Goal: Task Accomplishment & Management: Manage account settings

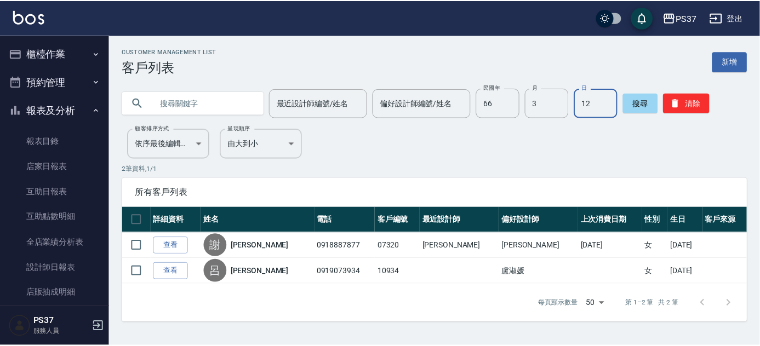
scroll to position [134, 0]
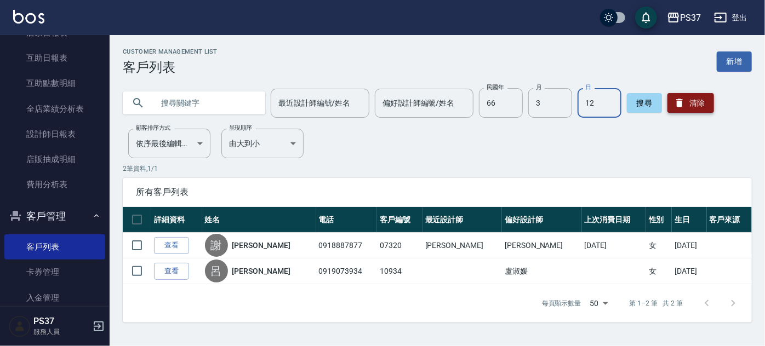
click at [690, 104] on button "清除" at bounding box center [691, 103] width 47 height 20
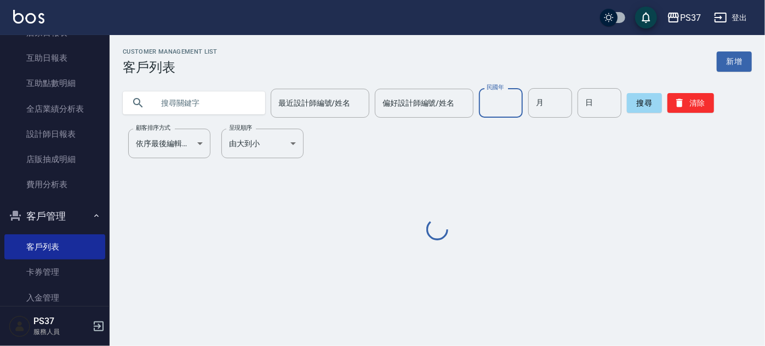
click at [490, 101] on input "民國年" at bounding box center [501, 103] width 44 height 30
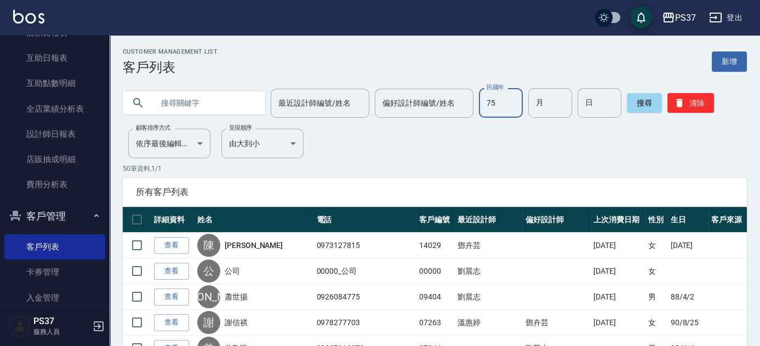
type input "75"
type input "03"
type input "17"
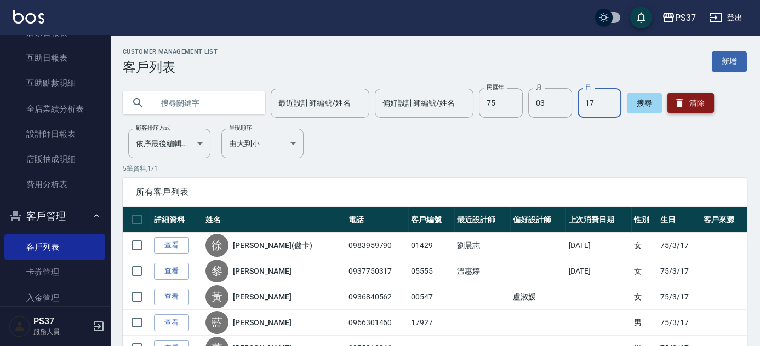
click at [685, 106] on button "清除" at bounding box center [691, 103] width 47 height 20
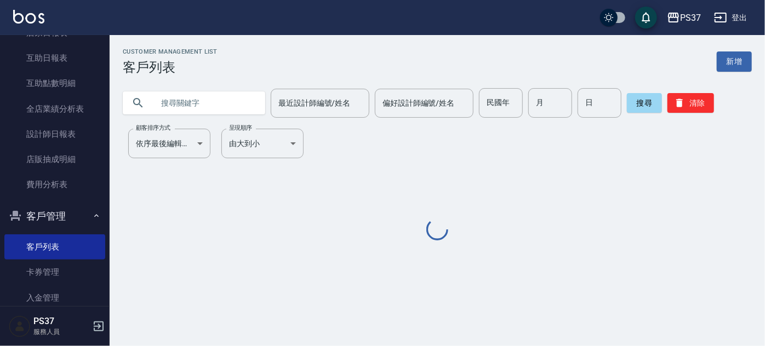
click at [469, 179] on div "Customer Management List 客戶列表 新增 最近設計師編號/姓名 最近設計師編號/姓名 偏好設計師編號/姓名 偏好設計師編號/姓名 民國…" at bounding box center [438, 145] width 656 height 195
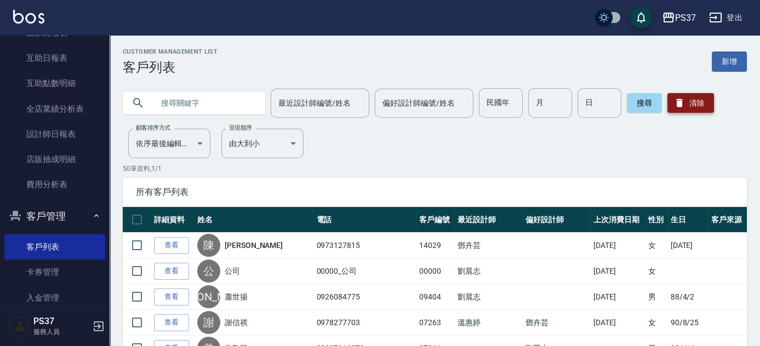
click at [674, 98] on icon "button" at bounding box center [679, 103] width 11 height 11
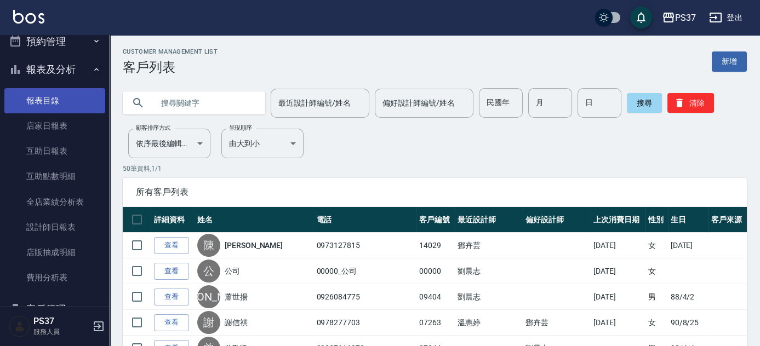
scroll to position [0, 0]
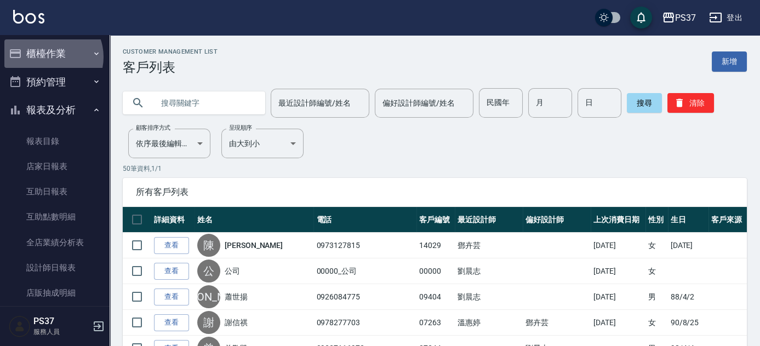
click at [48, 57] on button "櫃檯作業" at bounding box center [54, 53] width 101 height 29
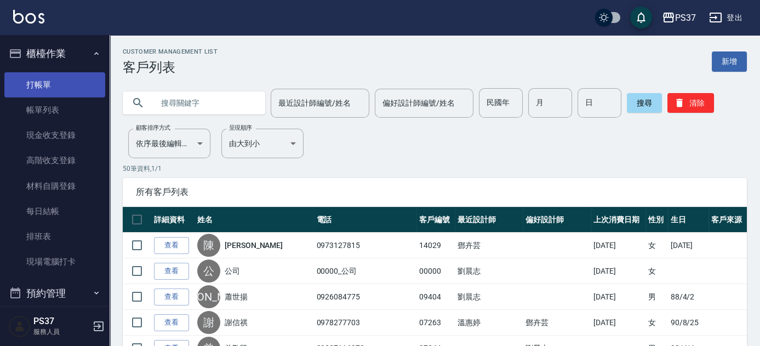
click at [47, 81] on link "打帳單" at bounding box center [54, 84] width 101 height 25
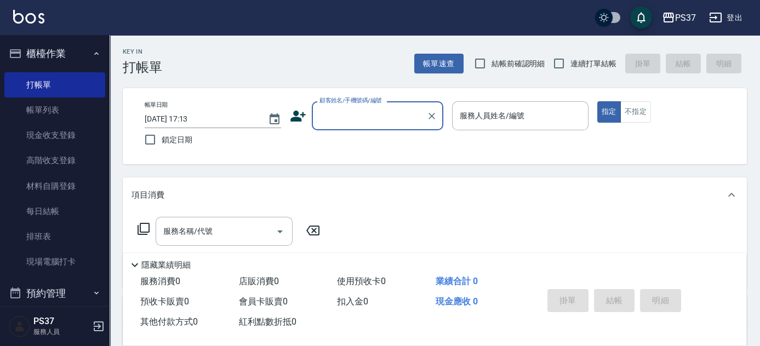
click at [395, 121] on input "顧客姓名/手機號碼/編號" at bounding box center [369, 115] width 105 height 19
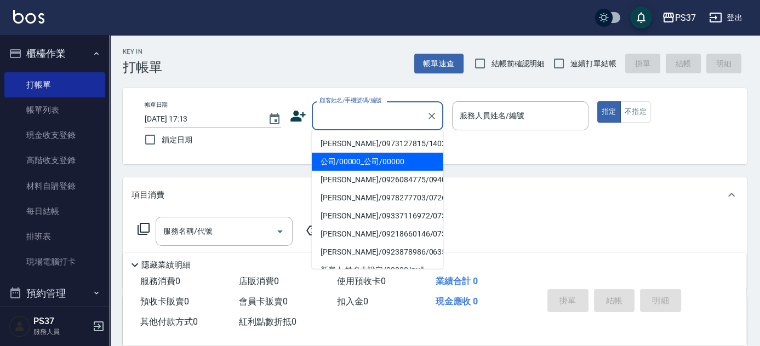
click at [383, 159] on li "公司/00000_公司/00000" at bounding box center [378, 162] width 132 height 18
type input "公司/00000_公司/00000"
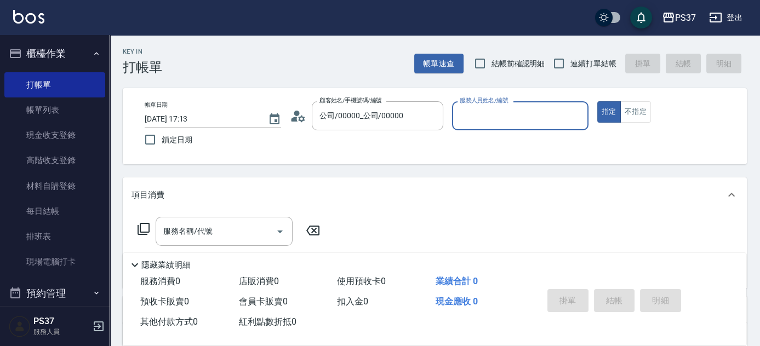
click at [485, 113] on input "服務人員姓名/編號" at bounding box center [520, 115] width 127 height 19
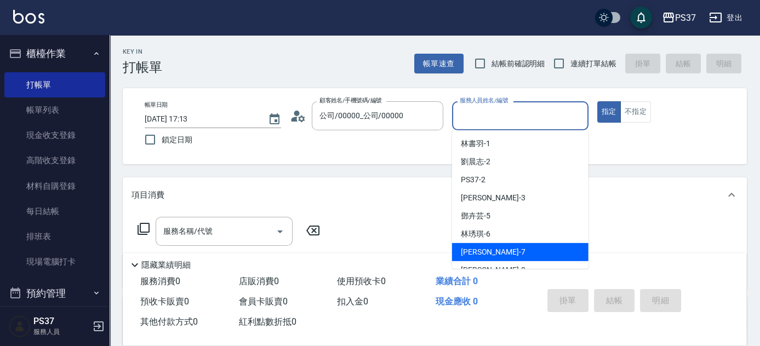
click at [487, 253] on span "[PERSON_NAME] -7" at bounding box center [493, 253] width 65 height 12
type input "[PERSON_NAME]-7"
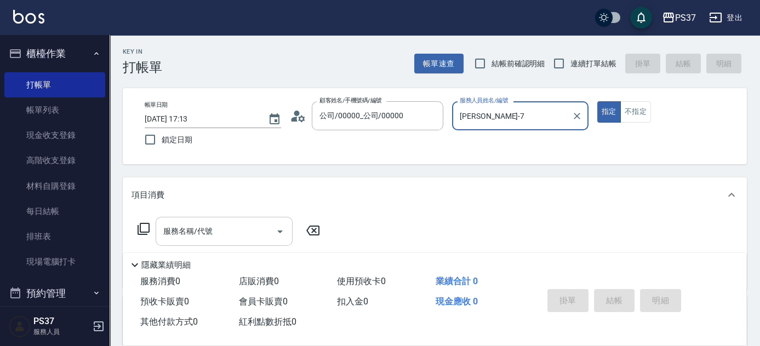
click at [207, 230] on div "服務名稱/代號 服務名稱/代號" at bounding box center [224, 231] width 137 height 29
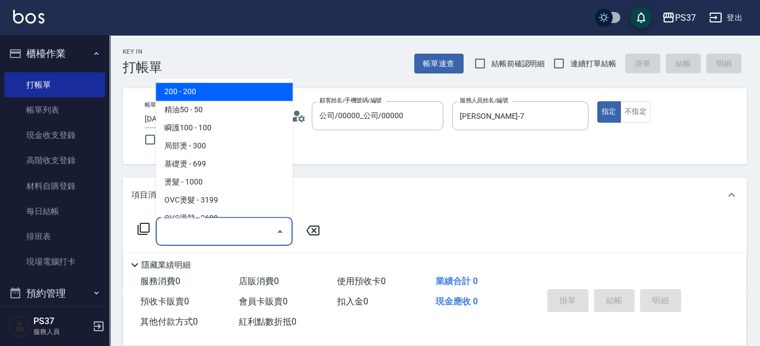
click at [186, 88] on span "200 - 200" at bounding box center [224, 92] width 137 height 18
type input "200(111)"
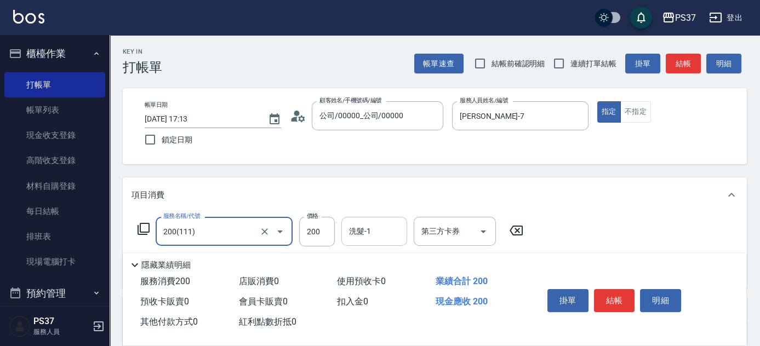
click at [378, 223] on input "洗髮-1" at bounding box center [374, 231] width 56 height 19
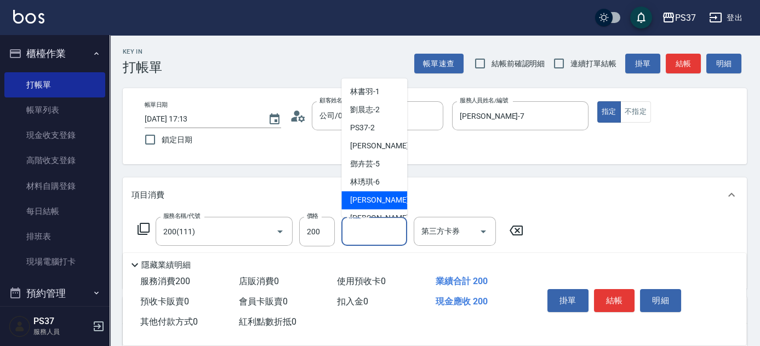
click at [368, 200] on span "[PERSON_NAME] -7" at bounding box center [382, 201] width 65 height 12
type input "[PERSON_NAME]-7"
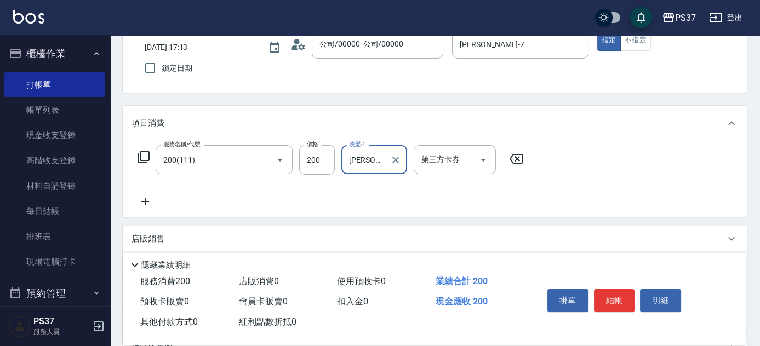
scroll to position [149, 0]
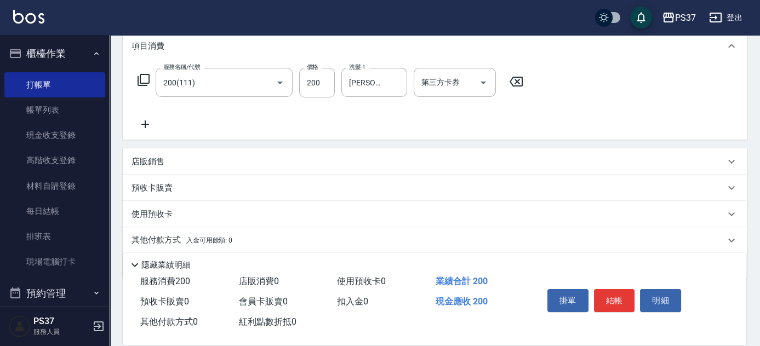
click at [147, 123] on icon at bounding box center [145, 124] width 27 height 13
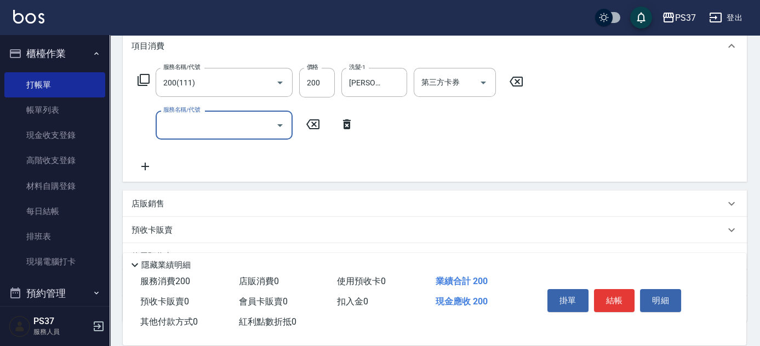
click at [203, 131] on input "服務名稱/代號" at bounding box center [216, 125] width 111 height 19
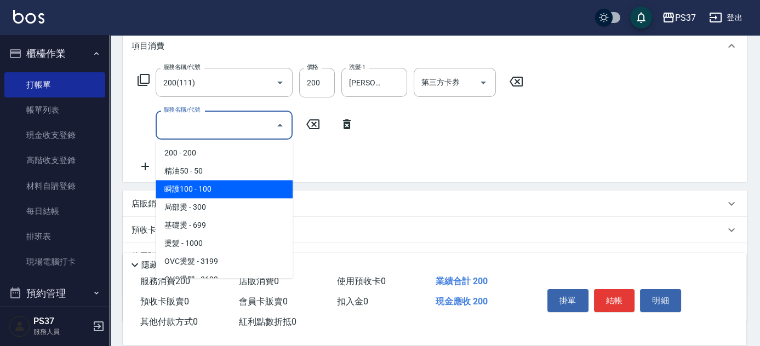
click at [229, 183] on span "瞬護100 - 100" at bounding box center [224, 189] width 137 height 18
type input "瞬護100(113)"
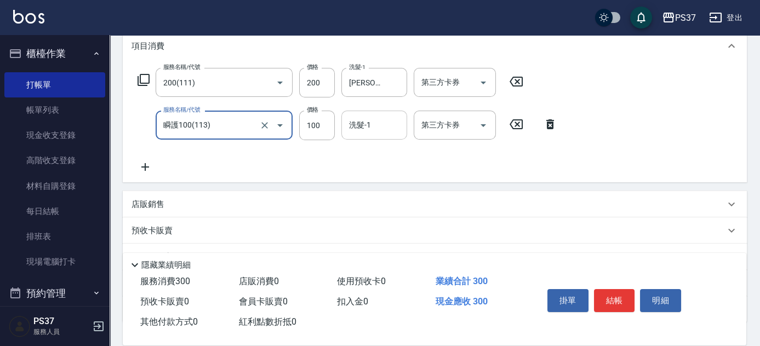
click at [365, 116] on div "洗髮-1 洗髮-1" at bounding box center [375, 125] width 66 height 29
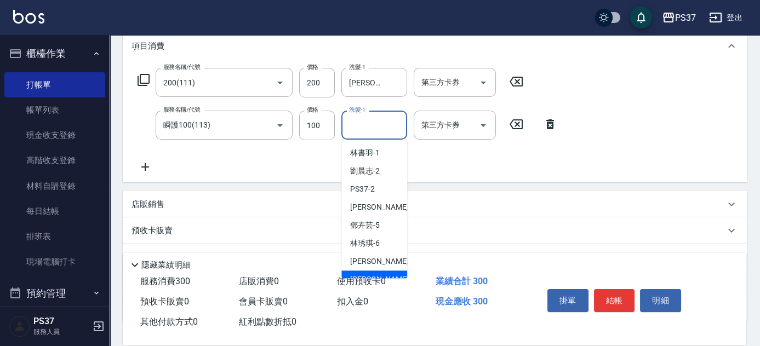
click at [376, 273] on div "[PERSON_NAME]-8" at bounding box center [375, 280] width 66 height 18
type input "[PERSON_NAME]-8"
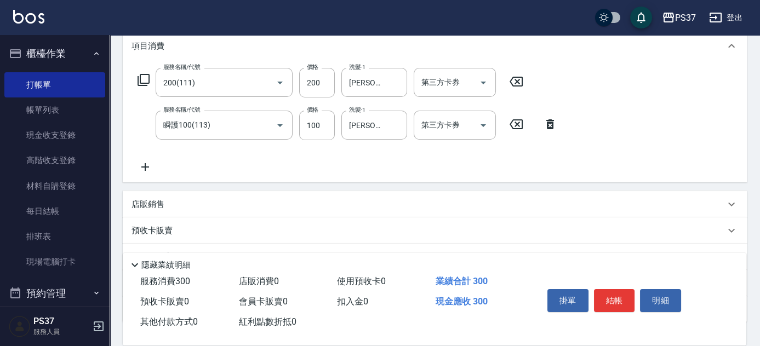
click at [150, 164] on icon at bounding box center [145, 167] width 27 height 13
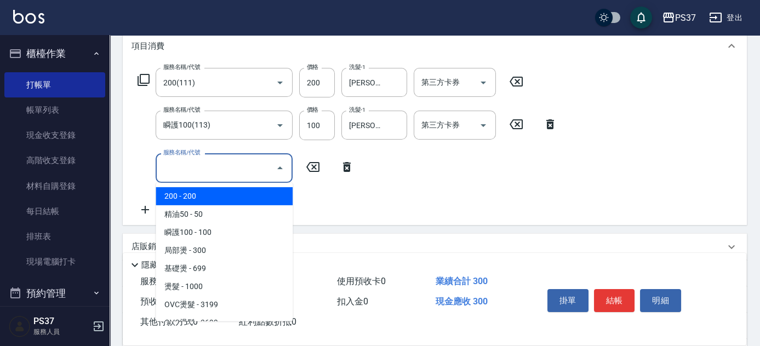
click at [185, 171] on input "服務名稱/代號" at bounding box center [216, 167] width 111 height 19
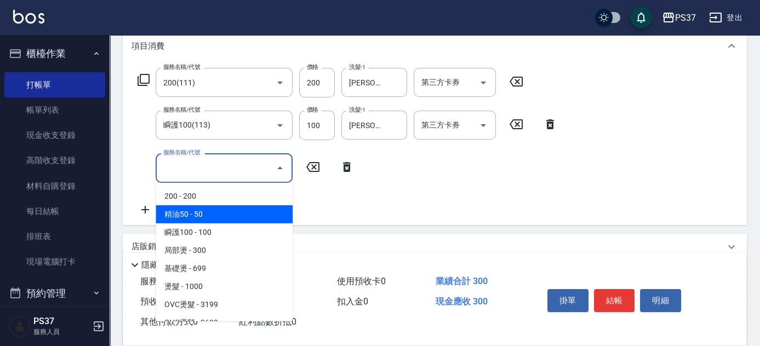
click at [231, 219] on span "精油50 - 50" at bounding box center [224, 215] width 137 height 18
type input "精油50(112)"
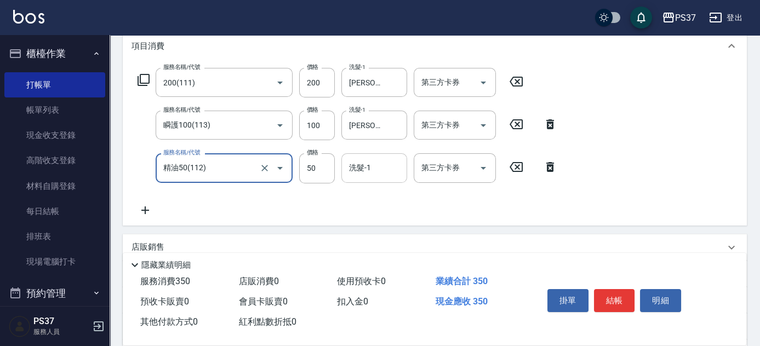
click at [360, 167] on div "洗髮-1 洗髮-1" at bounding box center [375, 168] width 66 height 29
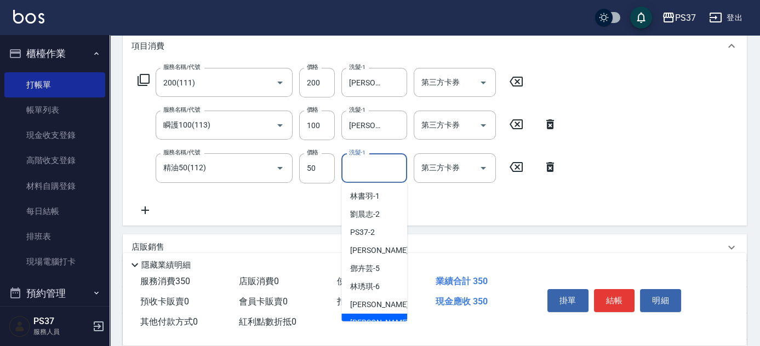
click at [395, 316] on div "[PERSON_NAME]-8" at bounding box center [375, 323] width 66 height 18
type input "[PERSON_NAME]-8"
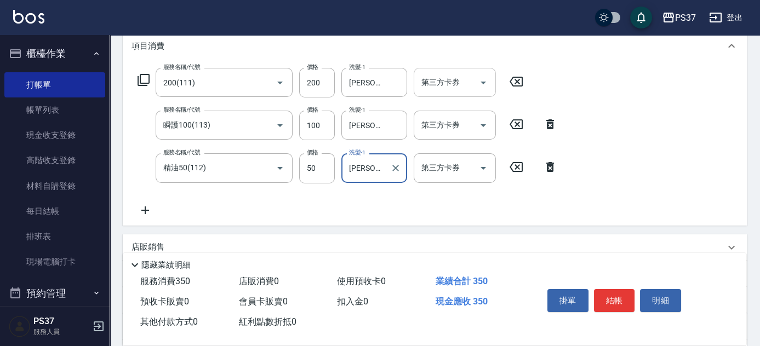
click at [483, 83] on icon "Open" at bounding box center [483, 83] width 5 height 3
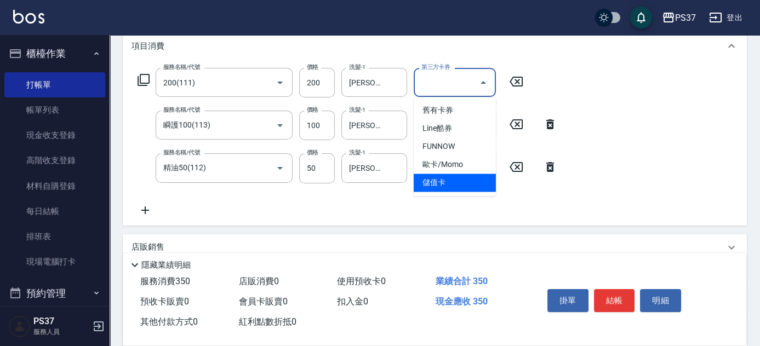
click at [460, 187] on span "儲值卡" at bounding box center [455, 183] width 82 height 18
type input "儲值卡"
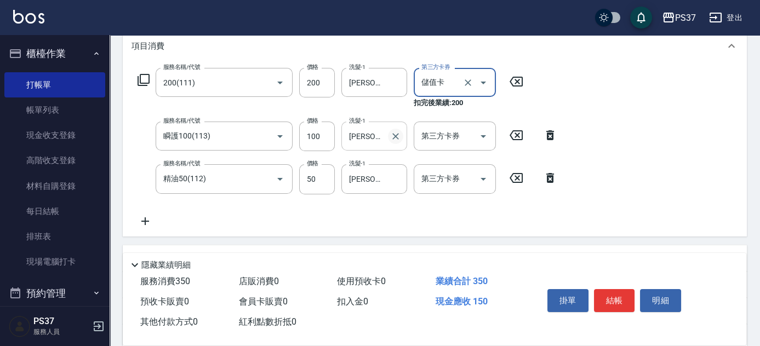
click at [397, 134] on icon "Clear" at bounding box center [396, 136] width 7 height 7
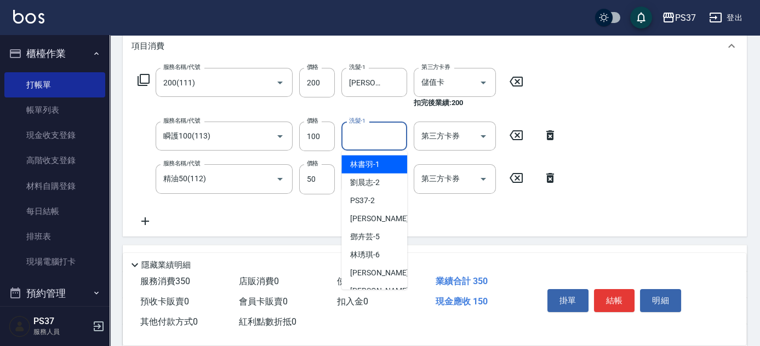
click at [372, 134] on input "洗髮-1" at bounding box center [374, 136] width 56 height 19
click at [363, 162] on span "[PERSON_NAME]-1" at bounding box center [365, 165] width 30 height 12
type input "[PERSON_NAME]-1"
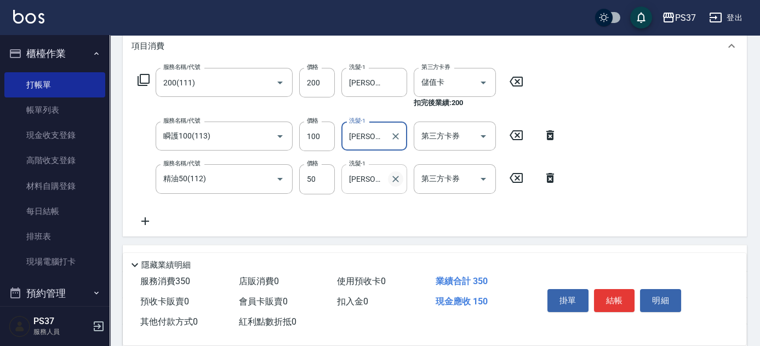
click at [395, 177] on icon "Clear" at bounding box center [395, 179] width 11 height 11
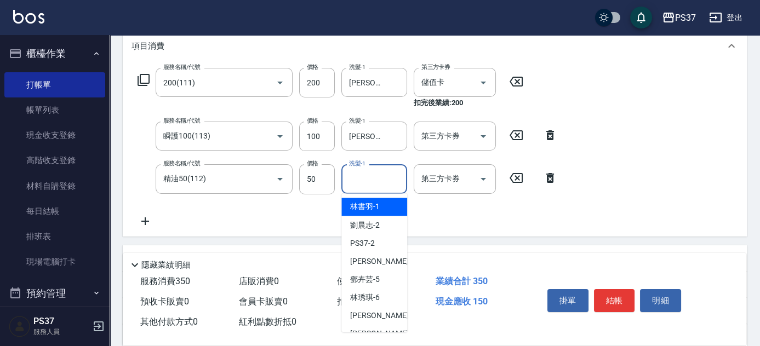
click at [374, 175] on input "洗髮-1" at bounding box center [374, 178] width 56 height 19
click at [374, 207] on span "[PERSON_NAME]-1" at bounding box center [365, 207] width 30 height 12
type input "[PERSON_NAME]-1"
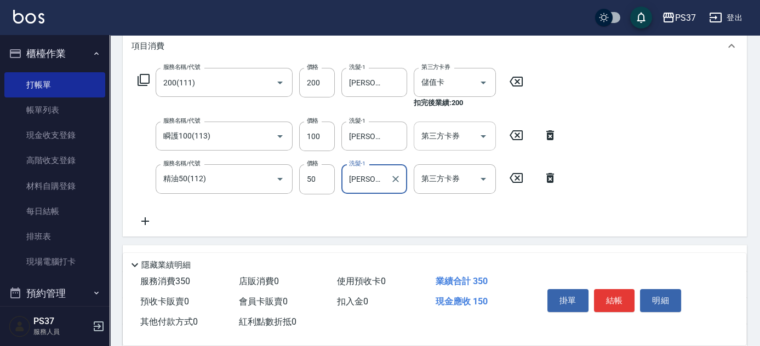
click at [478, 140] on icon "Open" at bounding box center [483, 136] width 13 height 13
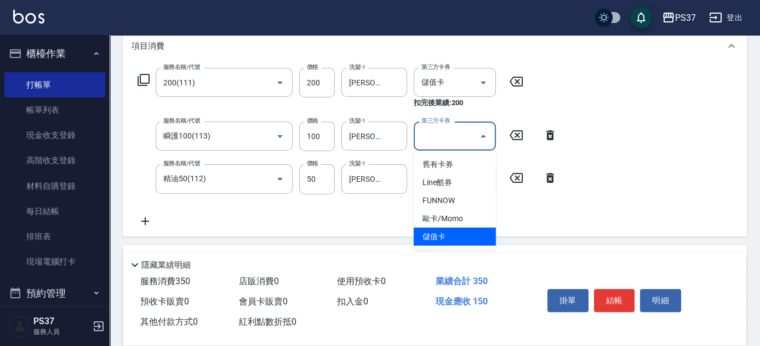
click at [450, 230] on span "儲值卡" at bounding box center [455, 237] width 82 height 18
type input "儲值卡"
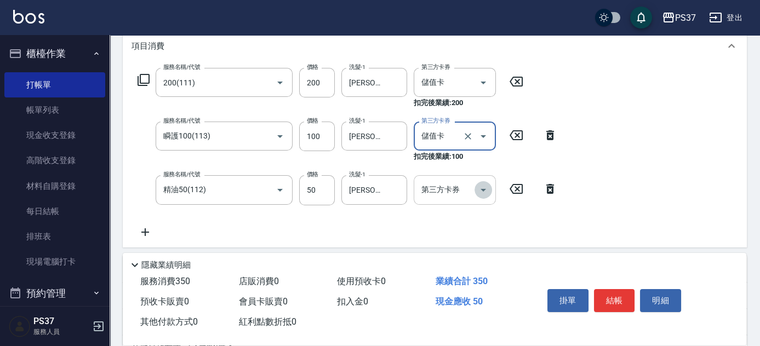
click at [479, 189] on icon "Open" at bounding box center [483, 190] width 13 height 13
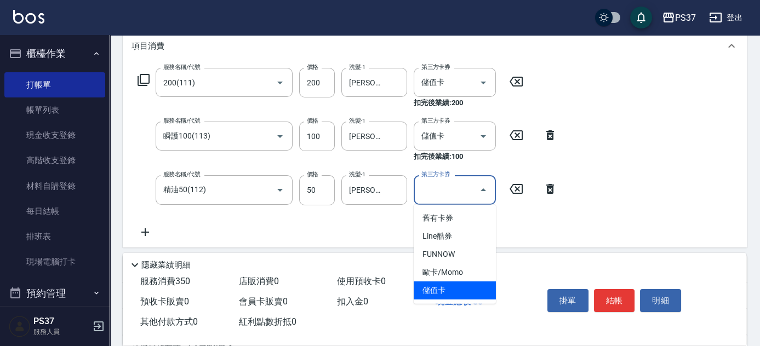
click at [465, 282] on span "儲值卡" at bounding box center [455, 291] width 82 height 18
type input "儲值卡"
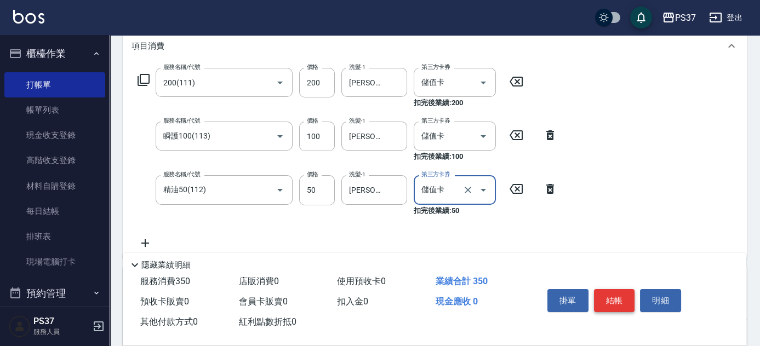
click at [613, 299] on button "結帳" at bounding box center [614, 300] width 41 height 23
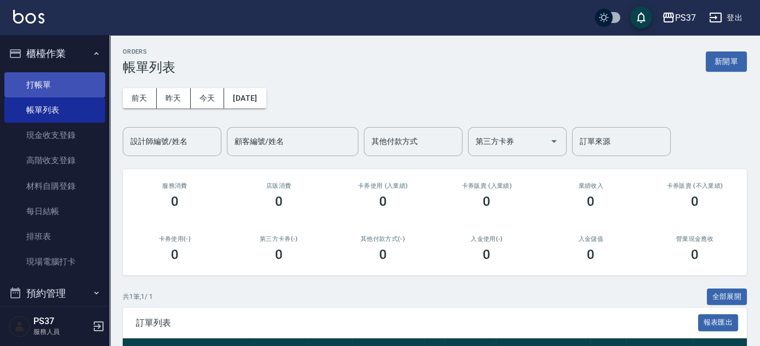
click at [54, 87] on link "打帳單" at bounding box center [54, 84] width 101 height 25
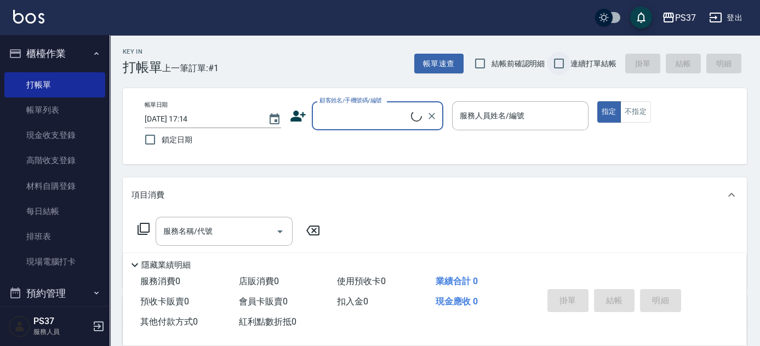
click at [557, 65] on input "連續打單結帳" at bounding box center [559, 63] width 23 height 23
checkbox input "true"
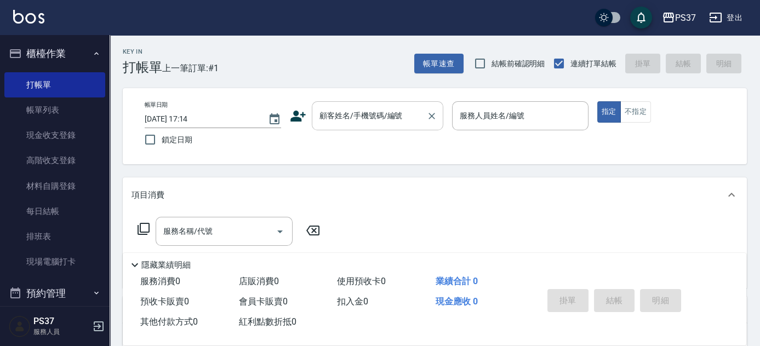
click at [365, 117] on input "顧客姓名/手機號碼/編號" at bounding box center [369, 115] width 105 height 19
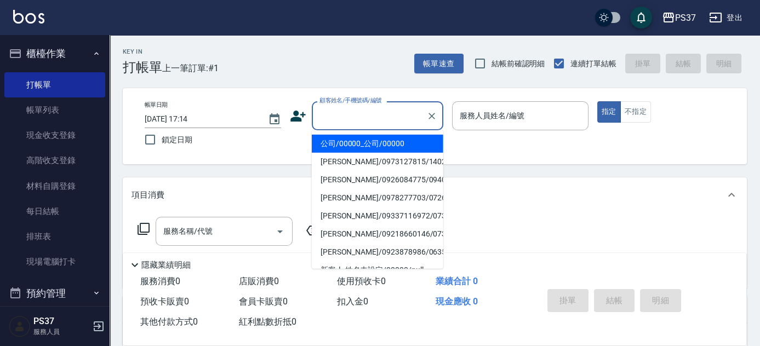
click at [364, 140] on li "公司/00000_公司/00000" at bounding box center [378, 144] width 132 height 18
type input "公司/00000_公司/00000"
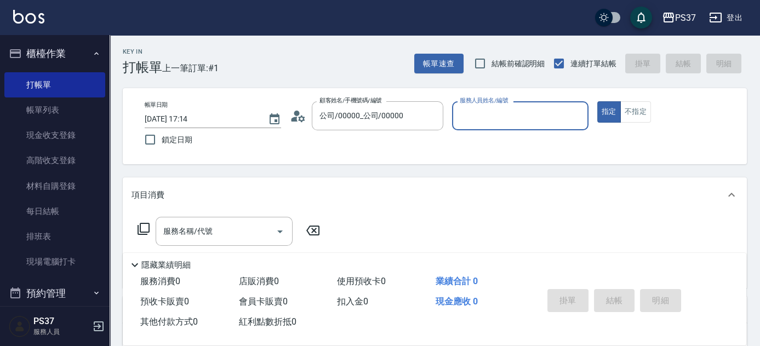
click at [489, 109] on input "服務人員姓名/編號" at bounding box center [520, 115] width 127 height 19
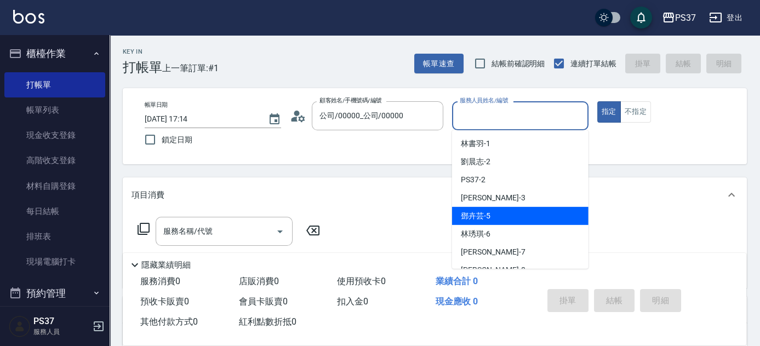
click at [484, 220] on span "[PERSON_NAME]-5" at bounding box center [476, 217] width 30 height 12
type input "[PERSON_NAME]-5"
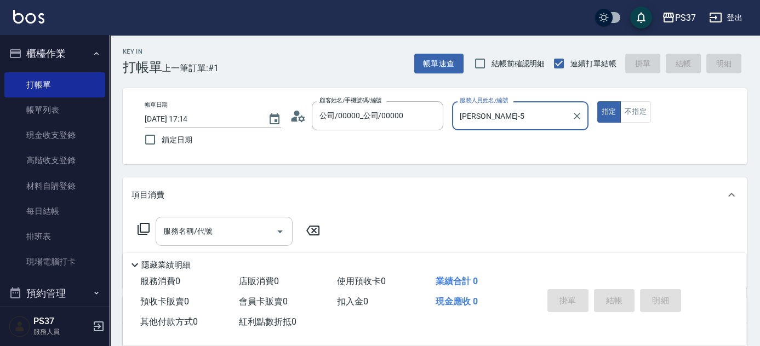
click at [213, 238] on input "服務名稱/代號" at bounding box center [216, 231] width 111 height 19
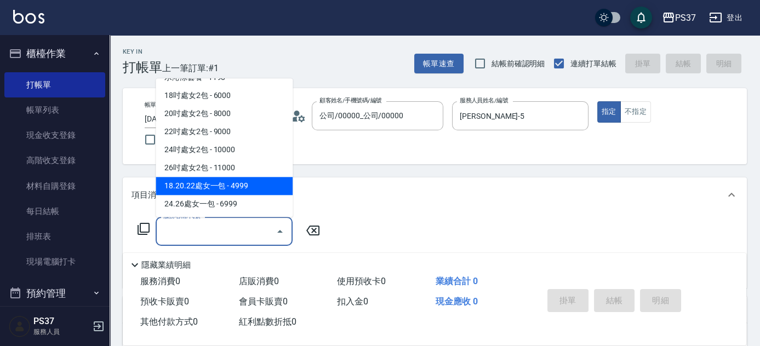
scroll to position [1218, 0]
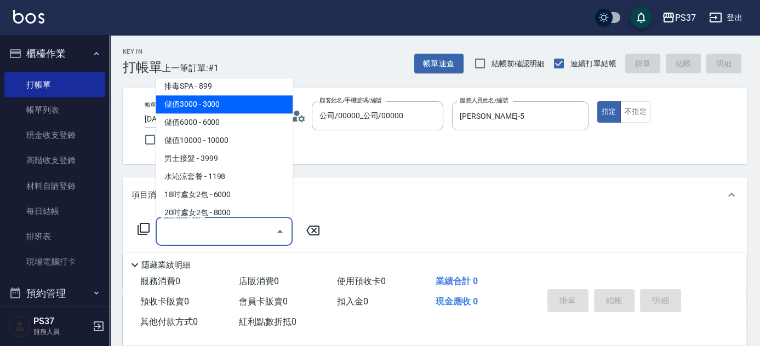
click at [237, 105] on span "儲值3000 - 3000" at bounding box center [224, 105] width 137 height 18
type input "儲值3000(901)"
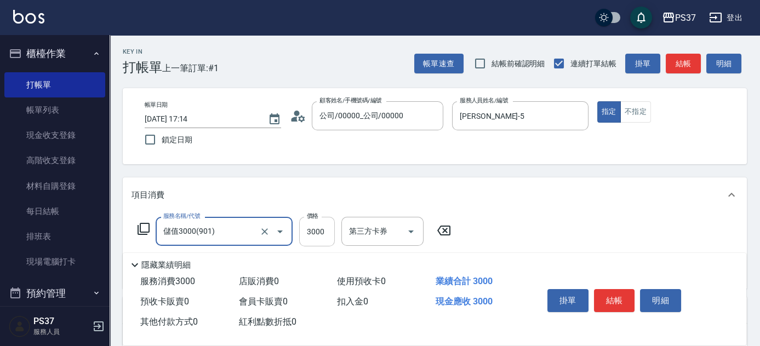
click at [321, 234] on input "3000" at bounding box center [317, 232] width 36 height 30
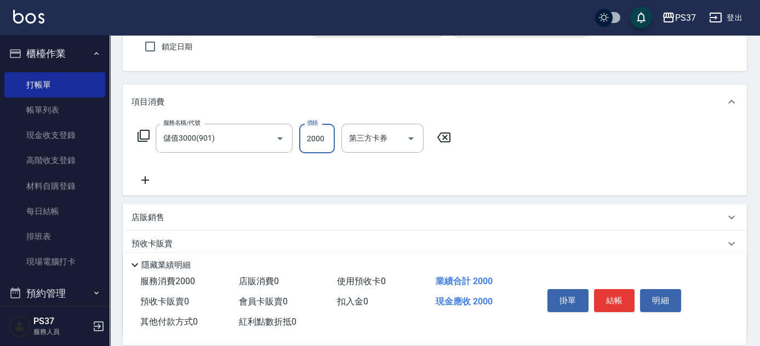
scroll to position [99, 0]
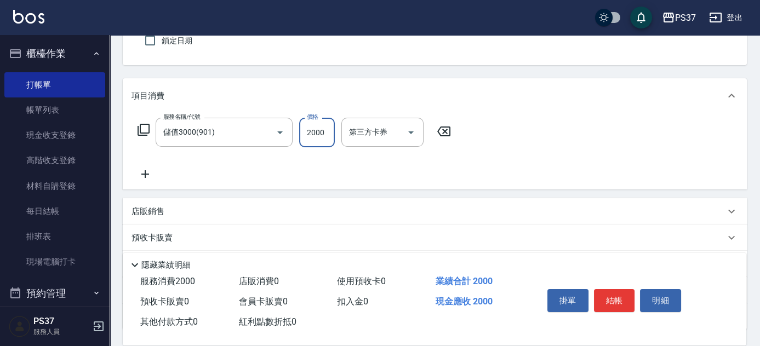
type input "2000"
click at [150, 169] on icon at bounding box center [145, 174] width 27 height 13
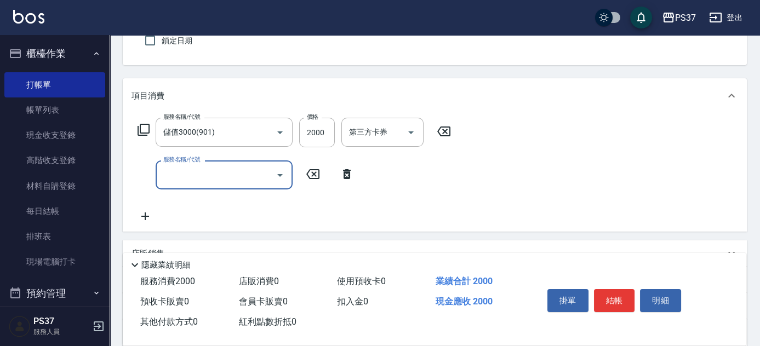
click at [192, 175] on input "服務名稱/代號" at bounding box center [216, 175] width 111 height 19
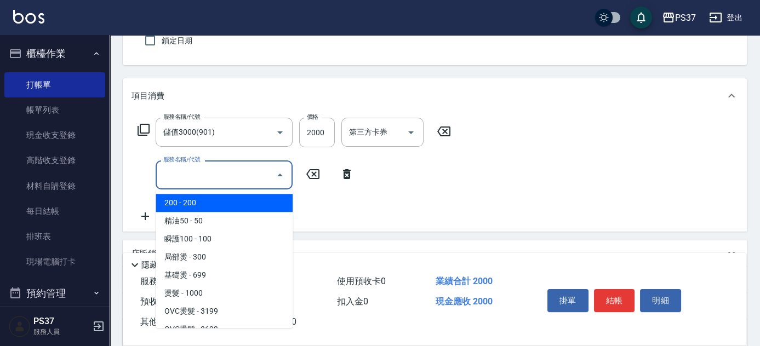
click at [215, 198] on span "200 - 200" at bounding box center [224, 203] width 137 height 18
type input "200(111)"
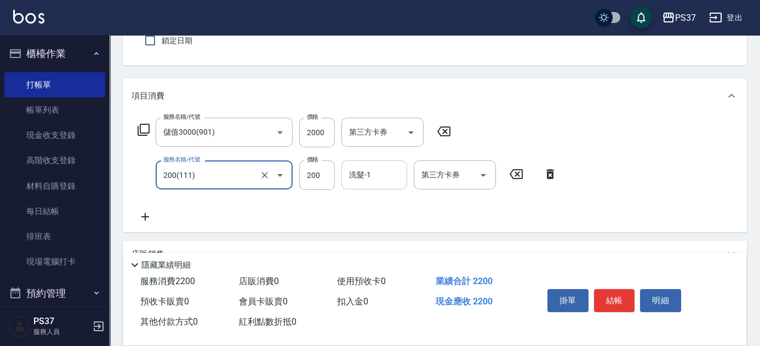
click at [376, 174] on input "洗髮-1" at bounding box center [374, 175] width 56 height 19
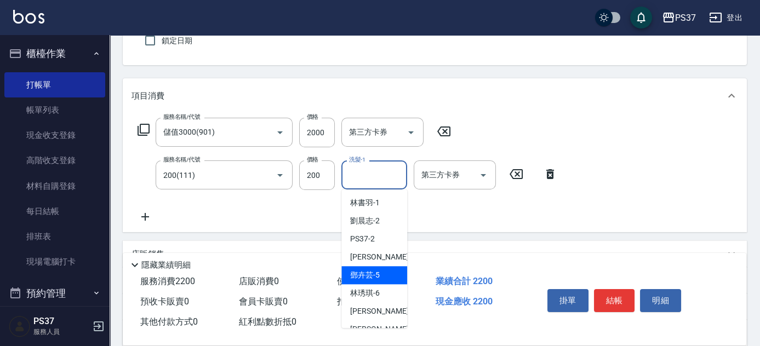
click at [368, 276] on span "[PERSON_NAME]-5" at bounding box center [365, 276] width 30 height 12
type input "[PERSON_NAME]-5"
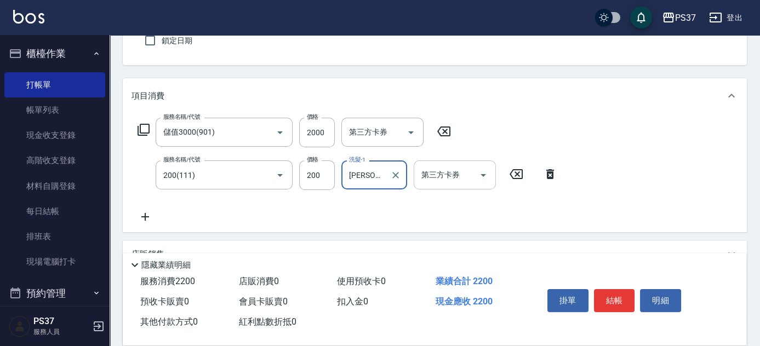
click at [484, 178] on icon "Open" at bounding box center [483, 175] width 13 height 13
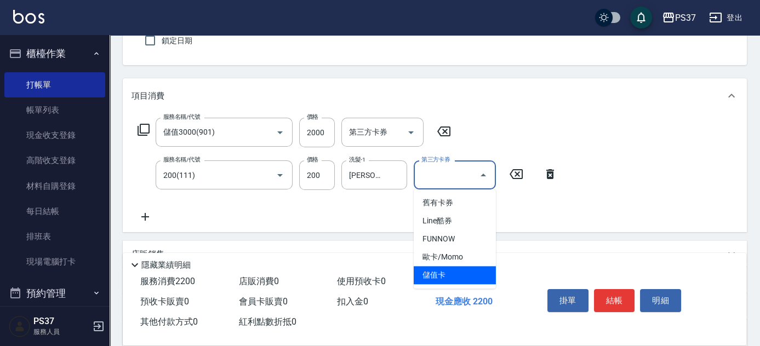
click at [465, 271] on span "儲值卡" at bounding box center [455, 275] width 82 height 18
type input "儲值卡"
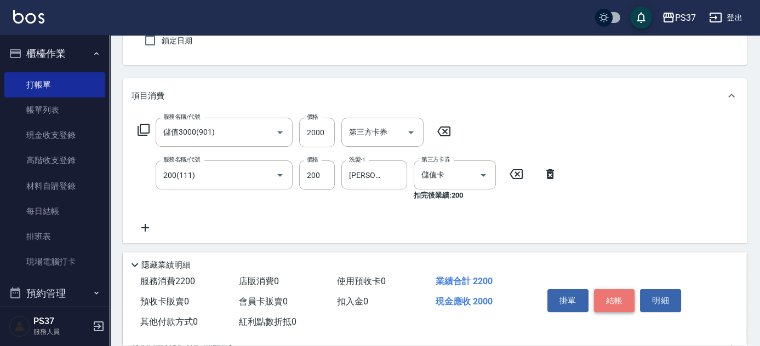
drag, startPoint x: 610, startPoint y: 297, endPoint x: 492, endPoint y: 216, distance: 143.1
click at [610, 297] on button "結帳" at bounding box center [614, 300] width 41 height 23
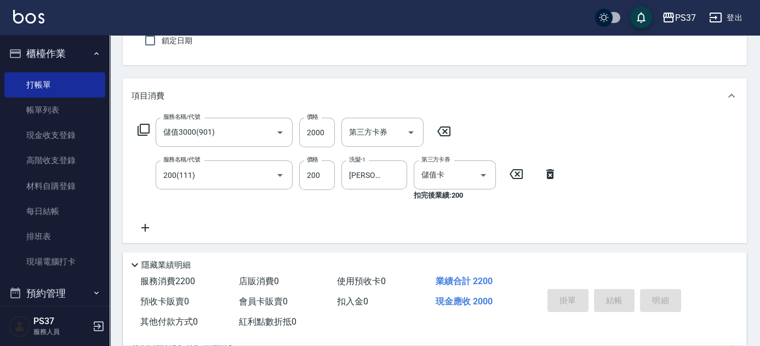
type input "[DATE] 17:15"
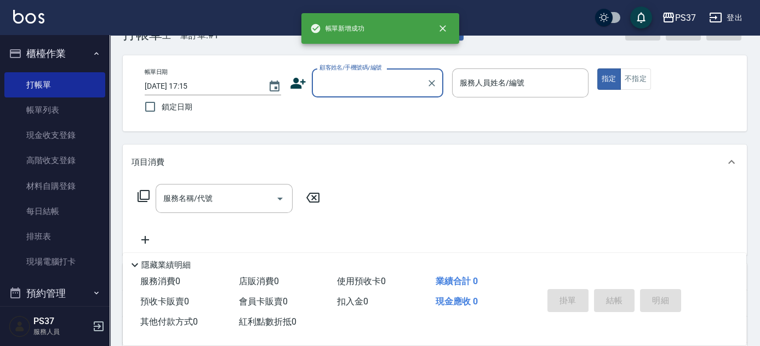
scroll to position [0, 0]
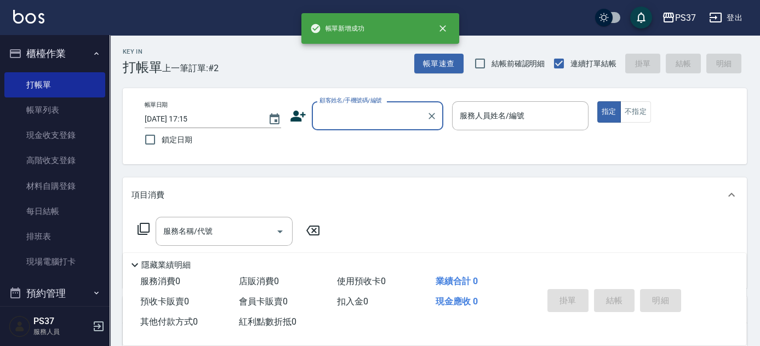
click at [346, 117] on input "顧客姓名/手機號碼/編號" at bounding box center [369, 115] width 105 height 19
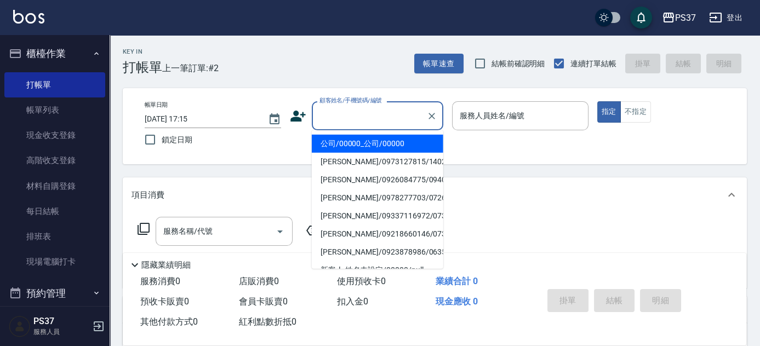
click at [354, 140] on li "公司/00000_公司/00000" at bounding box center [378, 144] width 132 height 18
type input "公司/00000_公司/00000"
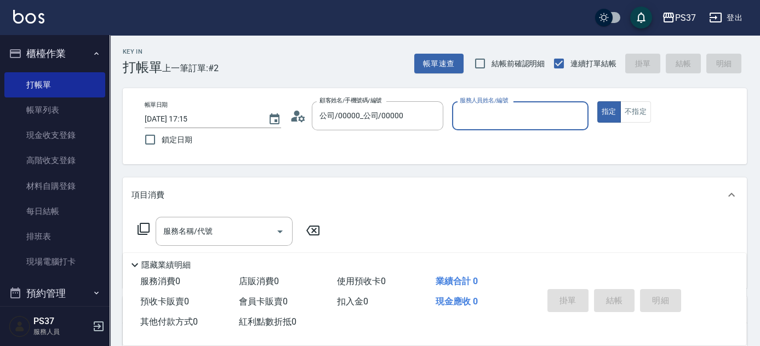
click at [494, 120] on input "服務人員姓名/編號" at bounding box center [520, 115] width 127 height 19
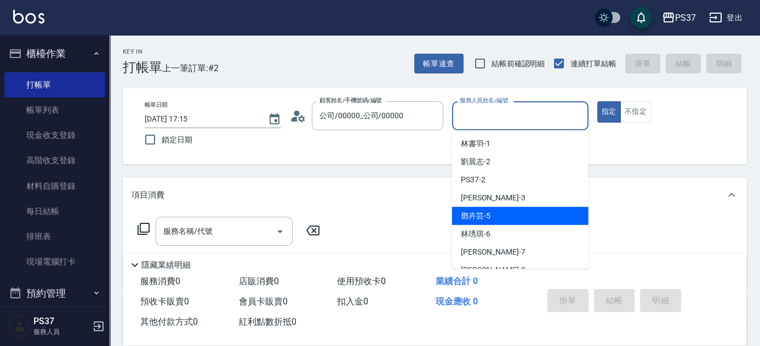
click at [498, 213] on div "[PERSON_NAME]-5" at bounding box center [520, 216] width 137 height 18
type input "[PERSON_NAME]-5"
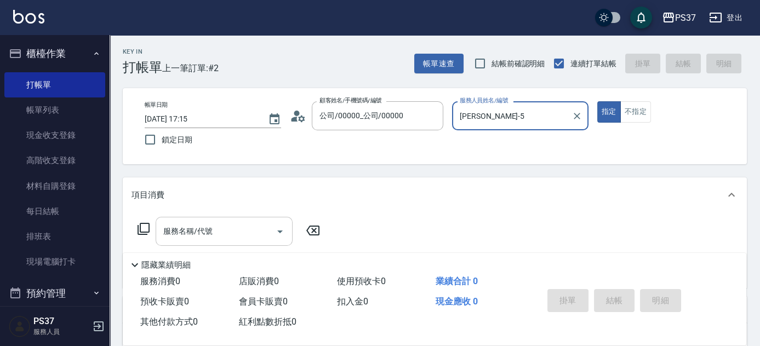
click at [229, 229] on input "服務名稱/代號" at bounding box center [216, 231] width 111 height 19
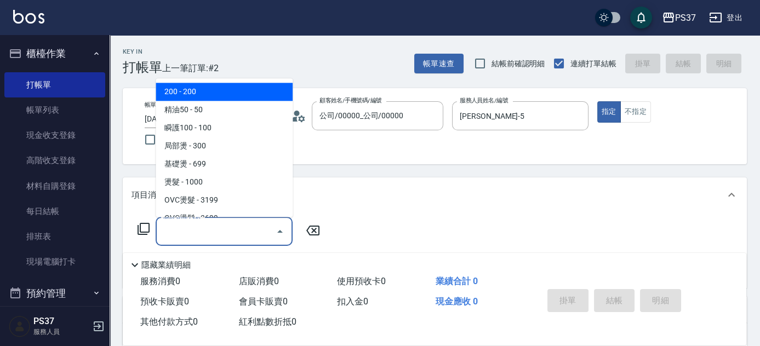
click at [223, 90] on span "200 - 200" at bounding box center [224, 92] width 137 height 18
type input "200(111)"
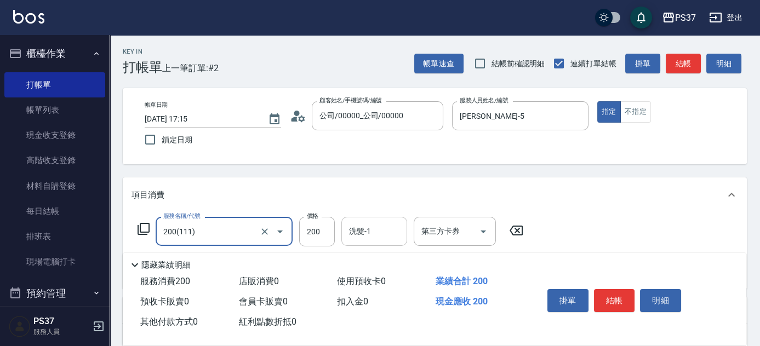
click at [380, 237] on input "洗髮-1" at bounding box center [374, 231] width 56 height 19
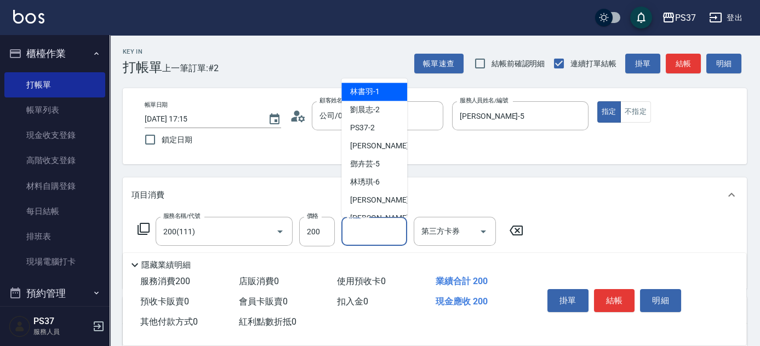
click at [363, 93] on span "[PERSON_NAME]-1" at bounding box center [365, 93] width 30 height 12
type input "[PERSON_NAME]-1"
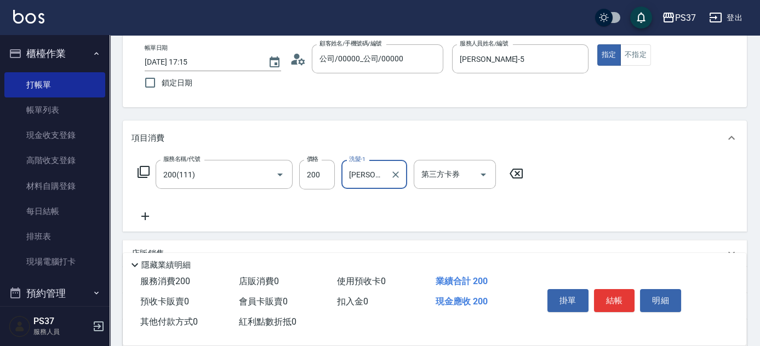
scroll to position [99, 0]
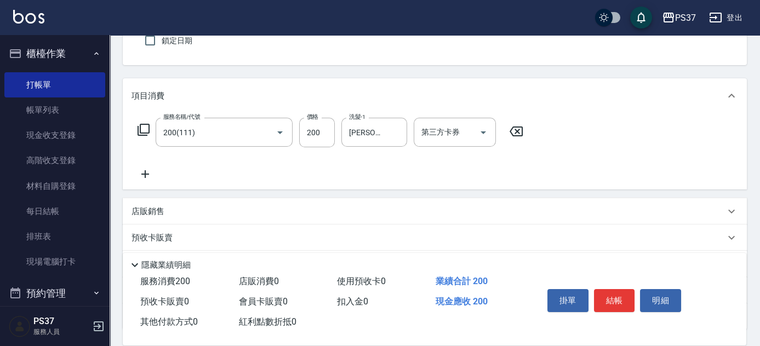
click at [149, 173] on icon at bounding box center [145, 174] width 27 height 13
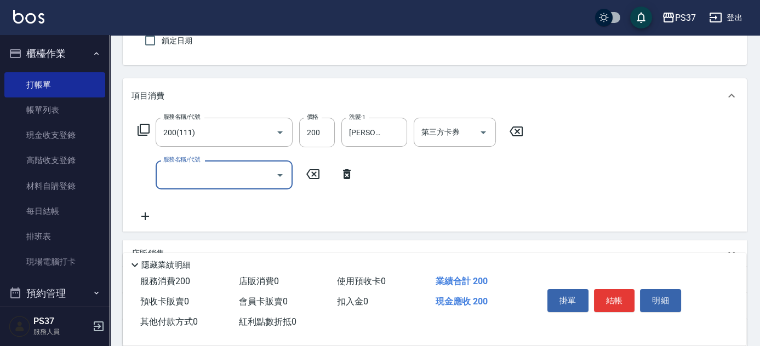
click at [190, 184] on input "服務名稱/代號" at bounding box center [216, 175] width 111 height 19
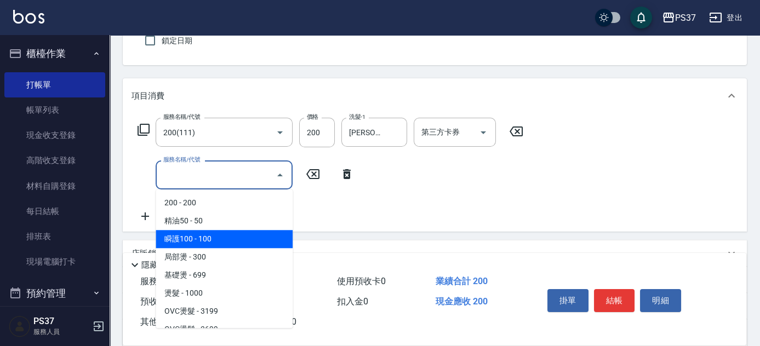
click at [223, 232] on span "瞬護100 - 100" at bounding box center [224, 239] width 137 height 18
type input "瞬護100(113)"
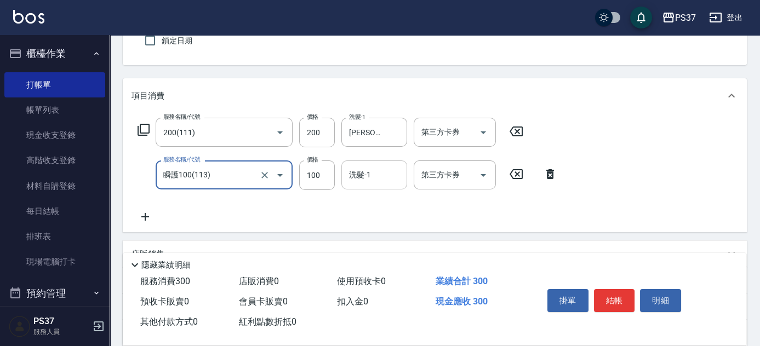
click at [382, 163] on div "洗髮-1" at bounding box center [375, 175] width 66 height 29
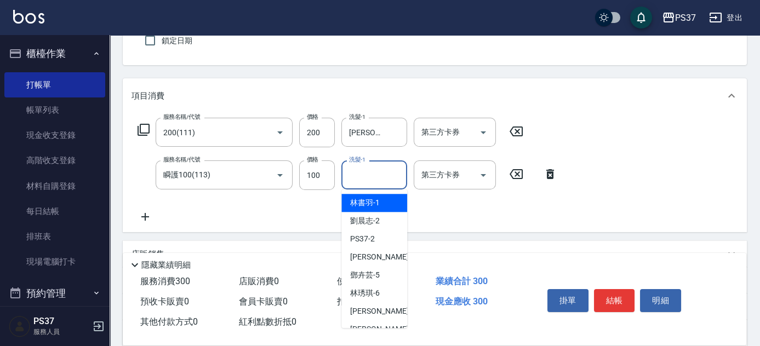
click at [378, 203] on span "[PERSON_NAME]-1" at bounding box center [365, 203] width 30 height 12
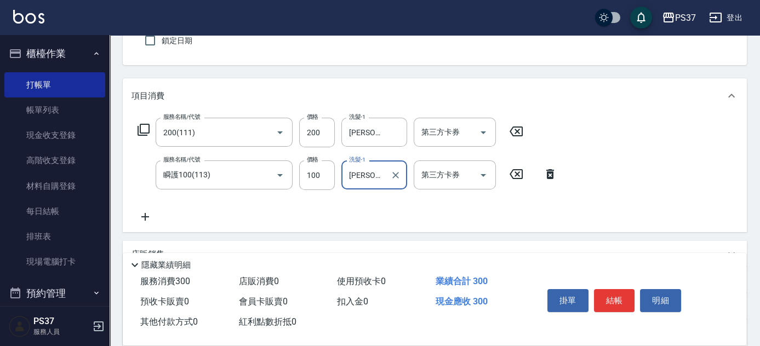
type input "[PERSON_NAME]-1"
click at [145, 221] on icon at bounding box center [145, 217] width 27 height 13
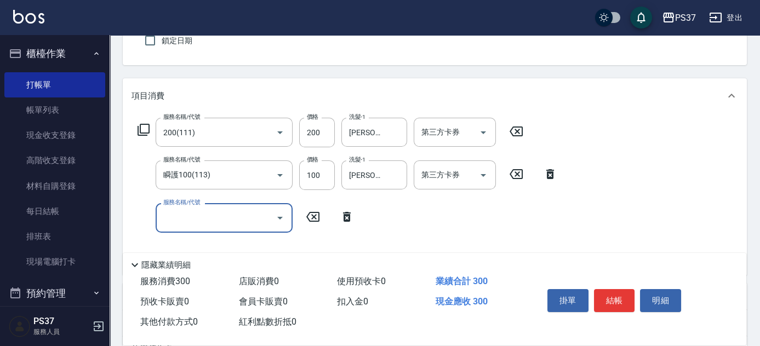
click at [175, 222] on input "服務名稱/代號" at bounding box center [216, 217] width 111 height 19
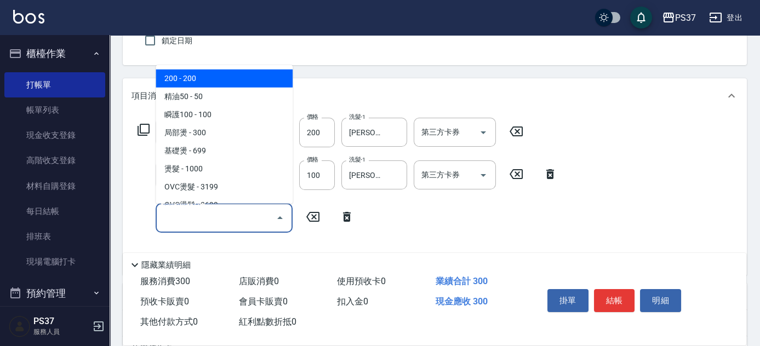
click at [212, 95] on span "精油50 - 50" at bounding box center [224, 97] width 137 height 18
type input "精油50(112)"
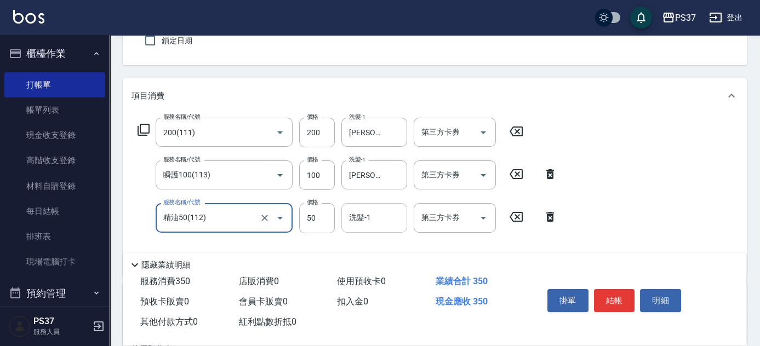
click at [378, 214] on input "洗髮-1" at bounding box center [374, 217] width 56 height 19
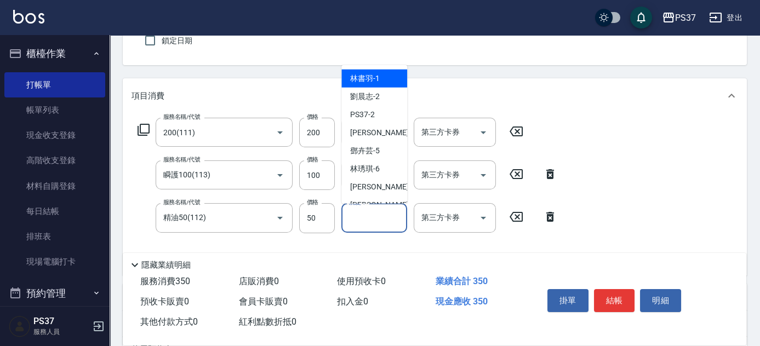
click at [382, 74] on div "[PERSON_NAME]-1" at bounding box center [375, 79] width 66 height 18
type input "[PERSON_NAME]-1"
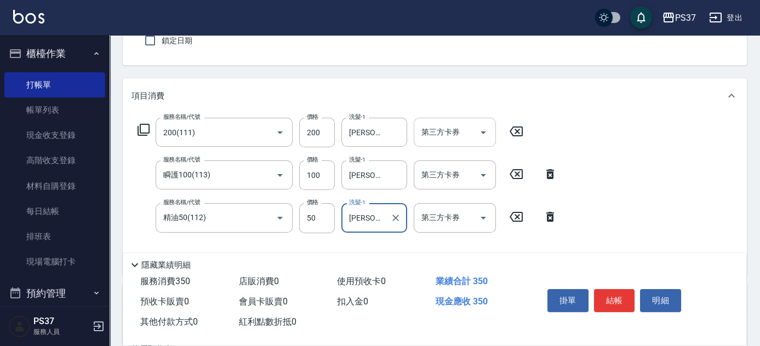
click at [482, 132] on icon "Open" at bounding box center [483, 133] width 5 height 3
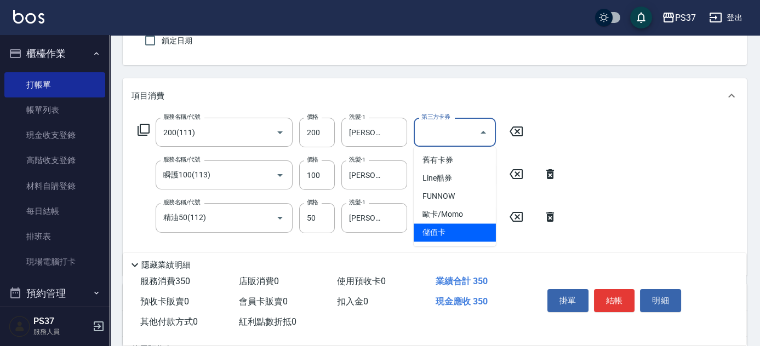
click at [483, 238] on span "儲值卡" at bounding box center [455, 233] width 82 height 18
type input "儲值卡"
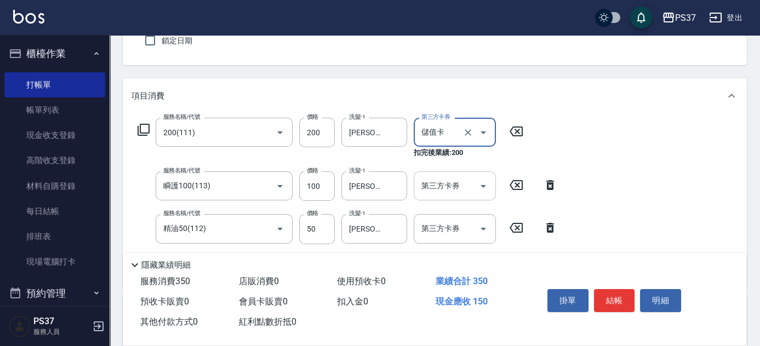
click at [482, 181] on icon "Open" at bounding box center [483, 186] width 13 height 13
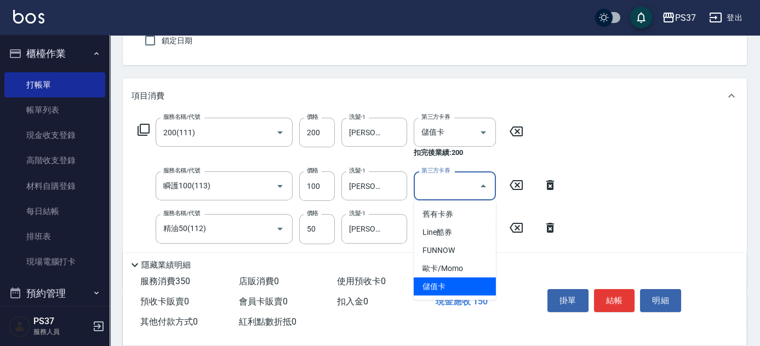
click at [462, 279] on span "儲值卡" at bounding box center [455, 287] width 82 height 18
type input "儲值卡"
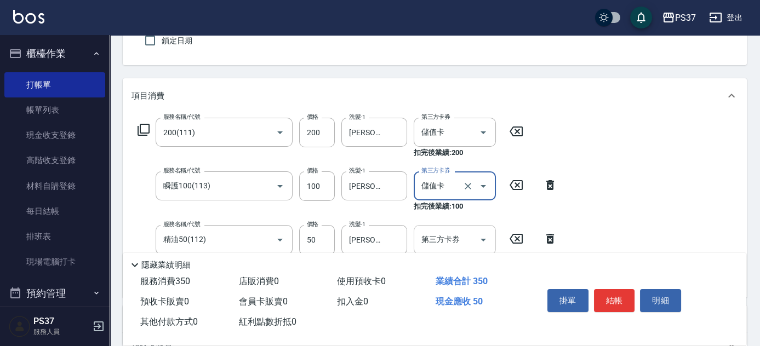
click at [480, 238] on icon "Open" at bounding box center [483, 240] width 13 height 13
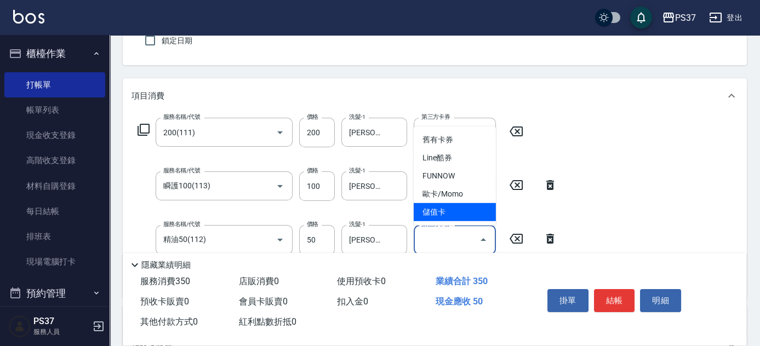
click at [471, 212] on span "儲值卡" at bounding box center [455, 212] width 82 height 18
type input "儲值卡"
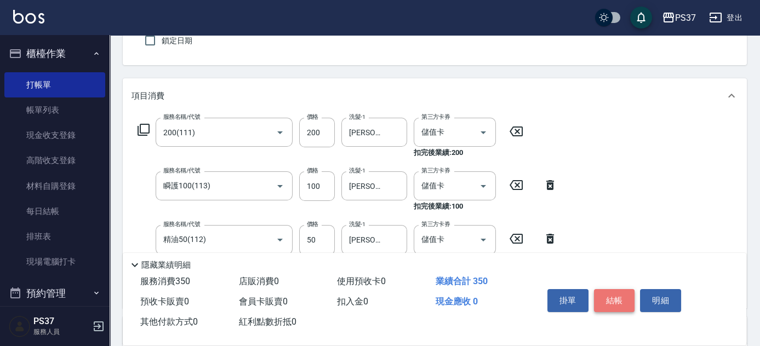
click at [602, 292] on button "結帳" at bounding box center [614, 300] width 41 height 23
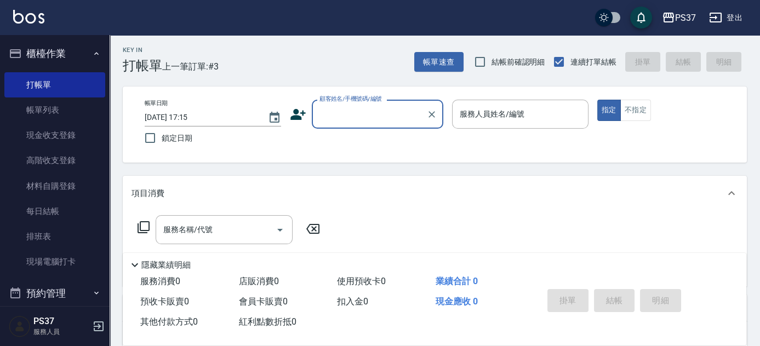
scroll to position [0, 0]
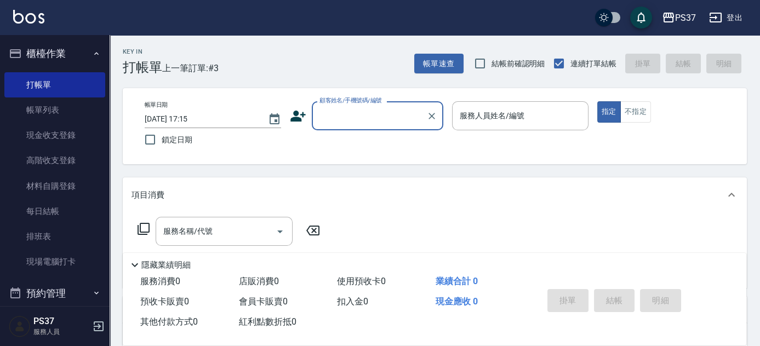
click at [349, 123] on input "顧客姓名/手機號碼/編號" at bounding box center [369, 115] width 105 height 19
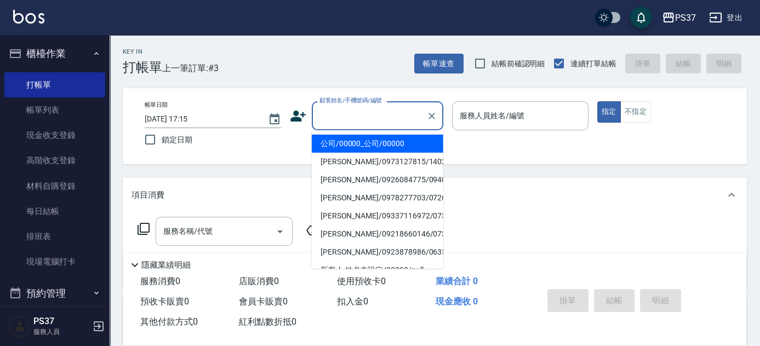
click at [353, 144] on li "公司/00000_公司/00000" at bounding box center [378, 144] width 132 height 18
type input "公司/00000_公司/00000"
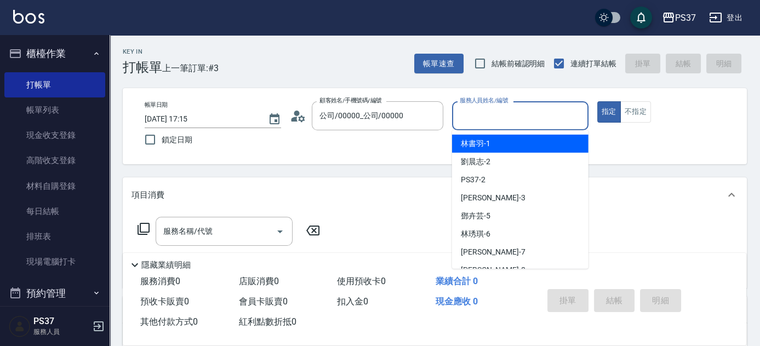
click at [503, 120] on input "服務人員姓名/編號" at bounding box center [520, 115] width 127 height 19
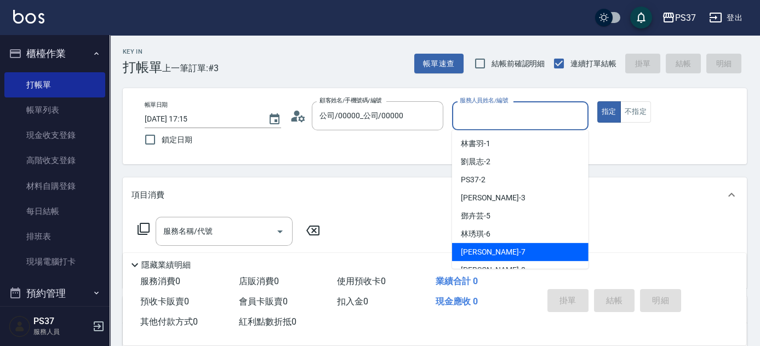
click at [478, 252] on span "[PERSON_NAME] -7" at bounding box center [493, 253] width 65 height 12
type input "[PERSON_NAME]-7"
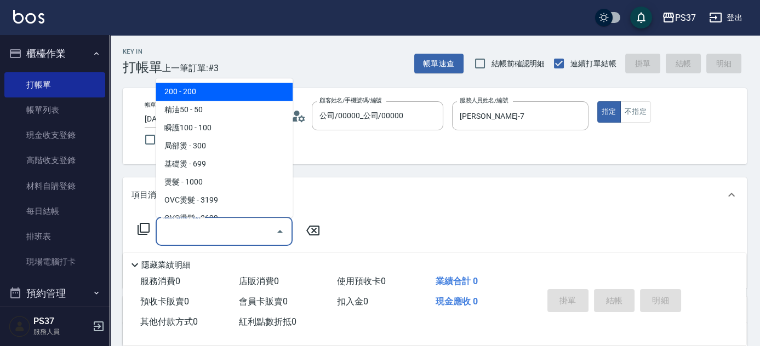
click at [235, 238] on input "服務名稱/代號" at bounding box center [216, 231] width 111 height 19
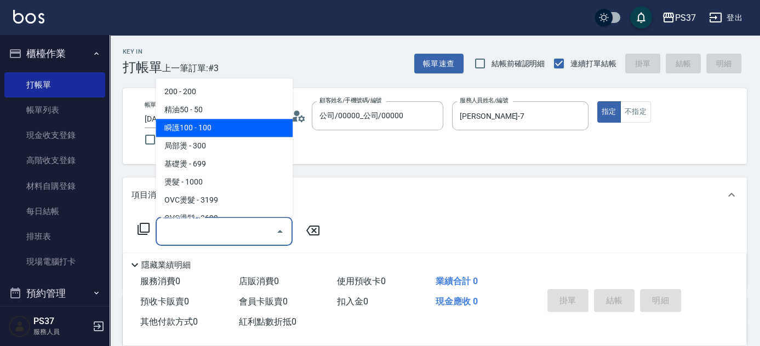
click at [234, 135] on span "瞬護100 - 100" at bounding box center [224, 129] width 137 height 18
type input "瞬護100(113)"
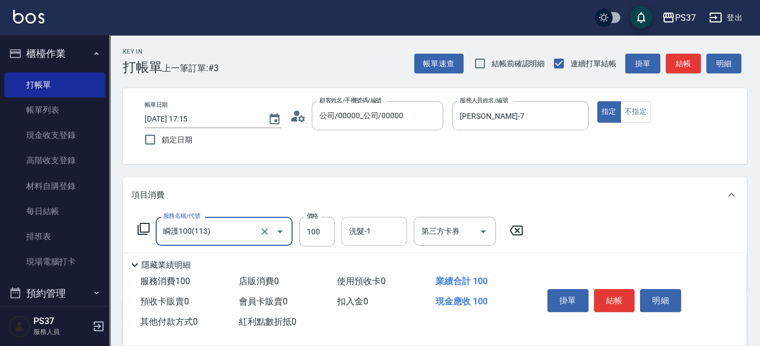
click at [382, 237] on input "洗髮-1" at bounding box center [374, 231] width 56 height 19
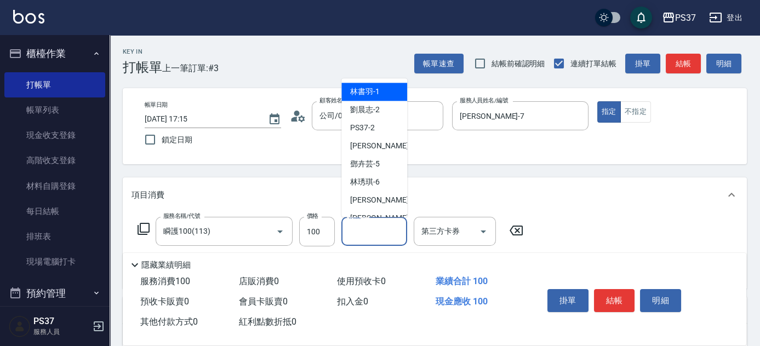
click at [366, 88] on span "[PERSON_NAME]-1" at bounding box center [365, 93] width 30 height 12
type input "[PERSON_NAME]-1"
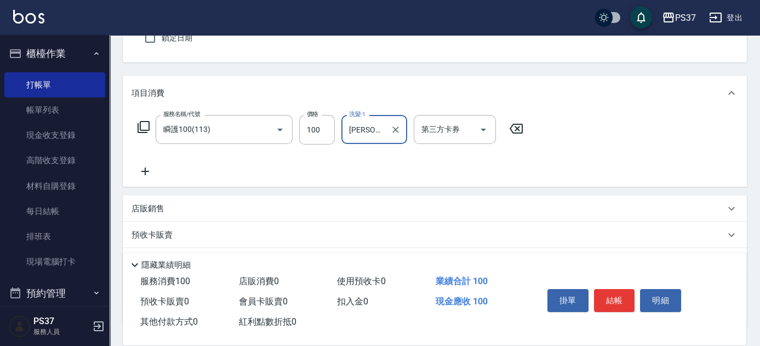
scroll to position [149, 0]
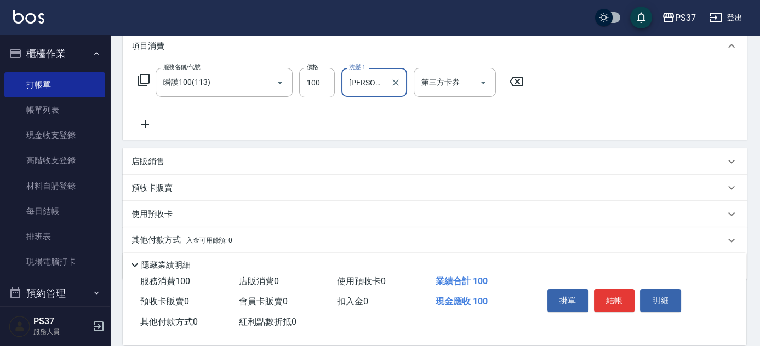
click at [147, 118] on icon at bounding box center [145, 124] width 27 height 13
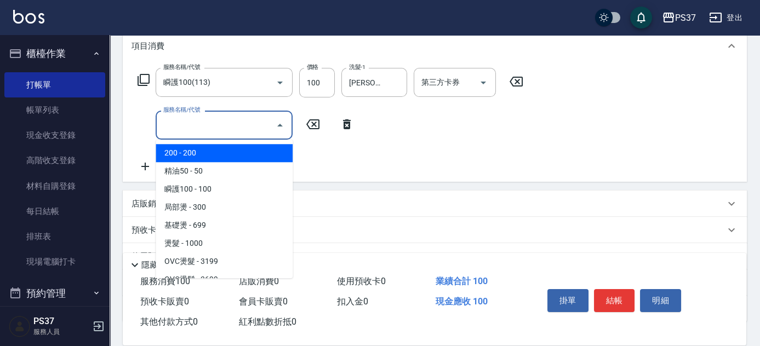
click at [196, 124] on input "服務名稱/代號" at bounding box center [216, 125] width 111 height 19
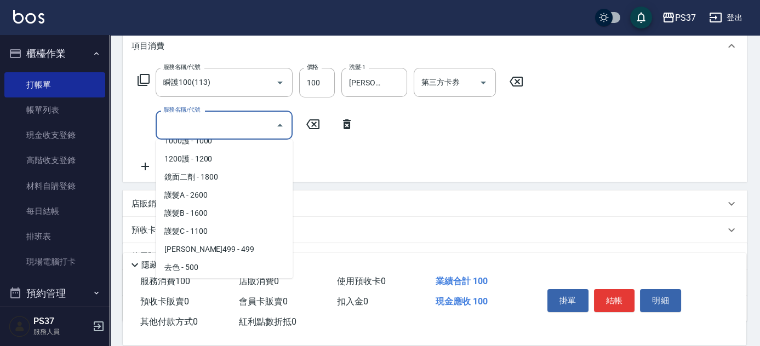
scroll to position [548, 0]
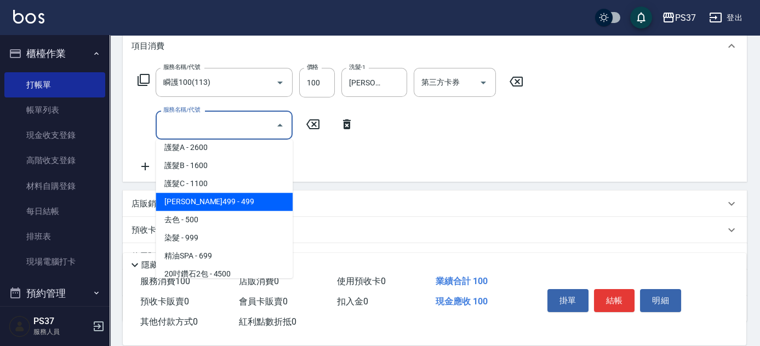
click at [229, 203] on span "[PERSON_NAME]499 - 499" at bounding box center [224, 202] width 137 height 18
type input "[PERSON_NAME]499(0499)"
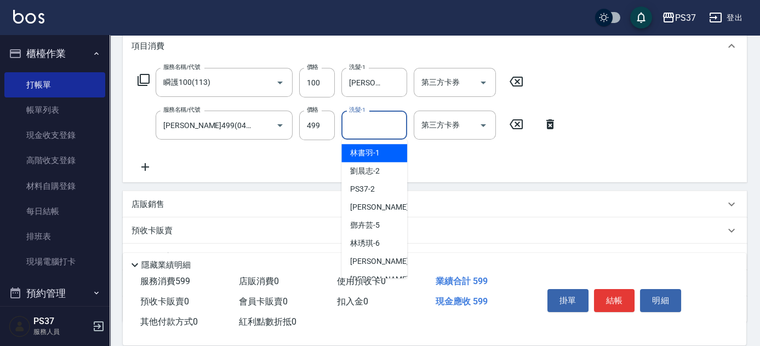
click at [362, 127] on input "洗髮-1" at bounding box center [374, 125] width 56 height 19
click at [362, 147] on span "[PERSON_NAME]-1" at bounding box center [365, 153] width 30 height 12
type input "[PERSON_NAME]-1"
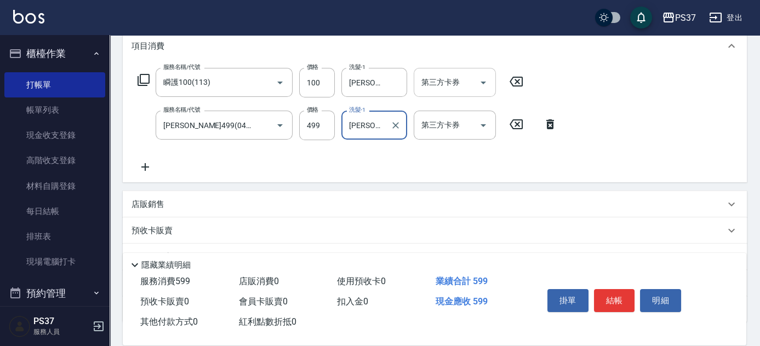
click at [487, 80] on icon "Open" at bounding box center [483, 82] width 13 height 13
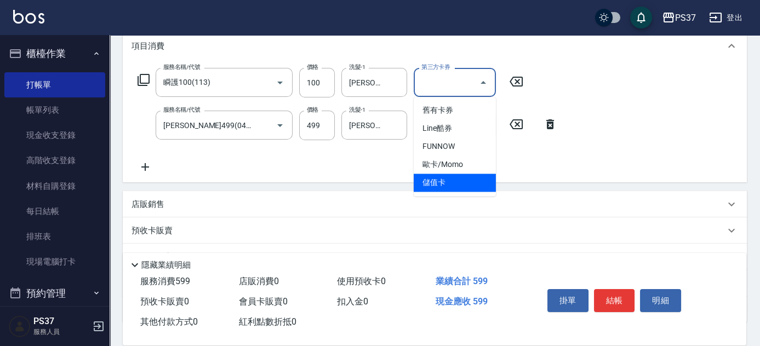
click at [468, 184] on span "儲值卡" at bounding box center [455, 183] width 82 height 18
type input "儲值卡"
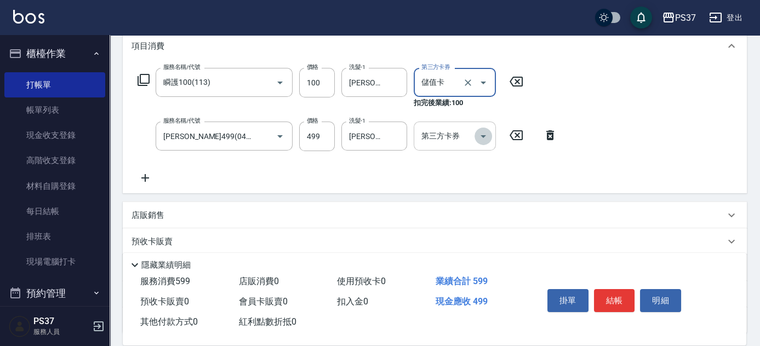
click at [485, 133] on icon "Open" at bounding box center [483, 136] width 13 height 13
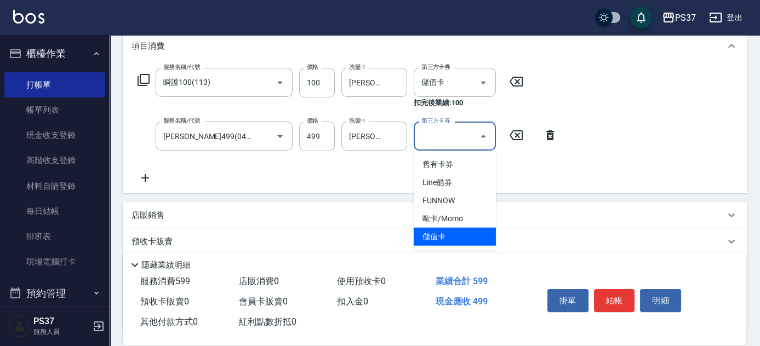
click at [461, 234] on span "儲值卡" at bounding box center [455, 237] width 82 height 18
type input "儲值卡"
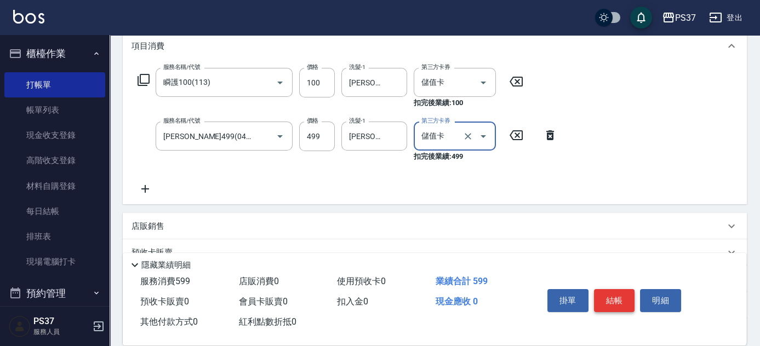
click at [603, 298] on button "結帳" at bounding box center [614, 300] width 41 height 23
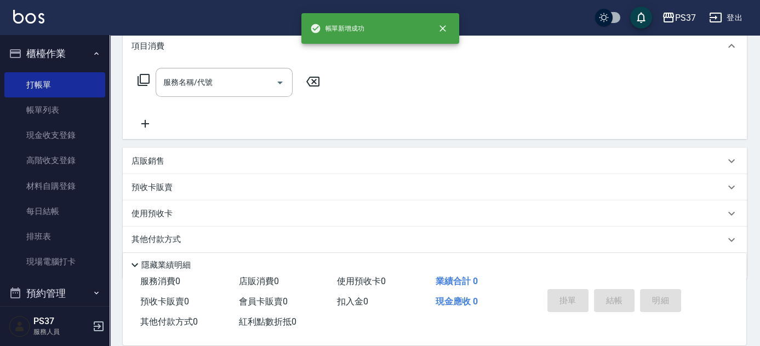
scroll to position [0, 0]
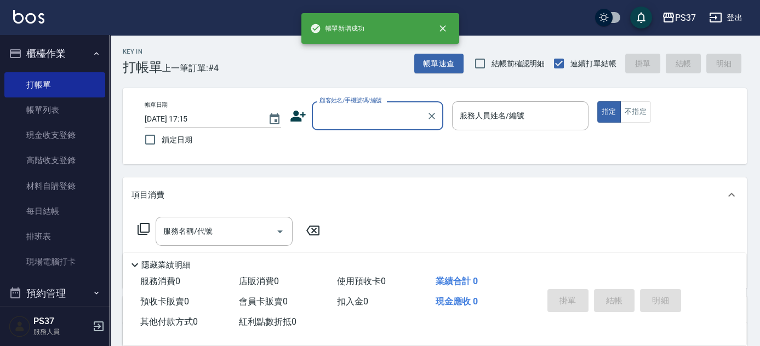
click at [388, 121] on input "顧客姓名/手機號碼/編號" at bounding box center [369, 115] width 105 height 19
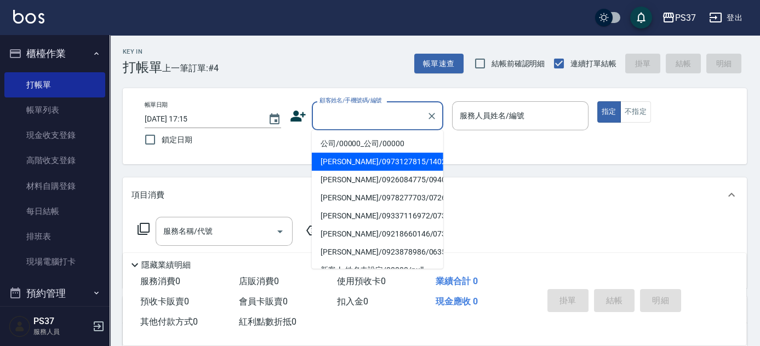
click at [408, 143] on li "公司/00000_公司/00000" at bounding box center [378, 144] width 132 height 18
type input "公司/00000_公司/00000"
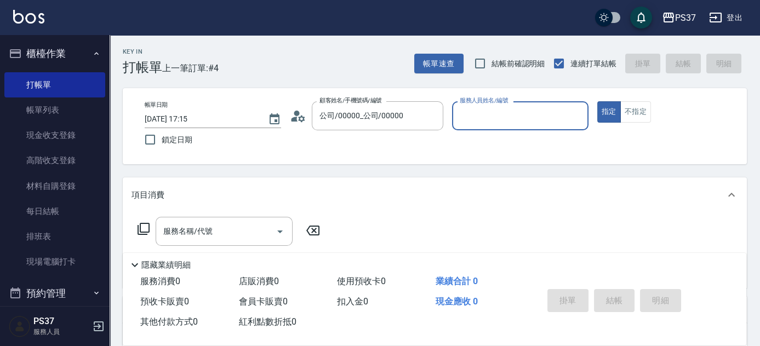
click at [489, 117] on input "服務人員姓名/編號" at bounding box center [520, 115] width 127 height 19
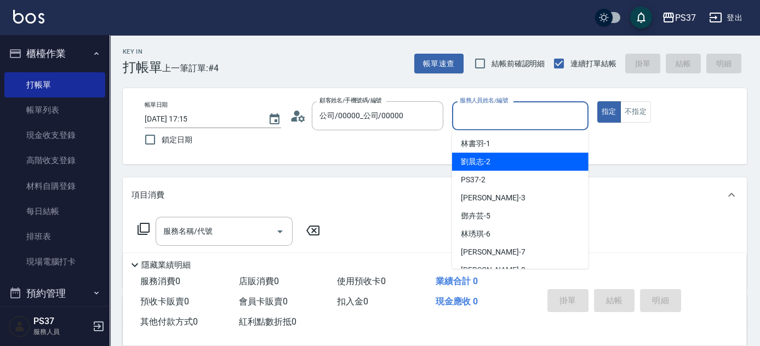
click at [505, 164] on div "[PERSON_NAME]-2" at bounding box center [520, 162] width 137 height 18
type input "[PERSON_NAME]-2"
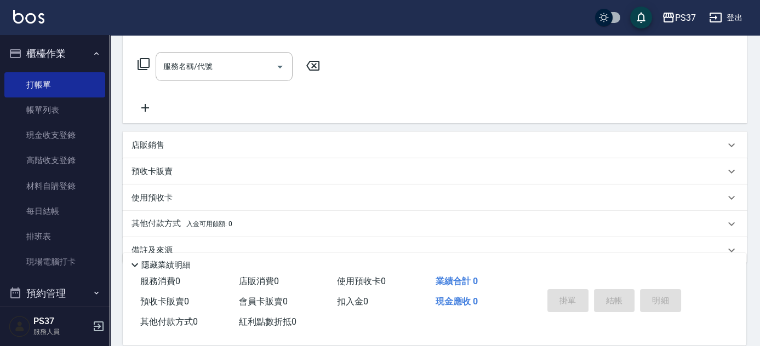
scroll to position [186, 0]
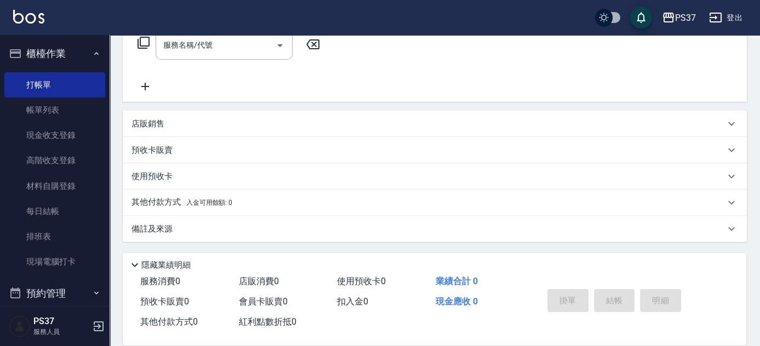
click at [158, 122] on p "店販銷售" at bounding box center [148, 124] width 33 height 12
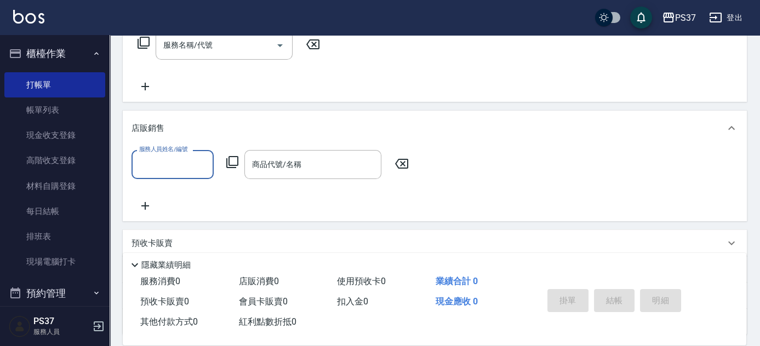
scroll to position [0, 0]
click at [169, 166] on input "服務人員姓名/編號" at bounding box center [173, 164] width 72 height 19
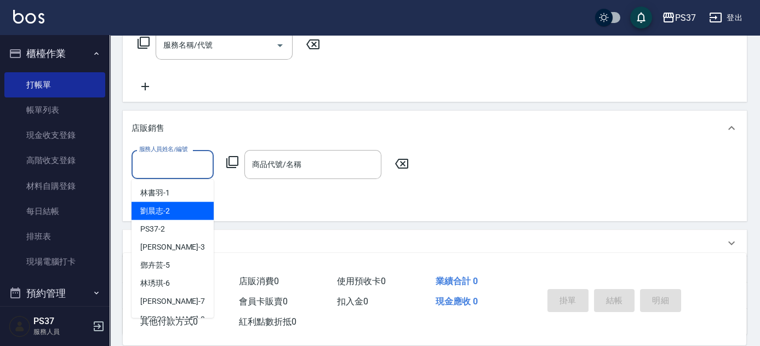
click at [177, 205] on div "[PERSON_NAME]-2" at bounding box center [173, 211] width 82 height 18
type input "[PERSON_NAME]-2"
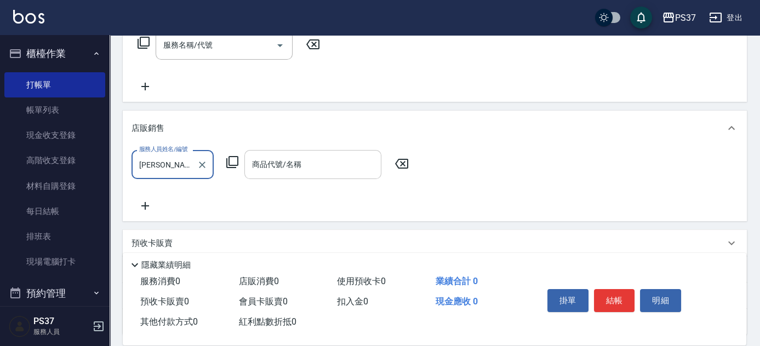
click at [302, 167] on input "商品代號/名稱" at bounding box center [312, 164] width 127 height 19
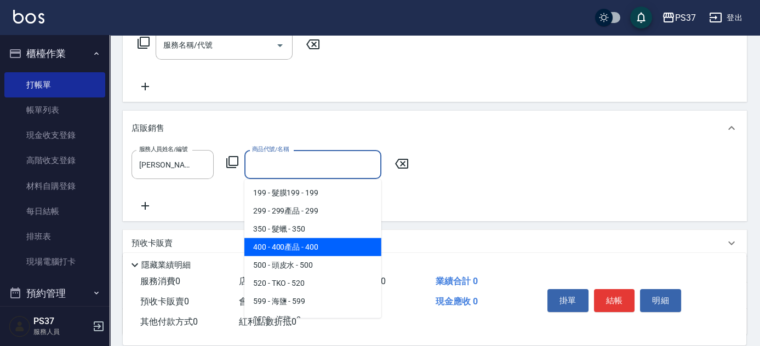
click at [317, 251] on span "400 - 400產品 - 400" at bounding box center [313, 247] width 137 height 18
type input "400產品"
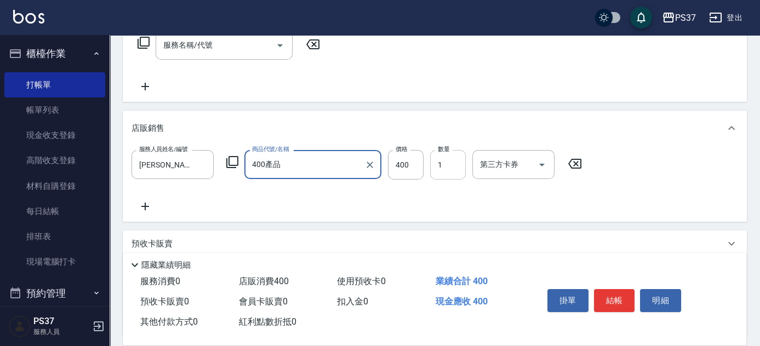
click at [459, 166] on input "1" at bounding box center [448, 165] width 36 height 30
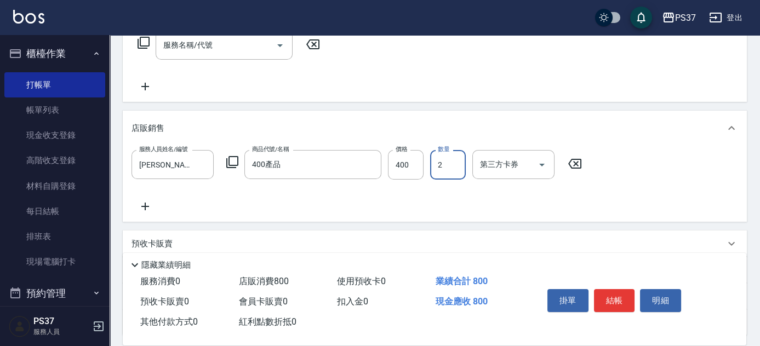
type input "2"
click at [547, 160] on icon "Open" at bounding box center [542, 164] width 13 height 13
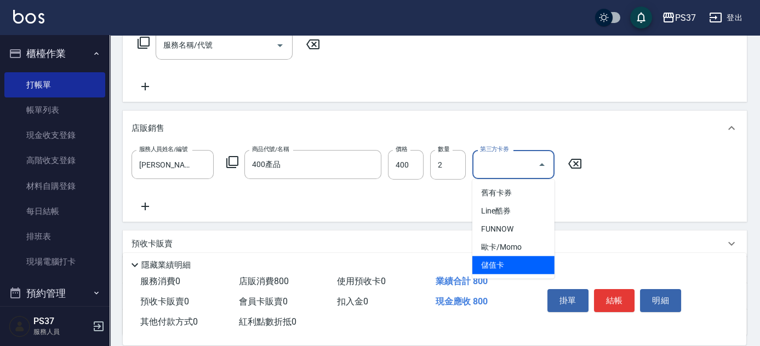
click at [519, 257] on span "儲值卡" at bounding box center [514, 266] width 82 height 18
type input "儲值卡"
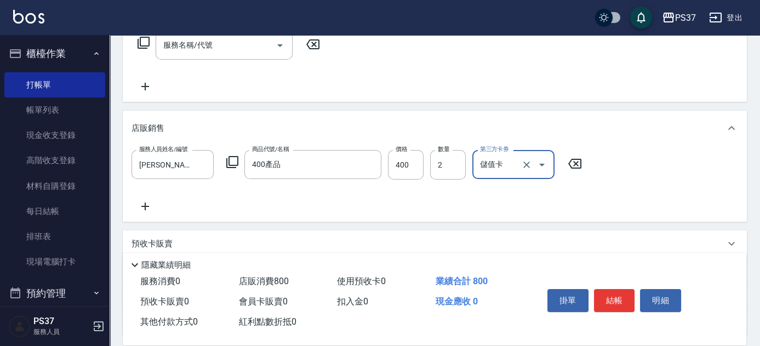
click at [146, 207] on icon at bounding box center [145, 207] width 8 height 8
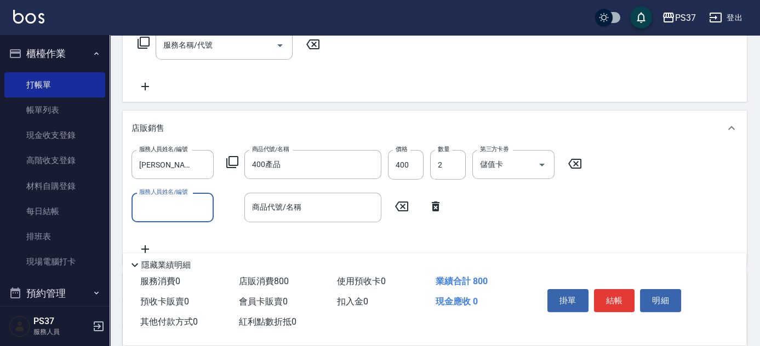
click at [161, 218] on div "服務人員姓名/編號" at bounding box center [173, 207] width 82 height 29
click at [439, 212] on icon at bounding box center [435, 206] width 27 height 13
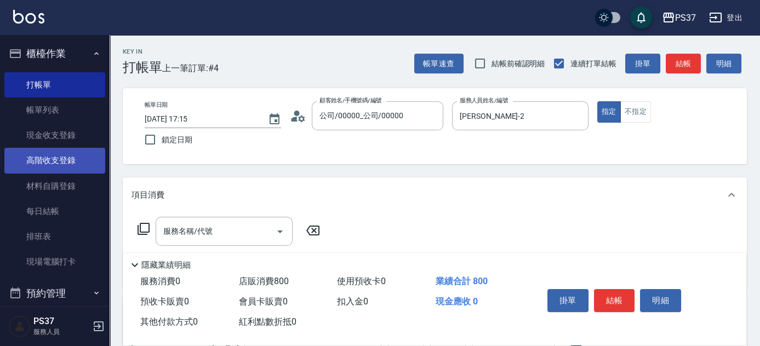
drag, startPoint x: 68, startPoint y: 116, endPoint x: 48, endPoint y: 169, distance: 56.4
click at [67, 116] on link "帳單列表" at bounding box center [54, 110] width 101 height 25
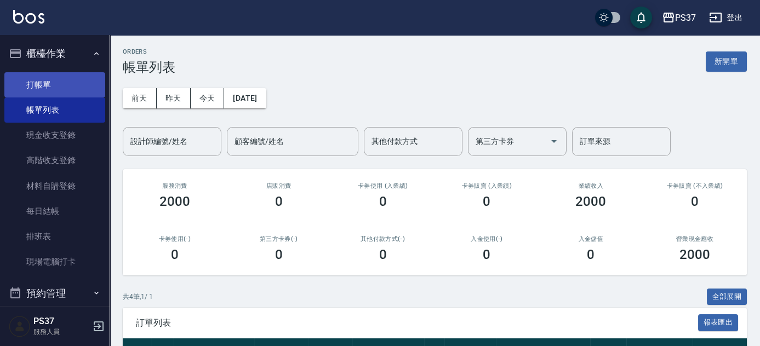
click at [60, 83] on link "打帳單" at bounding box center [54, 84] width 101 height 25
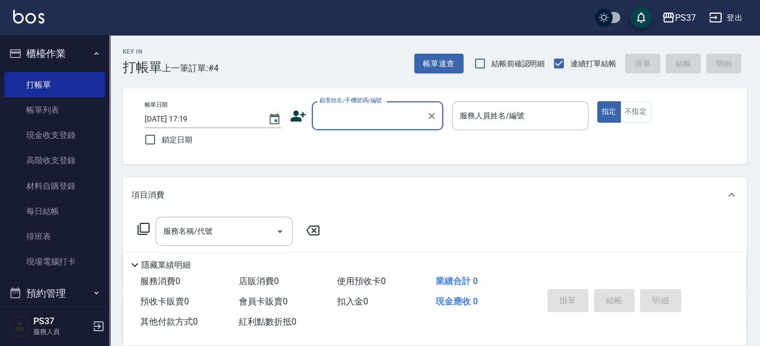
click at [345, 107] on input "顧客姓名/手機號碼/編號" at bounding box center [369, 115] width 105 height 19
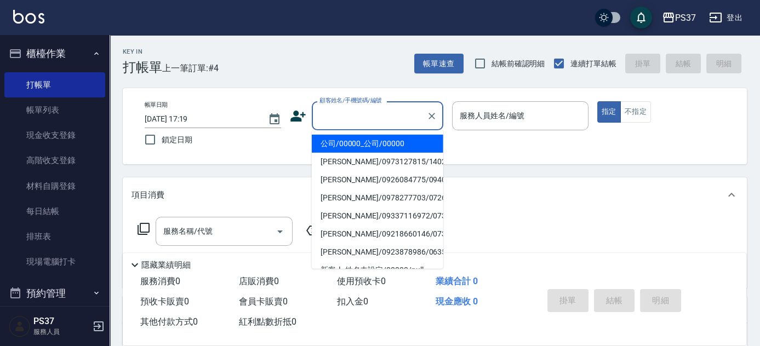
click at [346, 137] on li "公司/00000_公司/00000" at bounding box center [378, 144] width 132 height 18
type input "公司/00000_公司/00000"
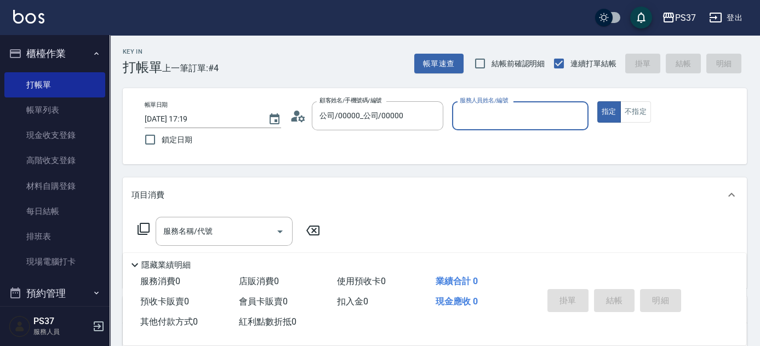
click at [508, 122] on input "服務人員姓名/編號" at bounding box center [520, 115] width 127 height 19
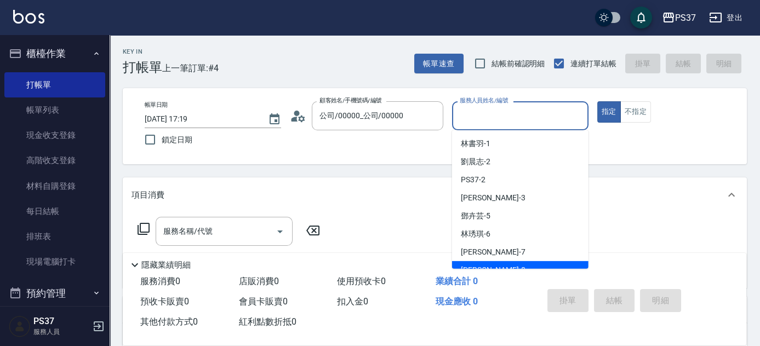
click at [519, 267] on div "[PERSON_NAME]-8" at bounding box center [520, 271] width 137 height 18
type input "[PERSON_NAME]-8"
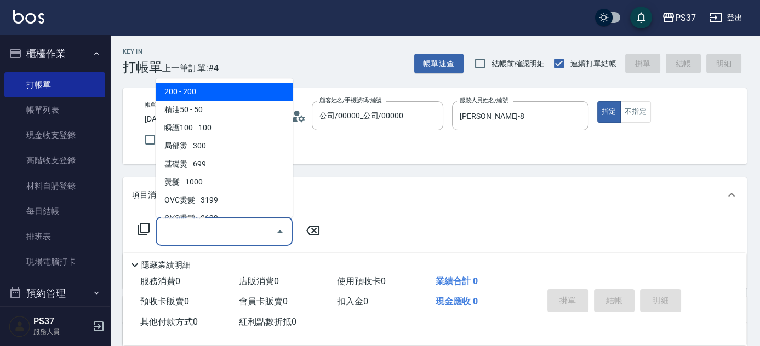
click at [219, 240] on input "服務名稱/代號" at bounding box center [216, 231] width 111 height 19
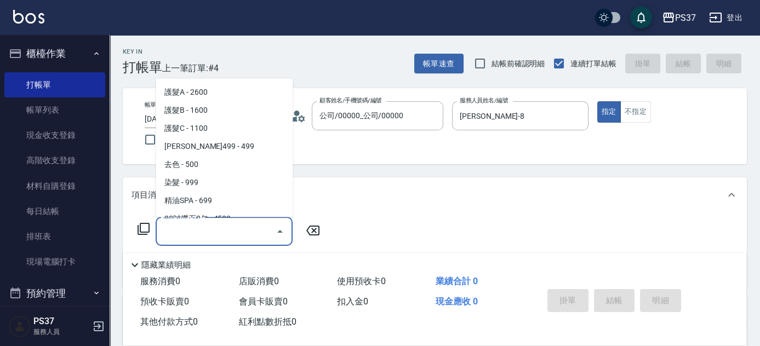
scroll to position [598, 0]
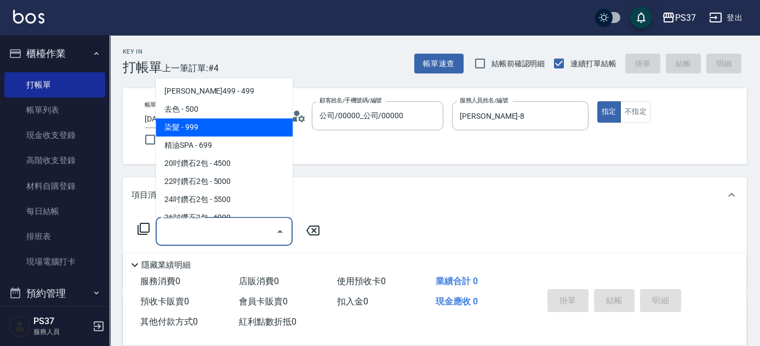
click at [211, 127] on span "染髮 - 999" at bounding box center [224, 128] width 137 height 18
type input "染髮(501)"
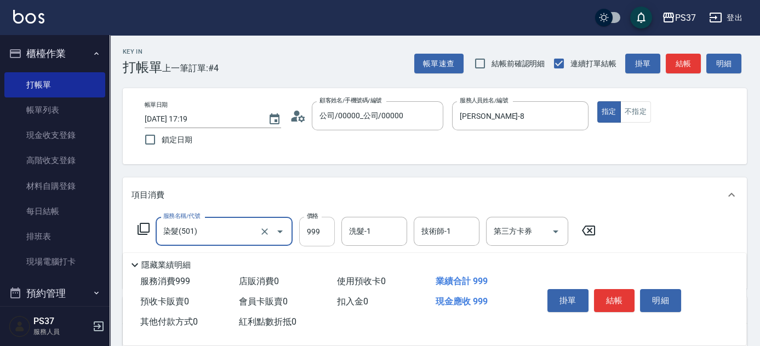
click at [313, 229] on input "999" at bounding box center [317, 232] width 36 height 30
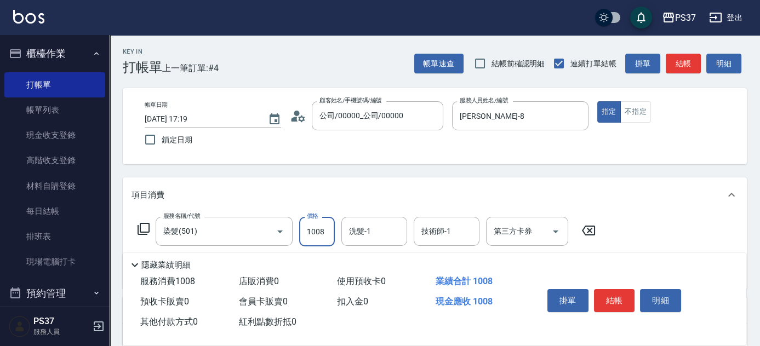
type input "1008"
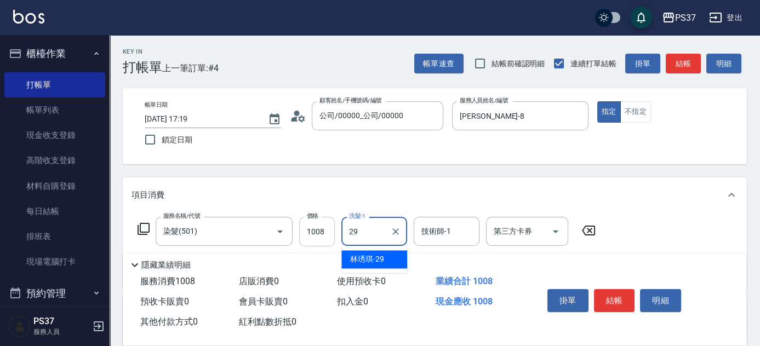
type input "[PERSON_NAME]-29"
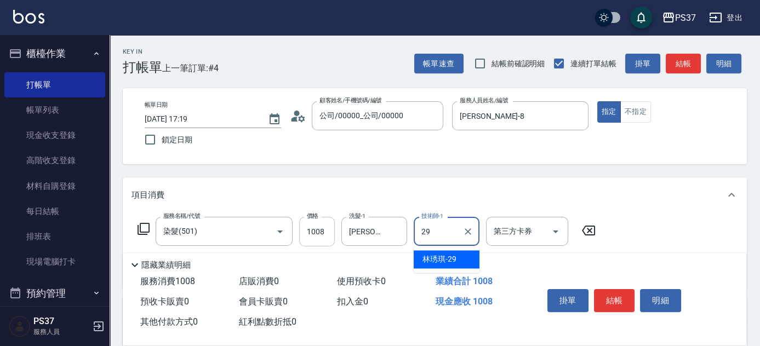
type input "[PERSON_NAME]-29"
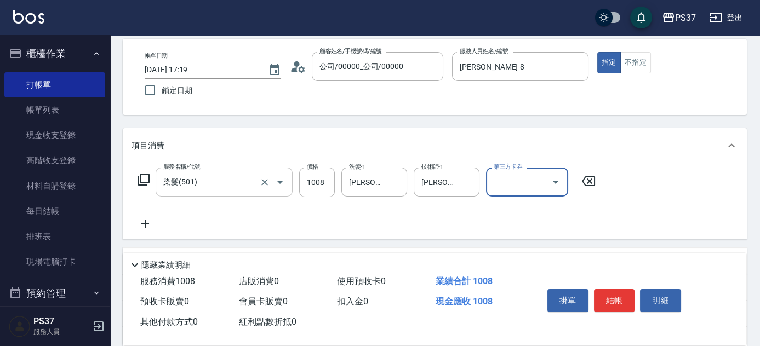
scroll to position [49, 0]
click at [147, 224] on icon at bounding box center [145, 224] width 27 height 13
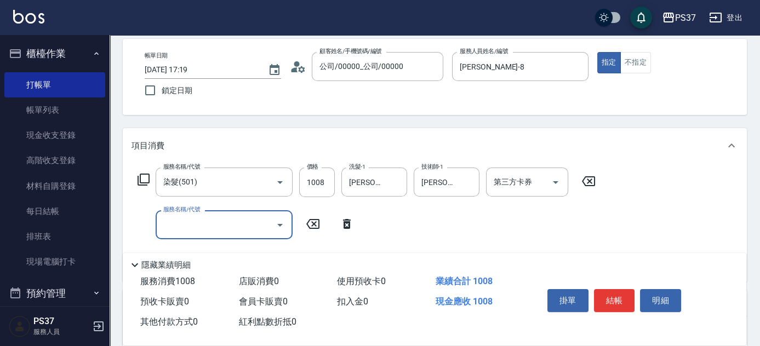
click at [179, 228] on input "服務名稱/代號" at bounding box center [216, 224] width 111 height 19
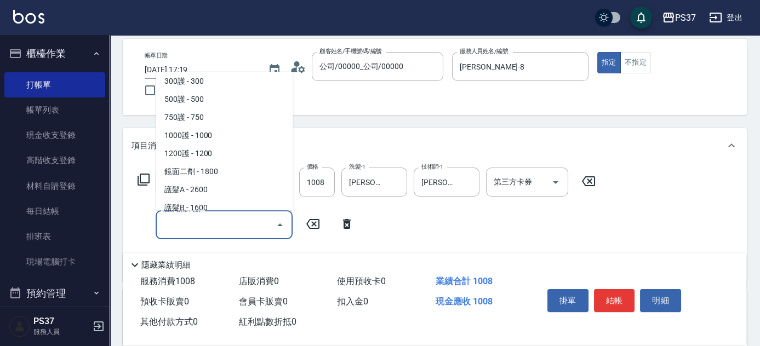
scroll to position [399, 0]
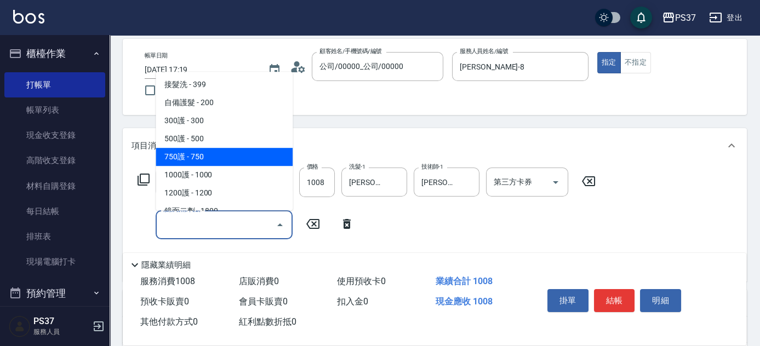
click at [221, 162] on span "750護 - 750" at bounding box center [224, 157] width 137 height 18
type input "750護(403)"
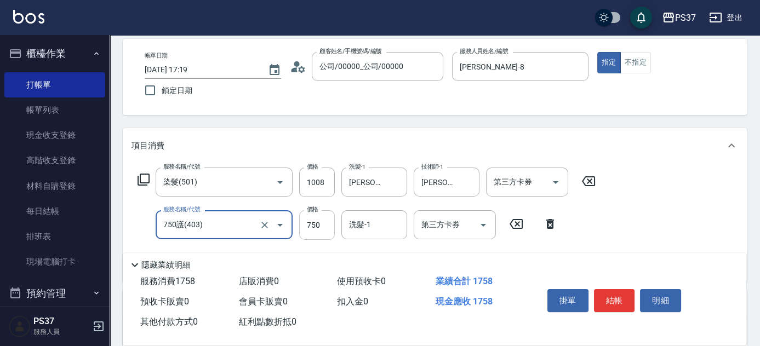
click at [331, 231] on input "750" at bounding box center [317, 226] width 36 height 30
type input "6"
click at [246, 221] on input "750護(403)" at bounding box center [209, 224] width 96 height 19
click at [226, 225] on input "750護(403)" at bounding box center [209, 224] width 96 height 19
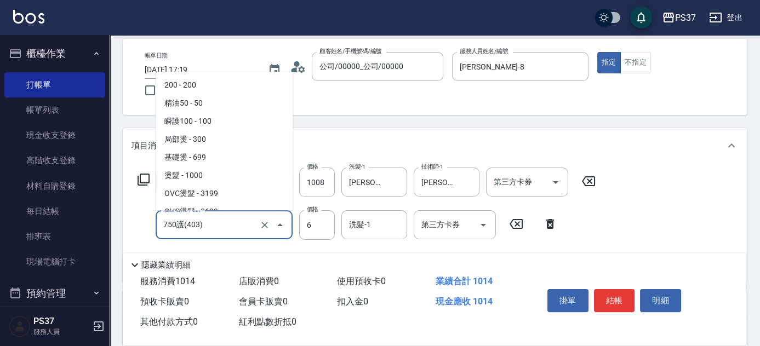
scroll to position [354, 0]
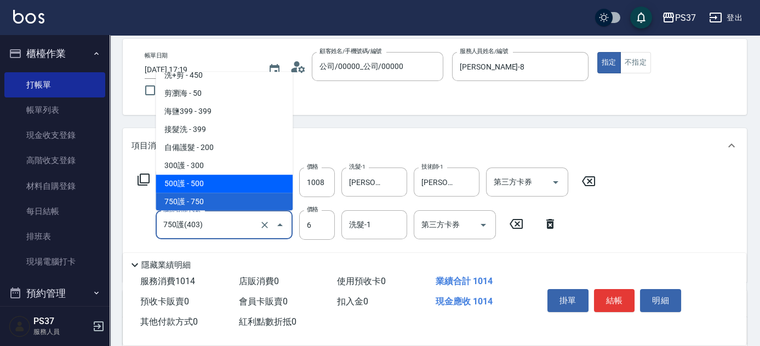
click at [231, 188] on span "500護 - 500" at bounding box center [224, 184] width 137 height 18
type input "500護(402)"
type input "500"
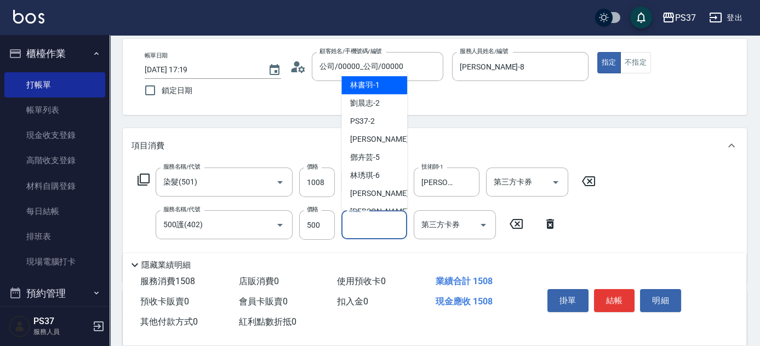
click at [360, 225] on div "洗髮-1 洗髮-1" at bounding box center [375, 225] width 66 height 29
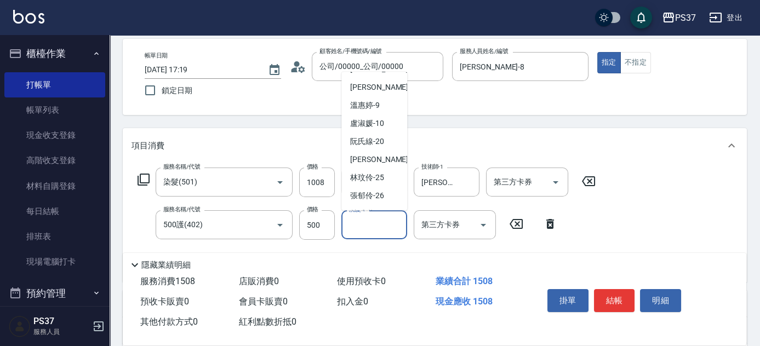
scroll to position [177, 0]
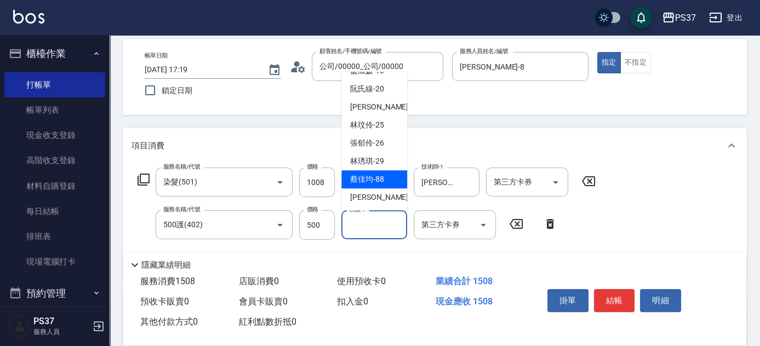
click at [364, 164] on span "[PERSON_NAME]-29" at bounding box center [367, 162] width 34 height 12
type input "[PERSON_NAME]-29"
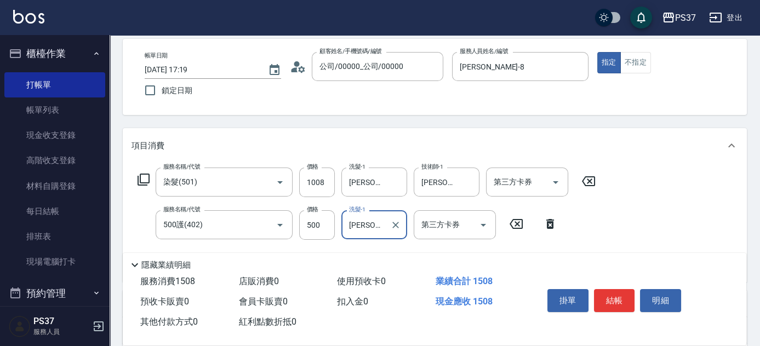
click at [609, 297] on button "結帳" at bounding box center [614, 300] width 41 height 23
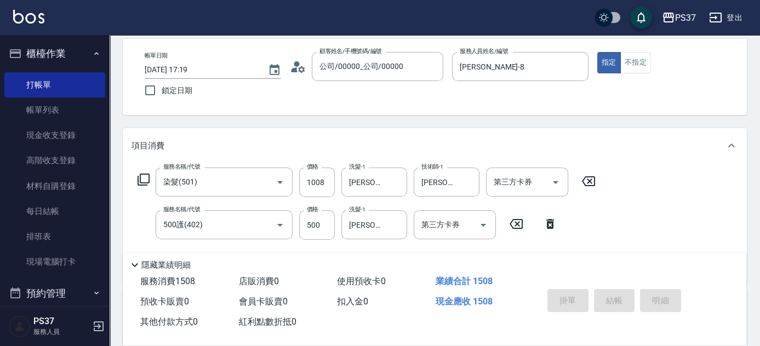
type input "[DATE] 17:20"
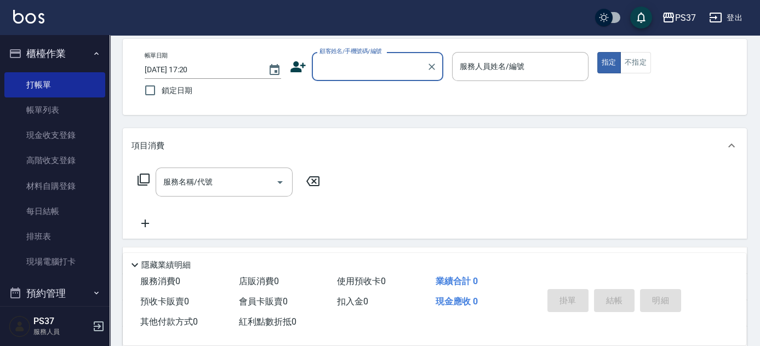
click at [374, 71] on input "顧客姓名/手機號碼/編號" at bounding box center [369, 66] width 105 height 19
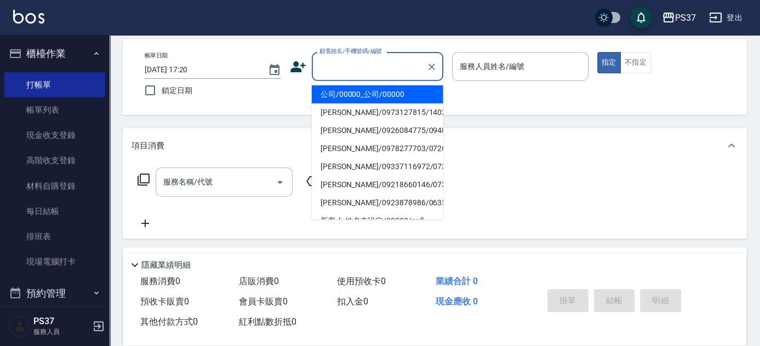
click at [382, 90] on li "公司/00000_公司/00000" at bounding box center [378, 95] width 132 height 18
type input "公司/00000_公司/00000"
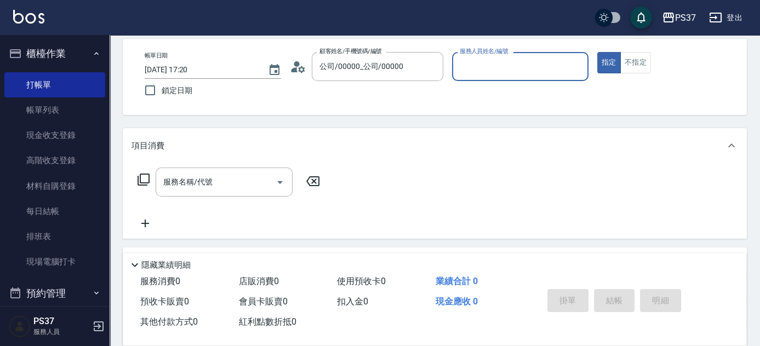
click at [466, 72] on input "服務人員姓名/編號" at bounding box center [520, 66] width 127 height 19
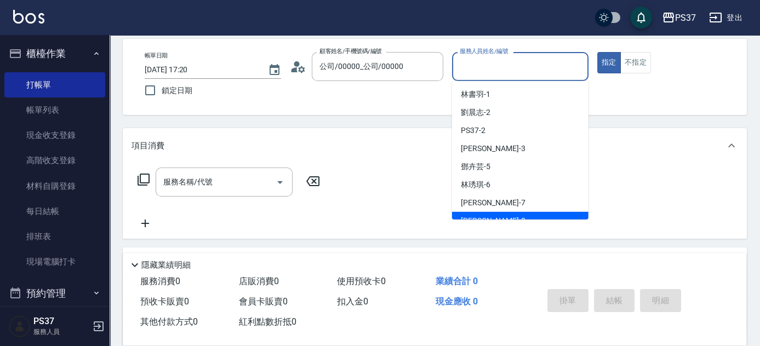
click at [496, 216] on div "[PERSON_NAME]-8" at bounding box center [520, 221] width 137 height 18
type input "[PERSON_NAME]-8"
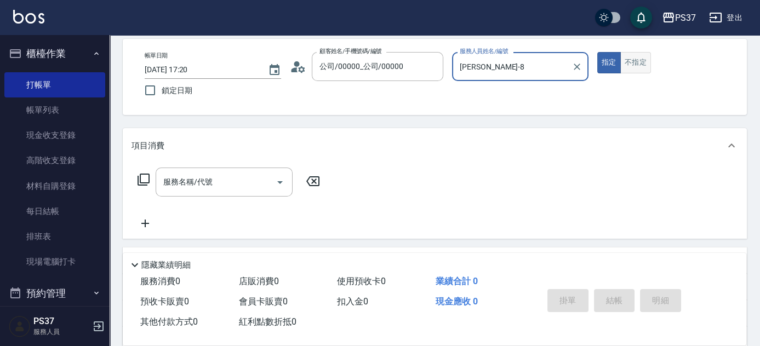
click at [633, 61] on button "不指定" at bounding box center [636, 62] width 31 height 21
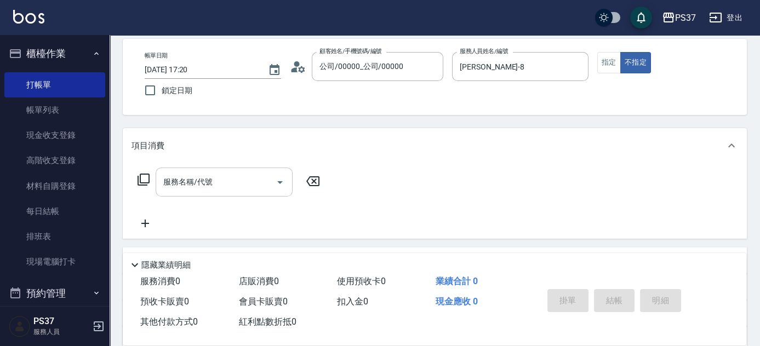
click at [225, 190] on input "服務名稱/代號" at bounding box center [216, 182] width 111 height 19
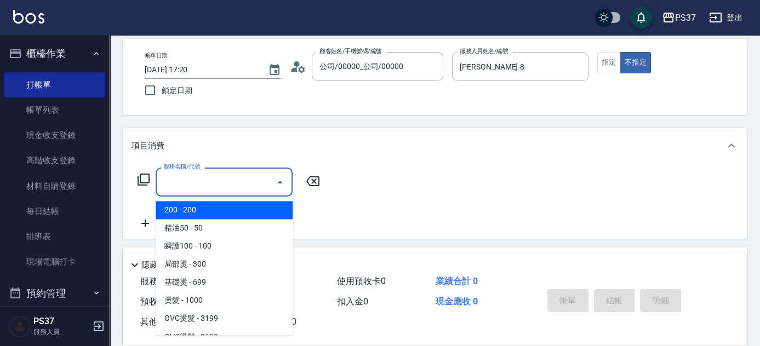
click at [220, 213] on span "200 - 200" at bounding box center [224, 210] width 137 height 18
type input "200(111)"
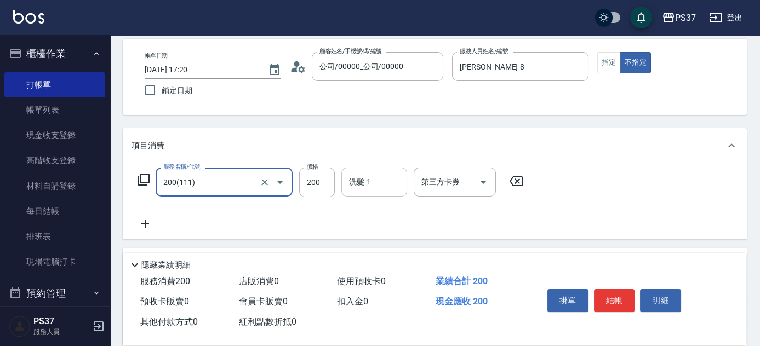
click at [362, 179] on div "洗髮-1 洗髮-1" at bounding box center [375, 182] width 66 height 29
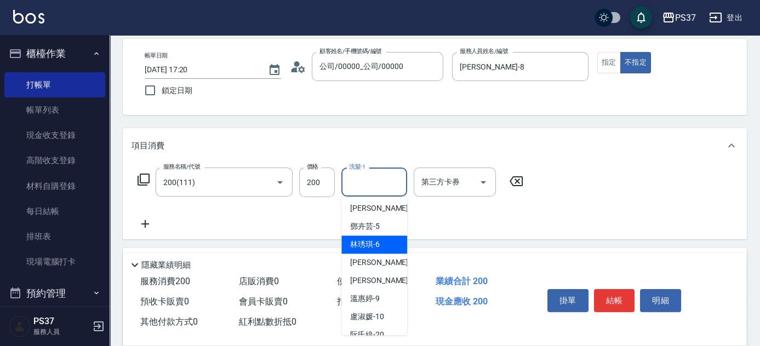
scroll to position [149, 0]
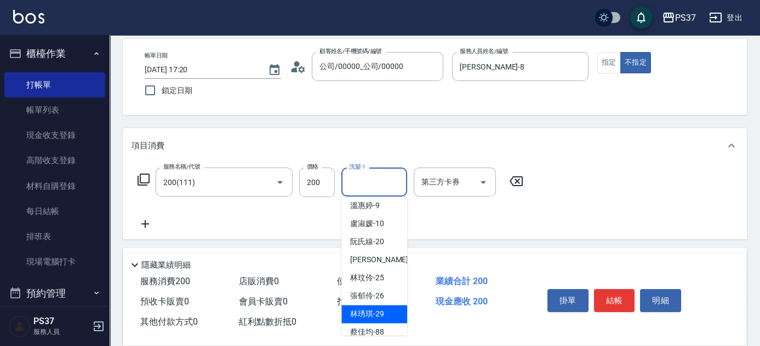
click at [368, 311] on span "[PERSON_NAME]-29" at bounding box center [367, 315] width 34 height 12
type input "[PERSON_NAME]-29"
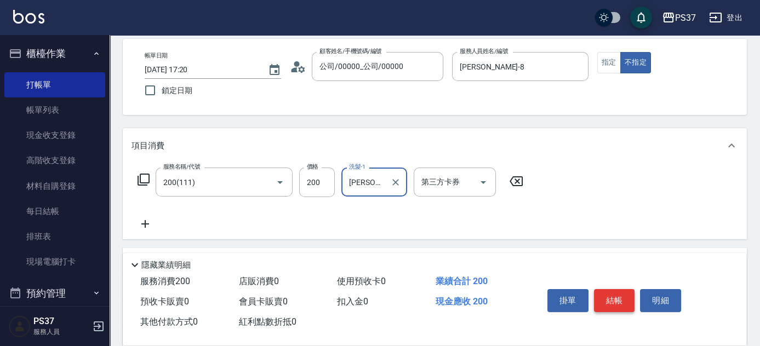
click at [602, 298] on button "結帳" at bounding box center [614, 300] width 41 height 23
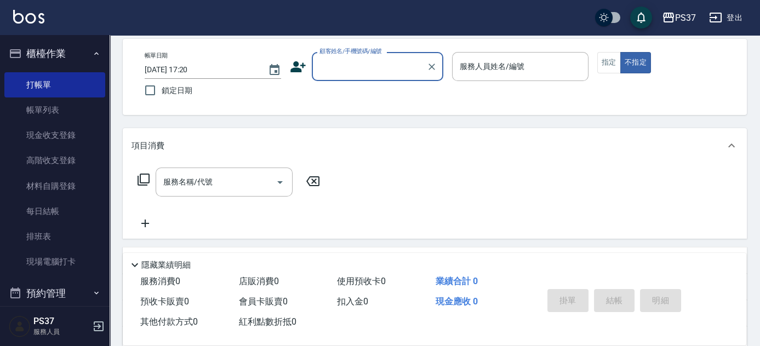
click at [389, 63] on input "顧客姓名/手機號碼/編號" at bounding box center [369, 66] width 105 height 19
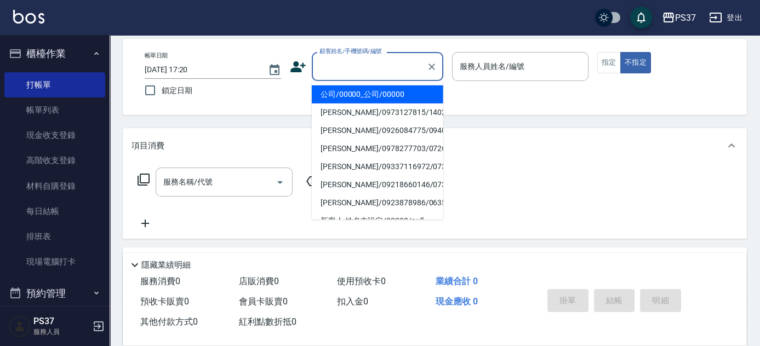
click at [388, 86] on li "公司/00000_公司/00000" at bounding box center [378, 95] width 132 height 18
type input "公司/00000_公司/00000"
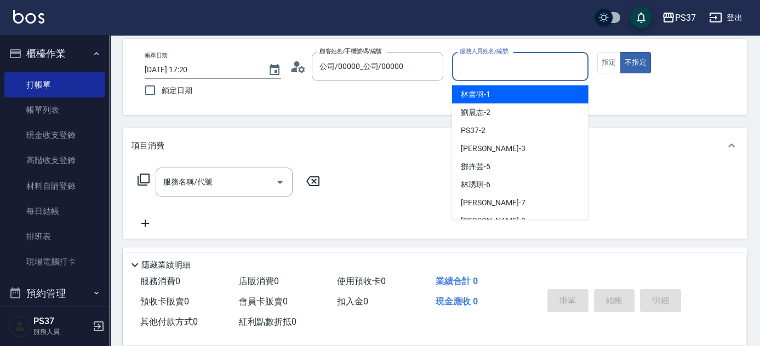
click at [479, 68] on input "服務人員姓名/編號" at bounding box center [520, 66] width 127 height 19
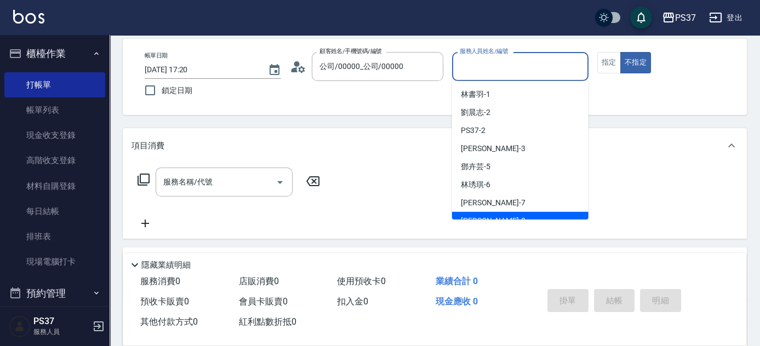
click at [502, 215] on div "[PERSON_NAME]-8" at bounding box center [520, 221] width 137 height 18
type input "[PERSON_NAME]-8"
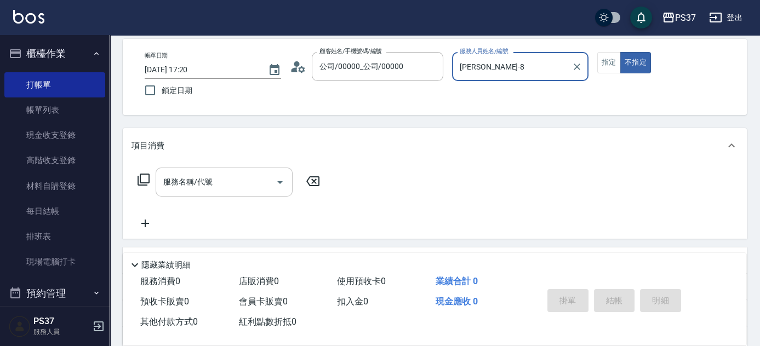
click at [207, 184] on input "服務名稱/代號" at bounding box center [216, 182] width 111 height 19
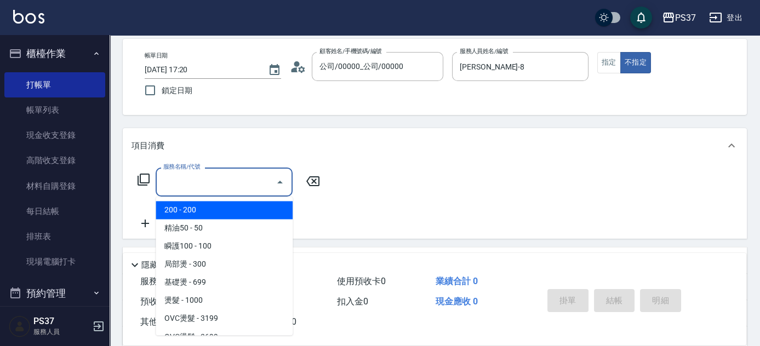
click at [207, 207] on span "200 - 200" at bounding box center [224, 210] width 137 height 18
type input "200(111)"
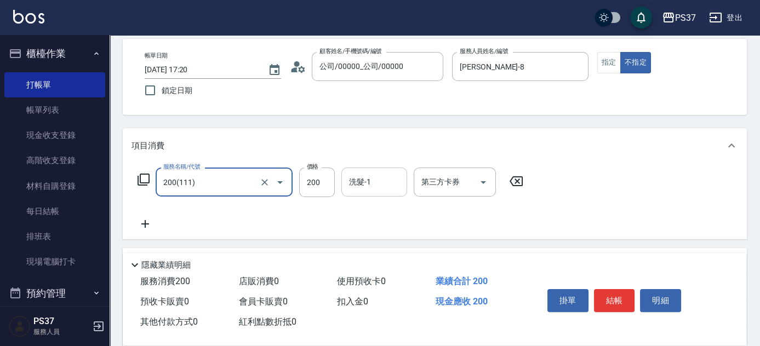
click at [390, 186] on input "洗髮-1" at bounding box center [374, 182] width 56 height 19
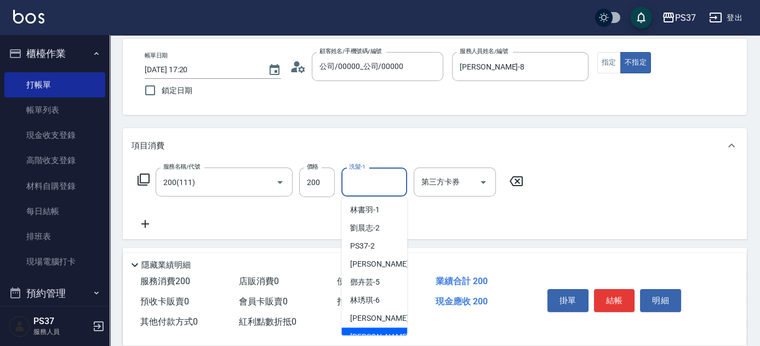
click at [386, 332] on div "[PERSON_NAME]-8" at bounding box center [375, 337] width 66 height 18
type input "[PERSON_NAME]-8"
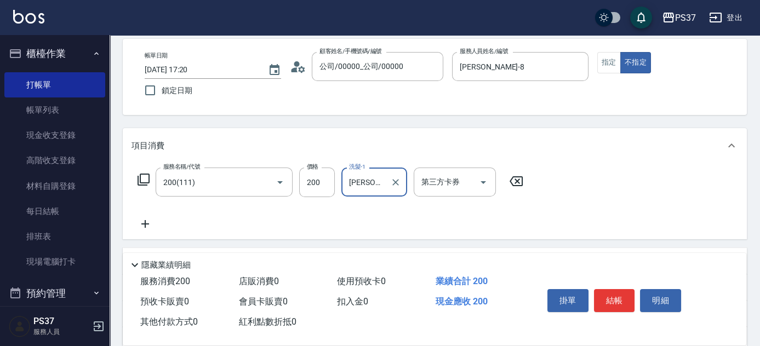
click at [143, 224] on icon at bounding box center [145, 224] width 8 height 8
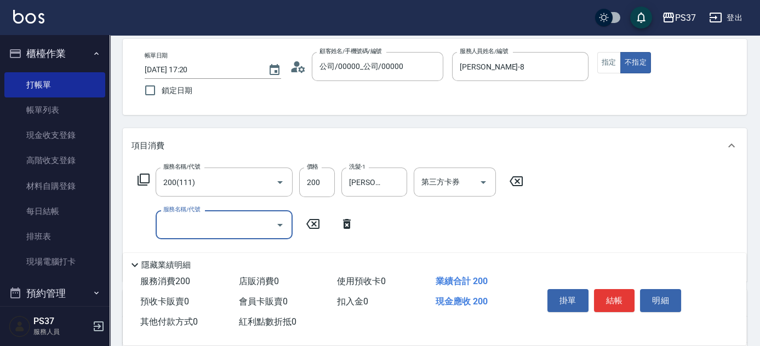
click at [179, 226] on input "服務名稱/代號" at bounding box center [216, 224] width 111 height 19
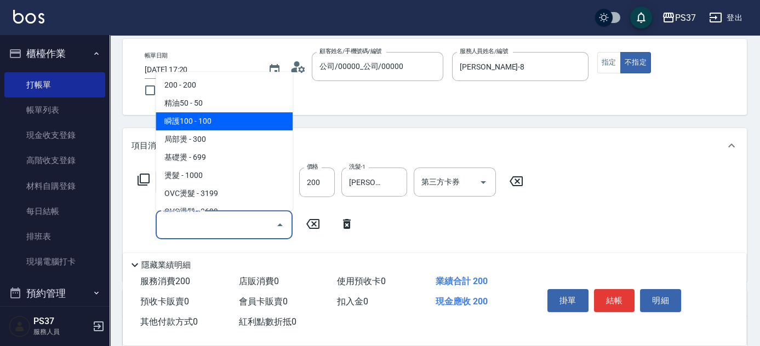
click at [206, 121] on span "瞬護100 - 100" at bounding box center [224, 121] width 137 height 18
type input "瞬護100(113)"
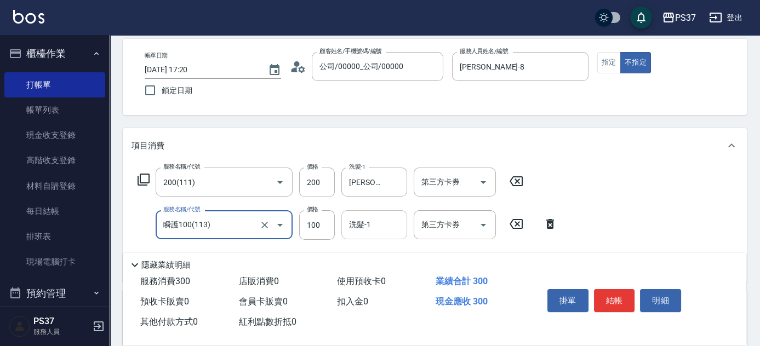
click at [356, 223] on div "洗髮-1 洗髮-1" at bounding box center [375, 225] width 66 height 29
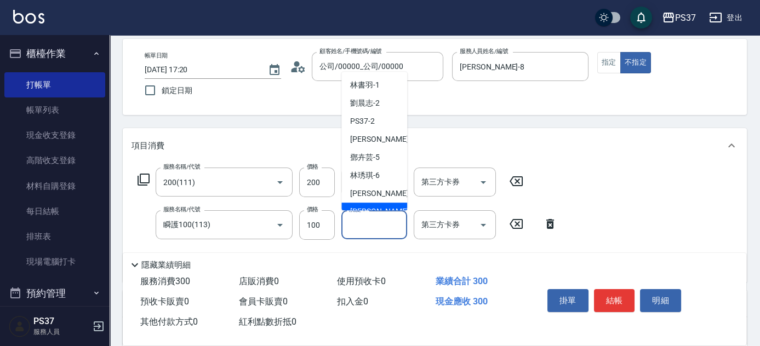
click at [363, 206] on span "[PERSON_NAME]-8" at bounding box center [382, 212] width 65 height 12
type input "[PERSON_NAME]-8"
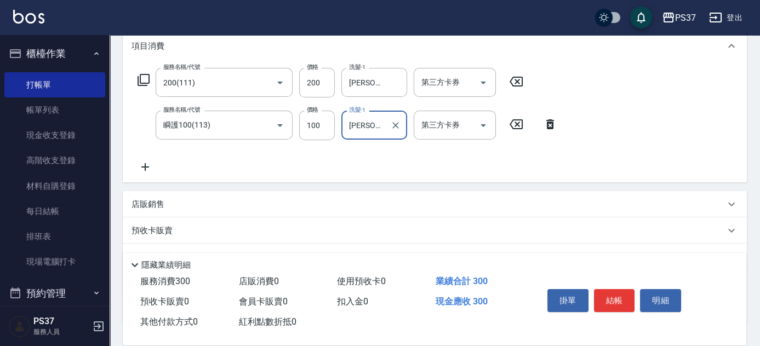
click at [148, 167] on icon at bounding box center [145, 167] width 8 height 8
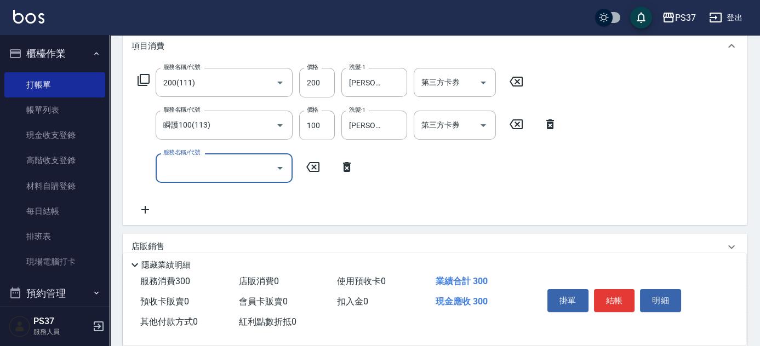
click at [193, 172] on input "服務名稱/代號" at bounding box center [216, 167] width 111 height 19
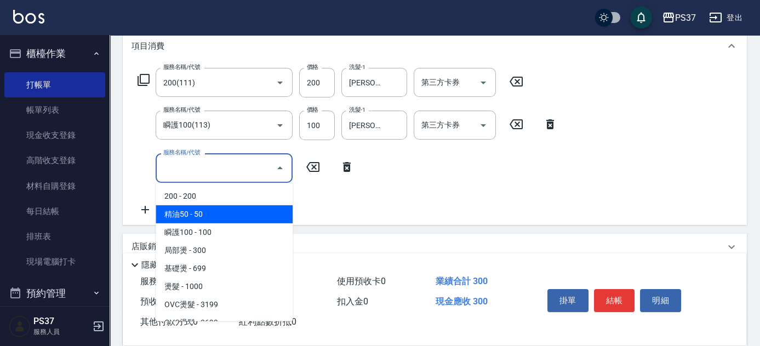
click at [215, 208] on span "精油50 - 50" at bounding box center [224, 215] width 137 height 18
type input "精油50(112)"
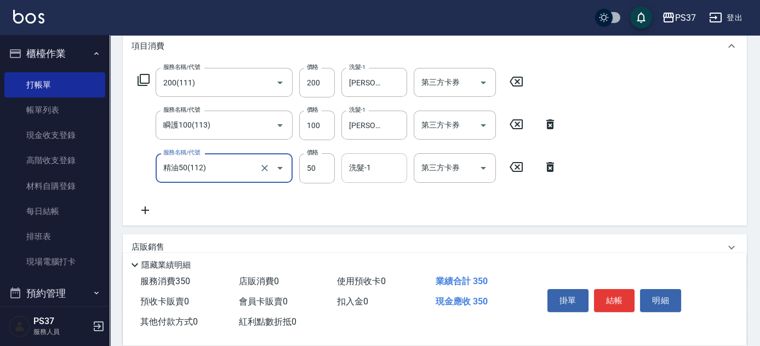
click at [365, 157] on div "洗髮-1" at bounding box center [375, 168] width 66 height 29
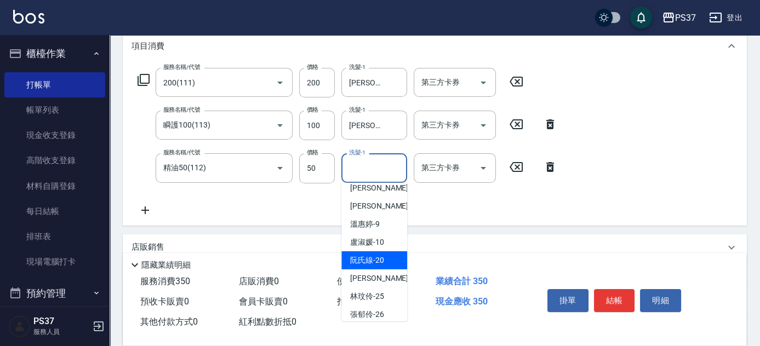
scroll to position [99, 0]
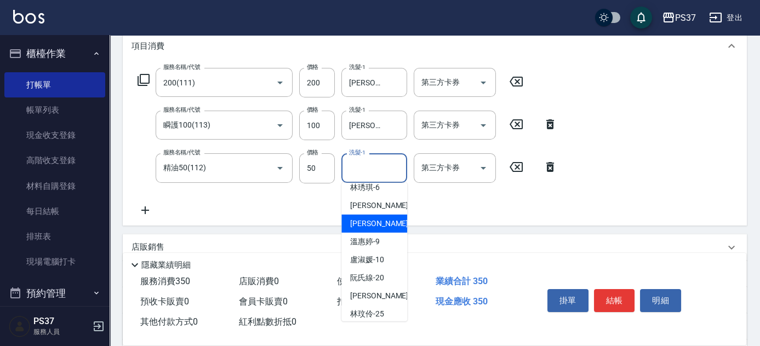
click at [365, 225] on span "[PERSON_NAME]-8" at bounding box center [382, 224] width 65 height 12
type input "[PERSON_NAME]-8"
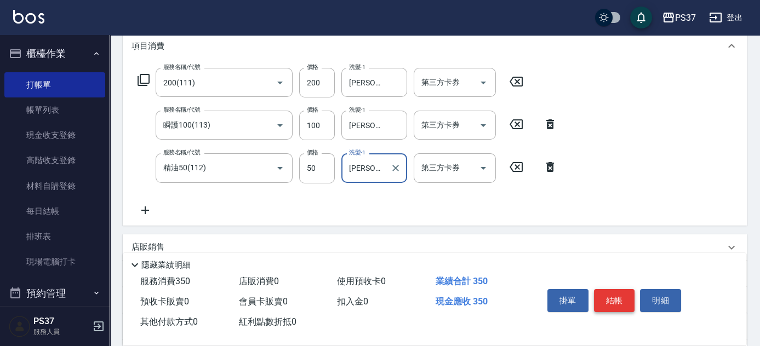
click at [603, 290] on button "結帳" at bounding box center [614, 300] width 41 height 23
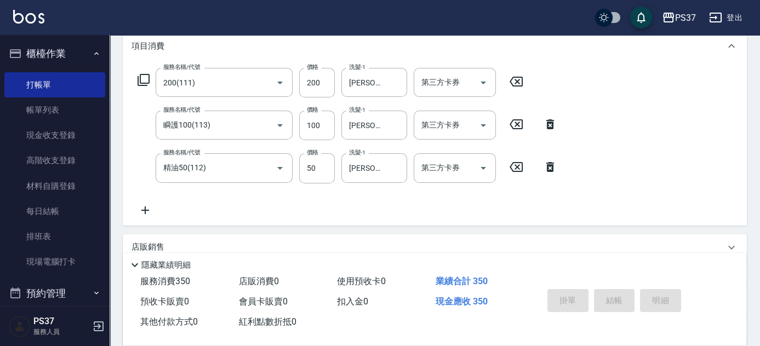
type input "[DATE] 17:21"
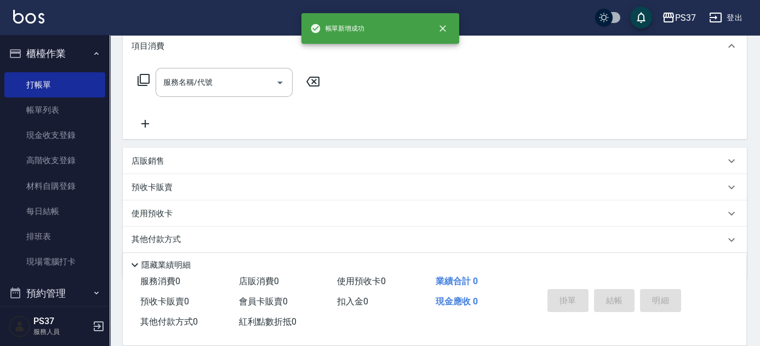
scroll to position [0, 0]
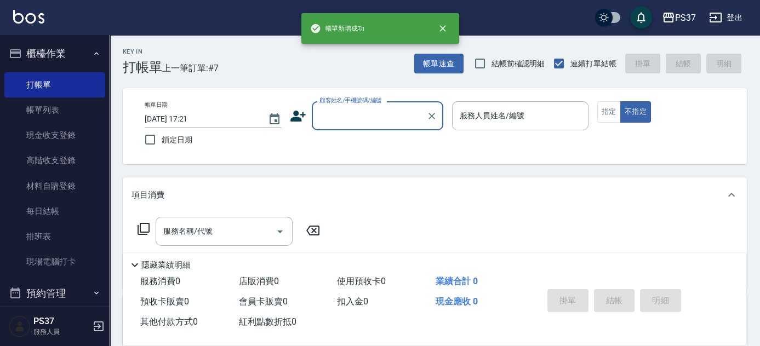
click at [387, 106] on input "顧客姓名/手機號碼/編號" at bounding box center [369, 115] width 105 height 19
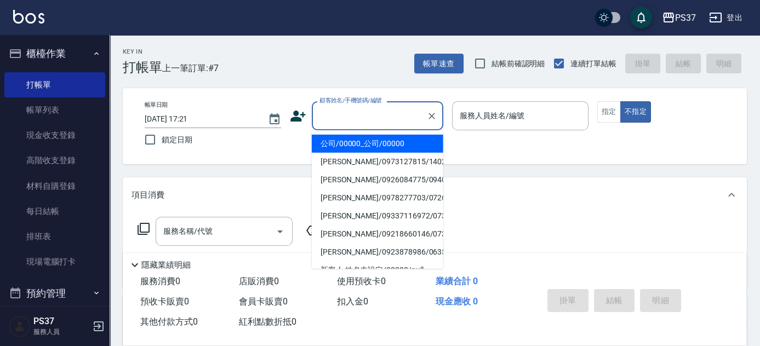
click at [383, 140] on li "公司/00000_公司/00000" at bounding box center [378, 144] width 132 height 18
type input "公司/00000_公司/00000"
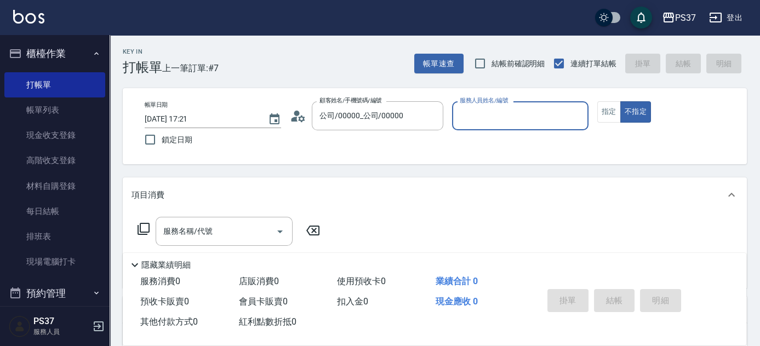
click at [484, 125] on input "服務人員姓名/編號" at bounding box center [520, 115] width 127 height 19
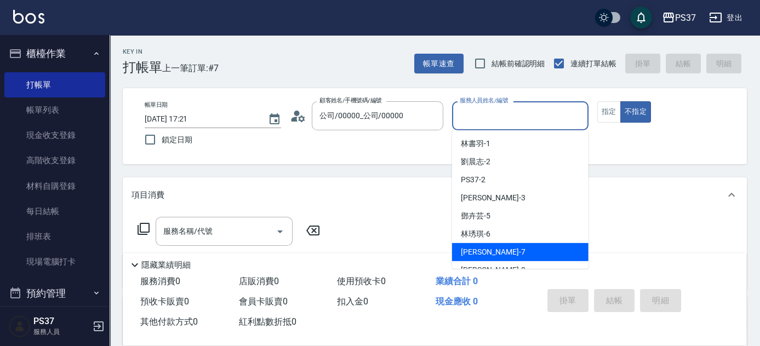
click at [515, 260] on div "[PERSON_NAME] -7" at bounding box center [520, 252] width 137 height 18
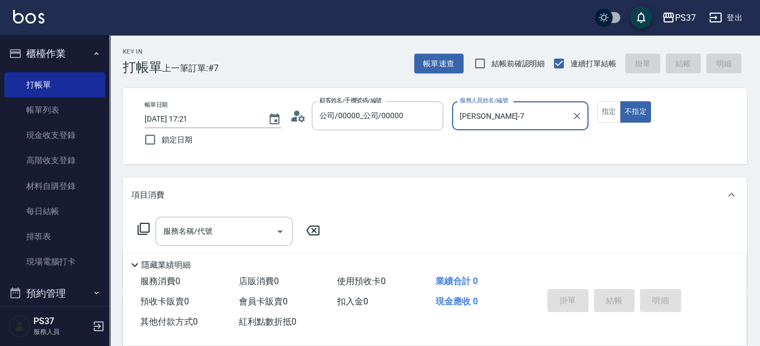
click at [497, 120] on input "[PERSON_NAME]-7" at bounding box center [512, 115] width 110 height 19
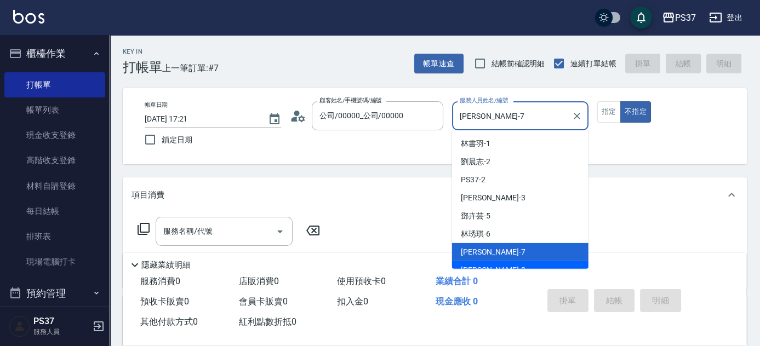
click at [513, 267] on div "[PERSON_NAME]-8" at bounding box center [520, 271] width 137 height 18
type input "[PERSON_NAME]-8"
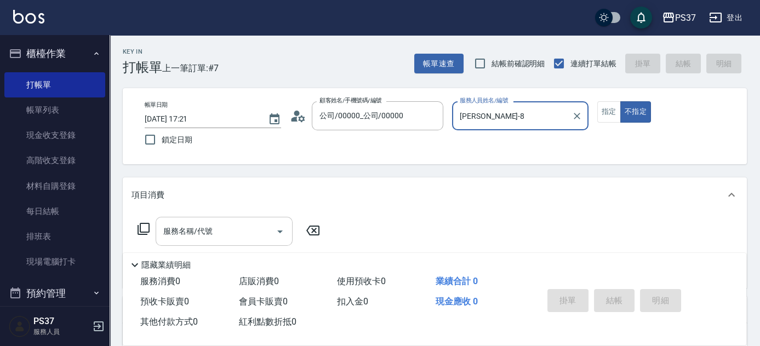
click at [211, 224] on input "服務名稱/代號" at bounding box center [216, 231] width 111 height 19
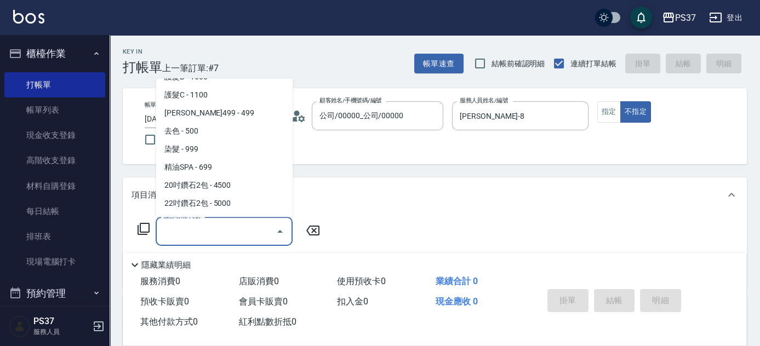
scroll to position [598, 0]
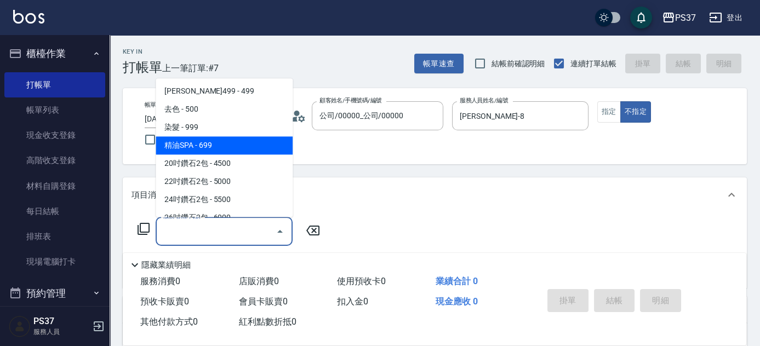
click at [217, 141] on span "精油SPA - 699" at bounding box center [224, 146] width 137 height 18
type input "精油SPA(0699)"
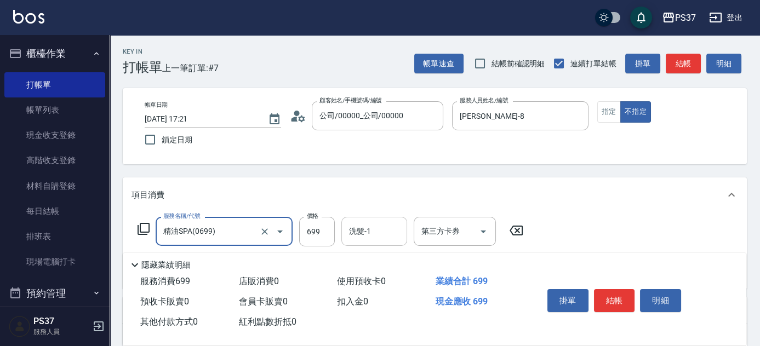
click at [374, 235] on input "洗髮-1" at bounding box center [374, 231] width 56 height 19
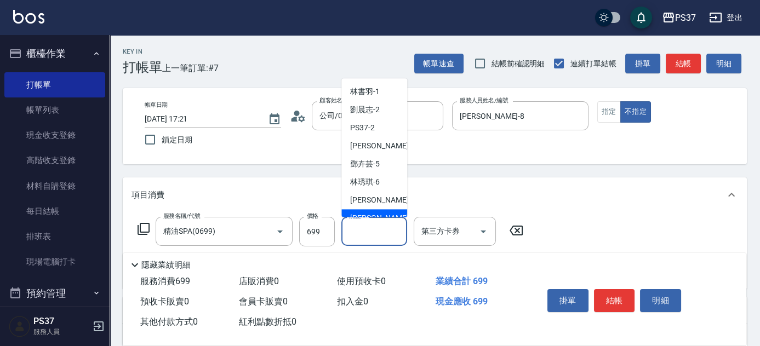
click at [376, 213] on span "[PERSON_NAME]-8" at bounding box center [382, 219] width 65 height 12
type input "[PERSON_NAME]-8"
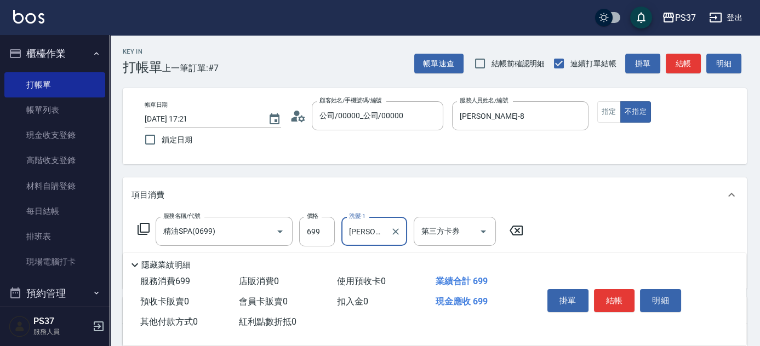
scroll to position [49, 0]
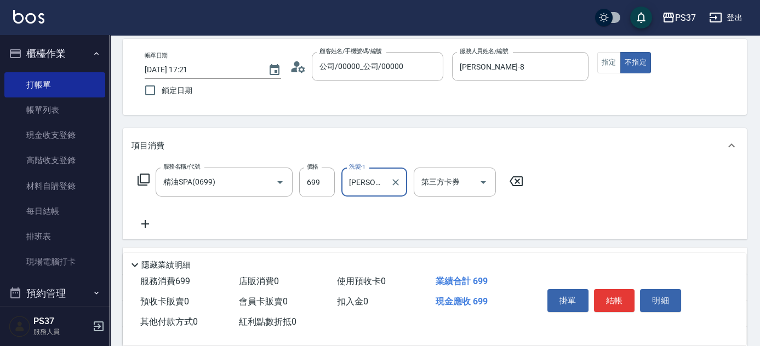
click at [146, 221] on icon at bounding box center [145, 224] width 27 height 13
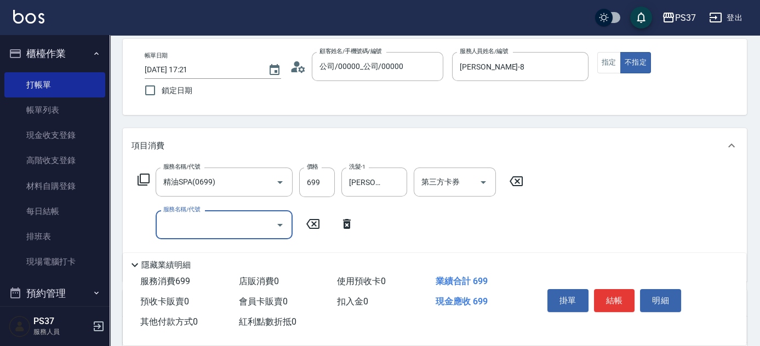
click at [178, 223] on input "服務名稱/代號" at bounding box center [216, 224] width 111 height 19
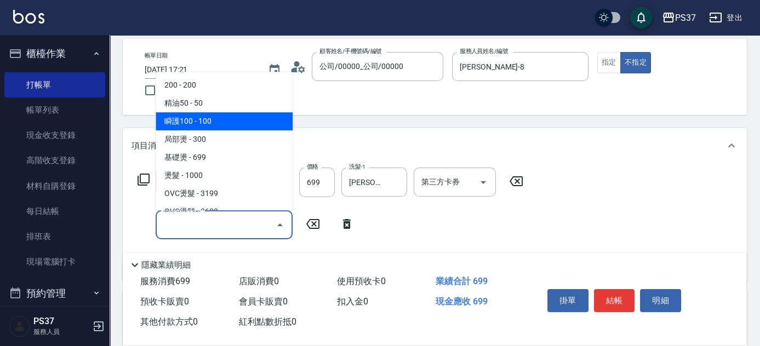
click at [207, 116] on span "瞬護100 - 100" at bounding box center [224, 121] width 137 height 18
type input "瞬護100(113)"
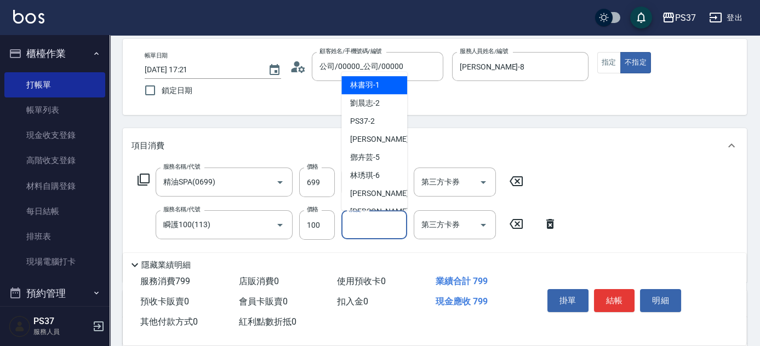
click at [358, 219] on div "洗髮-1 洗髮-1" at bounding box center [375, 225] width 66 height 29
click at [366, 206] on span "[PERSON_NAME]-8" at bounding box center [382, 212] width 65 height 12
type input "[PERSON_NAME]-8"
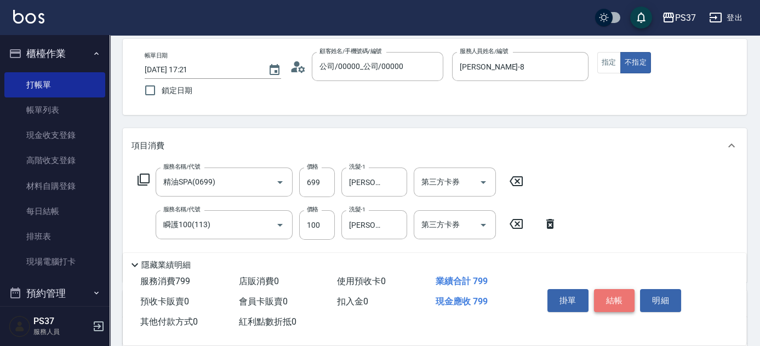
click at [606, 296] on button "結帳" at bounding box center [614, 300] width 41 height 23
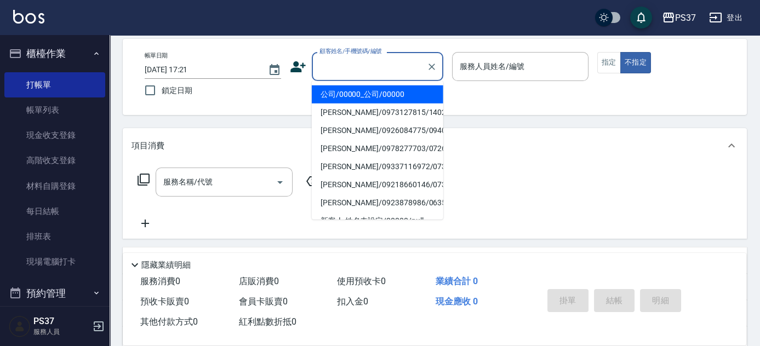
click at [360, 65] on input "顧客姓名/手機號碼/編號" at bounding box center [369, 66] width 105 height 19
click at [367, 96] on li "公司/00000_公司/00000" at bounding box center [378, 95] width 132 height 18
type input "公司/00000_公司/00000"
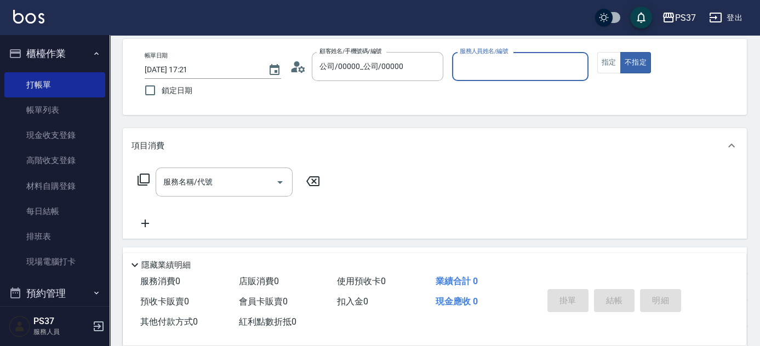
click at [496, 76] on div "服務人員姓名/編號" at bounding box center [520, 66] width 137 height 29
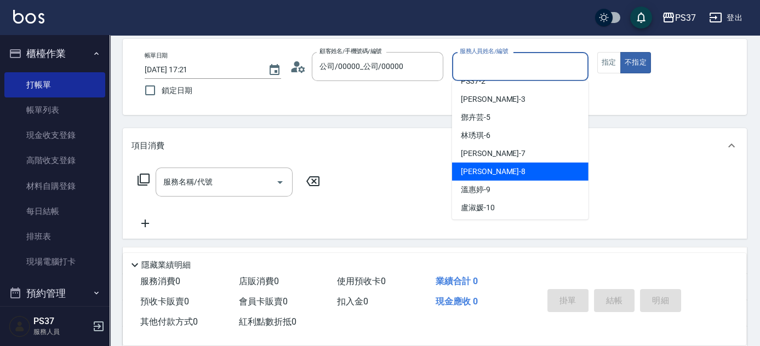
click at [498, 166] on div "[PERSON_NAME]-8" at bounding box center [520, 172] width 137 height 18
type input "[PERSON_NAME]-8"
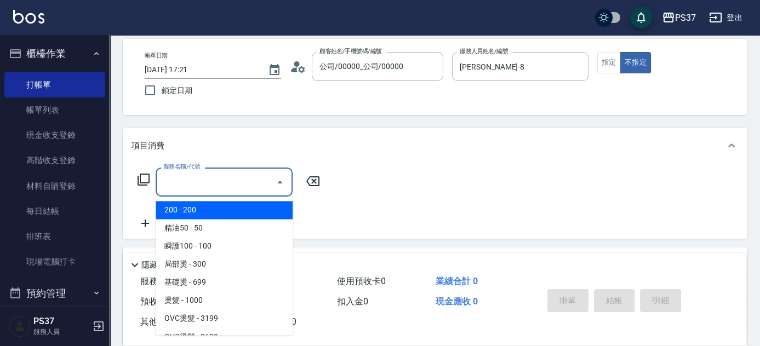
click at [217, 176] on input "服務名稱/代號" at bounding box center [216, 182] width 111 height 19
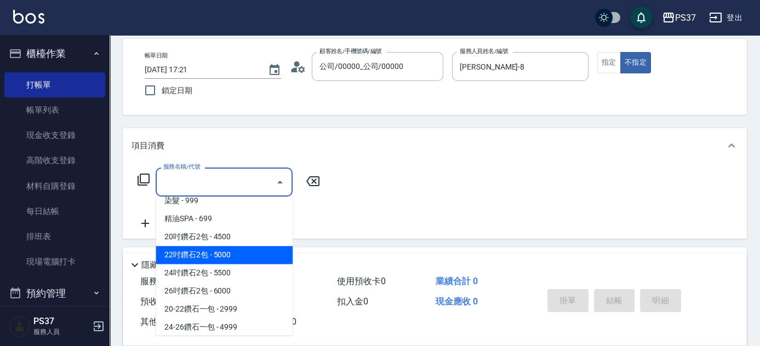
scroll to position [647, 0]
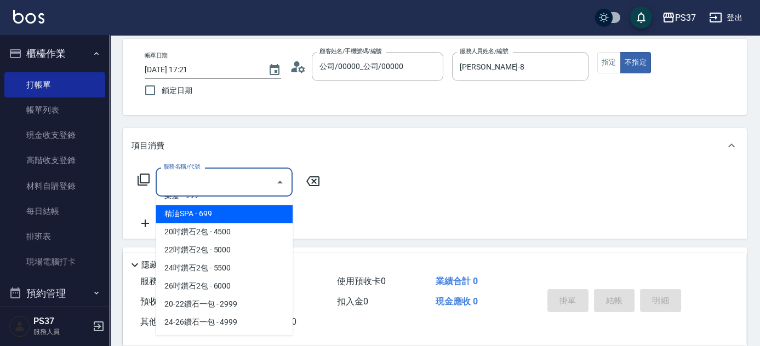
click at [224, 207] on span "精油SPA - 699" at bounding box center [224, 214] width 137 height 18
type input "精油SPA(0699)"
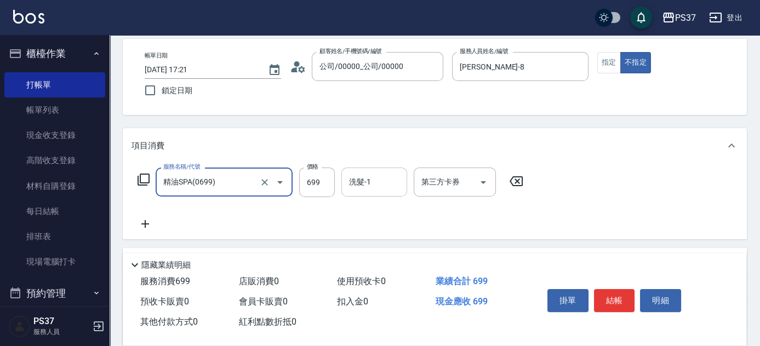
click at [366, 182] on input "洗髮-1" at bounding box center [374, 182] width 56 height 19
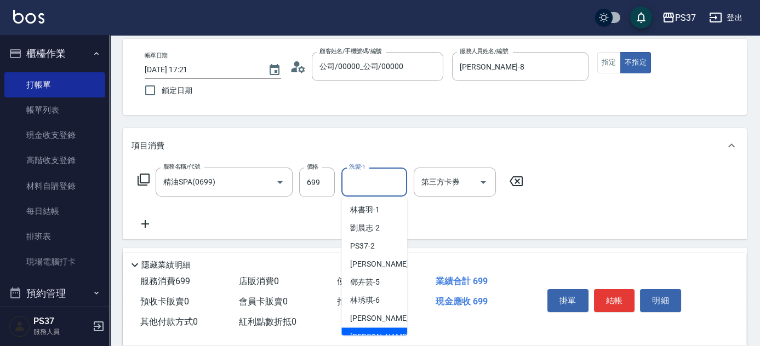
drag, startPoint x: 374, startPoint y: 330, endPoint x: 370, endPoint y: 326, distance: 5.8
click at [373, 330] on div "[PERSON_NAME]-8" at bounding box center [375, 337] width 66 height 18
type input "[PERSON_NAME]-8"
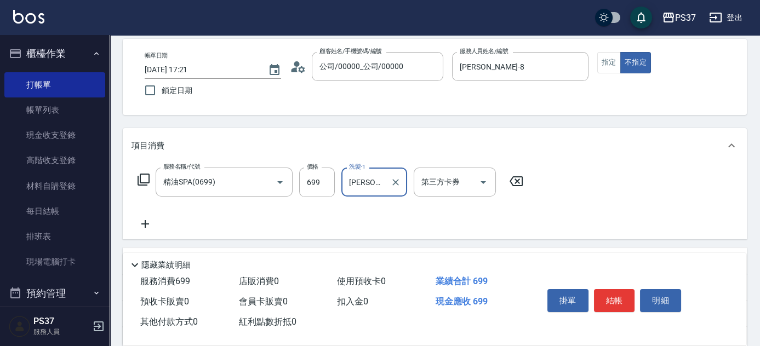
click at [149, 222] on icon at bounding box center [145, 224] width 27 height 13
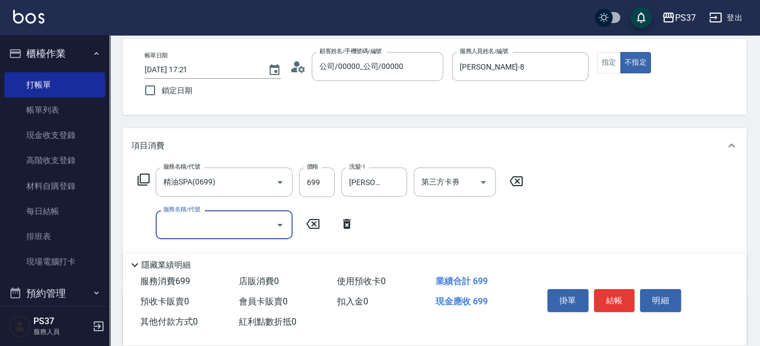
click at [175, 226] on input "服務名稱/代號" at bounding box center [216, 224] width 111 height 19
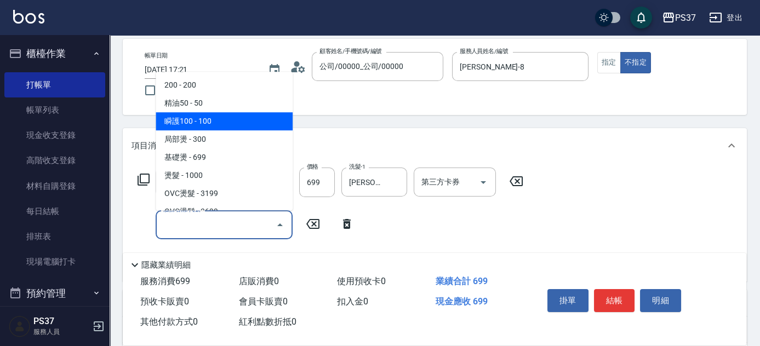
click at [212, 125] on span "瞬護100 - 100" at bounding box center [224, 121] width 137 height 18
type input "瞬護100(113)"
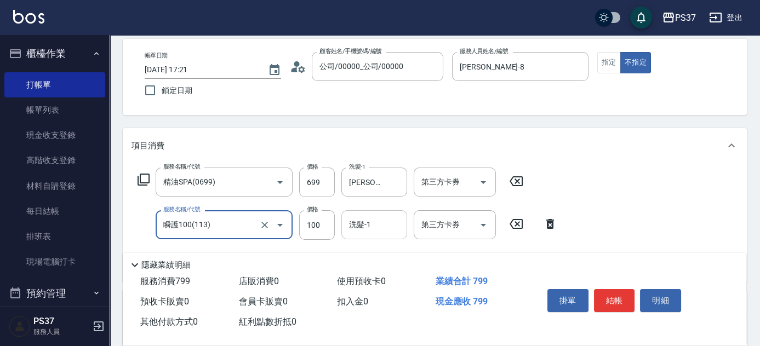
click at [362, 230] on input "洗髮-1" at bounding box center [374, 224] width 56 height 19
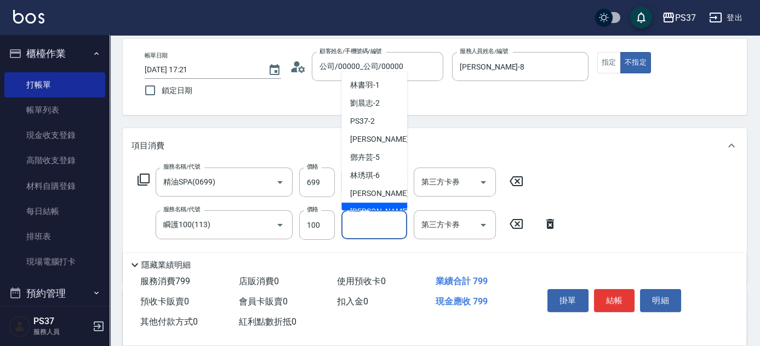
click at [371, 206] on span "[PERSON_NAME]-8" at bounding box center [382, 212] width 65 height 12
type input "[PERSON_NAME]-8"
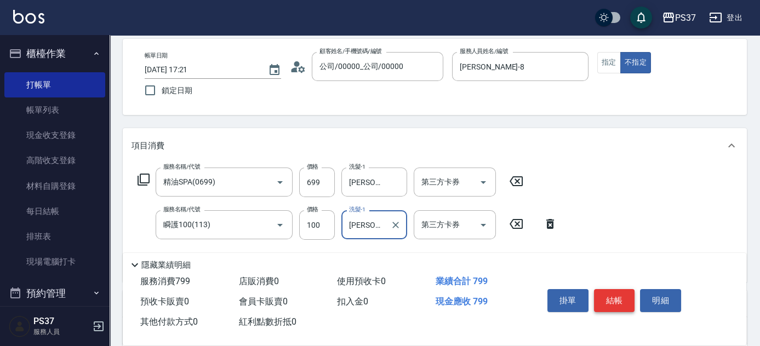
click at [604, 296] on button "結帳" at bounding box center [614, 300] width 41 height 23
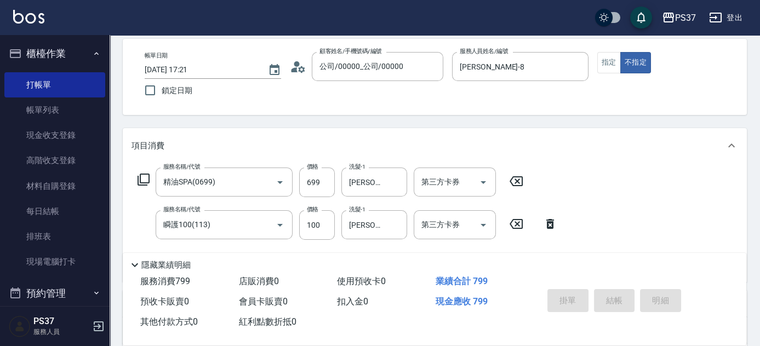
type input "[DATE] 17:22"
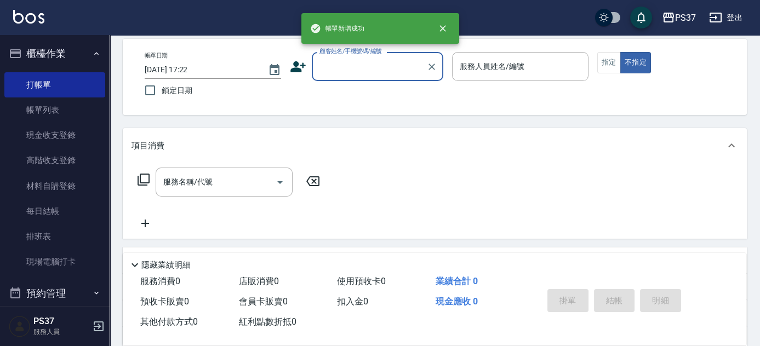
click at [347, 65] on input "顧客姓名/手機號碼/編號" at bounding box center [369, 66] width 105 height 19
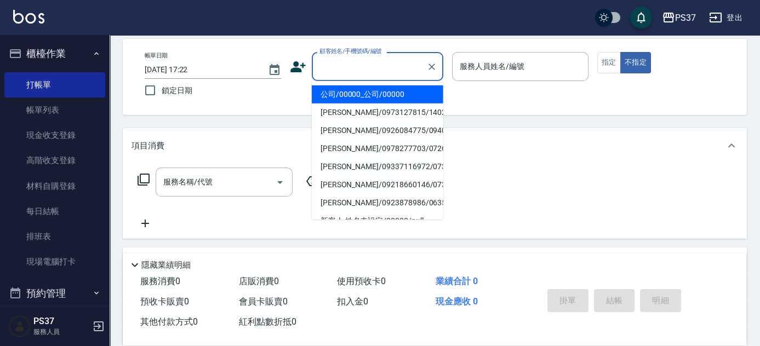
drag, startPoint x: 33, startPoint y: 111, endPoint x: 258, endPoint y: 195, distance: 240.1
click at [33, 111] on link "帳單列表" at bounding box center [54, 110] width 101 height 25
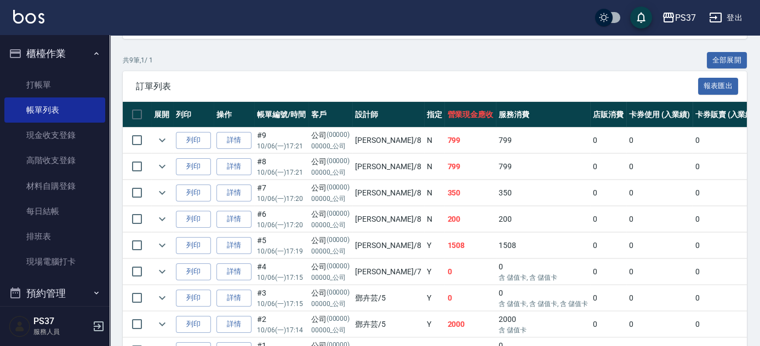
scroll to position [299, 0]
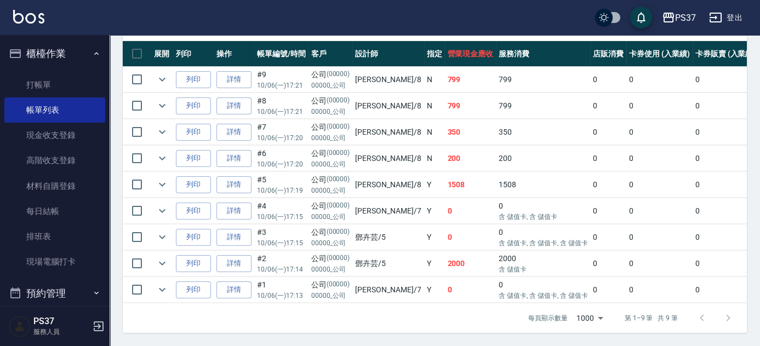
click at [220, 151] on link "詳情" at bounding box center [234, 158] width 35 height 17
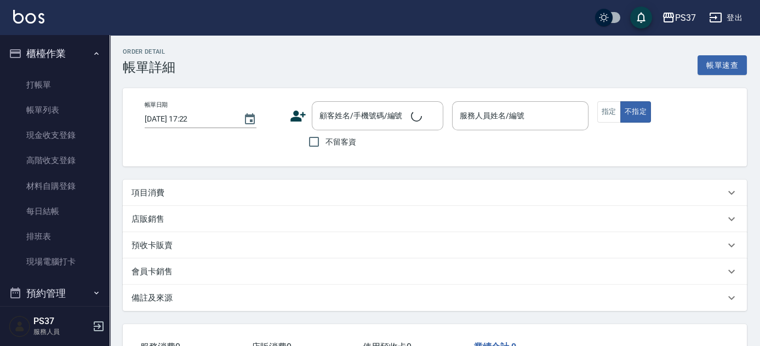
type input "[DATE] 17:20"
type input "[PERSON_NAME]-8"
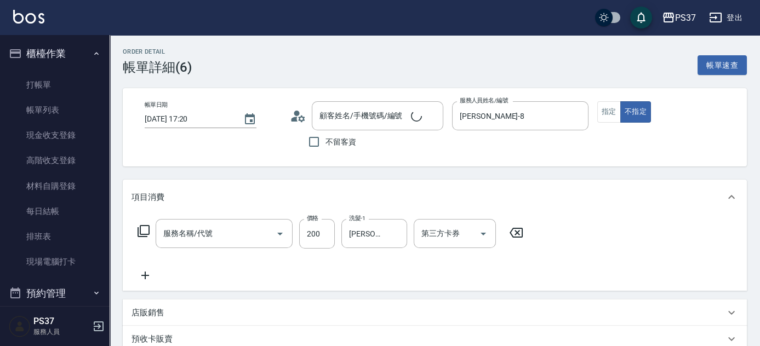
type input "200(111)"
type input "公司/00000_公司/00000"
click at [137, 275] on icon at bounding box center [145, 275] width 27 height 13
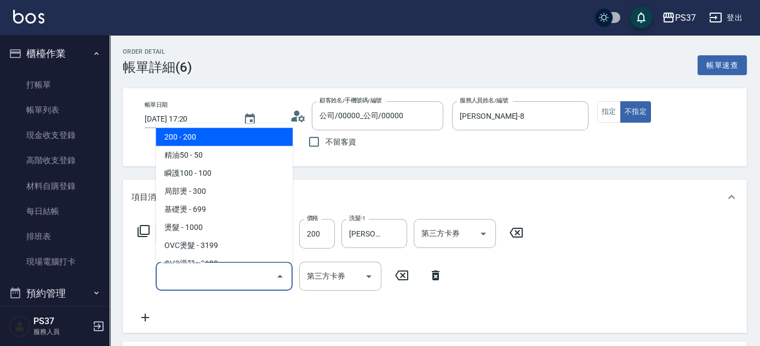
click at [179, 283] on input "服務名稱/代號" at bounding box center [216, 276] width 111 height 19
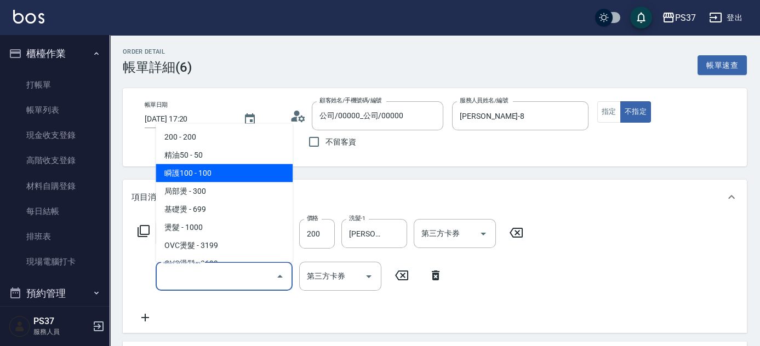
click at [196, 170] on span "瞬護100 - 100" at bounding box center [224, 173] width 137 height 18
type input "瞬護100(113)"
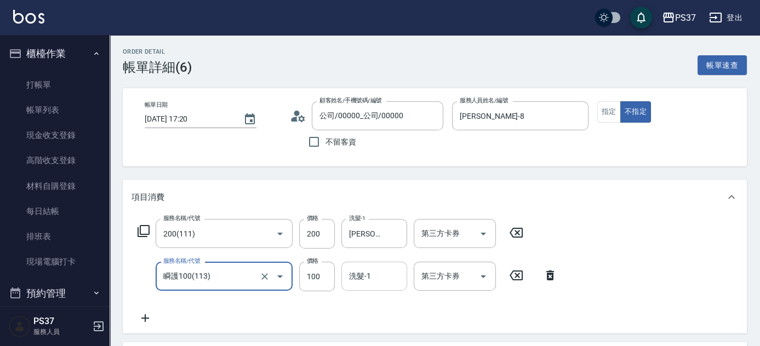
click at [367, 278] on input "洗髮-1" at bounding box center [374, 276] width 56 height 19
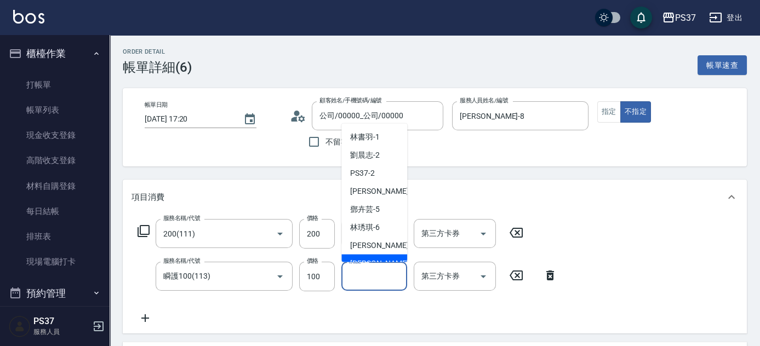
click at [377, 256] on div "[PERSON_NAME]-8" at bounding box center [375, 264] width 66 height 18
type input "[PERSON_NAME]-8"
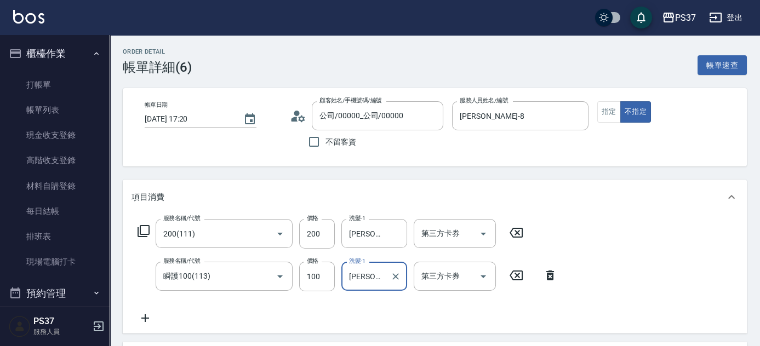
scroll to position [49, 0]
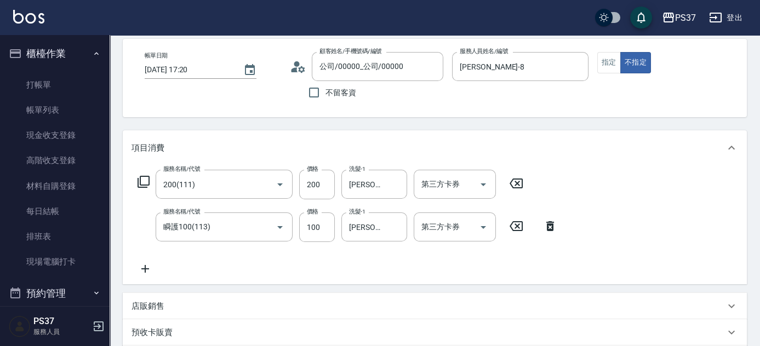
click at [146, 263] on icon at bounding box center [145, 269] width 27 height 13
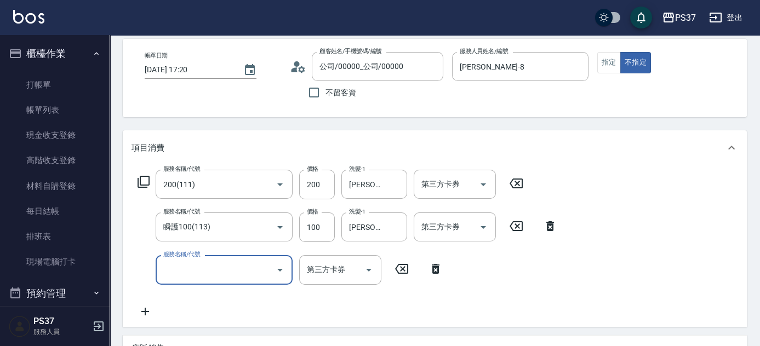
click at [171, 266] on input "服務名稱/代號" at bounding box center [216, 269] width 111 height 19
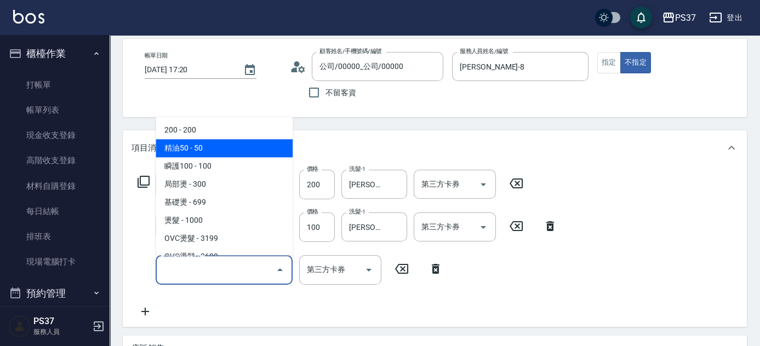
click at [210, 148] on span "精油50 - 50" at bounding box center [224, 149] width 137 height 18
type input "精油50(112)"
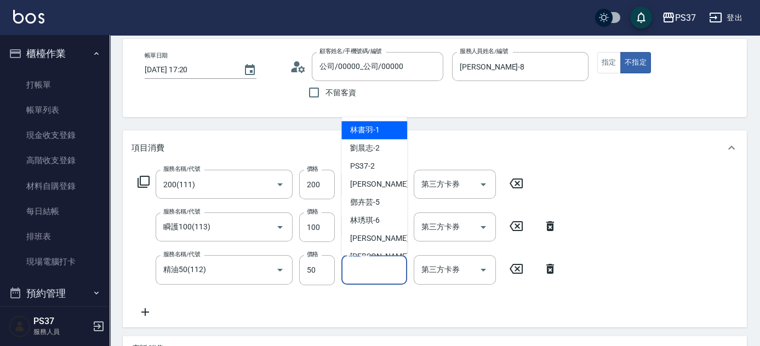
click at [389, 274] on input "洗髮-1" at bounding box center [374, 269] width 56 height 19
click at [383, 251] on div "[PERSON_NAME]-8" at bounding box center [375, 257] width 66 height 18
type input "[PERSON_NAME]-8"
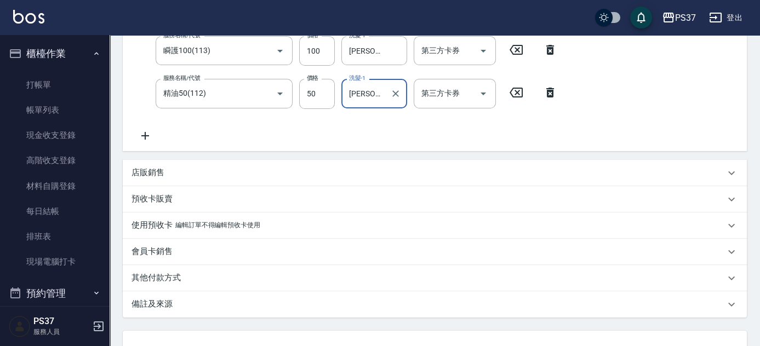
scroll to position [299, 0]
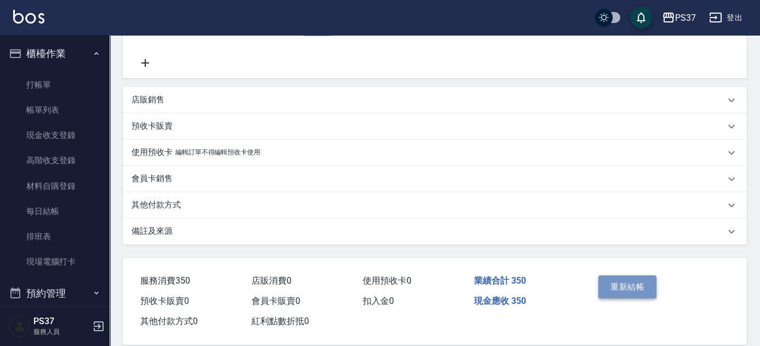
click at [617, 292] on button "重新結帳" at bounding box center [628, 287] width 58 height 23
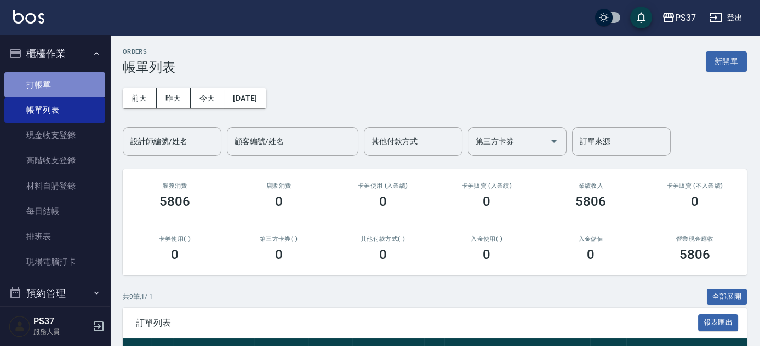
click at [69, 94] on link "打帳單" at bounding box center [54, 84] width 101 height 25
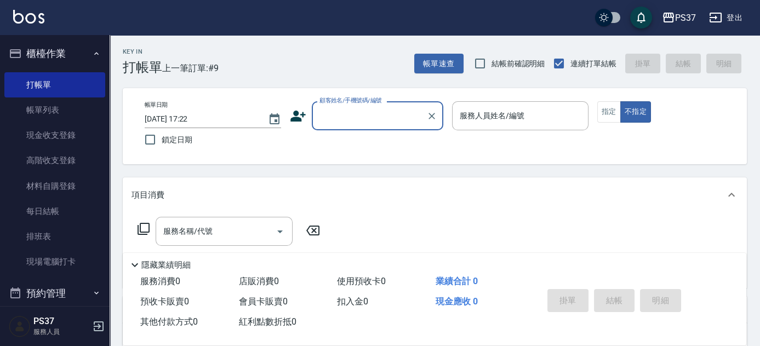
click at [378, 121] on input "顧客姓名/手機號碼/編號" at bounding box center [369, 115] width 105 height 19
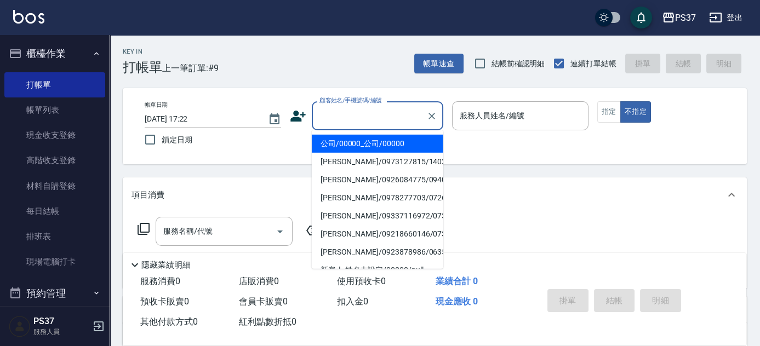
click at [377, 138] on li "公司/00000_公司/00000" at bounding box center [378, 144] width 132 height 18
type input "公司/00000_公司/00000"
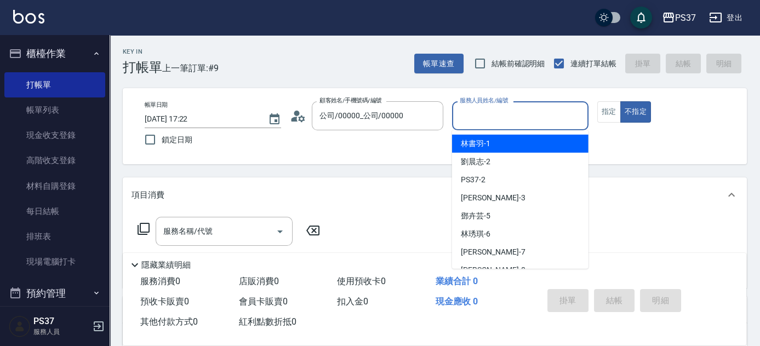
click at [505, 116] on input "服務人員姓名/編號" at bounding box center [520, 115] width 127 height 19
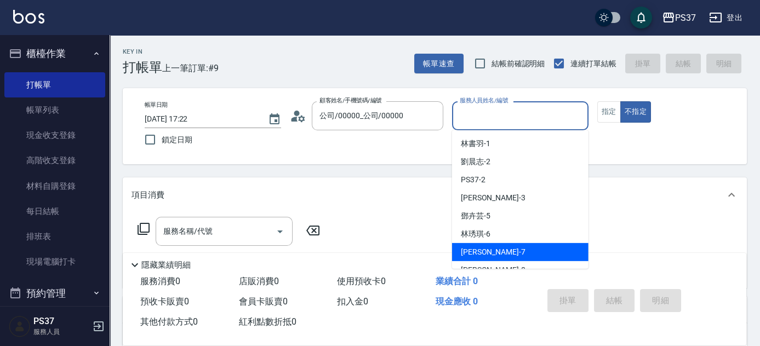
click at [516, 253] on div "[PERSON_NAME] -7" at bounding box center [520, 252] width 137 height 18
type input "[PERSON_NAME]-7"
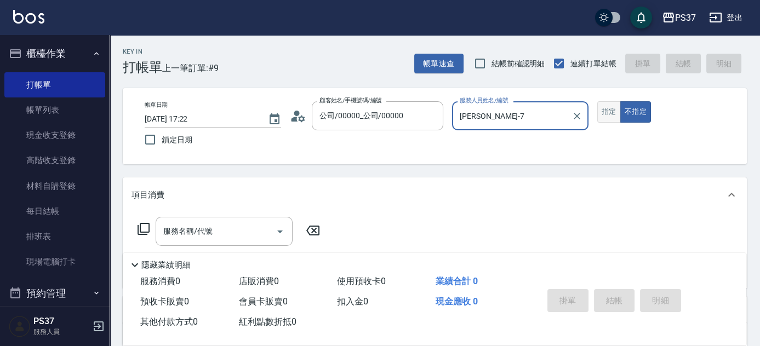
click at [608, 115] on button "指定" at bounding box center [610, 111] width 24 height 21
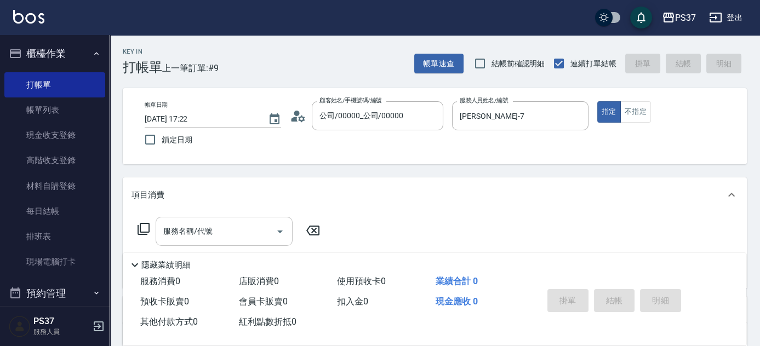
click at [247, 231] on input "服務名稱/代號" at bounding box center [216, 231] width 111 height 19
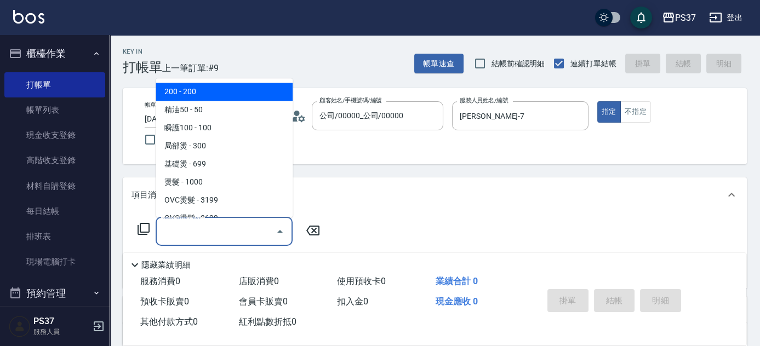
click at [190, 93] on span "200 - 200" at bounding box center [224, 92] width 137 height 18
type input "200(111)"
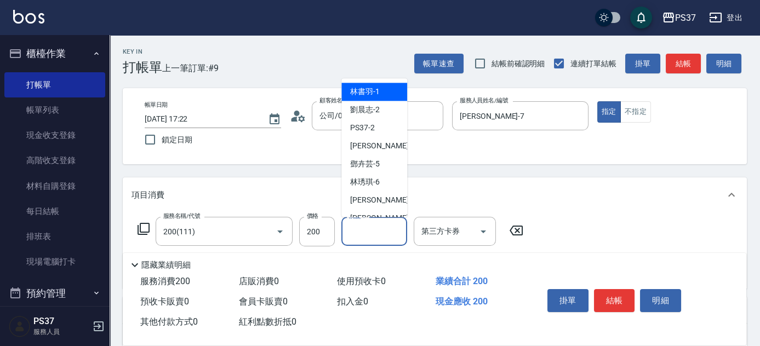
click at [359, 234] on input "洗髮-1" at bounding box center [374, 231] width 56 height 19
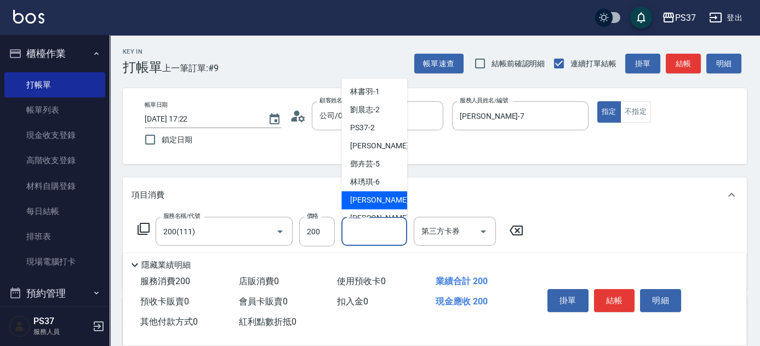
click at [361, 193] on div "[PERSON_NAME] -7" at bounding box center [375, 201] width 66 height 18
type input "[PERSON_NAME]-7"
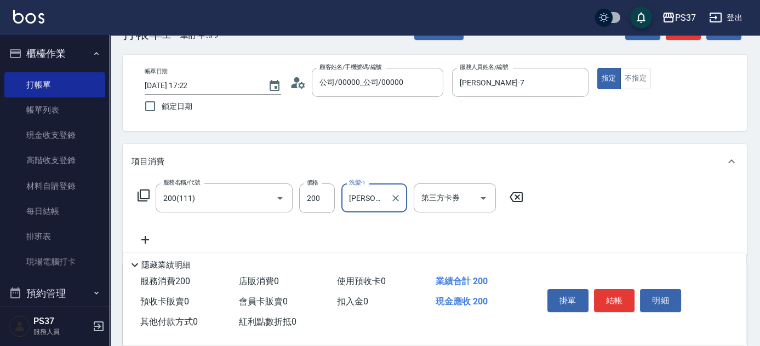
scroll to position [99, 0]
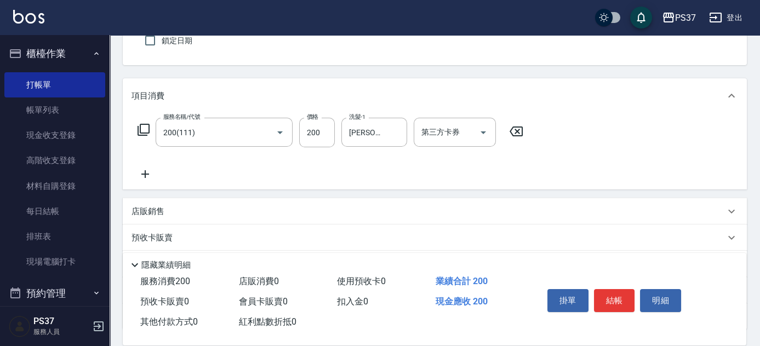
click at [150, 173] on icon at bounding box center [145, 174] width 27 height 13
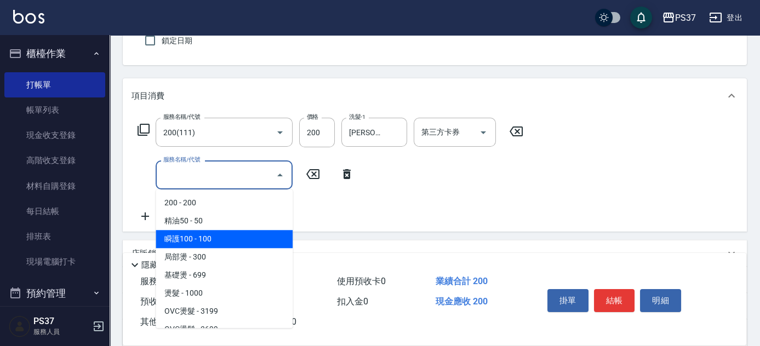
click at [214, 237] on span "瞬護100 - 100" at bounding box center [224, 239] width 137 height 18
type input "瞬護100(113)"
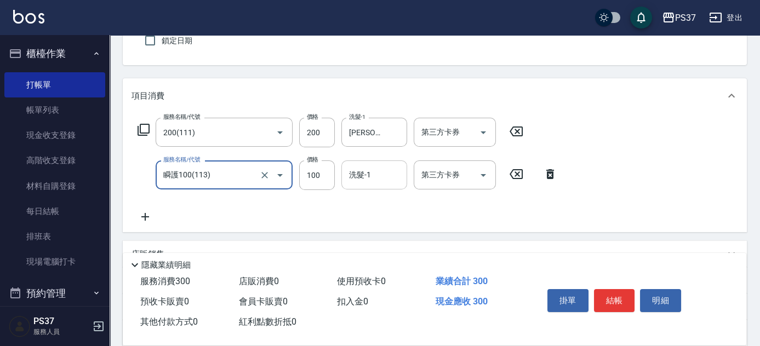
click at [365, 167] on div "洗髮-1 洗髮-1" at bounding box center [375, 175] width 66 height 29
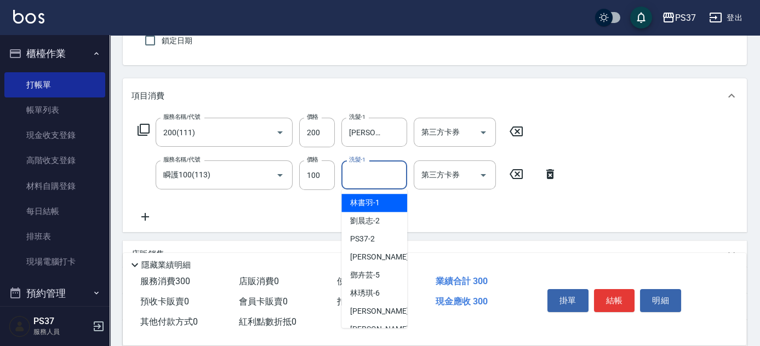
click at [371, 203] on span "[PERSON_NAME]-1" at bounding box center [365, 203] width 30 height 12
type input "[PERSON_NAME]-1"
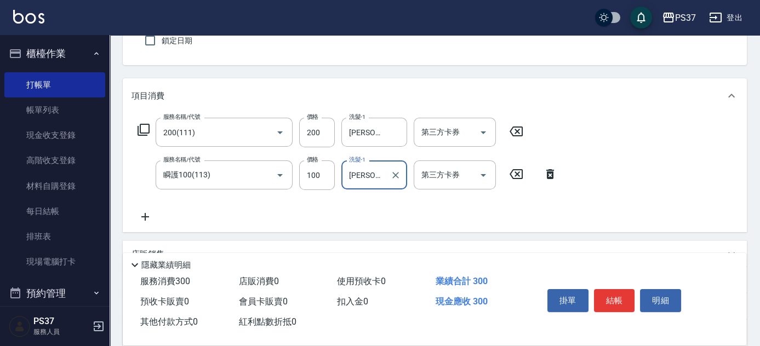
click at [146, 214] on icon at bounding box center [145, 217] width 27 height 13
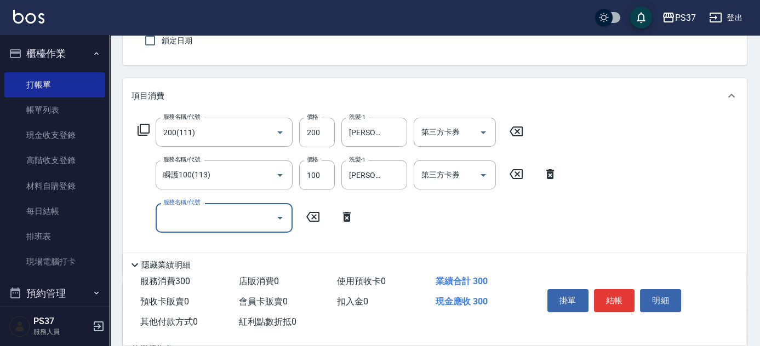
click at [184, 218] on input "服務名稱/代號" at bounding box center [216, 217] width 111 height 19
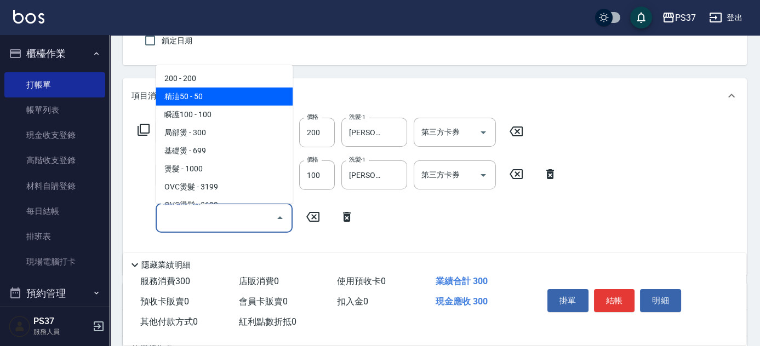
click at [215, 101] on span "精油50 - 50" at bounding box center [224, 97] width 137 height 18
type input "精油50(112)"
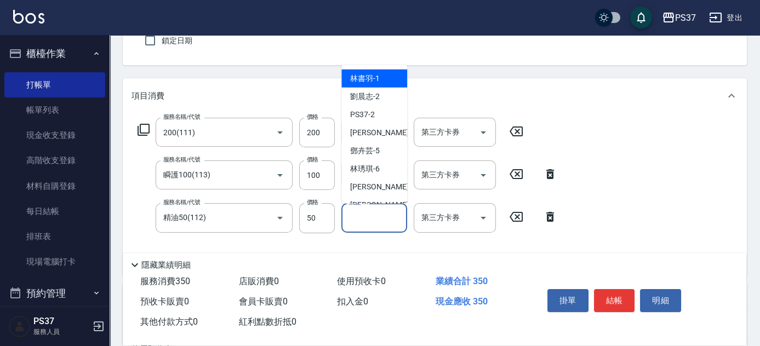
click at [372, 225] on input "洗髮-1" at bounding box center [374, 217] width 56 height 19
click at [383, 76] on div "[PERSON_NAME]-1" at bounding box center [375, 79] width 66 height 18
type input "[PERSON_NAME]-1"
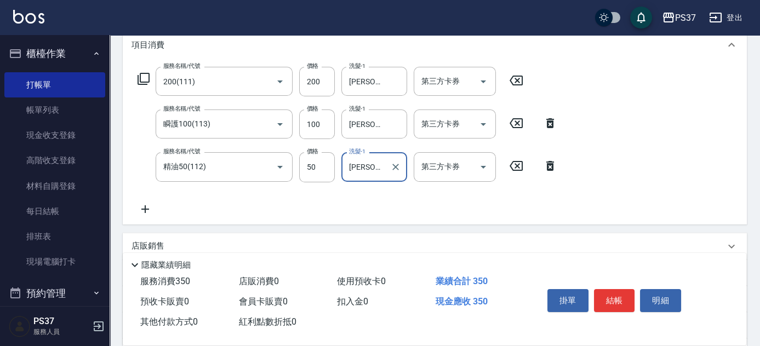
scroll to position [272, 0]
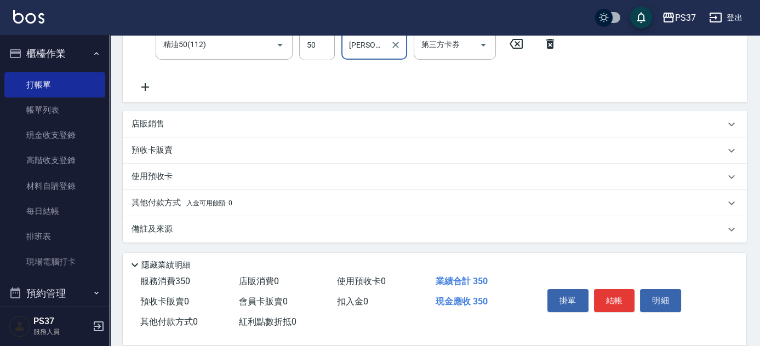
click at [146, 122] on p "店販銷售" at bounding box center [148, 124] width 33 height 12
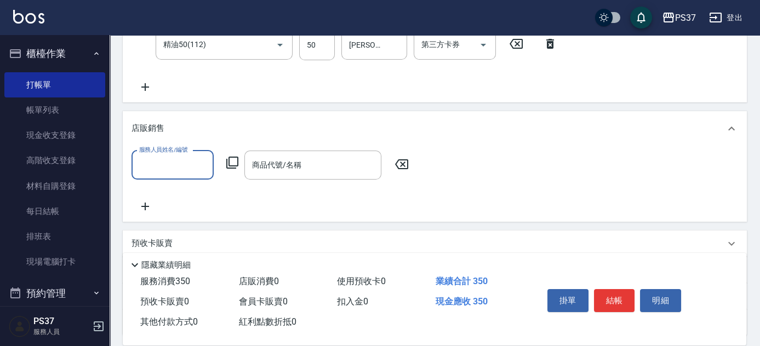
scroll to position [0, 0]
click at [150, 163] on input "服務人員姓名/編號" at bounding box center [173, 165] width 72 height 19
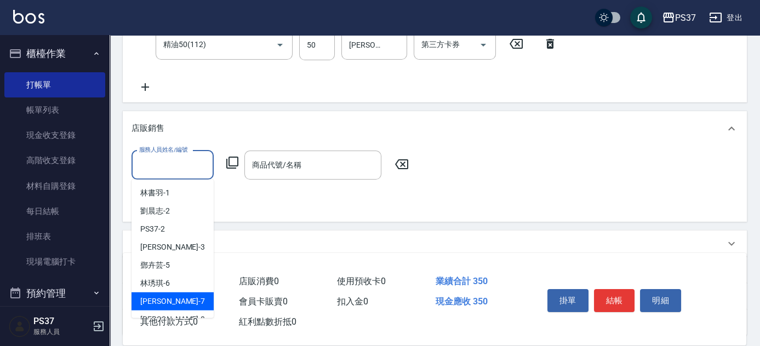
click at [172, 300] on div "[PERSON_NAME] -7" at bounding box center [173, 302] width 82 height 18
type input "[PERSON_NAME]-7"
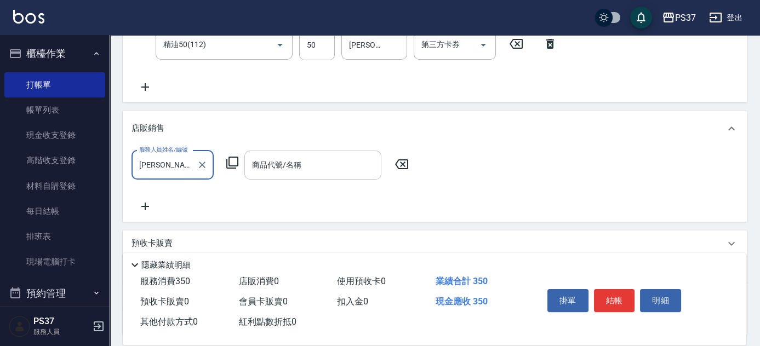
click at [290, 160] on div "商品代號/名稱 商品代號/名稱" at bounding box center [313, 165] width 137 height 29
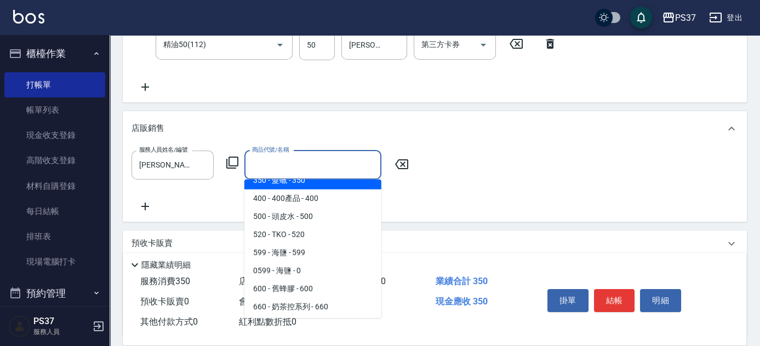
scroll to position [99, 0]
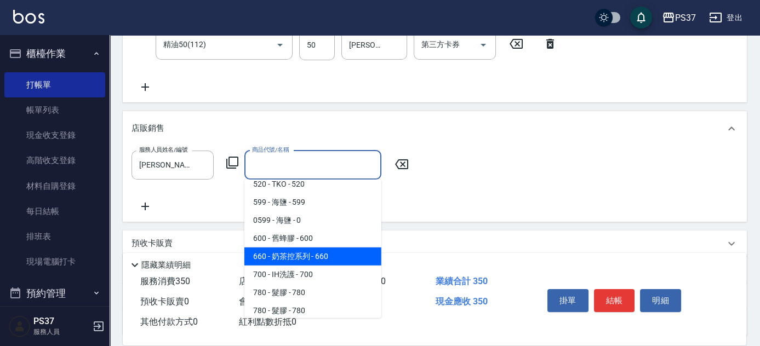
click at [313, 258] on span "660 - 奶茶控系列 - 660" at bounding box center [313, 257] width 137 height 18
type input "奶茶控系列"
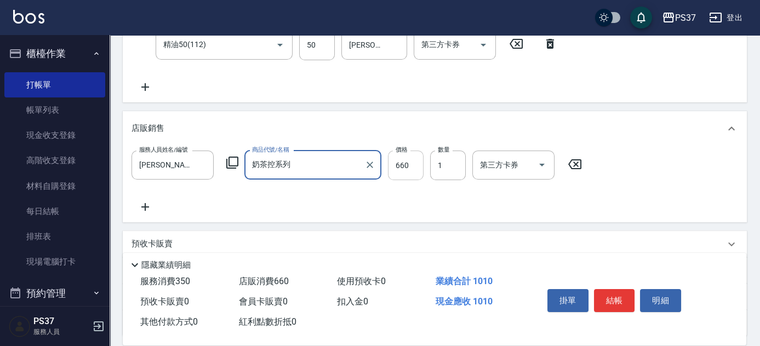
click at [415, 168] on input "660" at bounding box center [406, 166] width 36 height 30
type input "680"
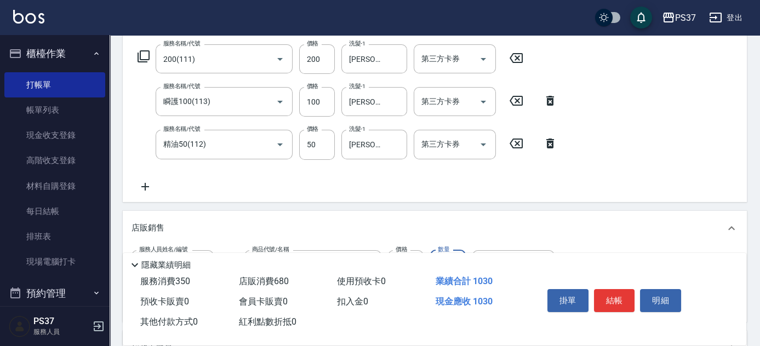
scroll to position [272, 0]
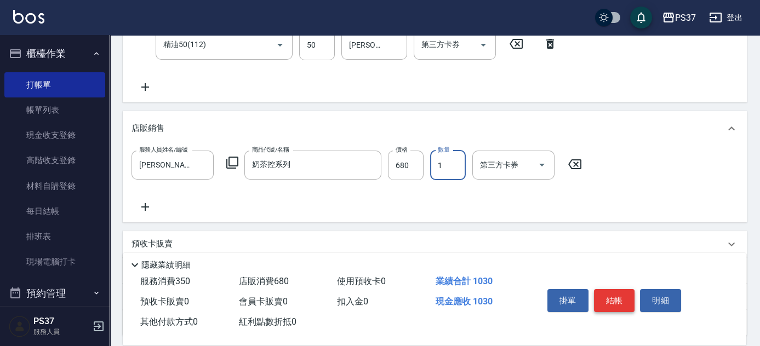
click at [613, 289] on button "結帳" at bounding box center [614, 300] width 41 height 23
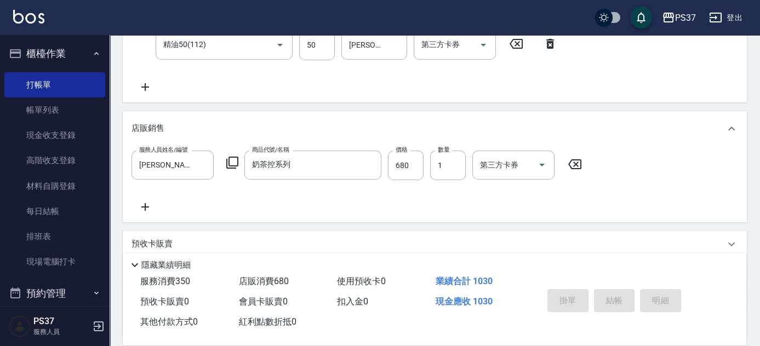
type input "[DATE] 17:23"
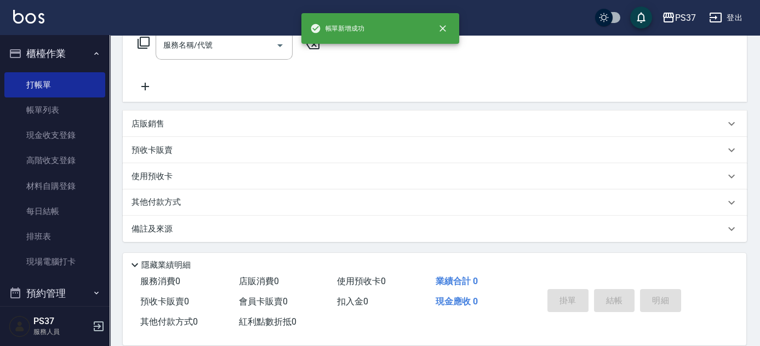
scroll to position [0, 0]
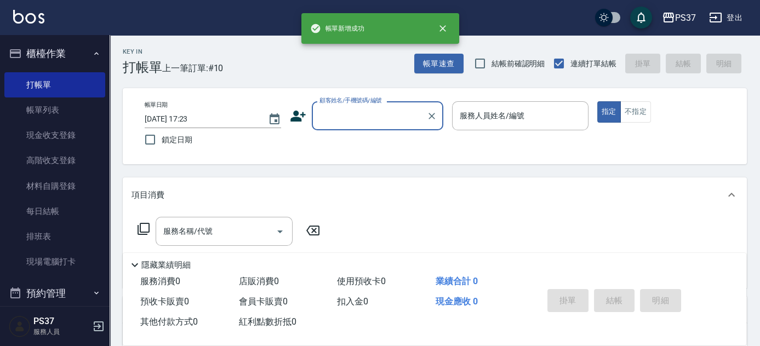
click at [349, 117] on input "顧客姓名/手機號碼/編號" at bounding box center [369, 115] width 105 height 19
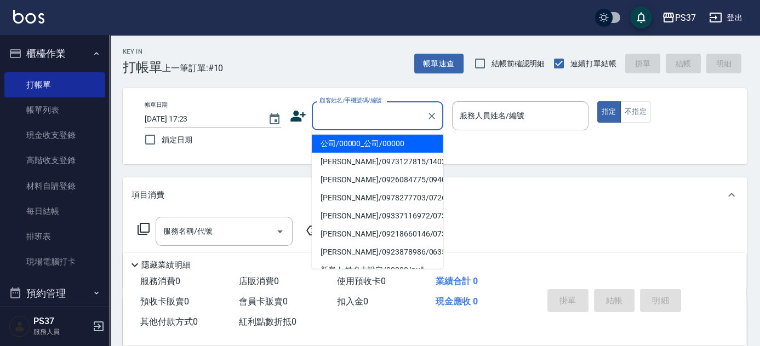
click at [354, 141] on li "公司/00000_公司/00000" at bounding box center [378, 144] width 132 height 18
type input "公司/00000_公司/00000"
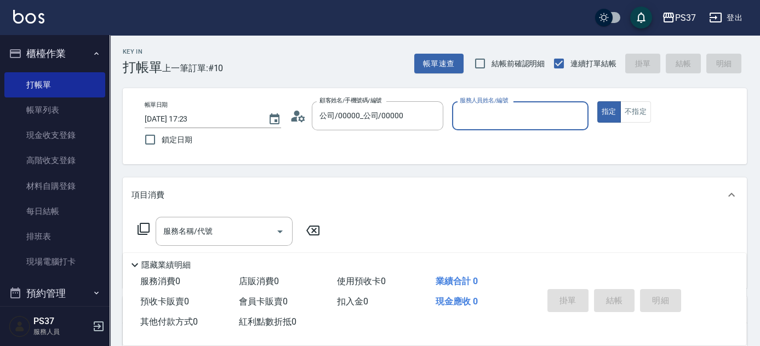
click at [491, 128] on div "服務人員姓名/編號" at bounding box center [520, 115] width 137 height 29
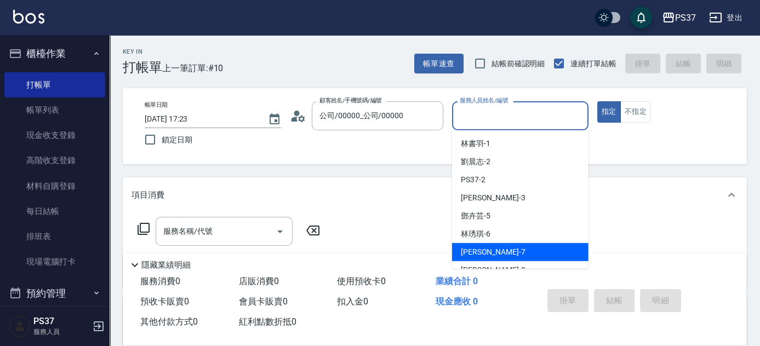
click at [519, 252] on div "[PERSON_NAME] -7" at bounding box center [520, 252] width 137 height 18
type input "[PERSON_NAME]-7"
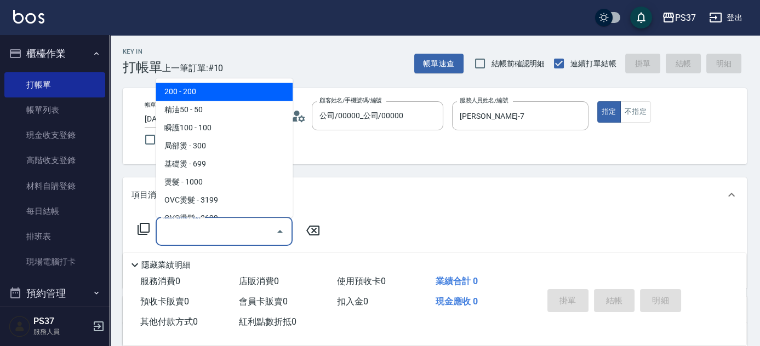
click at [219, 228] on input "服務名稱/代號" at bounding box center [216, 231] width 111 height 19
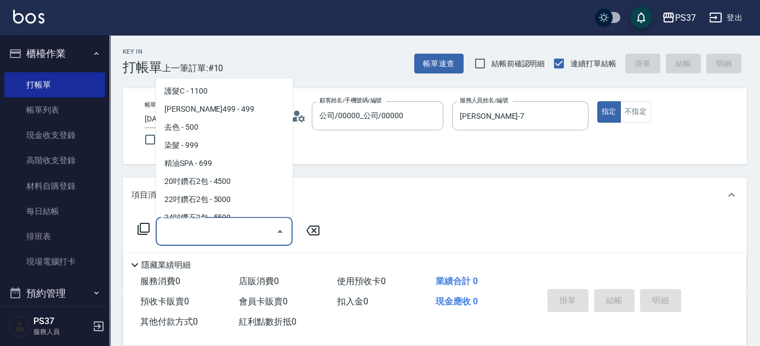
scroll to position [598, 0]
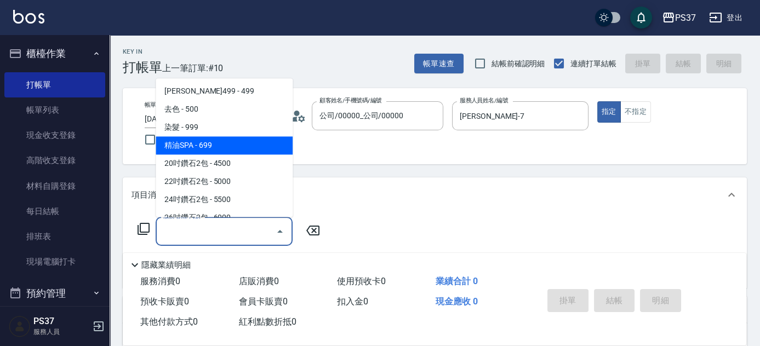
click at [218, 150] on span "精油SPA - 699" at bounding box center [224, 146] width 137 height 18
type input "精油SPA(0699)"
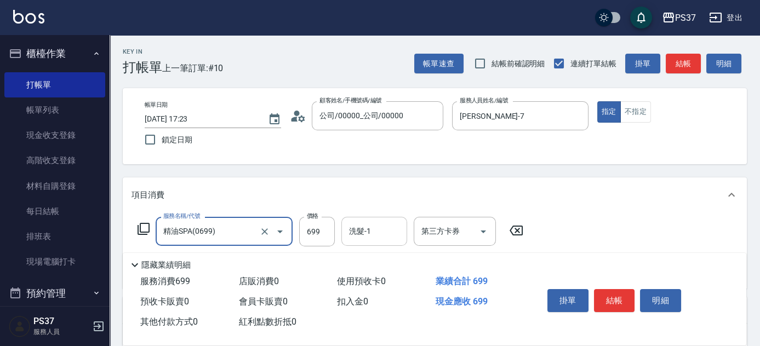
click at [387, 236] on input "洗髮-1" at bounding box center [374, 231] width 56 height 19
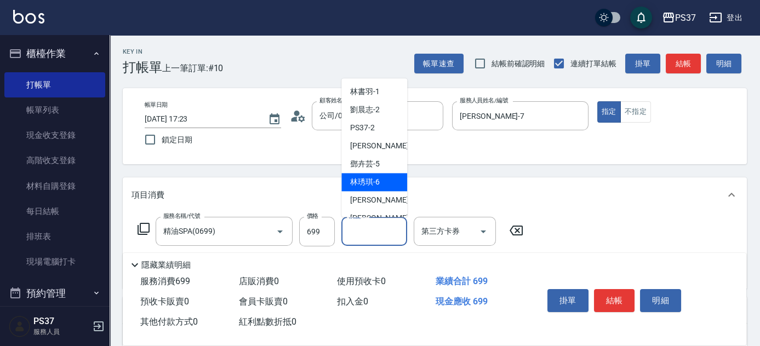
scroll to position [177, 0]
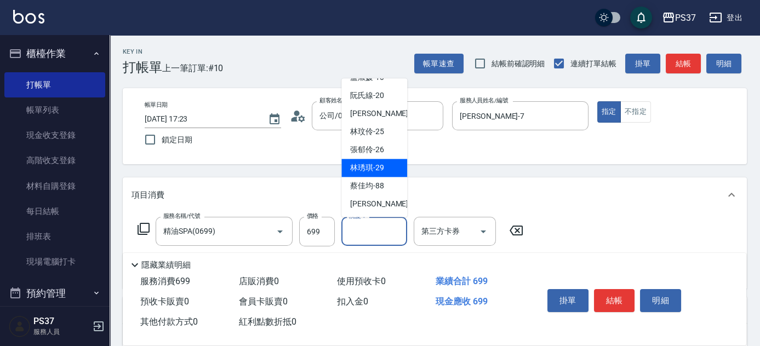
click at [378, 172] on span "[PERSON_NAME]-29" at bounding box center [367, 169] width 34 height 12
type input "[PERSON_NAME]-29"
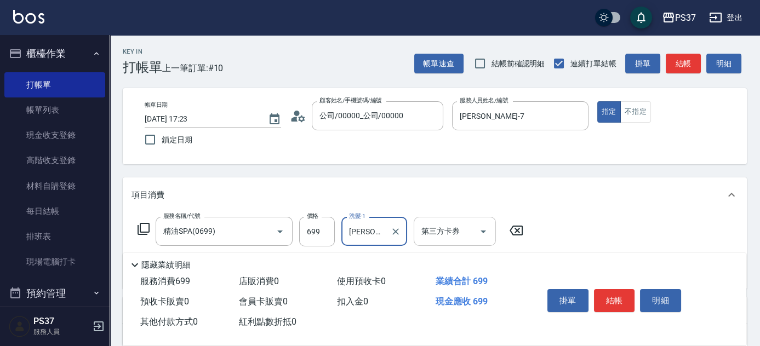
click at [482, 230] on icon "Open" at bounding box center [483, 231] width 13 height 13
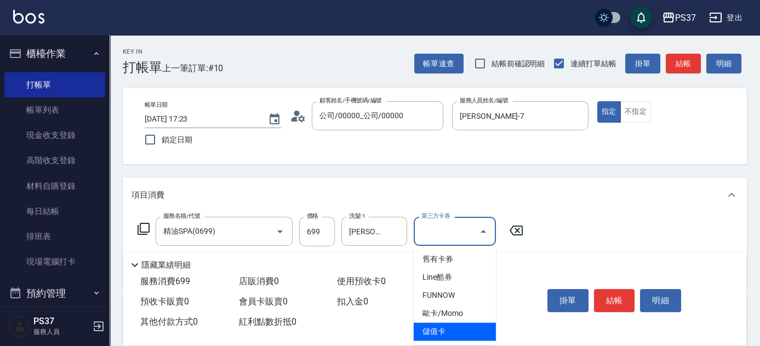
click at [453, 332] on span "儲值卡" at bounding box center [455, 332] width 82 height 18
type input "儲值卡"
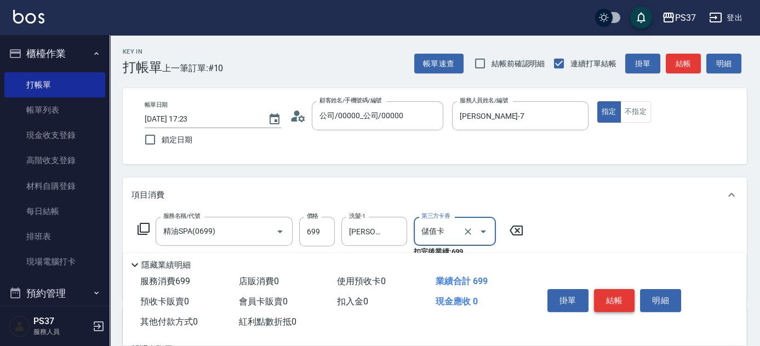
click at [605, 301] on button "結帳" at bounding box center [614, 300] width 41 height 23
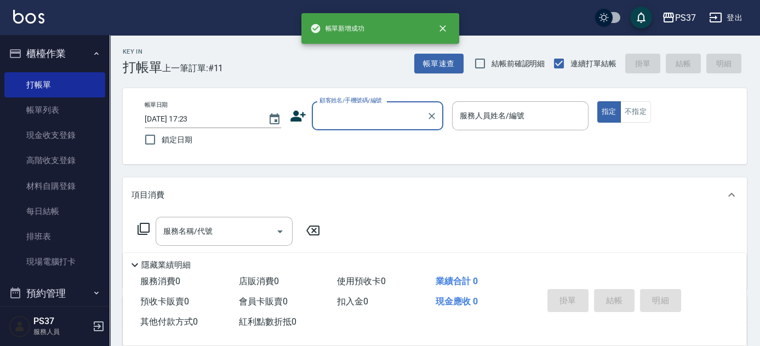
click at [368, 123] on input "顧客姓名/手機號碼/編號" at bounding box center [369, 115] width 105 height 19
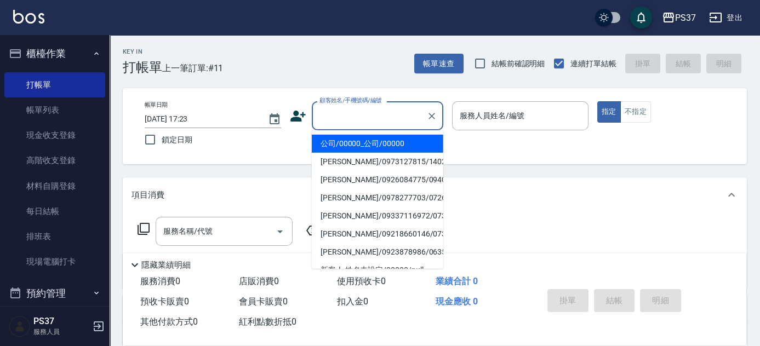
drag, startPoint x: 364, startPoint y: 147, endPoint x: 437, endPoint y: 141, distance: 73.1
click at [364, 147] on li "公司/00000_公司/00000" at bounding box center [378, 144] width 132 height 18
type input "公司/00000_公司/00000"
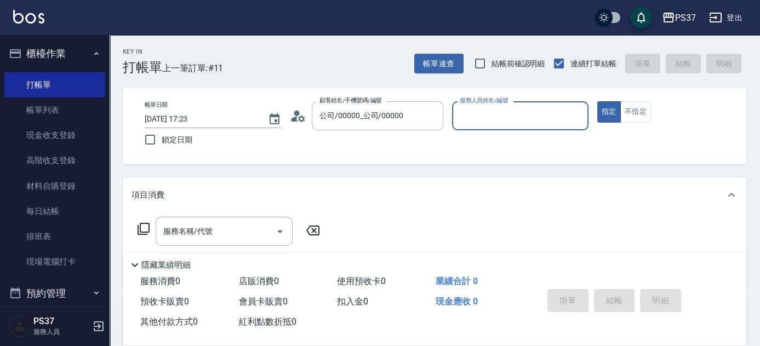
click at [513, 124] on input "服務人員姓名/編號" at bounding box center [520, 115] width 127 height 19
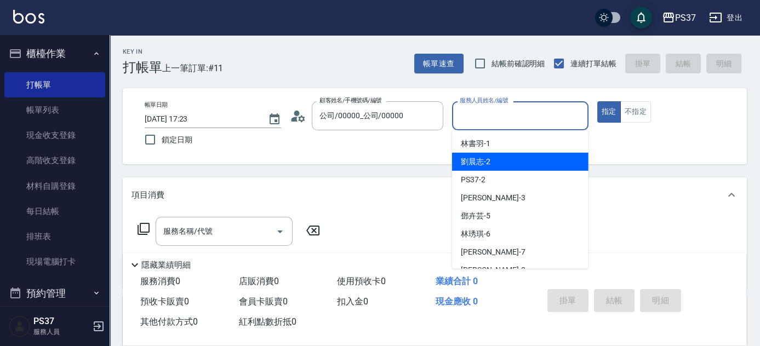
click at [516, 168] on div "[PERSON_NAME]-2" at bounding box center [520, 162] width 137 height 18
type input "[PERSON_NAME]-2"
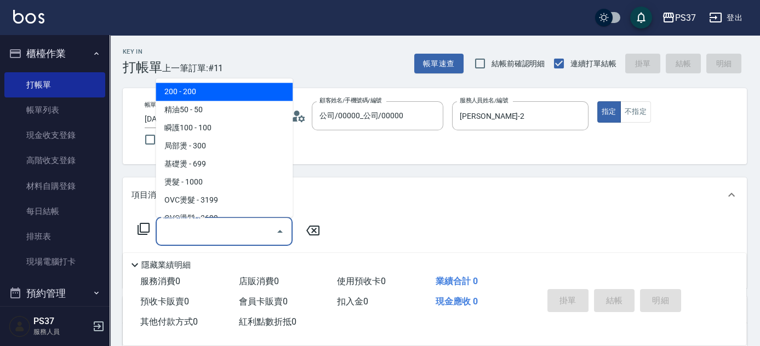
drag, startPoint x: 226, startPoint y: 231, endPoint x: 212, endPoint y: 128, distance: 103.4
click at [226, 231] on input "服務名稱/代號" at bounding box center [216, 231] width 111 height 19
click at [208, 96] on span "200 - 200" at bounding box center [224, 92] width 137 height 18
type input "200(111)"
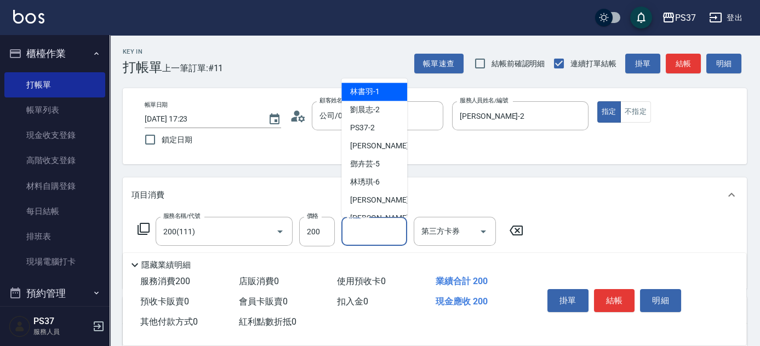
click at [371, 234] on input "洗髮-1" at bounding box center [374, 231] width 56 height 19
click at [378, 212] on div "[PERSON_NAME]-8" at bounding box center [375, 219] width 66 height 18
type input "[PERSON_NAME]-8"
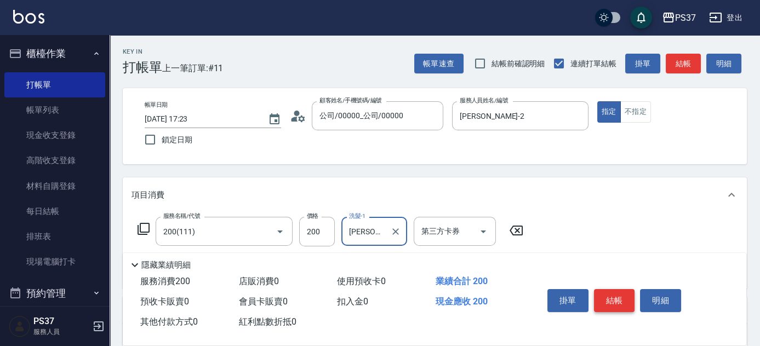
click at [611, 296] on button "結帳" at bounding box center [614, 300] width 41 height 23
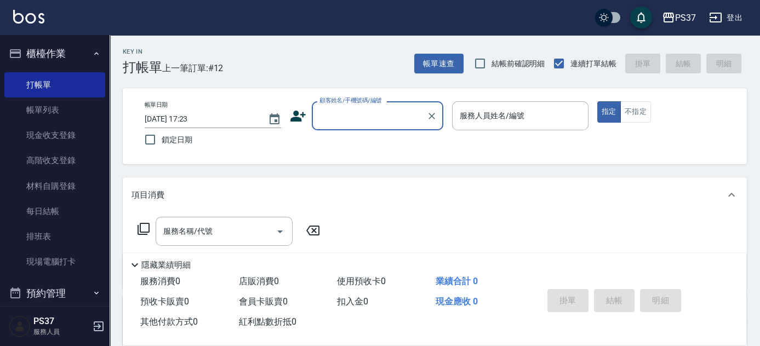
click at [351, 120] on input "顧客姓名/手機號碼/編號" at bounding box center [369, 115] width 105 height 19
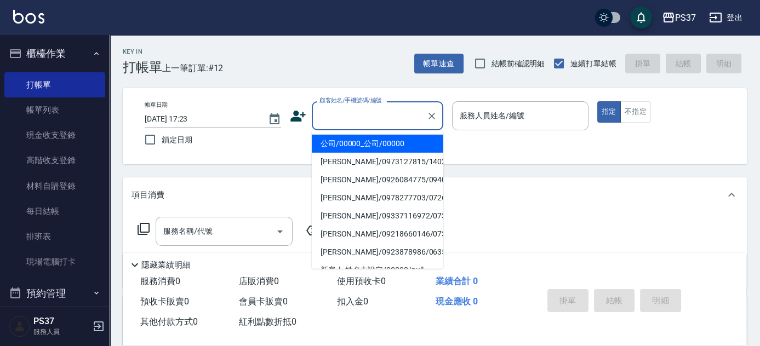
drag, startPoint x: 363, startPoint y: 138, endPoint x: 422, endPoint y: 136, distance: 58.1
click at [363, 137] on li "公司/00000_公司/00000" at bounding box center [378, 144] width 132 height 18
type input "公司/00000_公司/00000"
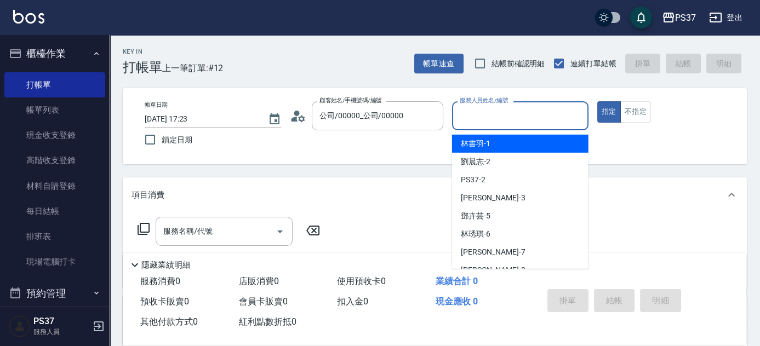
click at [499, 114] on input "服務人員姓名/編號" at bounding box center [520, 115] width 127 height 19
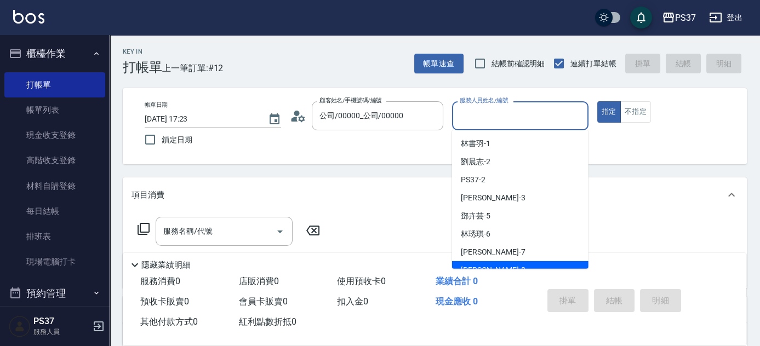
click at [501, 254] on div "[PERSON_NAME] -7" at bounding box center [520, 252] width 137 height 18
type input "[PERSON_NAME]-7"
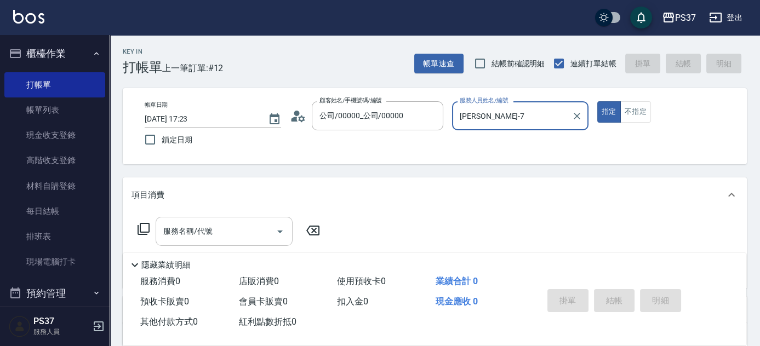
click at [211, 233] on input "服務名稱/代號" at bounding box center [216, 231] width 111 height 19
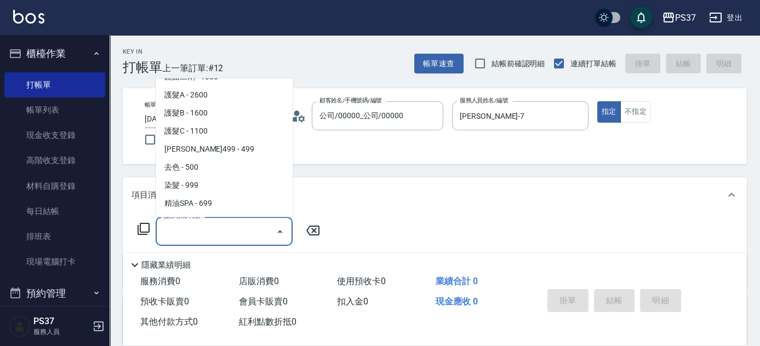
scroll to position [548, 0]
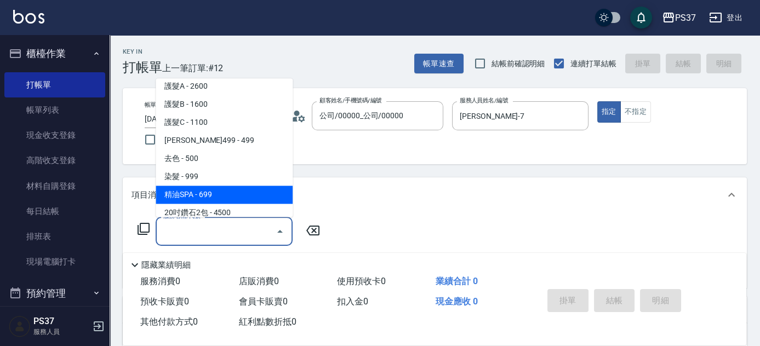
click at [225, 200] on span "精油SPA - 699" at bounding box center [224, 195] width 137 height 18
type input "精油SPA(0699)"
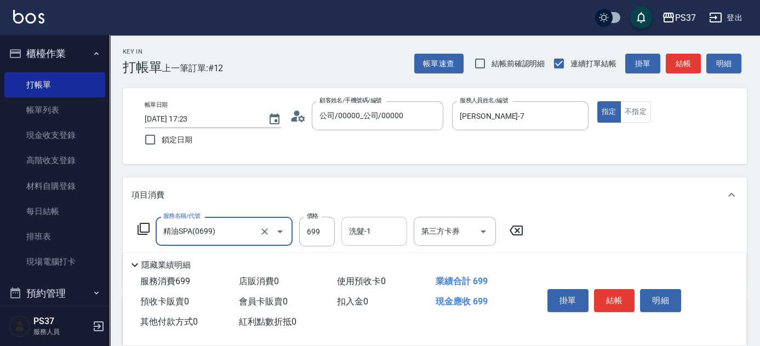
click at [367, 234] on div "洗髮-1 洗髮-1" at bounding box center [375, 231] width 66 height 29
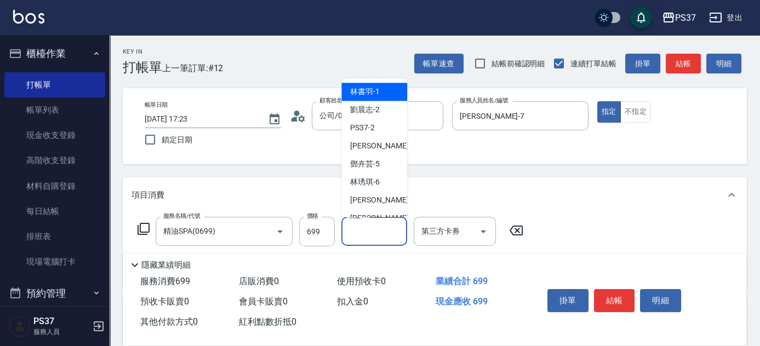
click at [376, 90] on span "[PERSON_NAME]-1" at bounding box center [365, 93] width 30 height 12
type input "[PERSON_NAME]-1"
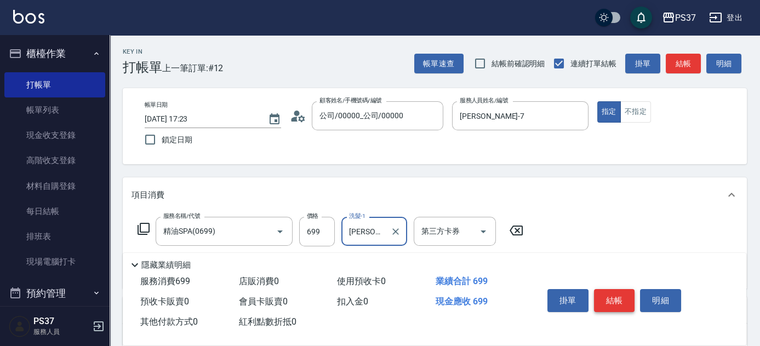
click at [620, 298] on button "結帳" at bounding box center [614, 300] width 41 height 23
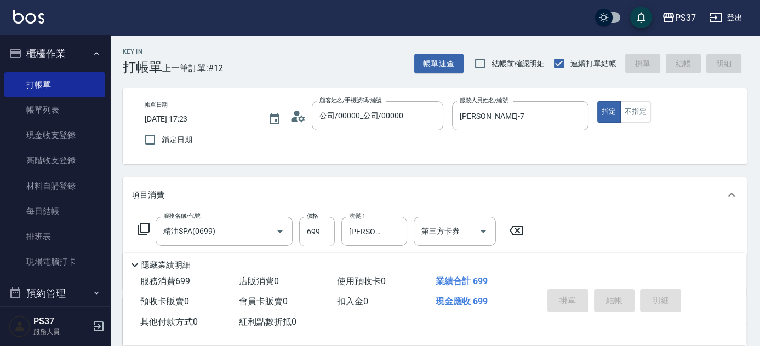
type input "[DATE] 17:24"
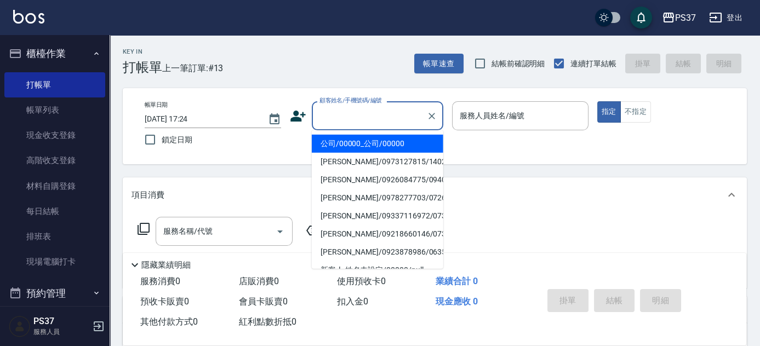
click at [338, 112] on input "顧客姓名/手機號碼/編號" at bounding box center [369, 115] width 105 height 19
click at [351, 139] on li "公司/00000_公司/00000" at bounding box center [378, 144] width 132 height 18
type input "公司/00000_公司/00000"
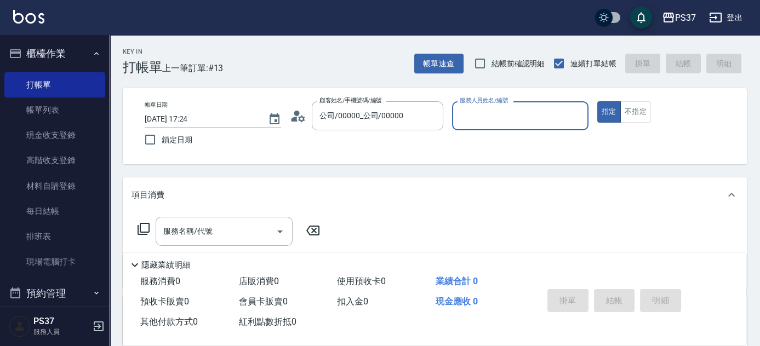
click at [487, 113] on input "服務人員姓名/編號" at bounding box center [520, 115] width 127 height 19
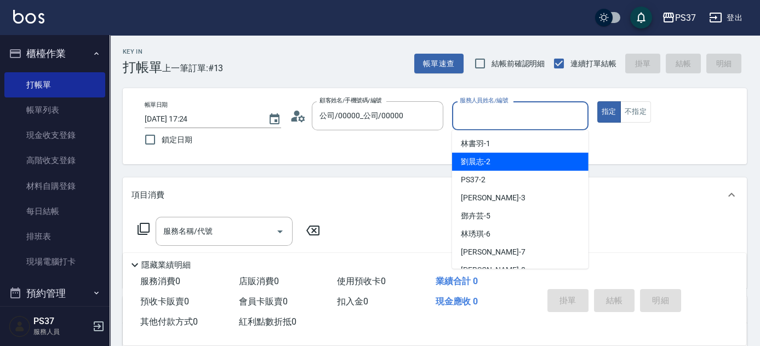
click at [493, 155] on div "[PERSON_NAME]-2" at bounding box center [520, 162] width 137 height 18
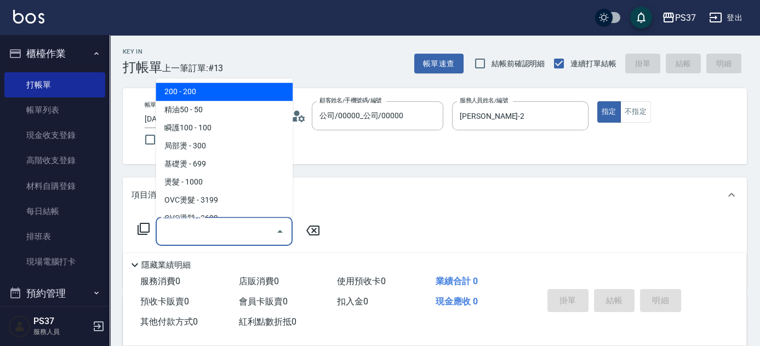
click at [194, 226] on input "服務名稱/代號" at bounding box center [216, 231] width 111 height 19
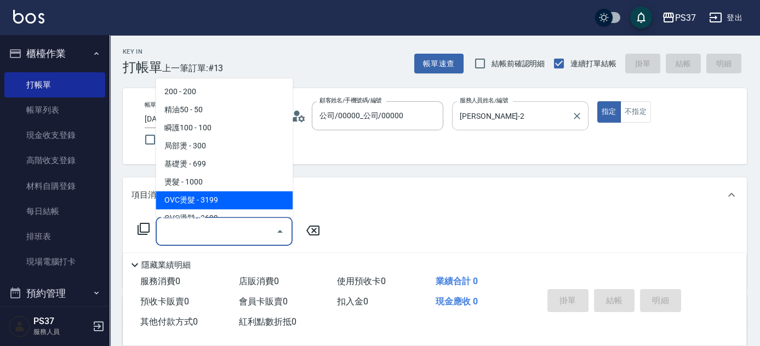
click at [504, 114] on input "[PERSON_NAME]-2" at bounding box center [512, 115] width 110 height 19
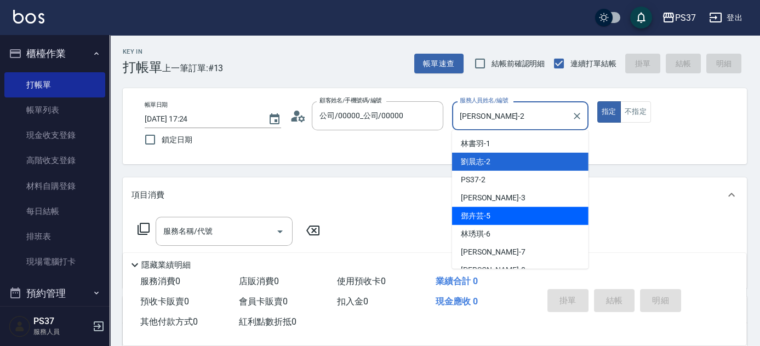
click at [507, 219] on div "[PERSON_NAME]-5" at bounding box center [520, 216] width 137 height 18
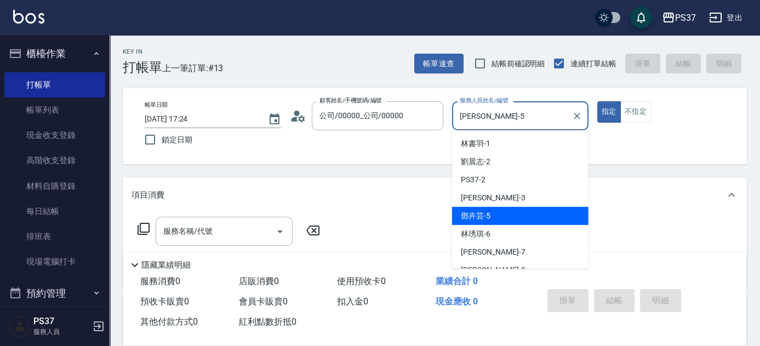
click at [516, 124] on input "[PERSON_NAME]-5" at bounding box center [512, 115] width 110 height 19
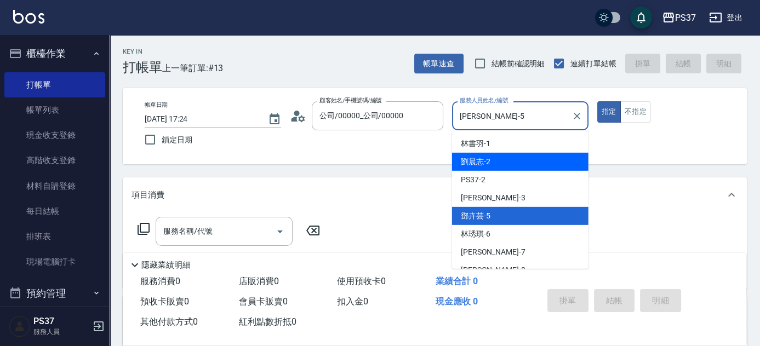
click at [514, 164] on div "[PERSON_NAME]-2" at bounding box center [520, 162] width 137 height 18
type input "[PERSON_NAME]-2"
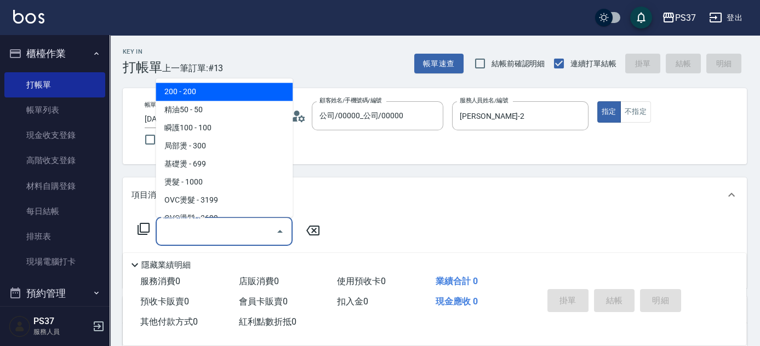
click at [227, 229] on input "服務名稱/代號" at bounding box center [216, 231] width 111 height 19
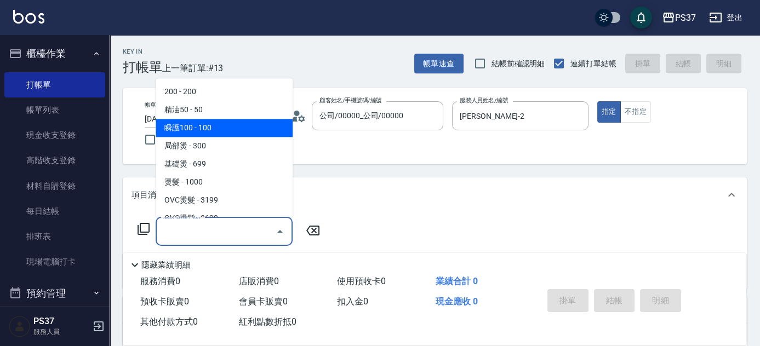
click at [221, 122] on span "瞬護100 - 100" at bounding box center [224, 129] width 137 height 18
type input "瞬護100(113)"
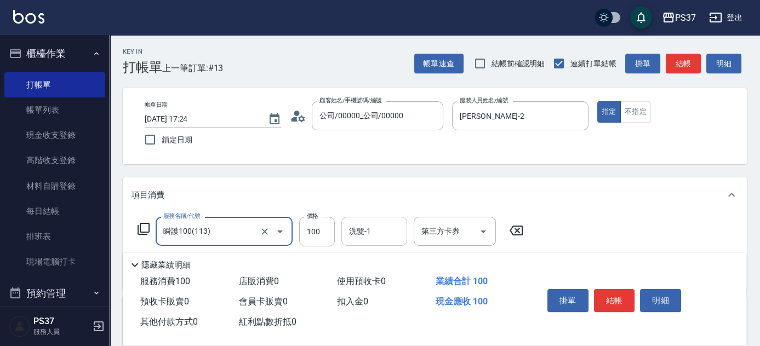
click at [360, 235] on input "洗髮-1" at bounding box center [374, 231] width 56 height 19
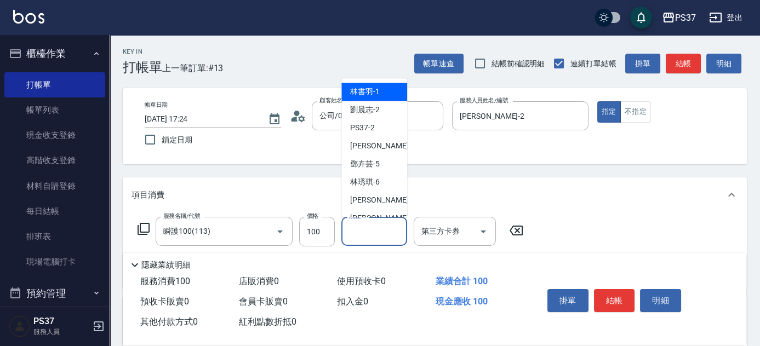
click at [372, 95] on span "[PERSON_NAME]-1" at bounding box center [365, 93] width 30 height 12
type input "[PERSON_NAME]-1"
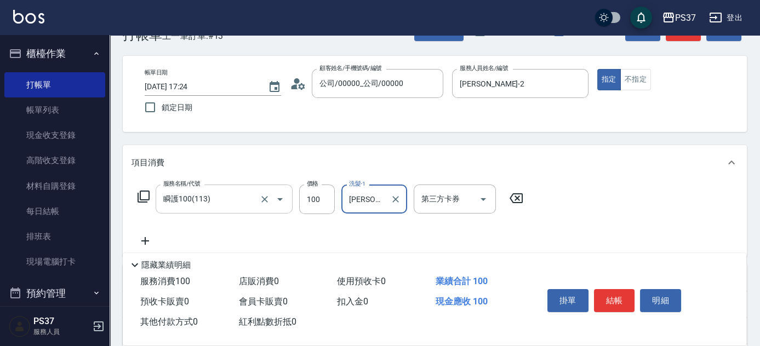
scroll to position [49, 0]
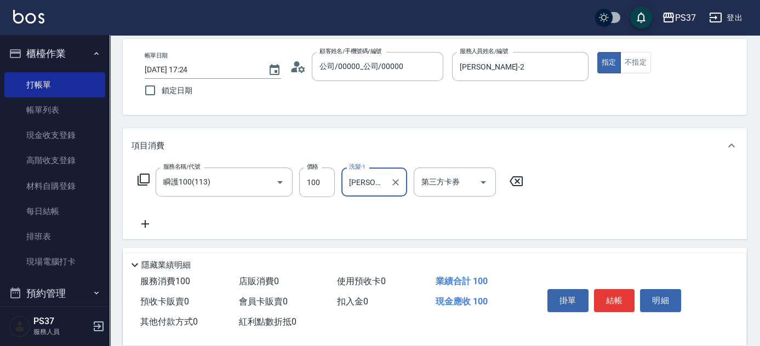
click at [145, 225] on icon at bounding box center [145, 224] width 8 height 8
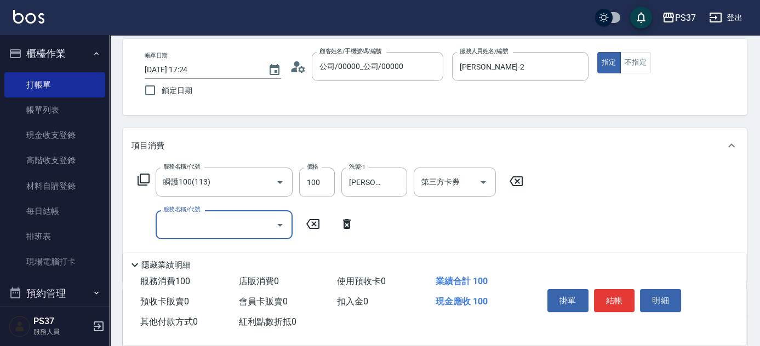
click at [181, 227] on input "服務名稱/代號" at bounding box center [216, 224] width 111 height 19
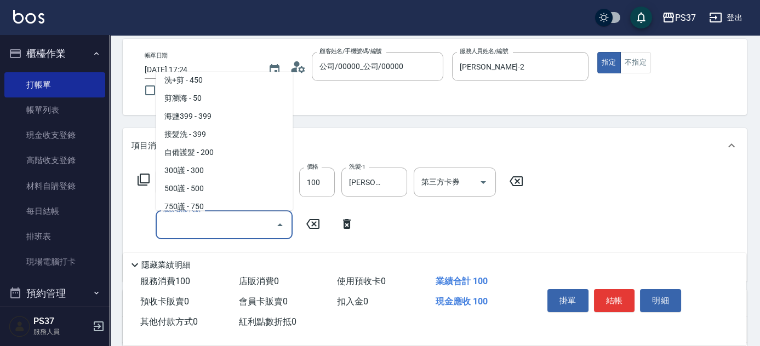
scroll to position [548, 0]
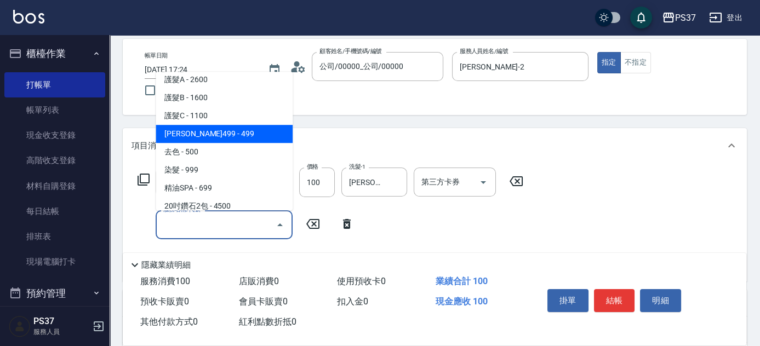
click at [218, 133] on span "[PERSON_NAME]499 - 499" at bounding box center [224, 134] width 137 height 18
type input "[PERSON_NAME]499(0499)"
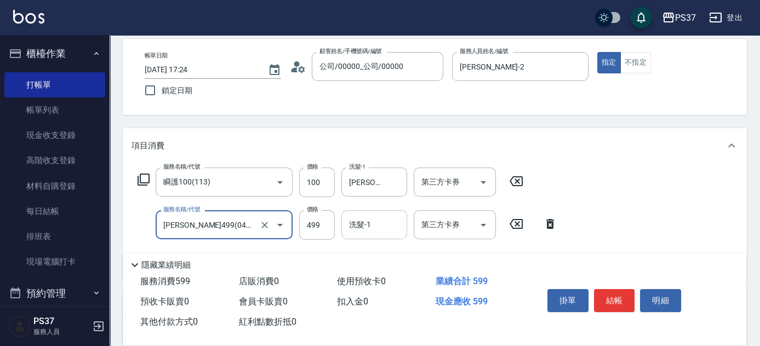
click at [371, 217] on input "洗髮-1" at bounding box center [374, 224] width 56 height 19
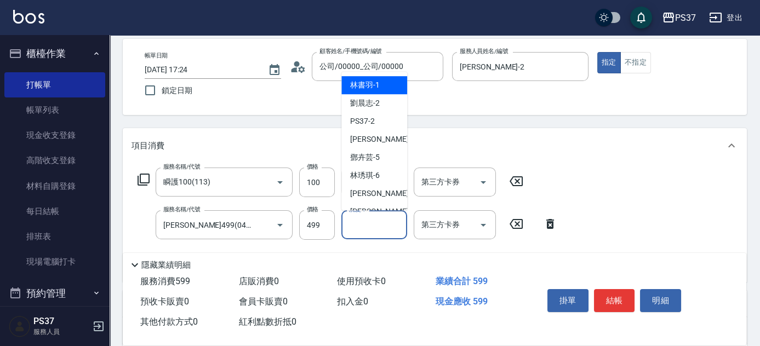
click at [378, 88] on span "[PERSON_NAME]-1" at bounding box center [365, 85] width 30 height 12
type input "[PERSON_NAME]-1"
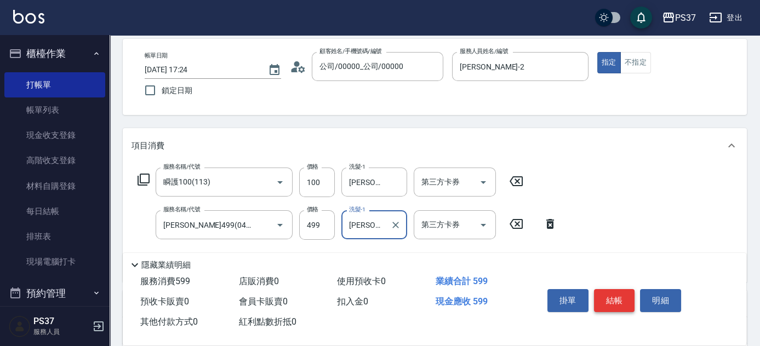
click at [607, 300] on button "結帳" at bounding box center [614, 300] width 41 height 23
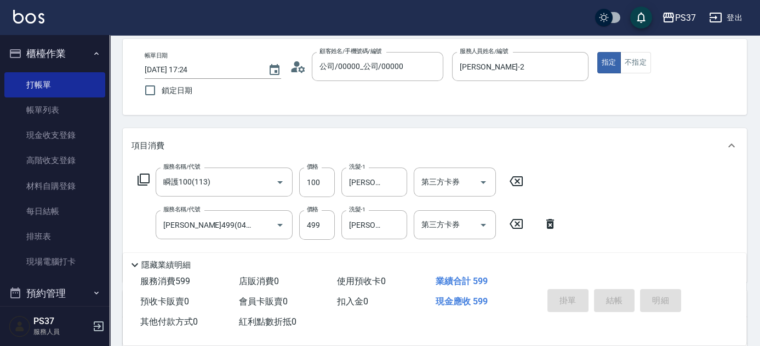
type input "[DATE] 17:25"
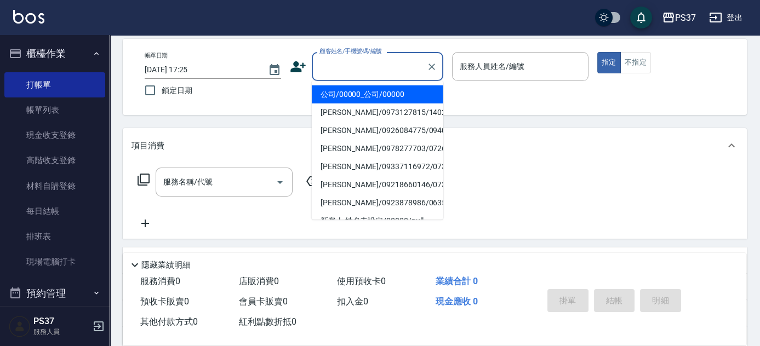
click at [369, 75] on input "顧客姓名/手機號碼/編號" at bounding box center [369, 66] width 105 height 19
click at [370, 86] on li "公司/00000_公司/00000" at bounding box center [378, 95] width 132 height 18
type input "公司/00000_公司/00000"
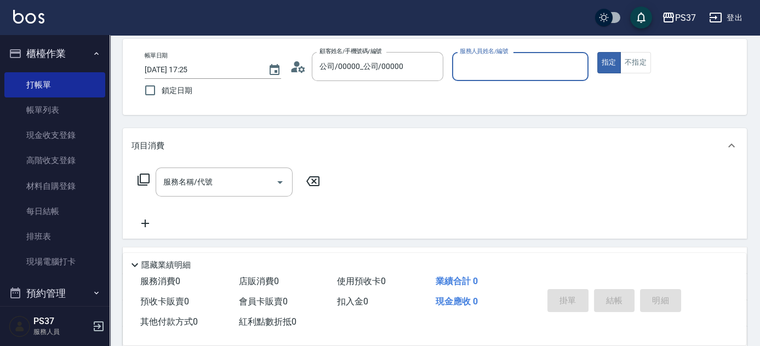
click at [451, 72] on div "帳單日期 [DATE] 17:25 鎖定日期 顧客姓名/手機號碼/編號 公司/00000_公司/00000 顧客姓名/手機號碼/編號 服務人員姓名/編號 服務…" at bounding box center [435, 77] width 598 height 50
click at [474, 73] on input "服務人員姓名/編號" at bounding box center [520, 66] width 127 height 19
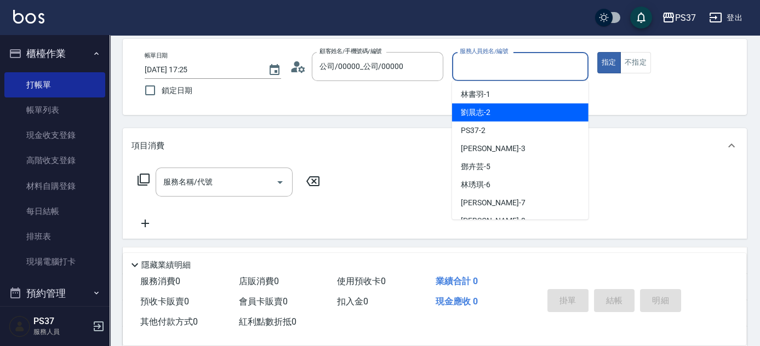
click at [485, 110] on span "[PERSON_NAME]-2" at bounding box center [476, 113] width 30 height 12
type input "[PERSON_NAME]-2"
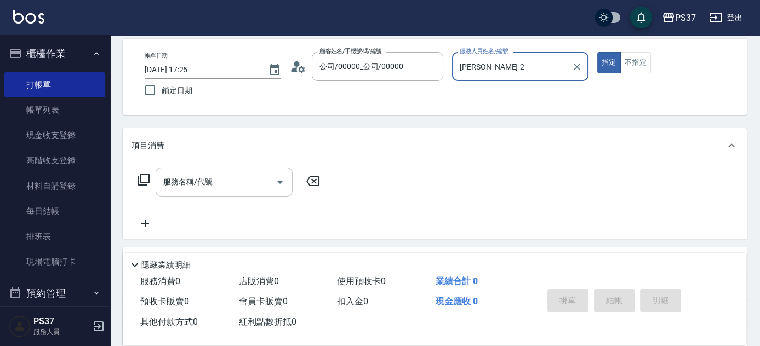
click at [240, 185] on input "服務名稱/代號" at bounding box center [216, 182] width 111 height 19
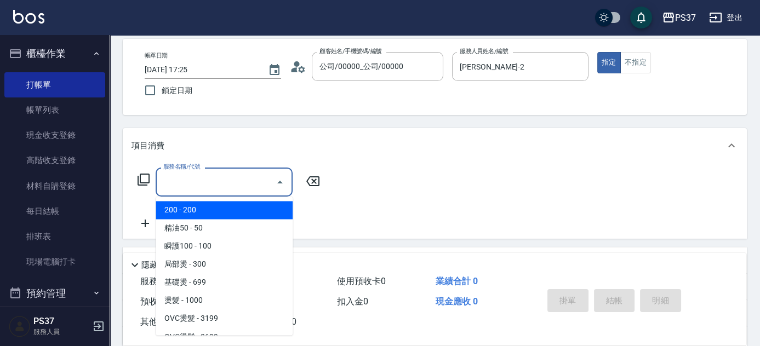
click at [212, 207] on span "200 - 200" at bounding box center [224, 210] width 137 height 18
type input "200(111)"
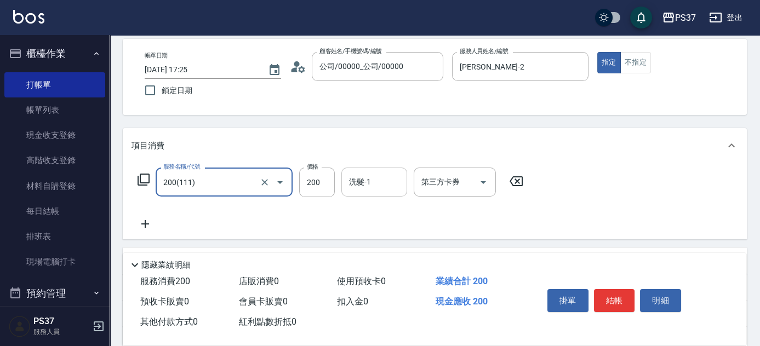
click at [378, 177] on input "洗髮-1" at bounding box center [374, 182] width 56 height 19
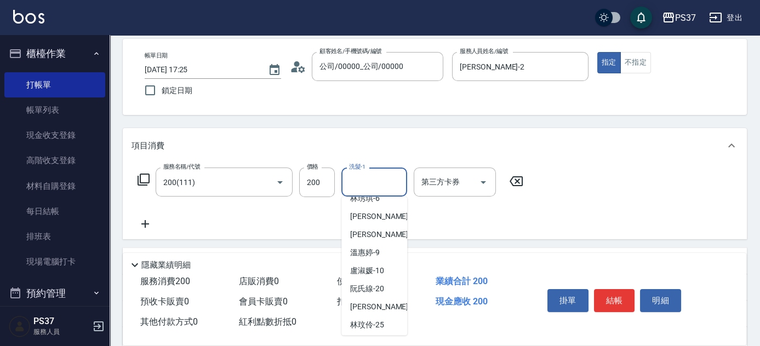
scroll to position [177, 0]
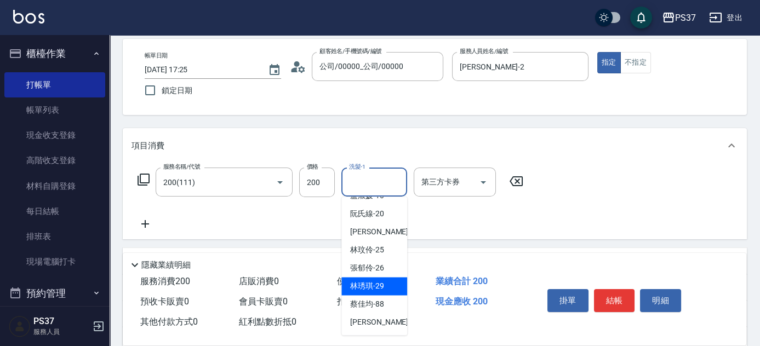
click at [374, 279] on div "[PERSON_NAME]-29" at bounding box center [375, 286] width 66 height 18
type input "[PERSON_NAME]-29"
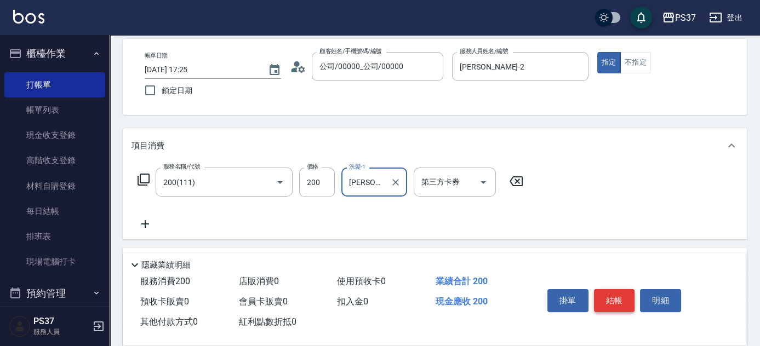
click at [616, 297] on button "結帳" at bounding box center [614, 300] width 41 height 23
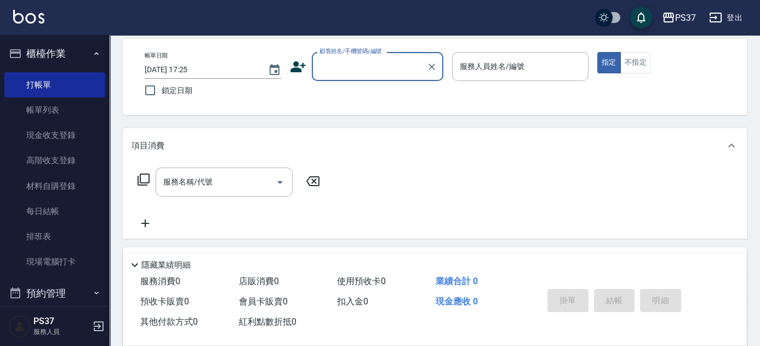
click at [376, 65] on input "顧客姓名/手機號碼/編號" at bounding box center [369, 66] width 105 height 19
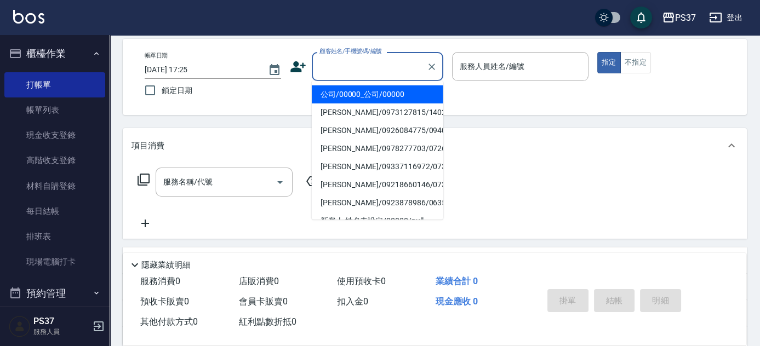
click at [369, 93] on li "公司/00000_公司/00000" at bounding box center [378, 95] width 132 height 18
type input "公司/00000_公司/00000"
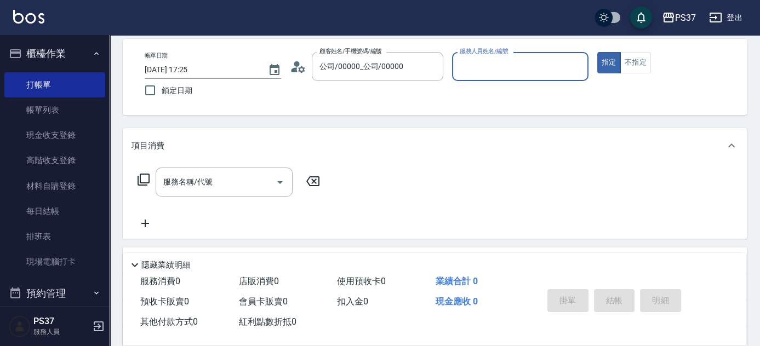
click at [482, 63] on input "服務人員姓名/編號" at bounding box center [520, 66] width 127 height 19
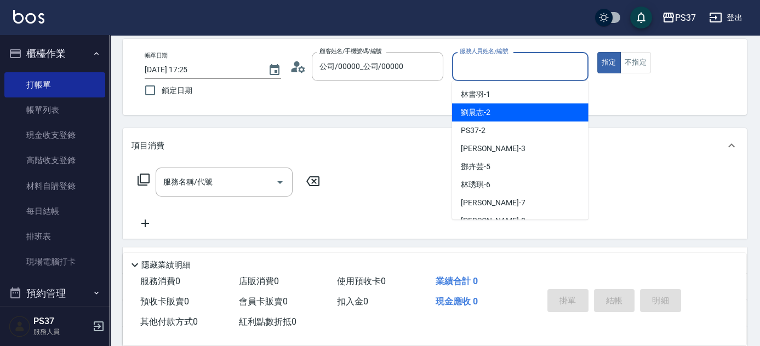
click at [497, 112] on div "[PERSON_NAME]-2" at bounding box center [520, 113] width 137 height 18
type input "[PERSON_NAME]-2"
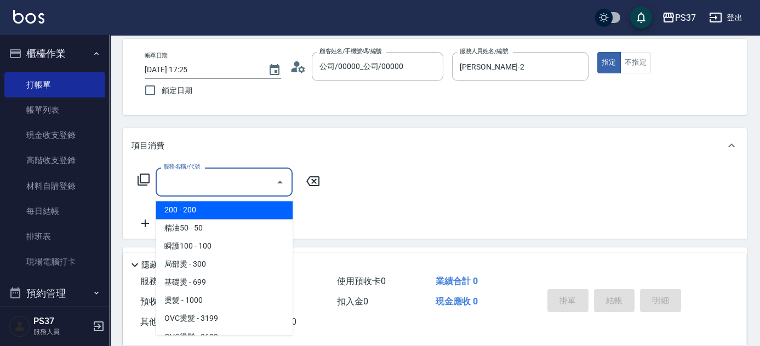
click at [214, 182] on input "服務名稱/代號" at bounding box center [216, 182] width 111 height 19
click at [213, 201] on span "200 - 200" at bounding box center [224, 210] width 137 height 18
type input "200(111)"
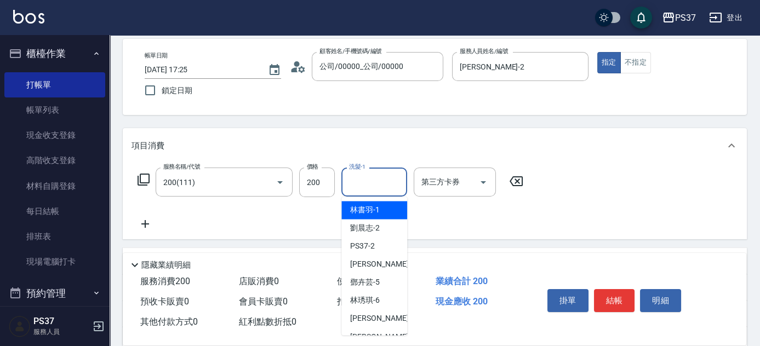
click at [360, 181] on div "洗髮-1 洗髮-1" at bounding box center [375, 182] width 66 height 29
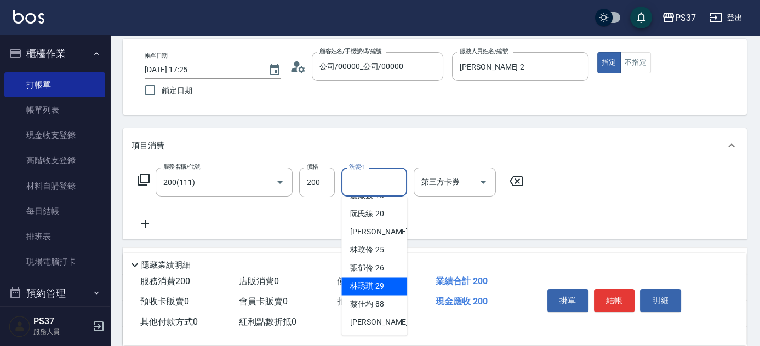
click at [372, 285] on span "[PERSON_NAME]-29" at bounding box center [367, 287] width 34 height 12
type input "[PERSON_NAME]-29"
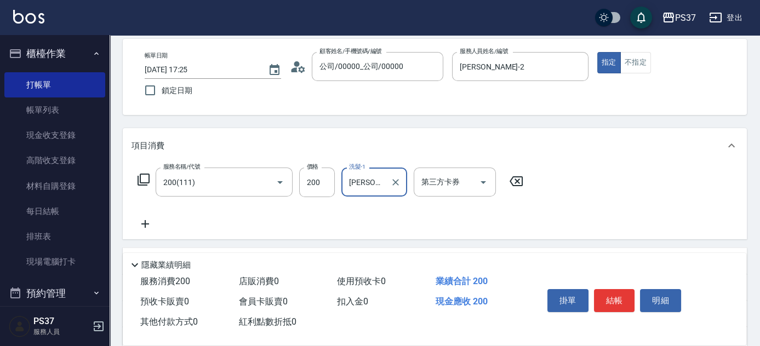
click at [143, 224] on icon at bounding box center [145, 224] width 8 height 8
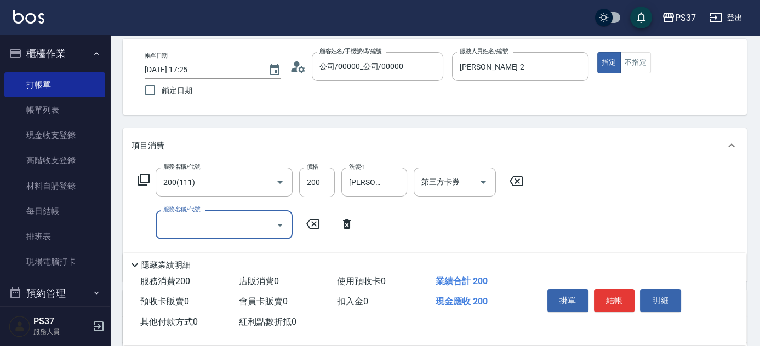
click at [174, 228] on input "服務名稱/代號" at bounding box center [216, 224] width 111 height 19
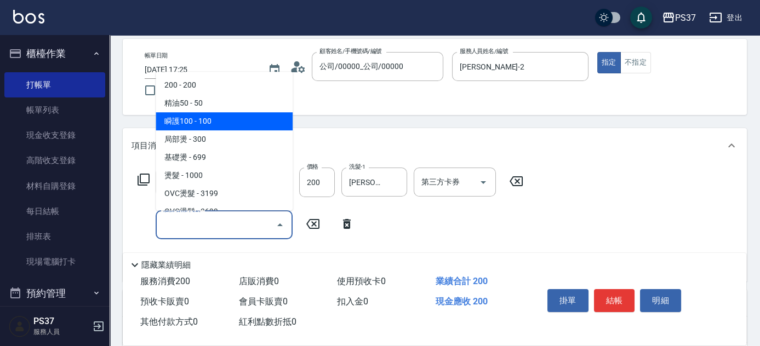
click at [197, 105] on span "精油50 - 50" at bounding box center [224, 103] width 137 height 18
type input "精油50(112)"
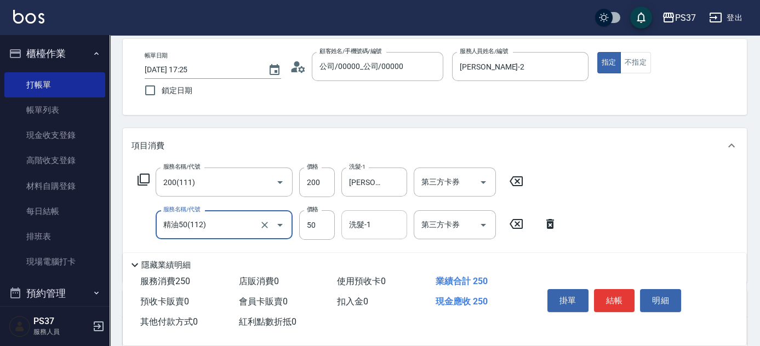
click at [360, 223] on input "洗髮-1" at bounding box center [374, 224] width 56 height 19
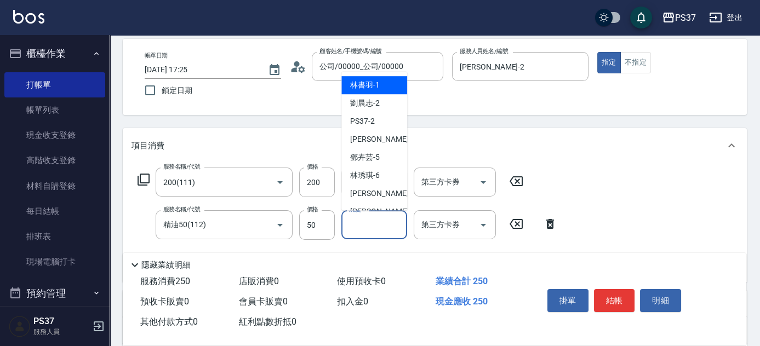
click at [371, 99] on span "[PERSON_NAME]-2" at bounding box center [365, 104] width 30 height 12
type input "[PERSON_NAME]-2"
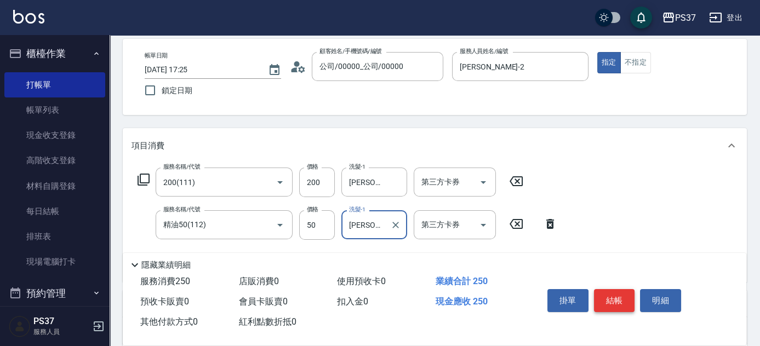
click at [612, 292] on button "結帳" at bounding box center [614, 300] width 41 height 23
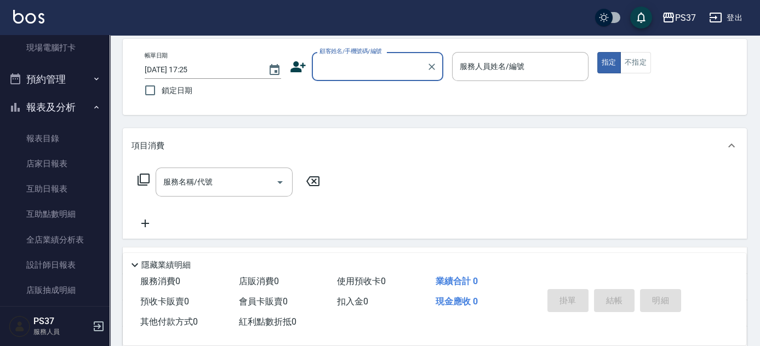
scroll to position [249, 0]
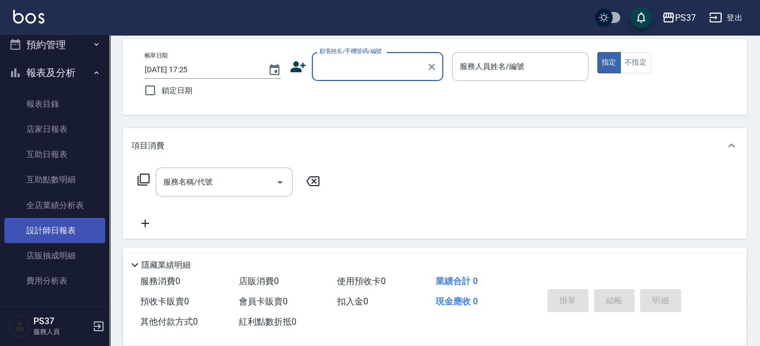
click at [60, 220] on link "設計師日報表" at bounding box center [54, 230] width 101 height 25
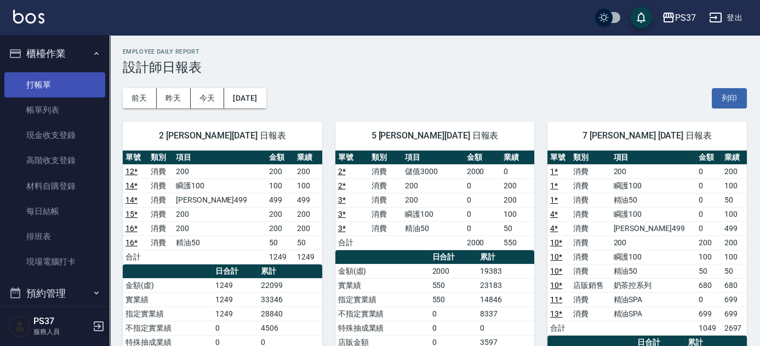
click at [44, 90] on link "打帳單" at bounding box center [54, 84] width 101 height 25
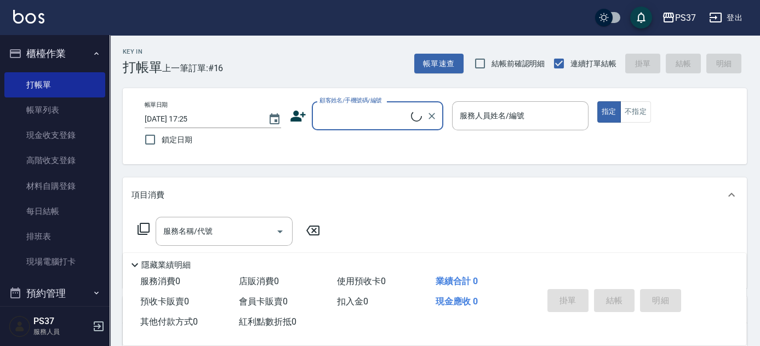
click at [337, 111] on input "顧客姓名/手機號碼/編號" at bounding box center [364, 115] width 94 height 19
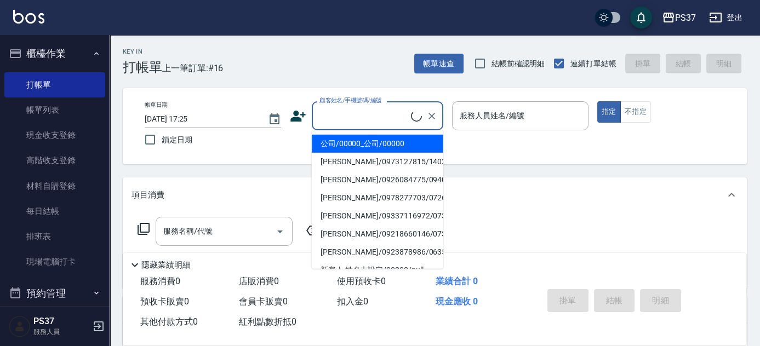
click at [346, 140] on li "公司/00000_公司/00000" at bounding box center [378, 144] width 132 height 18
type input "公司/00000_公司/00000"
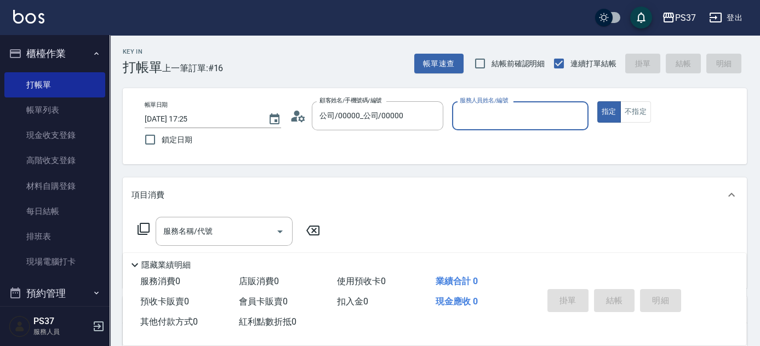
click at [512, 122] on input "服務人員姓名/編號" at bounding box center [520, 115] width 127 height 19
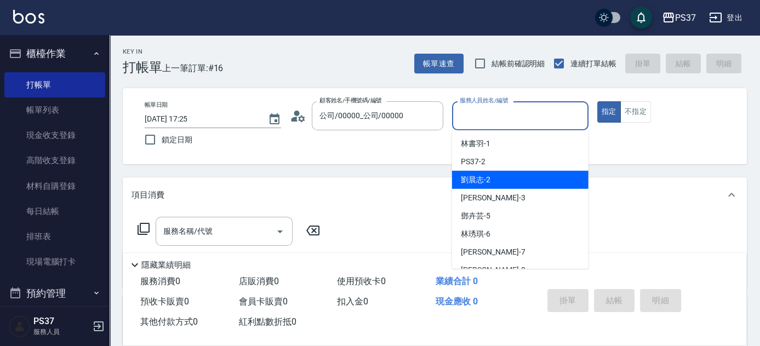
click at [505, 180] on div "[PERSON_NAME]-2" at bounding box center [520, 180] width 137 height 18
type input "[PERSON_NAME]-2"
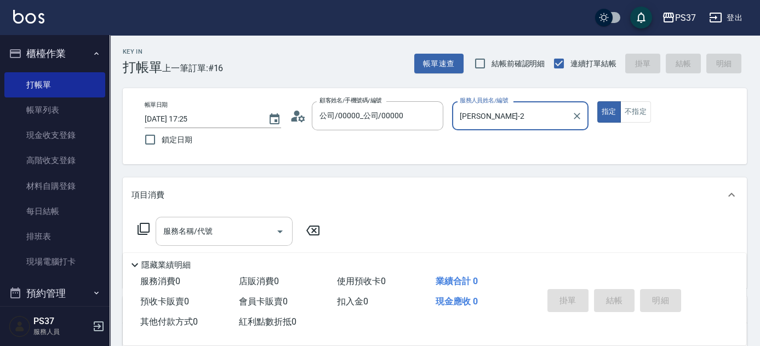
click at [221, 243] on div "服務名稱/代號" at bounding box center [224, 231] width 137 height 29
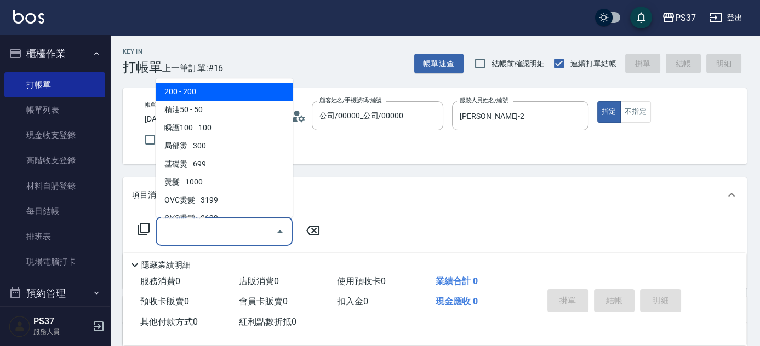
click at [198, 85] on span "200 - 200" at bounding box center [224, 92] width 137 height 18
type input "200(111)"
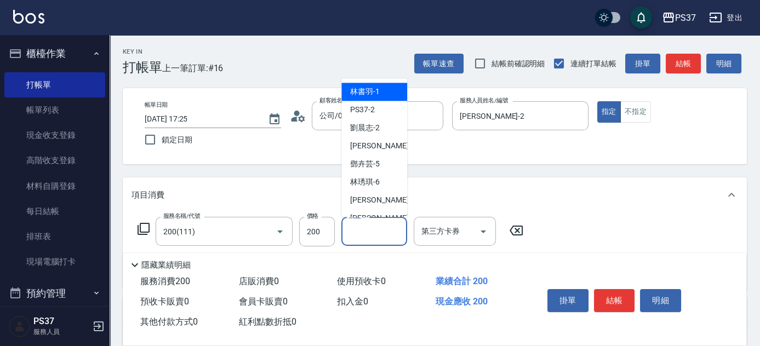
click at [365, 232] on div "洗髮-1 洗髮-1" at bounding box center [375, 231] width 66 height 29
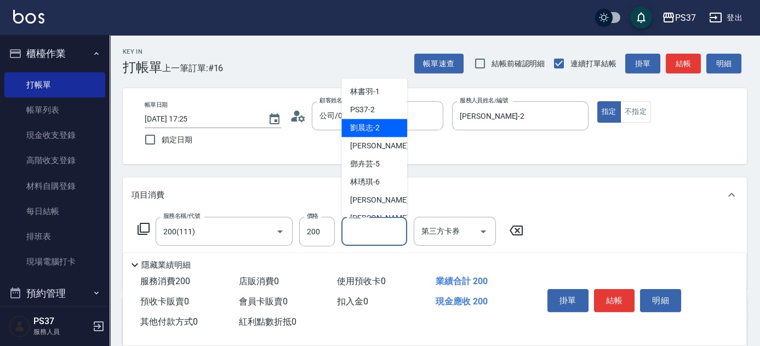
click at [366, 120] on div "[PERSON_NAME]-2" at bounding box center [375, 129] width 66 height 18
type input "[PERSON_NAME]-2"
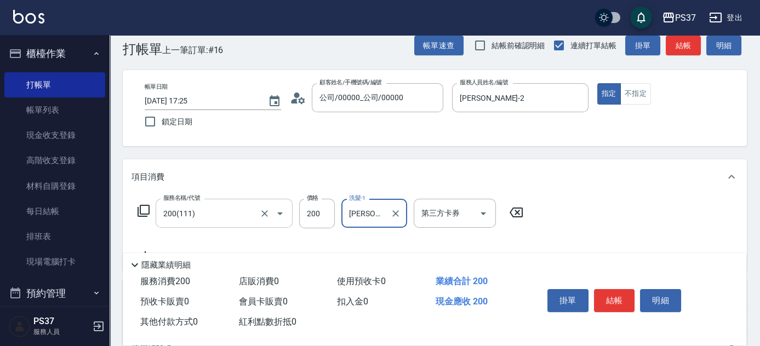
scroll to position [49, 0]
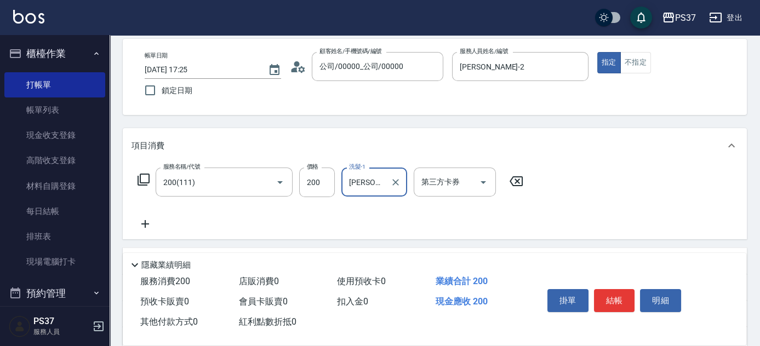
click at [146, 223] on icon at bounding box center [145, 224] width 27 height 13
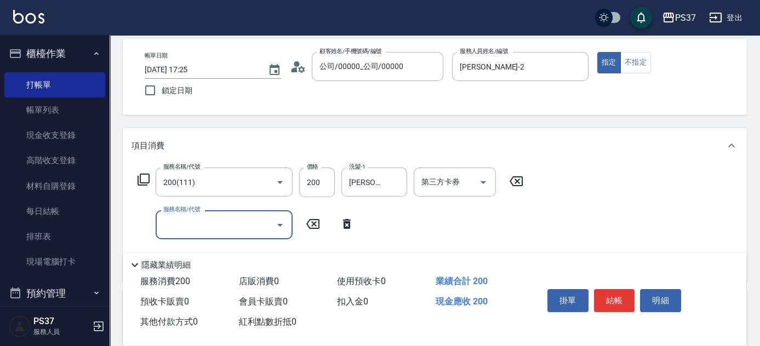
click at [195, 229] on input "服務名稱/代號" at bounding box center [216, 224] width 111 height 19
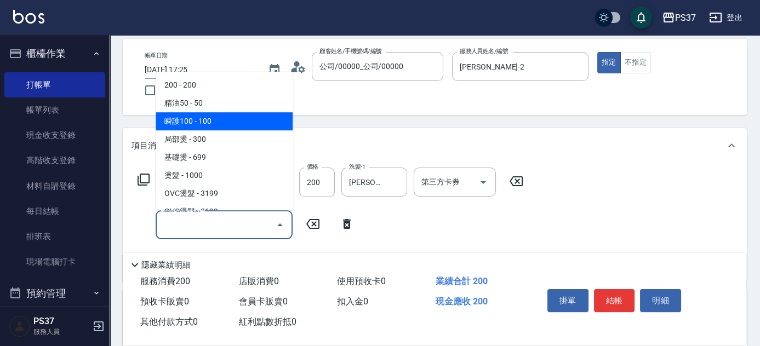
click at [230, 116] on span "瞬護100 - 100" at bounding box center [224, 121] width 137 height 18
type input "瞬護100(113)"
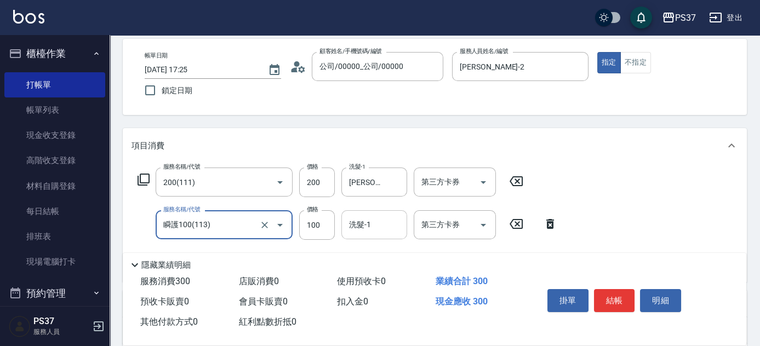
click at [366, 220] on div "洗髮-1 洗髮-1" at bounding box center [375, 225] width 66 height 29
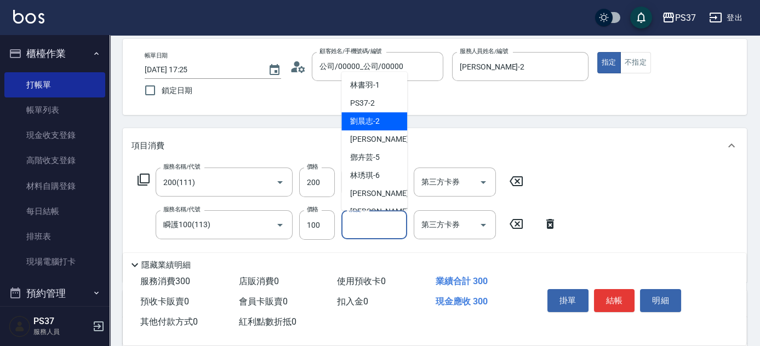
click at [370, 124] on span "[PERSON_NAME]-2" at bounding box center [365, 122] width 30 height 12
type input "[PERSON_NAME]-2"
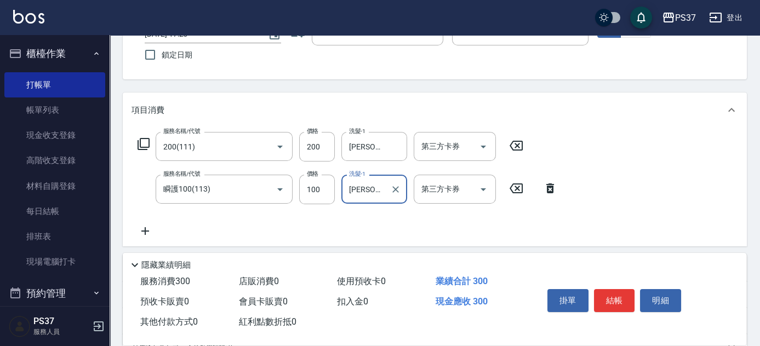
scroll to position [99, 0]
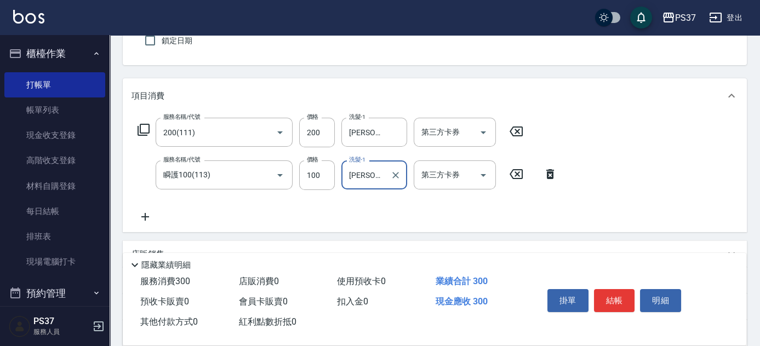
click at [147, 220] on icon at bounding box center [145, 217] width 27 height 13
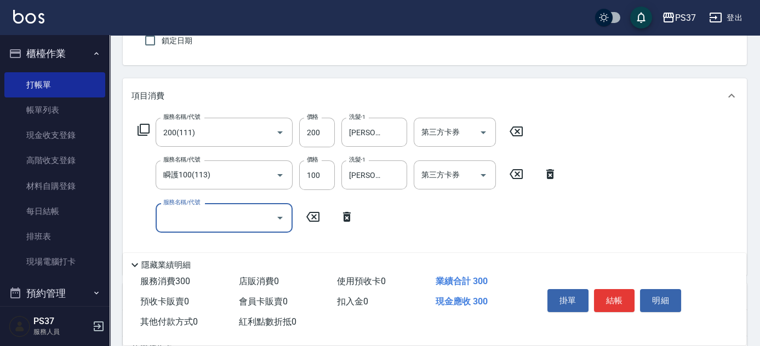
click at [173, 220] on input "服務名稱/代號" at bounding box center [216, 217] width 111 height 19
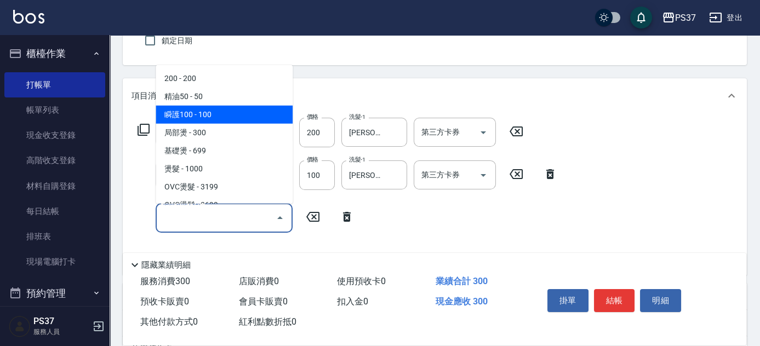
click at [218, 103] on span "精油50 - 50" at bounding box center [224, 97] width 137 height 18
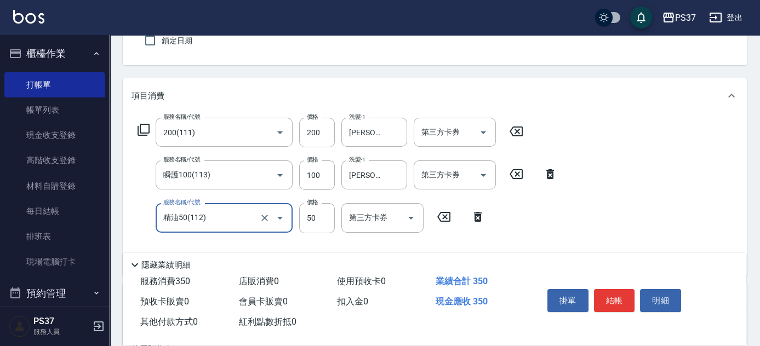
type input "精油50(112)"
click at [373, 223] on input "洗髮-1" at bounding box center [374, 217] width 56 height 19
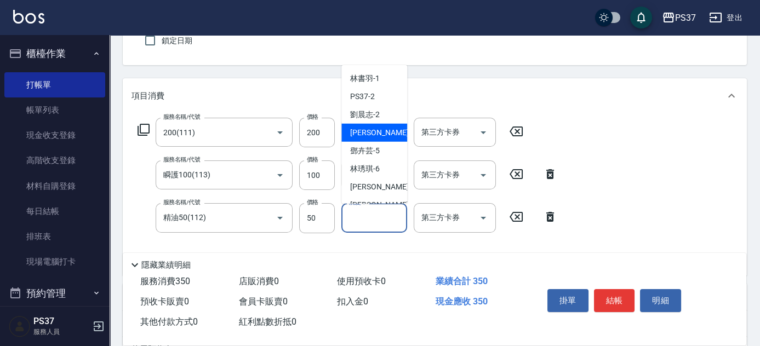
click at [376, 124] on div "[PERSON_NAME] -3" at bounding box center [375, 133] width 66 height 18
type input "[PERSON_NAME]-3"
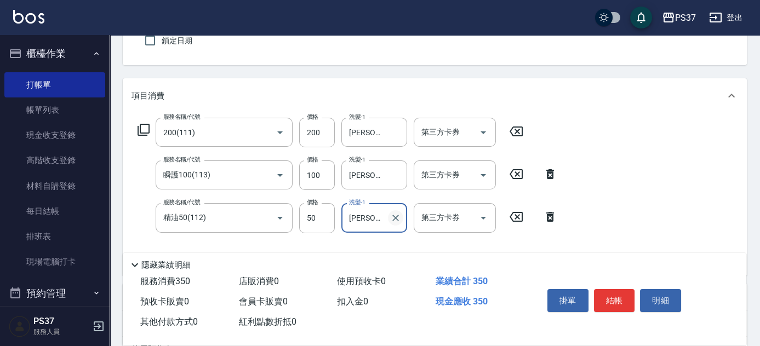
click at [394, 222] on icon "Clear" at bounding box center [395, 218] width 11 height 11
click at [385, 226] on input "洗髮-1" at bounding box center [374, 217] width 56 height 19
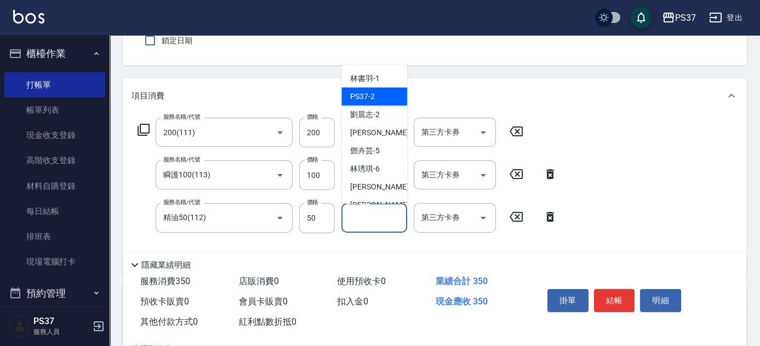
click at [380, 104] on div "PS37 -2" at bounding box center [375, 97] width 66 height 18
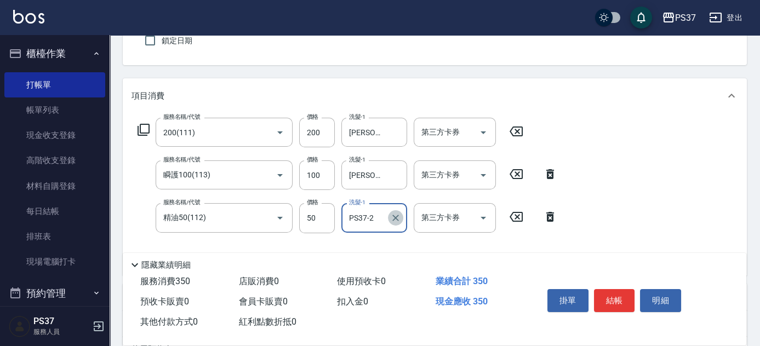
click at [393, 216] on icon "Clear" at bounding box center [395, 218] width 11 height 11
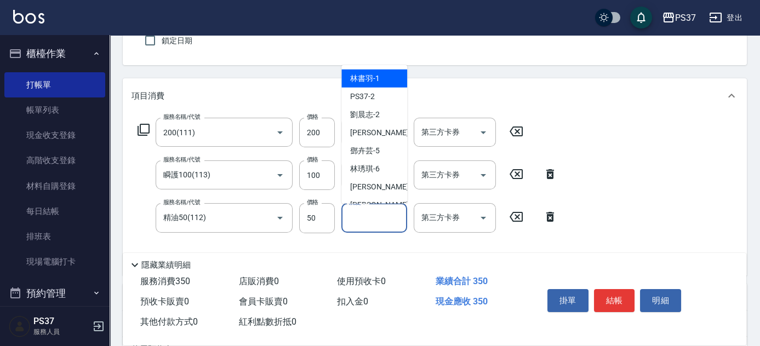
click at [373, 219] on input "洗髮-1" at bounding box center [374, 217] width 56 height 19
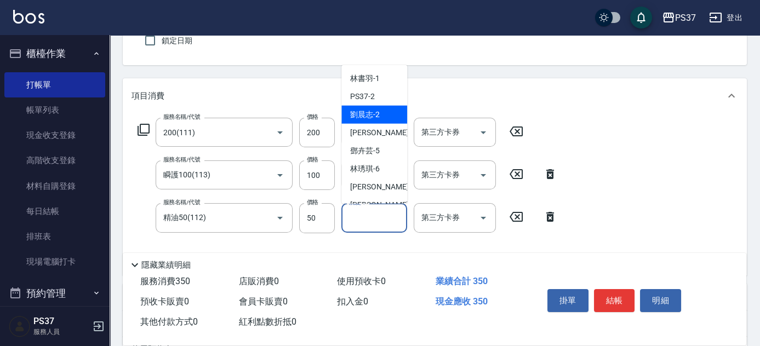
click at [372, 115] on span "[PERSON_NAME]-2" at bounding box center [365, 115] width 30 height 12
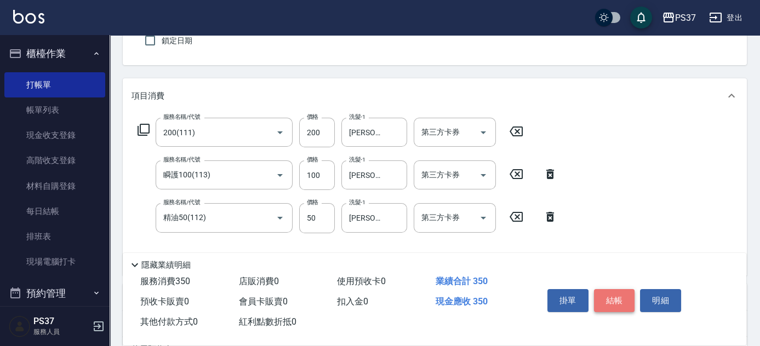
click at [615, 294] on button "結帳" at bounding box center [614, 300] width 41 height 23
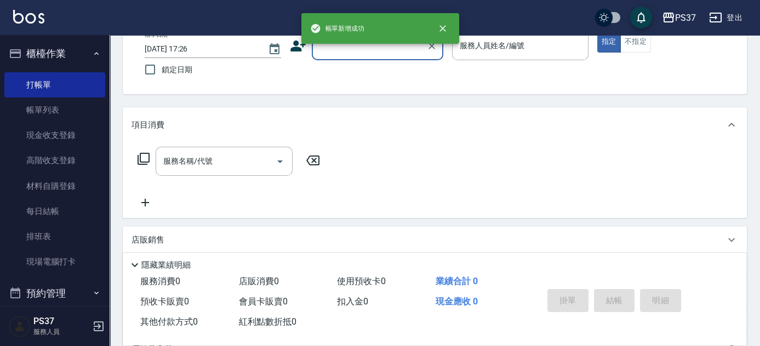
scroll to position [0, 0]
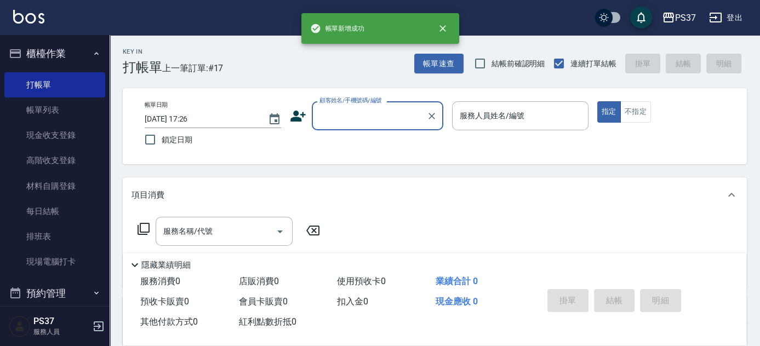
click at [370, 113] on input "顧客姓名/手機號碼/編號" at bounding box center [369, 115] width 105 height 19
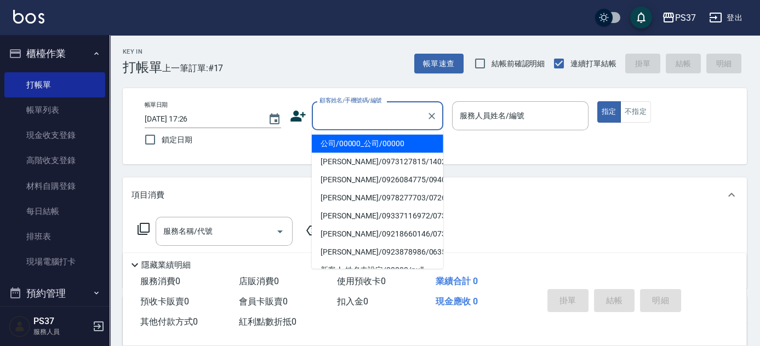
click at [377, 144] on li "公司/00000_公司/00000" at bounding box center [378, 144] width 132 height 18
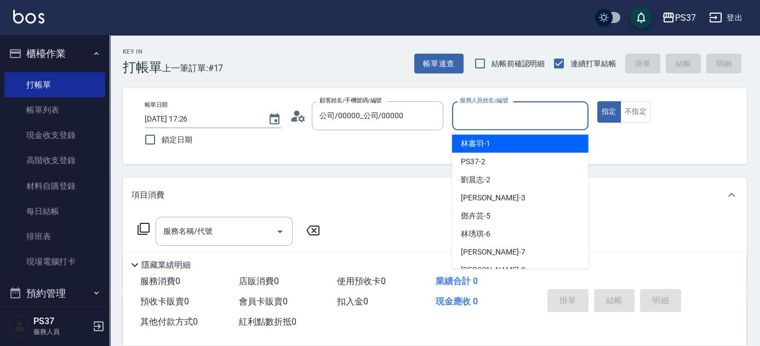
click at [487, 116] on input "服務人員姓名/編號" at bounding box center [520, 115] width 127 height 19
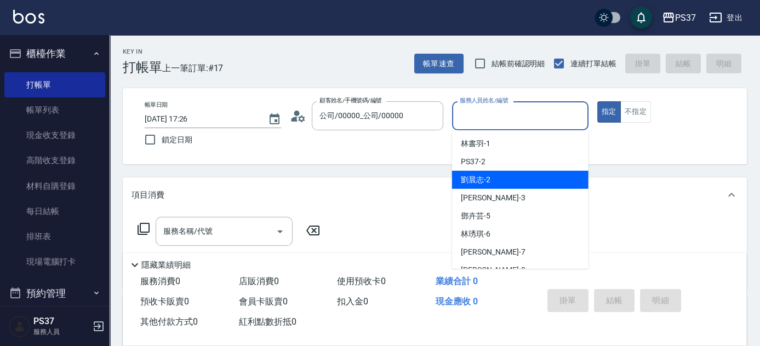
click at [510, 181] on div "[PERSON_NAME]-2" at bounding box center [520, 180] width 137 height 18
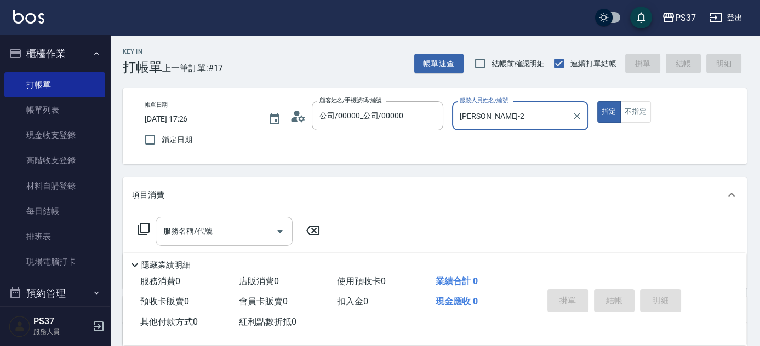
click at [230, 226] on input "服務名稱/代號" at bounding box center [216, 231] width 111 height 19
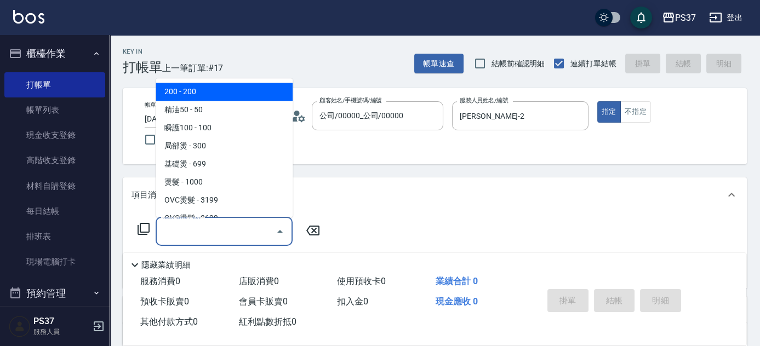
click at [213, 92] on span "200 - 200" at bounding box center [224, 92] width 137 height 18
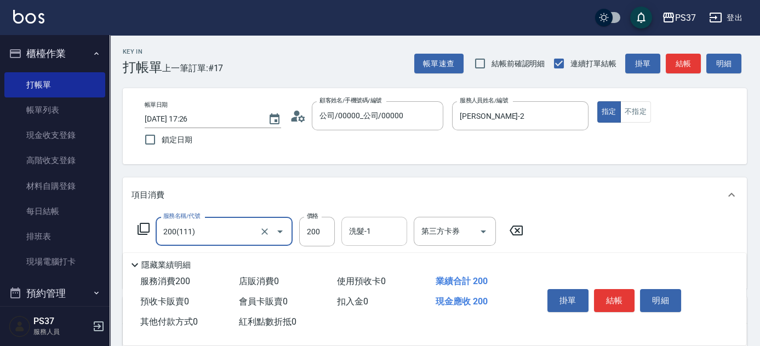
click at [371, 232] on input "洗髮-1" at bounding box center [374, 231] width 56 height 19
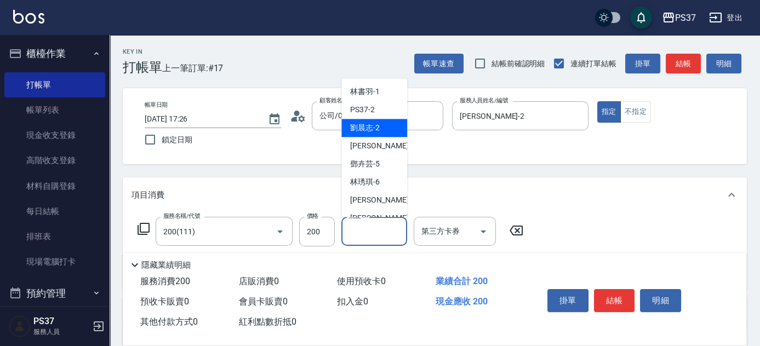
click at [370, 127] on span "[PERSON_NAME]-2" at bounding box center [365, 129] width 30 height 12
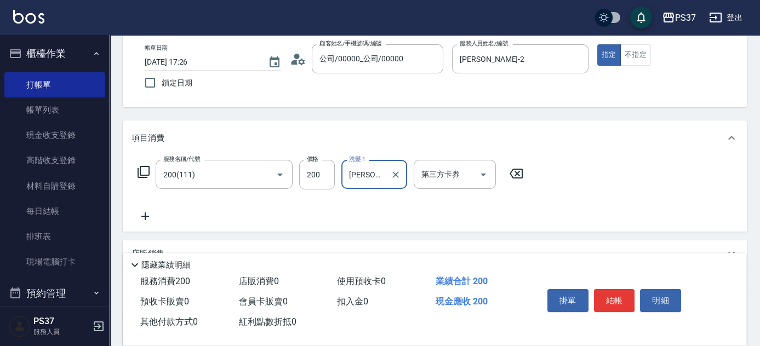
scroll to position [99, 0]
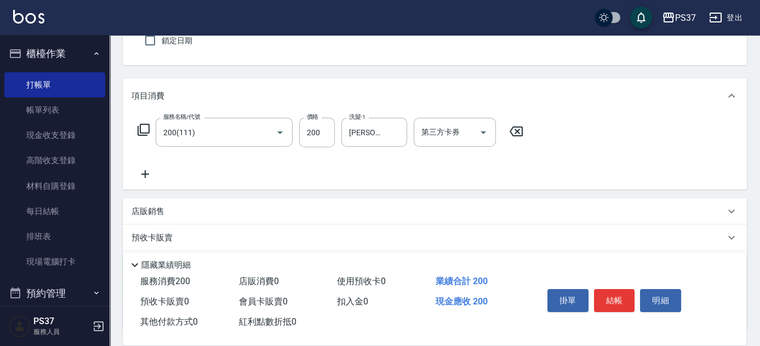
click at [147, 169] on icon at bounding box center [145, 174] width 27 height 13
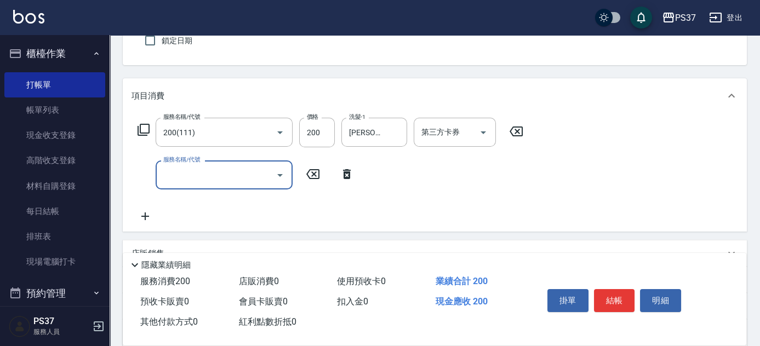
click at [177, 175] on input "服務名稱/代號" at bounding box center [216, 175] width 111 height 19
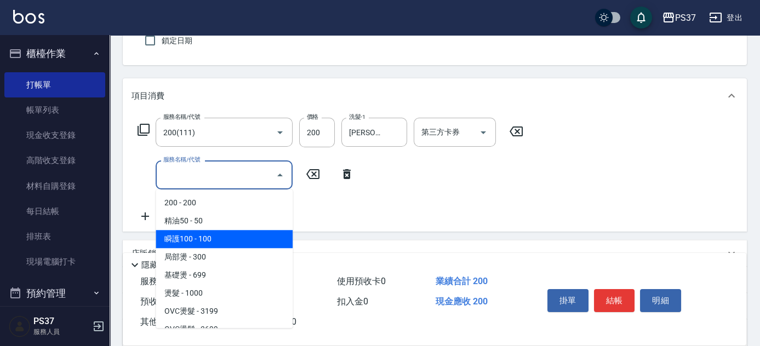
click at [225, 236] on span "瞬護100 - 100" at bounding box center [224, 239] width 137 height 18
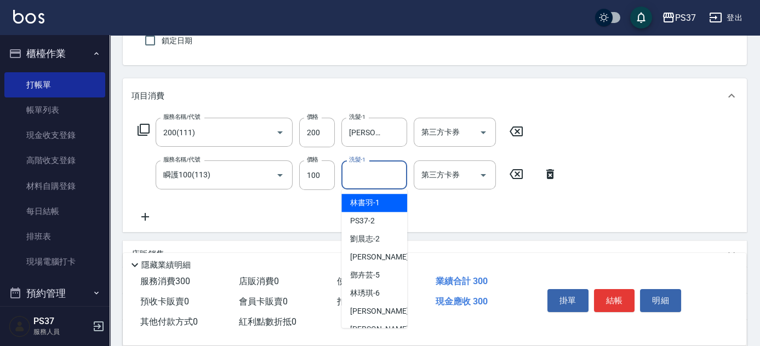
click at [363, 177] on div "洗髮-1 洗髮-1" at bounding box center [375, 175] width 66 height 29
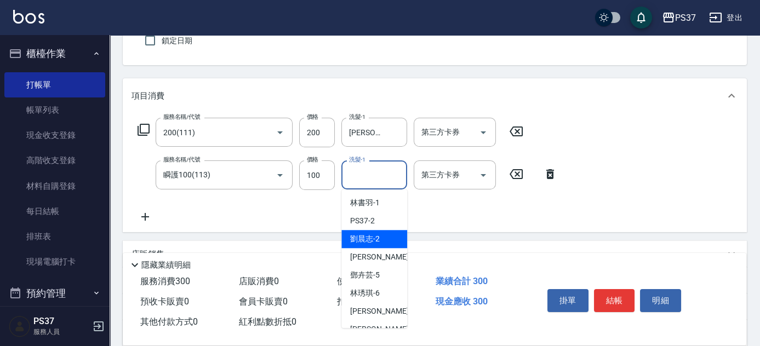
drag, startPoint x: 372, startPoint y: 242, endPoint x: 323, endPoint y: 236, distance: 49.2
click at [372, 242] on span "[PERSON_NAME]-2" at bounding box center [365, 240] width 30 height 12
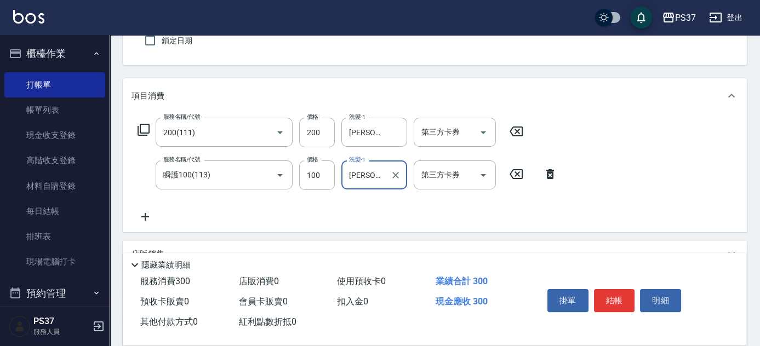
click at [136, 217] on icon at bounding box center [145, 217] width 27 height 13
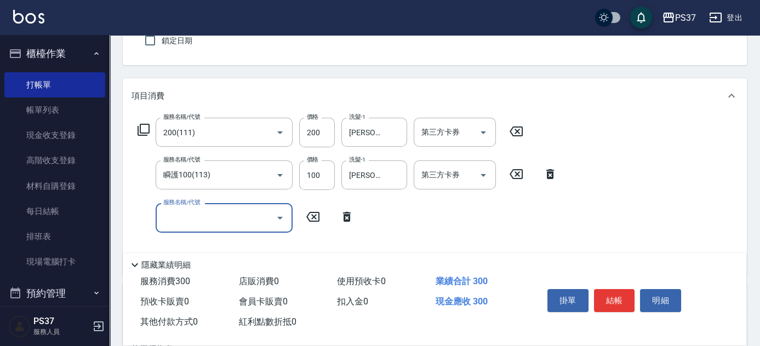
click at [167, 219] on input "服務名稱/代號" at bounding box center [216, 217] width 111 height 19
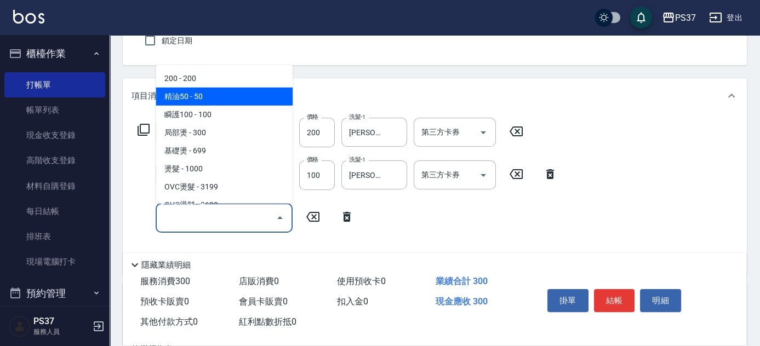
click at [204, 96] on span "精油50 - 50" at bounding box center [224, 97] width 137 height 18
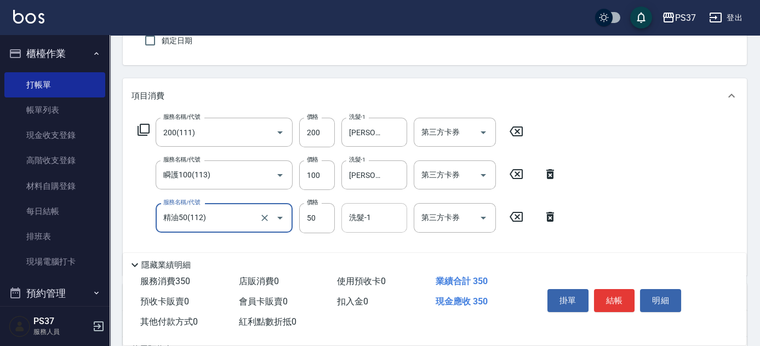
click at [373, 221] on input "洗髮-1" at bounding box center [374, 217] width 56 height 19
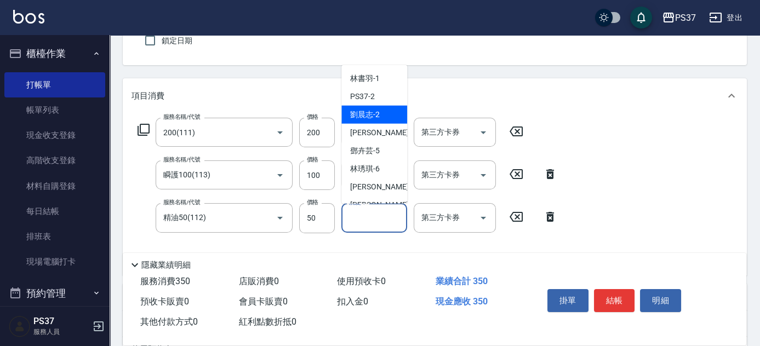
click at [370, 113] on span "[PERSON_NAME]-2" at bounding box center [365, 115] width 30 height 12
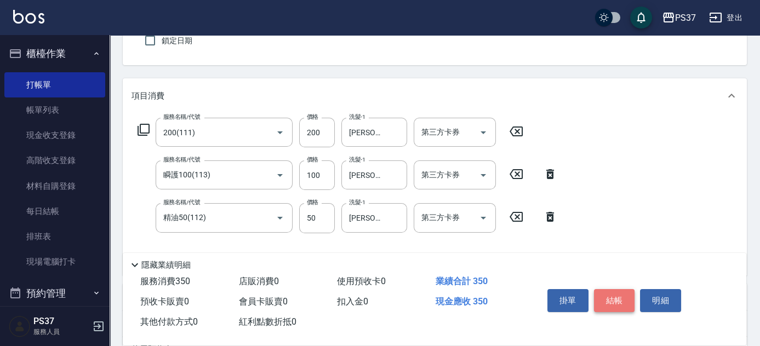
click at [624, 300] on button "結帳" at bounding box center [614, 300] width 41 height 23
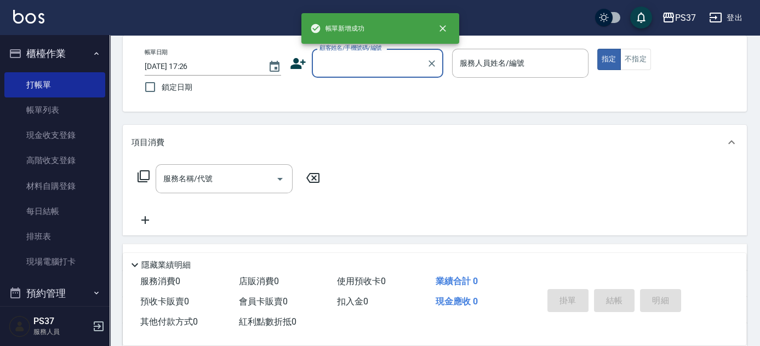
scroll to position [0, 0]
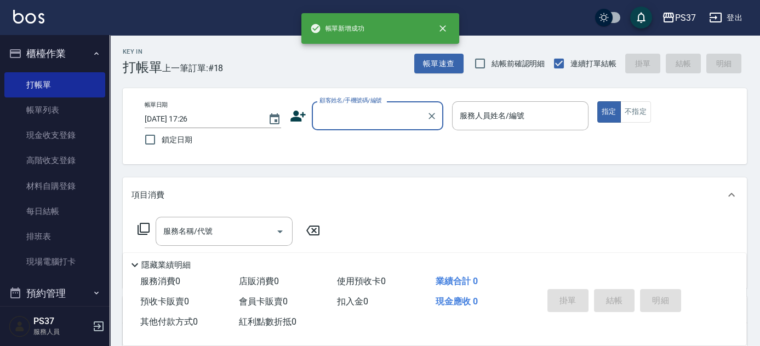
click at [387, 126] on div "顧客姓名/手機號碼/編號" at bounding box center [378, 115] width 132 height 29
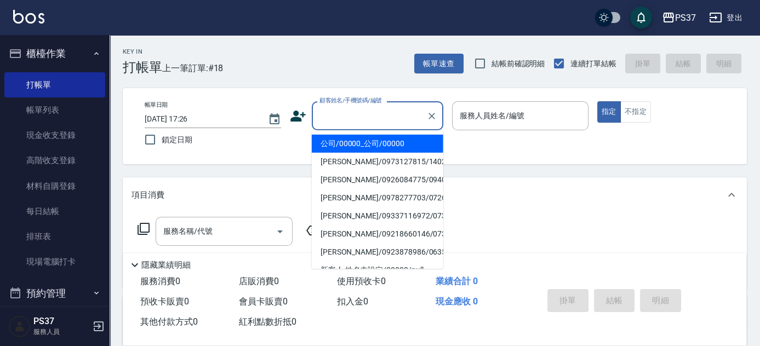
click at [384, 138] on li "公司/00000_公司/00000" at bounding box center [378, 144] width 132 height 18
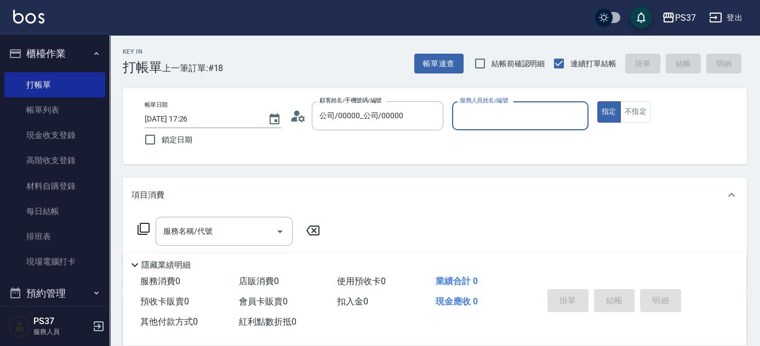
click at [479, 127] on div "服務人員姓名/編號" at bounding box center [520, 115] width 137 height 29
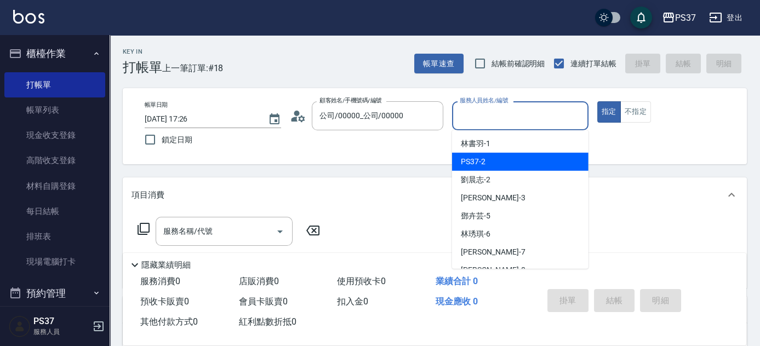
click at [493, 172] on div "[PERSON_NAME]-2" at bounding box center [520, 180] width 137 height 18
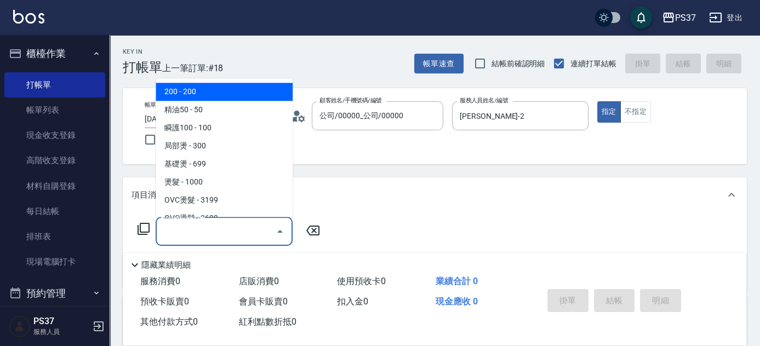
click at [225, 229] on input "服務名稱/代號" at bounding box center [216, 231] width 111 height 19
click at [212, 96] on span "200 - 200" at bounding box center [224, 92] width 137 height 18
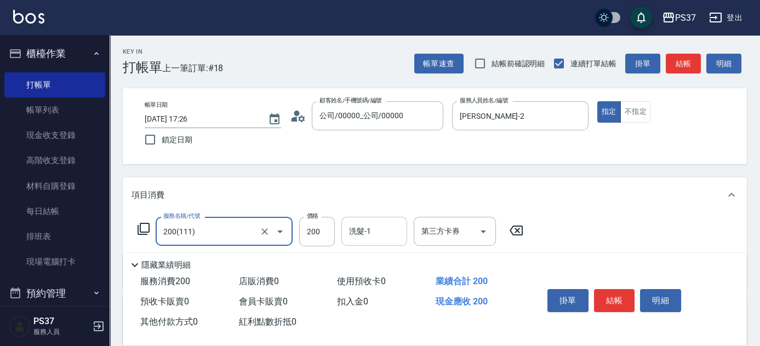
drag, startPoint x: 376, startPoint y: 242, endPoint x: 376, endPoint y: 226, distance: 16.4
click at [376, 242] on div "洗髮-1" at bounding box center [375, 231] width 66 height 29
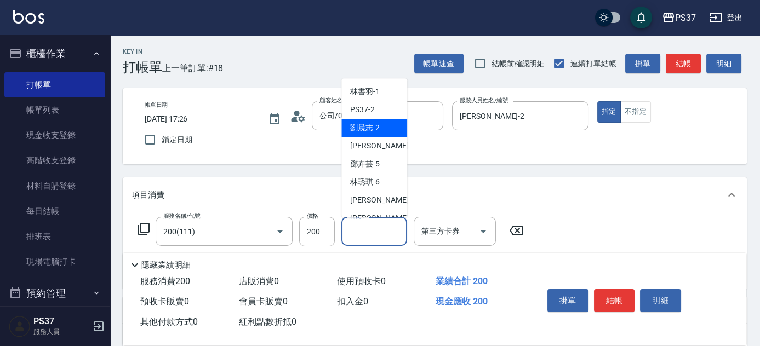
click at [372, 124] on span "[PERSON_NAME]-2" at bounding box center [365, 129] width 30 height 12
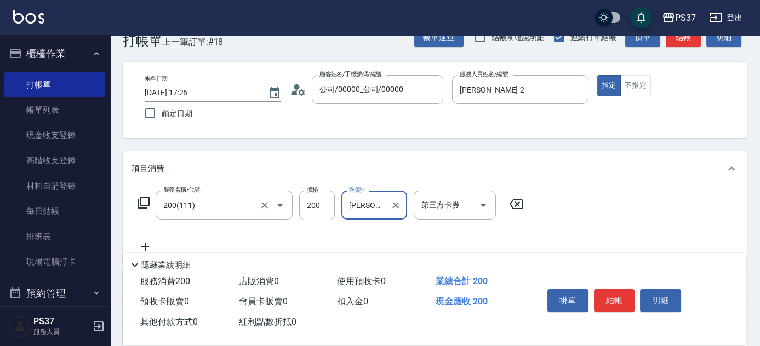
scroll to position [49, 0]
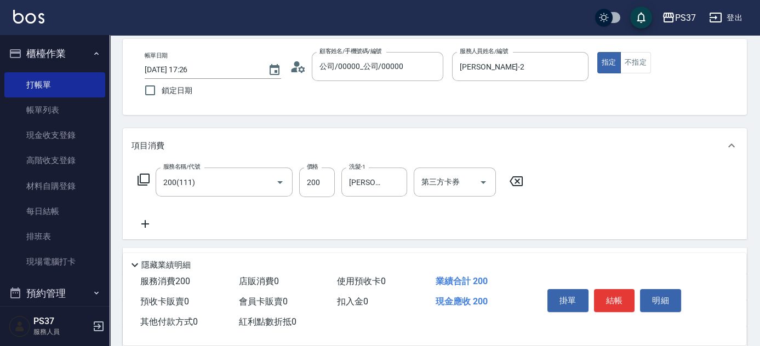
click at [146, 221] on icon at bounding box center [145, 224] width 27 height 13
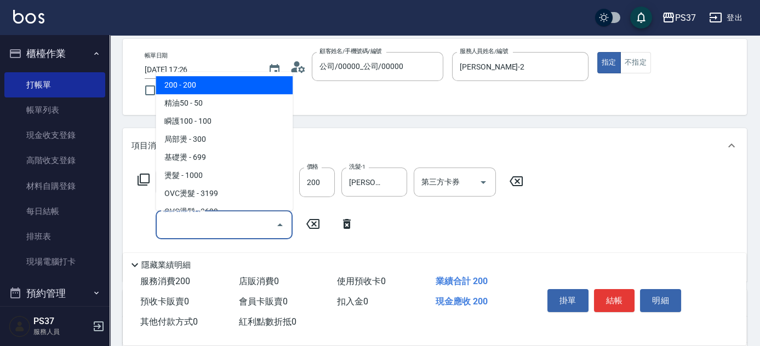
click at [172, 221] on input "服務名稱/代號" at bounding box center [216, 224] width 111 height 19
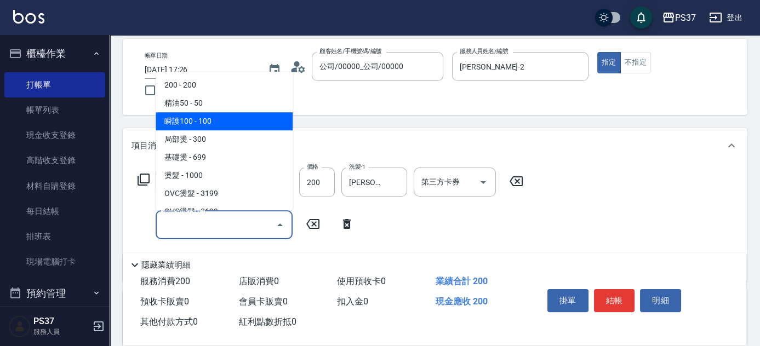
click at [205, 120] on span "瞬護100 - 100" at bounding box center [224, 121] width 137 height 18
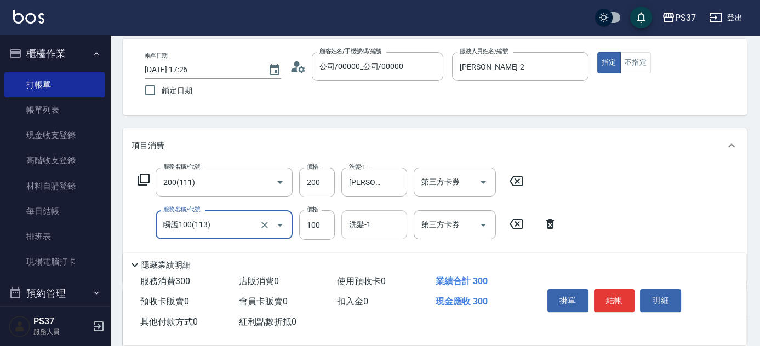
click at [363, 221] on input "洗髮-1" at bounding box center [374, 224] width 56 height 19
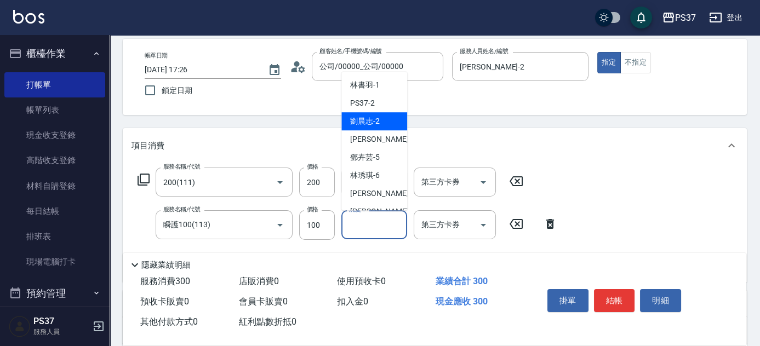
click at [368, 113] on div "[PERSON_NAME]-2" at bounding box center [375, 121] width 66 height 18
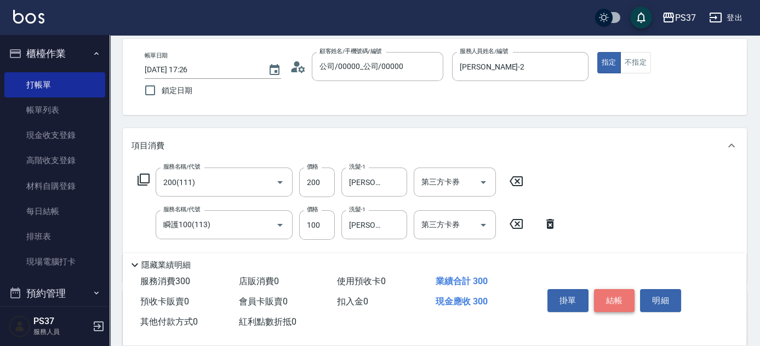
click at [619, 299] on button "結帳" at bounding box center [614, 300] width 41 height 23
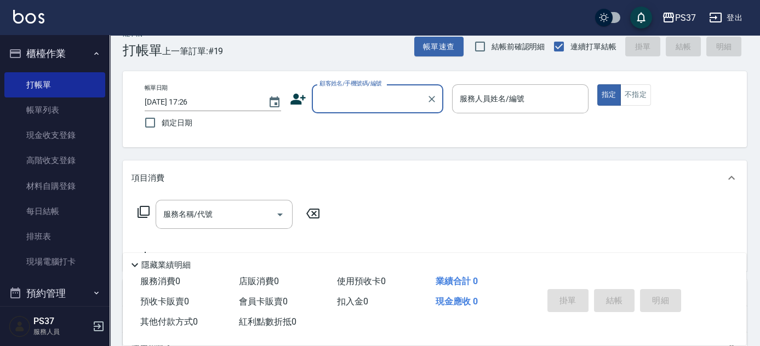
scroll to position [0, 0]
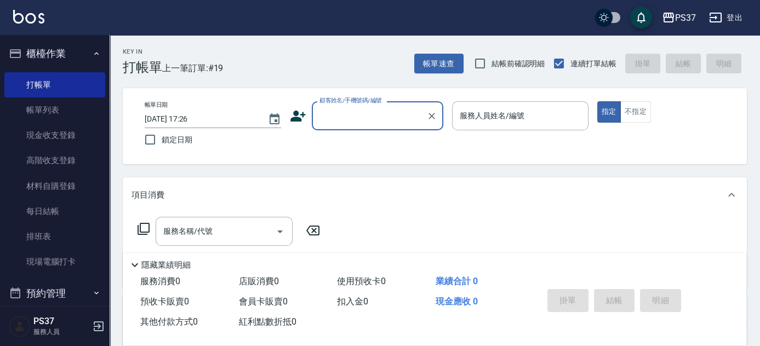
click at [363, 116] on input "顧客姓名/手機號碼/編號" at bounding box center [369, 115] width 105 height 19
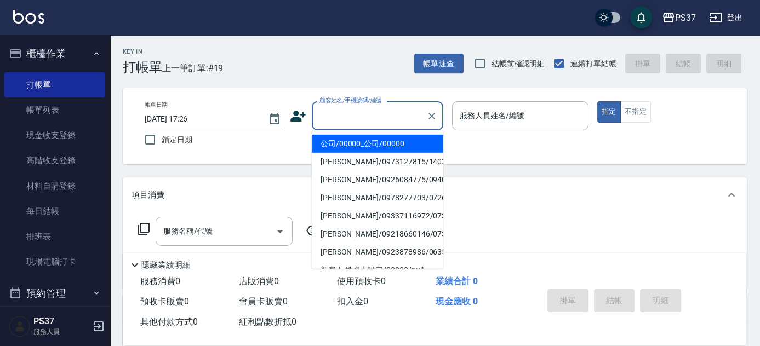
click at [376, 146] on li "公司/00000_公司/00000" at bounding box center [378, 144] width 132 height 18
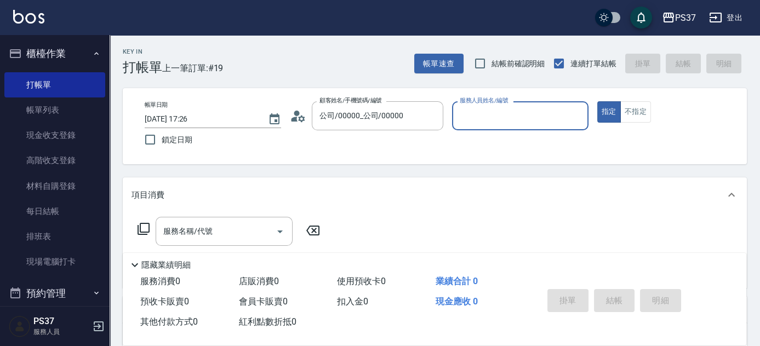
click at [478, 116] on input "服務人員姓名/編號" at bounding box center [520, 115] width 127 height 19
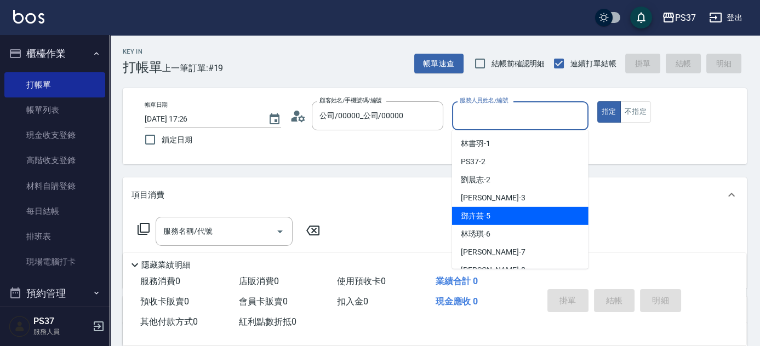
click at [501, 212] on div "[PERSON_NAME]-5" at bounding box center [520, 216] width 137 height 18
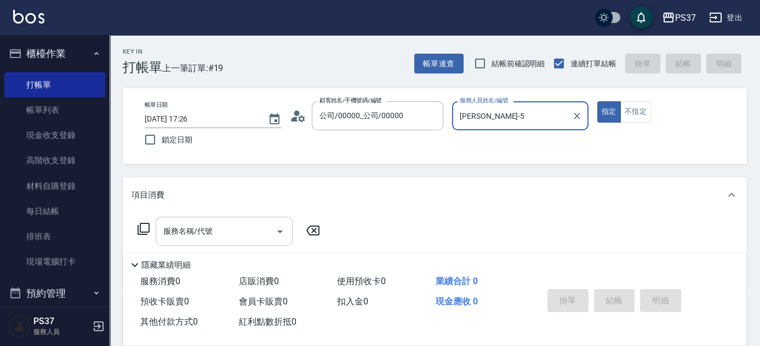
click at [237, 238] on input "服務名稱/代號" at bounding box center [216, 231] width 111 height 19
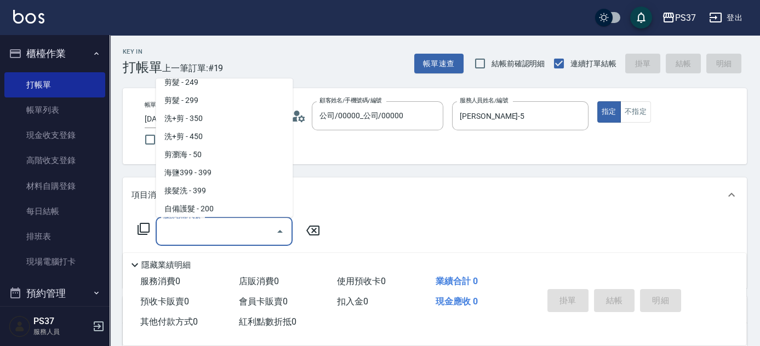
scroll to position [598, 0]
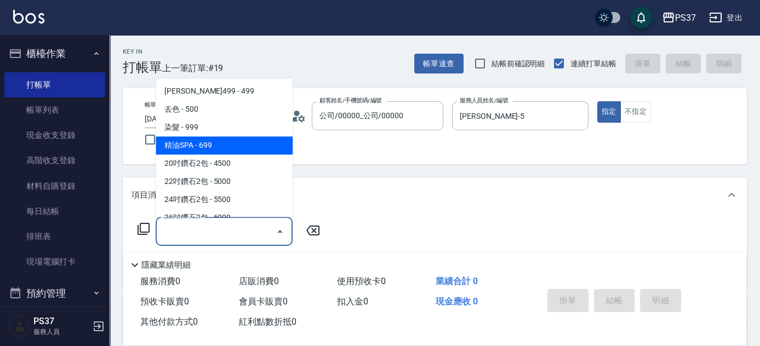
click at [228, 143] on span "精油SPA - 699" at bounding box center [224, 146] width 137 height 18
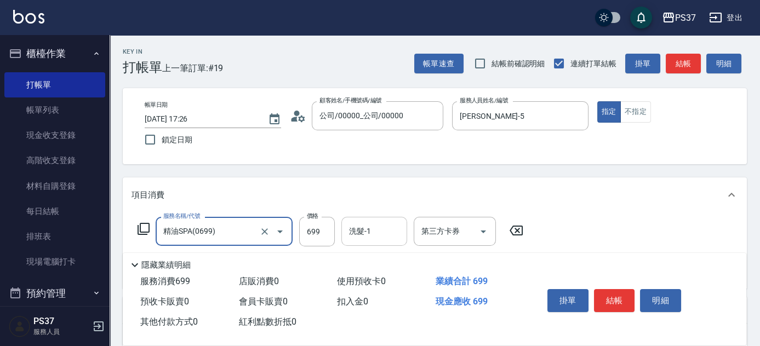
click at [359, 228] on input "洗髮-1" at bounding box center [374, 231] width 56 height 19
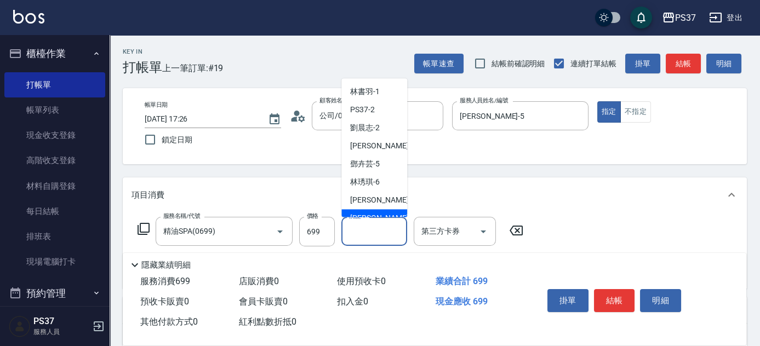
click at [370, 214] on span "[PERSON_NAME]-8" at bounding box center [382, 219] width 65 height 12
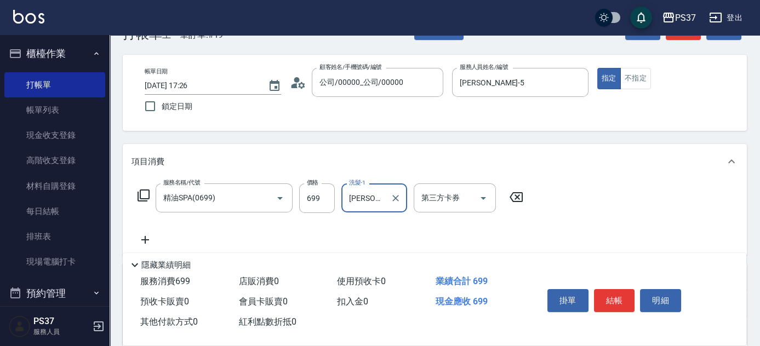
scroll to position [49, 0]
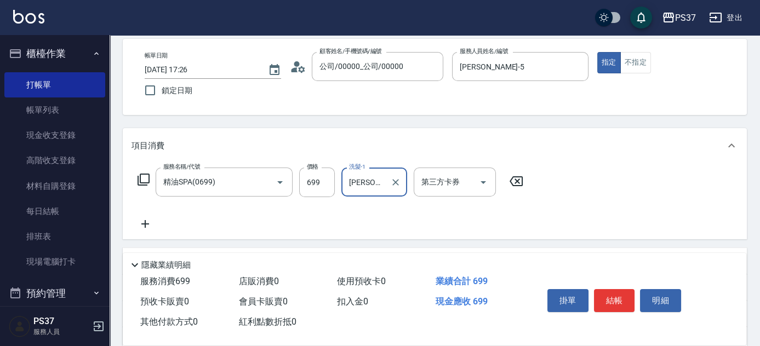
click at [151, 225] on icon at bounding box center [145, 224] width 27 height 13
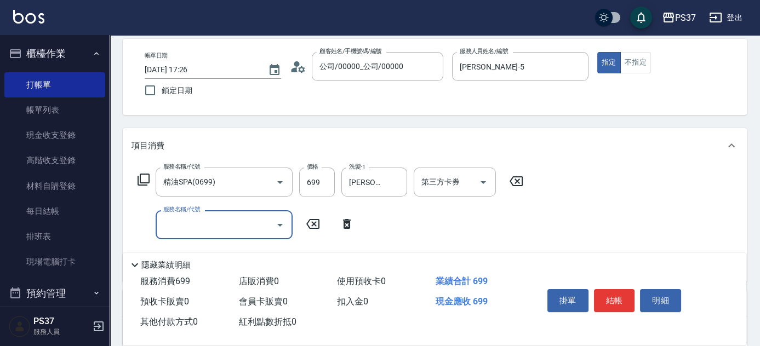
click at [181, 221] on input "服務名稱/代號" at bounding box center [216, 224] width 111 height 19
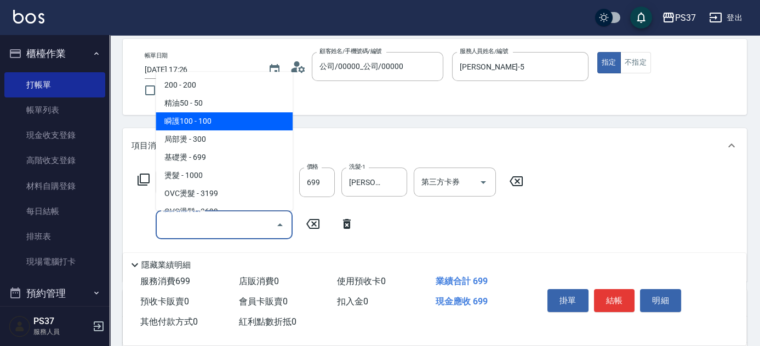
click at [213, 120] on span "瞬護100 - 100" at bounding box center [224, 121] width 137 height 18
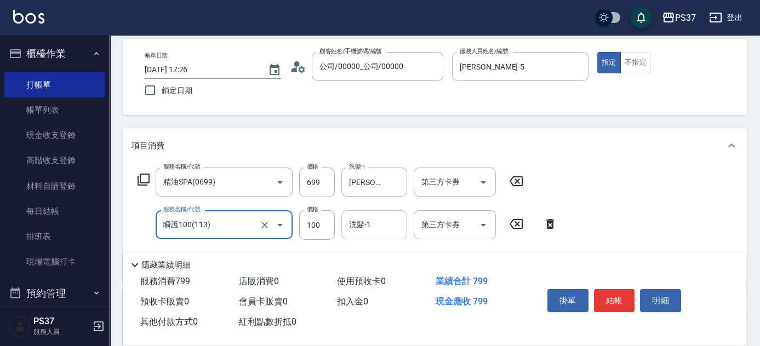
click at [378, 220] on input "洗髮-1" at bounding box center [374, 224] width 56 height 19
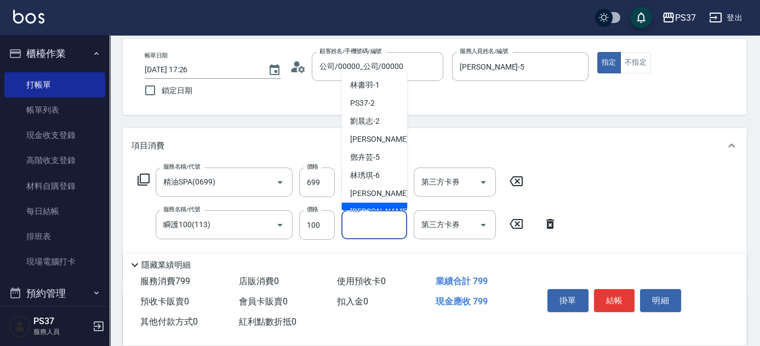
click at [379, 204] on div "[PERSON_NAME]-8" at bounding box center [375, 212] width 66 height 18
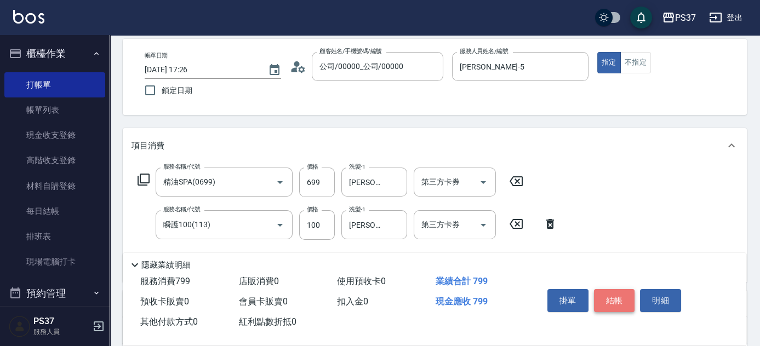
click at [617, 302] on button "結帳" at bounding box center [614, 300] width 41 height 23
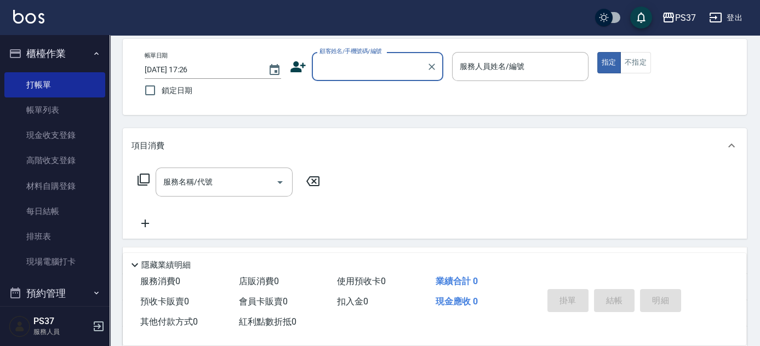
click at [365, 74] on input "顧客姓名/手機號碼/編號" at bounding box center [369, 66] width 105 height 19
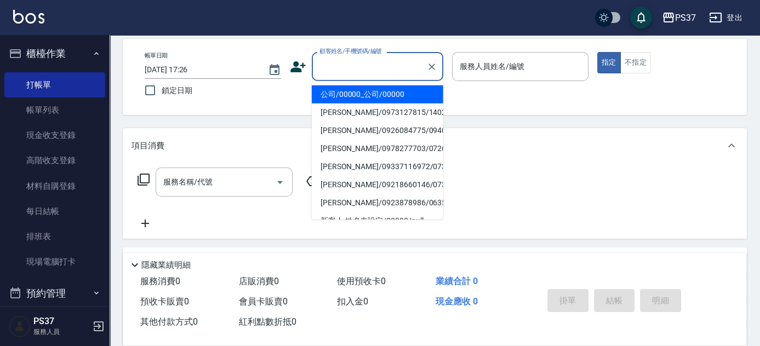
click at [362, 90] on li "公司/00000_公司/00000" at bounding box center [378, 95] width 132 height 18
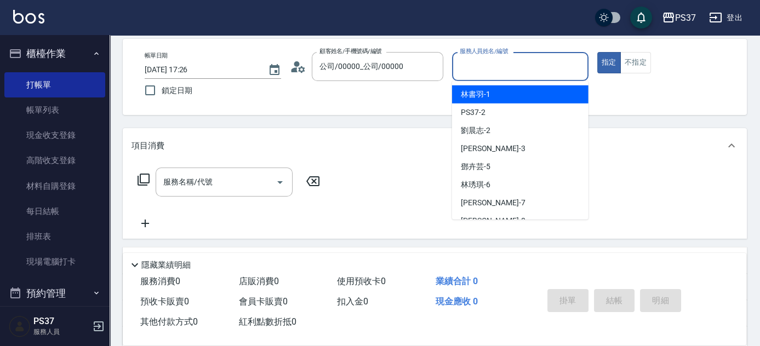
click at [508, 71] on input "服務人員姓名/編號" at bounding box center [520, 66] width 127 height 19
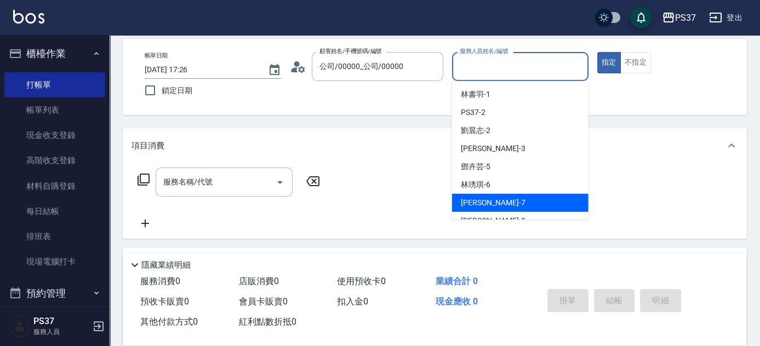
click at [520, 200] on div "[PERSON_NAME] -7" at bounding box center [520, 203] width 137 height 18
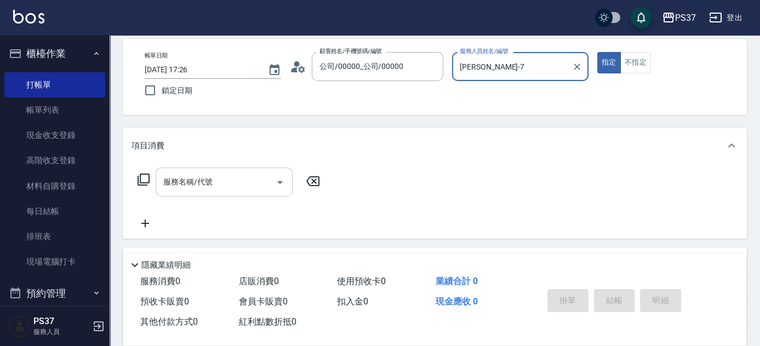
click at [228, 178] on input "服務名稱/代號" at bounding box center [216, 182] width 111 height 19
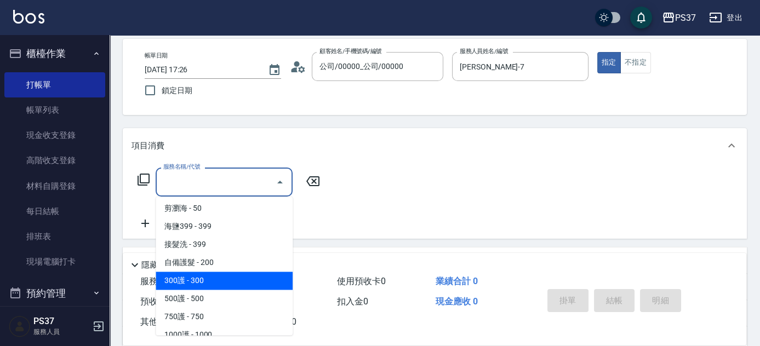
scroll to position [349, 0]
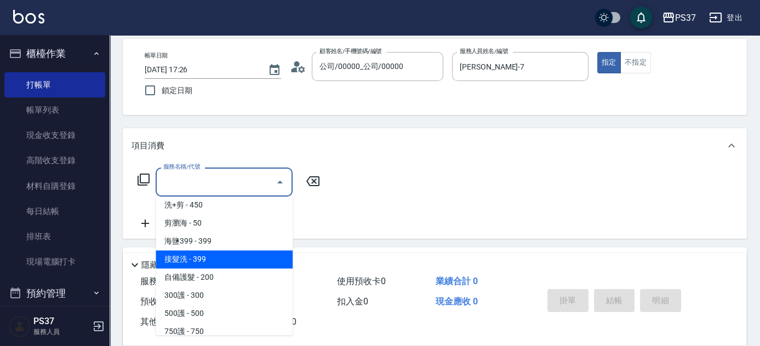
click at [228, 264] on span "接髮洗 - 399" at bounding box center [224, 260] width 137 height 18
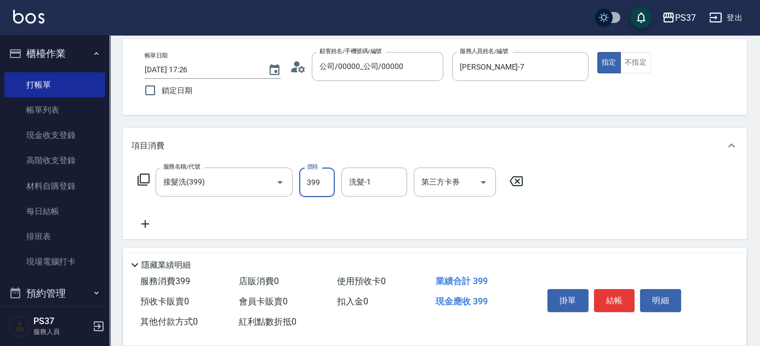
click at [314, 194] on input "399" at bounding box center [317, 183] width 36 height 30
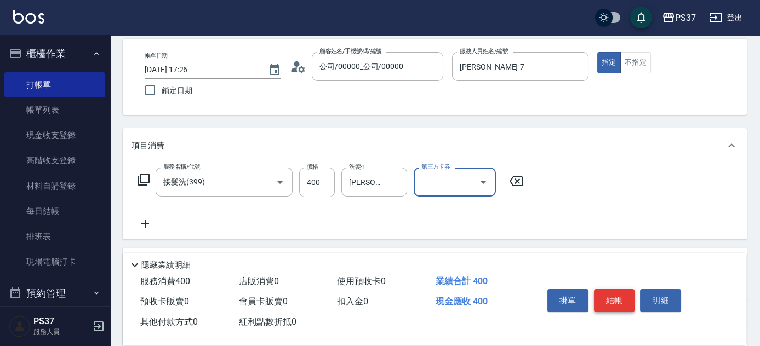
click at [615, 303] on button "結帳" at bounding box center [614, 300] width 41 height 23
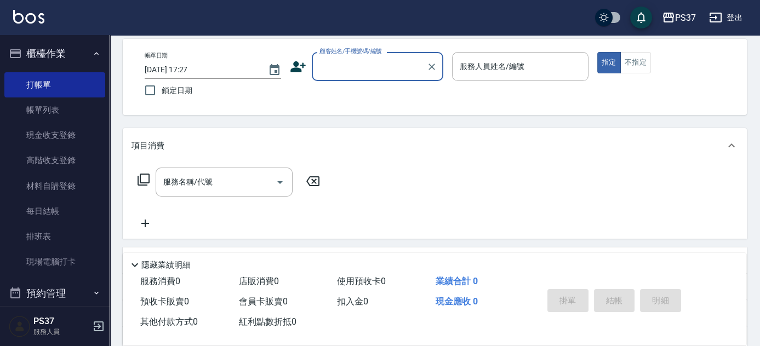
click at [371, 73] on input "顧客姓名/手機號碼/編號" at bounding box center [369, 66] width 105 height 19
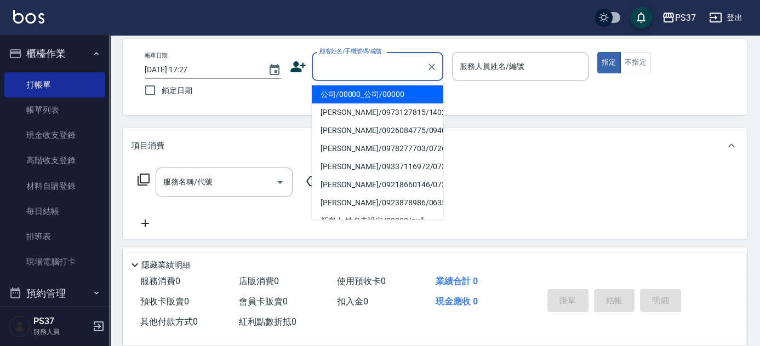
click at [357, 96] on li "公司/00000_公司/00000" at bounding box center [378, 95] width 132 height 18
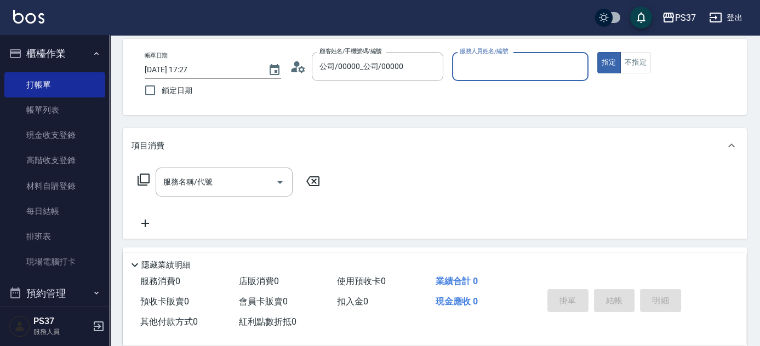
click at [476, 59] on input "服務人員姓名/編號" at bounding box center [520, 66] width 127 height 19
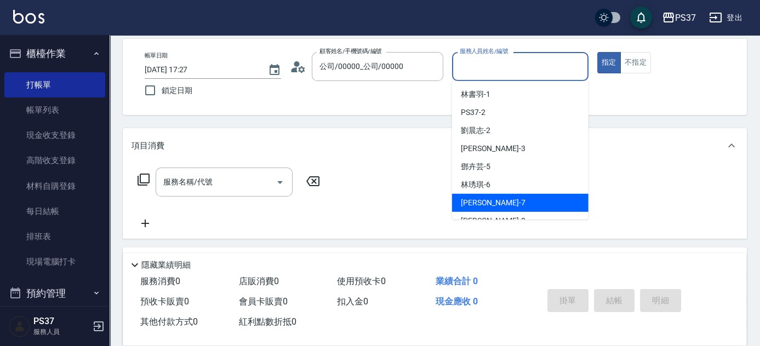
click at [510, 203] on div "[PERSON_NAME] -7" at bounding box center [520, 203] width 137 height 18
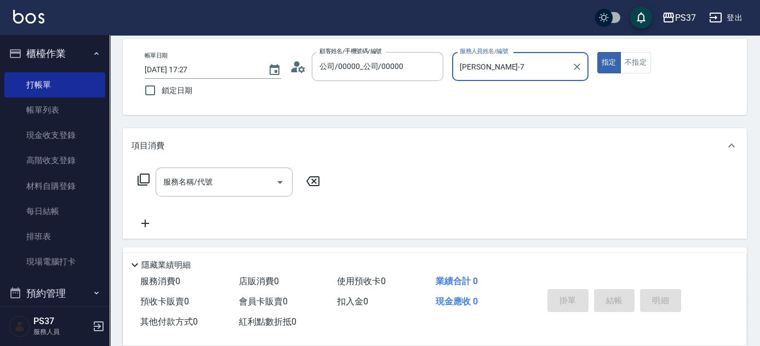
click at [629, 74] on div "帳單日期 [DATE] 17:27 鎖定日期 顧客姓名/手機號碼/編號 公司/00000_公司/00000 顧客姓名/手機號碼/編號 服務人員姓名/編號 [P…" at bounding box center [435, 77] width 598 height 50
click at [632, 66] on button "不指定" at bounding box center [636, 62] width 31 height 21
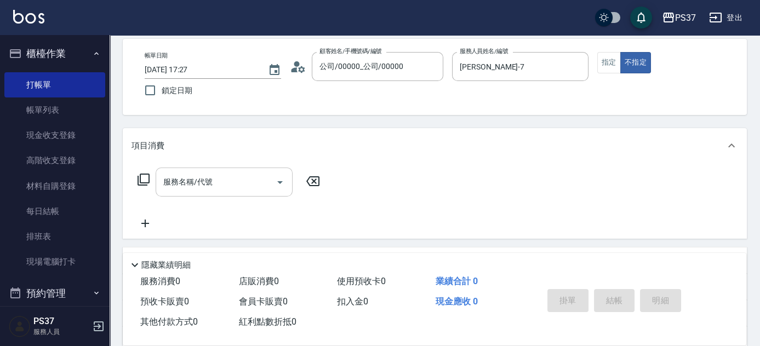
click at [228, 180] on input "服務名稱/代號" at bounding box center [216, 182] width 111 height 19
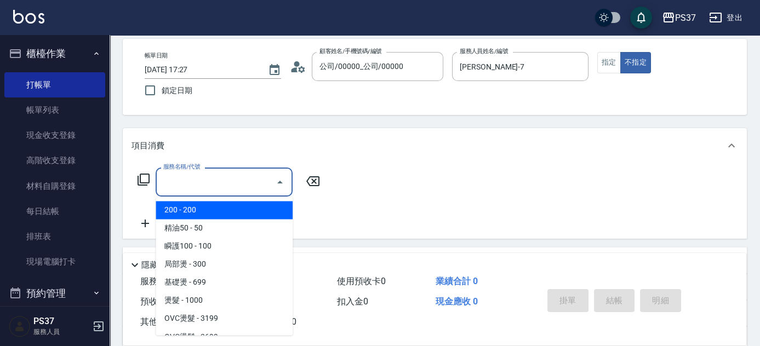
click at [210, 210] on span "200 - 200" at bounding box center [224, 210] width 137 height 18
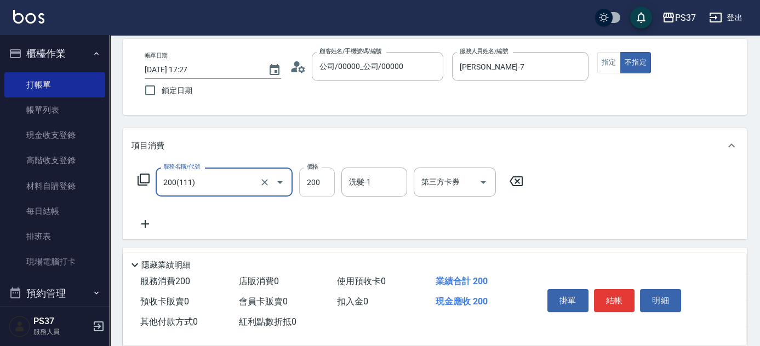
click at [321, 185] on input "200" at bounding box center [317, 183] width 36 height 30
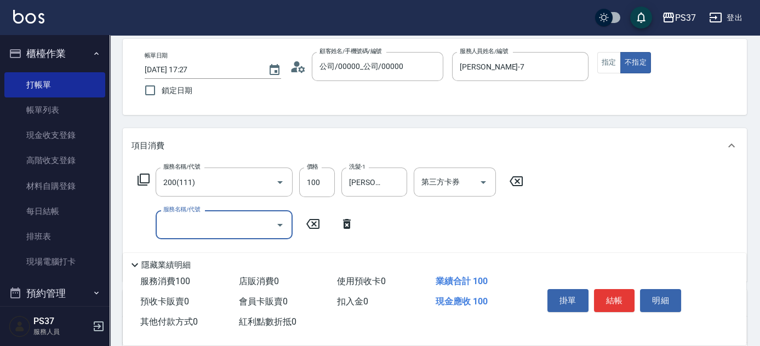
click at [217, 225] on input "服務名稱/代號" at bounding box center [216, 224] width 111 height 19
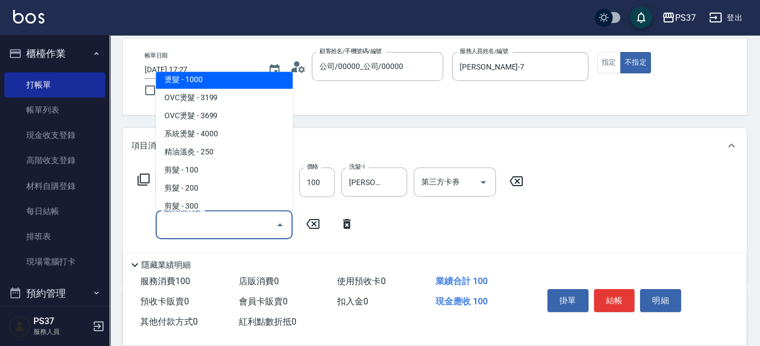
scroll to position [199, 0]
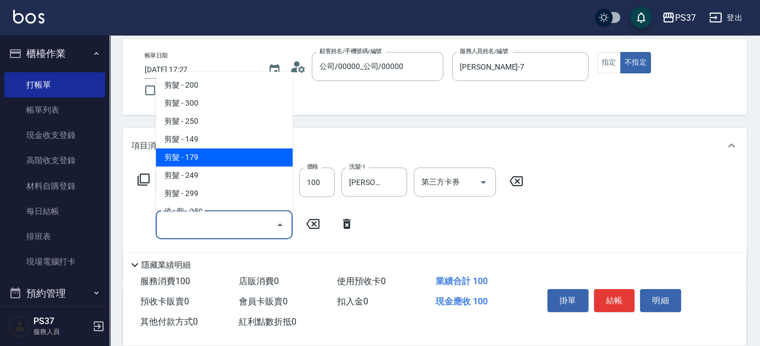
click at [217, 155] on span "剪髮 - 179" at bounding box center [224, 158] width 137 height 18
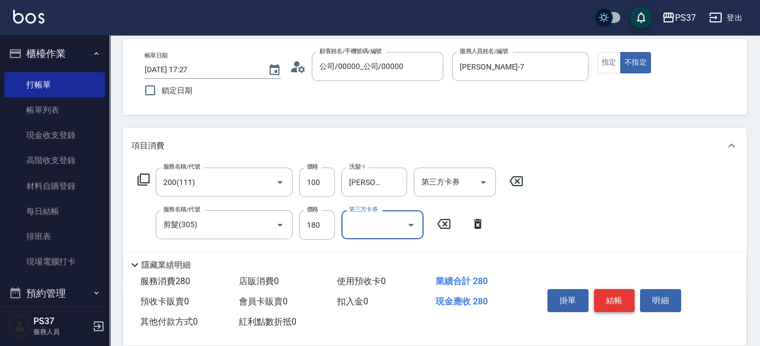
click at [610, 295] on button "結帳" at bounding box center [614, 300] width 41 height 23
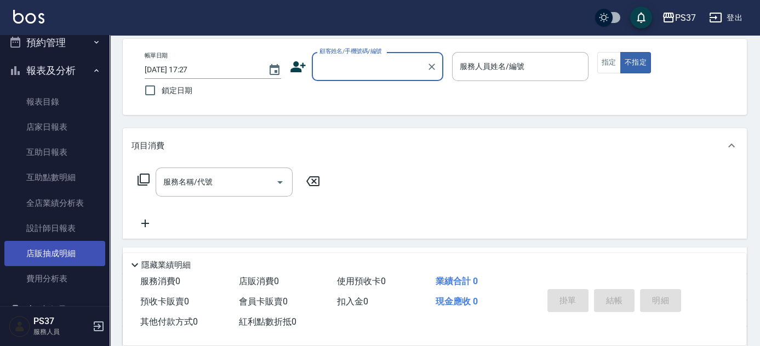
scroll to position [299, 0]
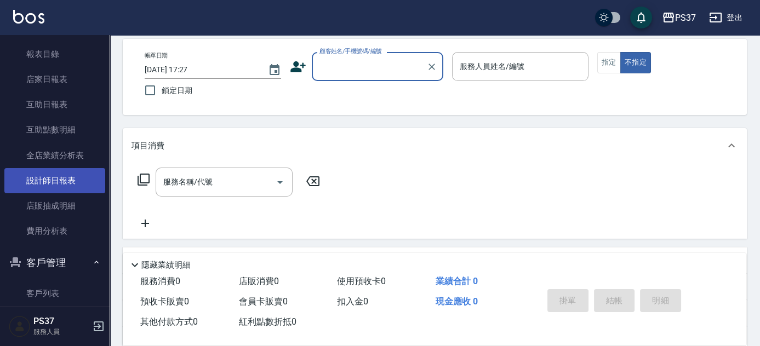
click at [38, 180] on link "設計師日報表" at bounding box center [54, 180] width 101 height 25
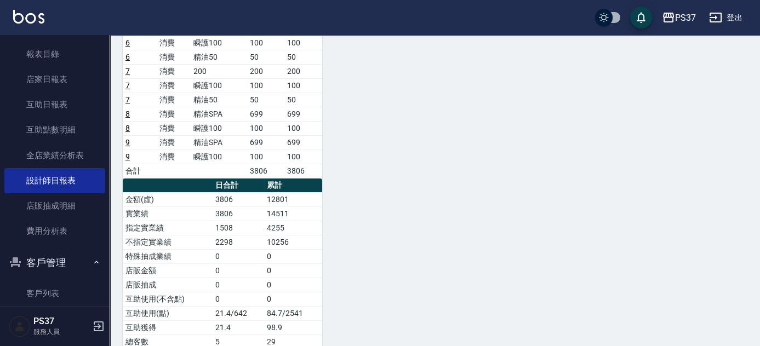
scroll to position [598, 0]
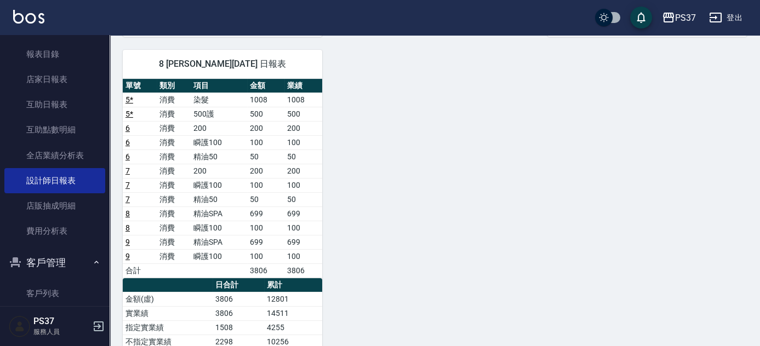
click at [129, 209] on link "8" at bounding box center [128, 213] width 4 height 9
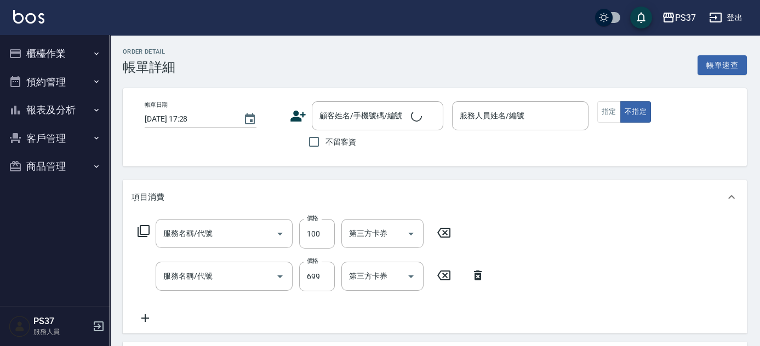
type input "[DATE] 17:21"
type input "[PERSON_NAME]-8"
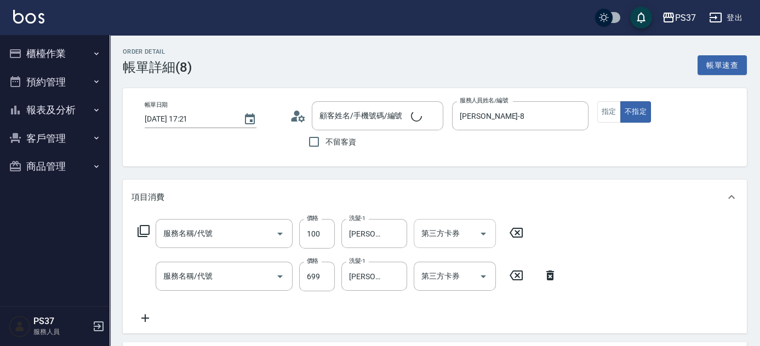
type input "公司/00000_公司/00000"
type input "瞬護100(113)"
type input "精油SPA(0699)"
click at [490, 236] on icon "Open" at bounding box center [483, 234] width 13 height 13
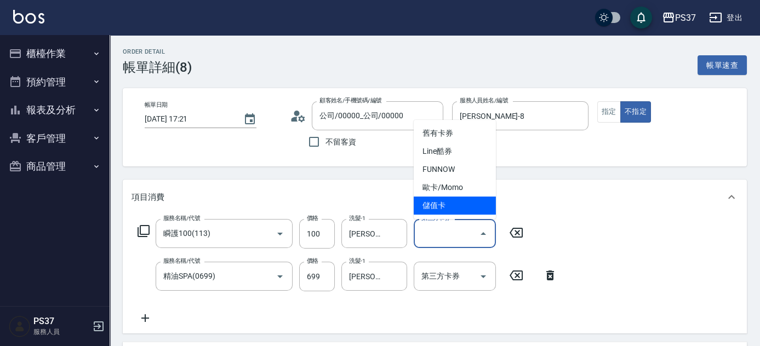
click at [458, 205] on span "儲值卡" at bounding box center [455, 206] width 82 height 18
type input "儲值卡"
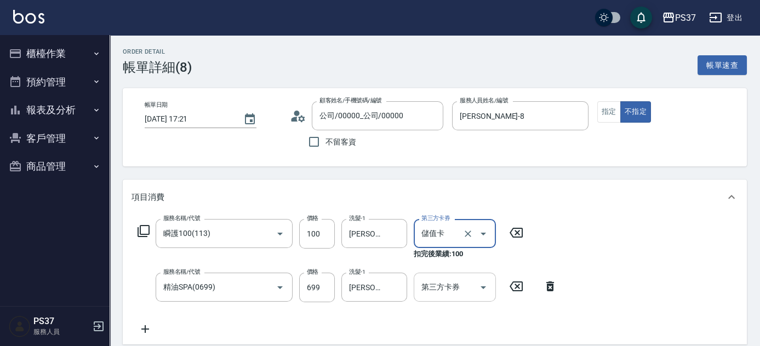
click at [484, 286] on icon "Open" at bounding box center [483, 287] width 13 height 13
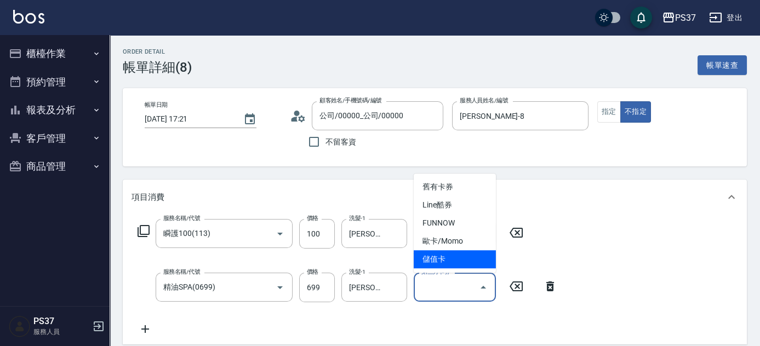
click at [472, 260] on span "儲值卡" at bounding box center [455, 260] width 82 height 18
type input "儲值卡"
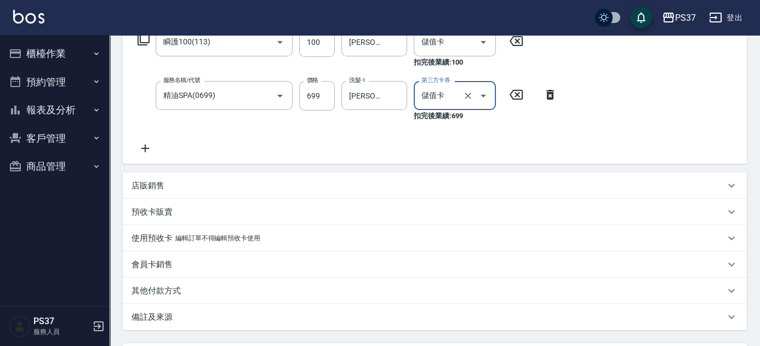
scroll to position [293, 0]
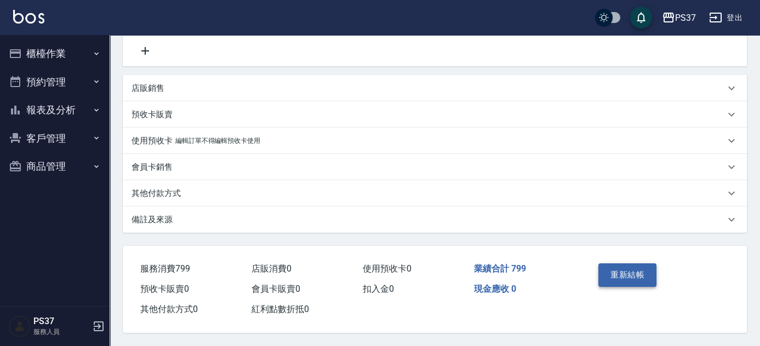
click at [636, 274] on button "重新結帳" at bounding box center [628, 275] width 58 height 23
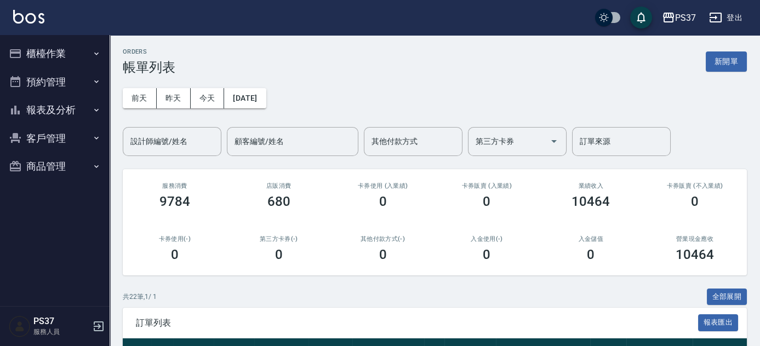
click at [57, 135] on button "客戶管理" at bounding box center [54, 138] width 101 height 29
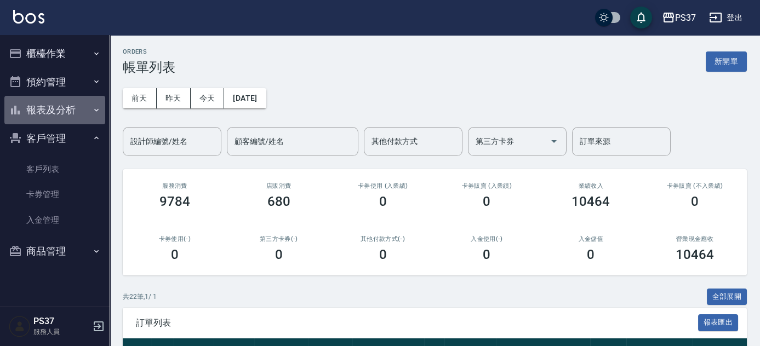
click at [64, 115] on button "報表及分析" at bounding box center [54, 110] width 101 height 29
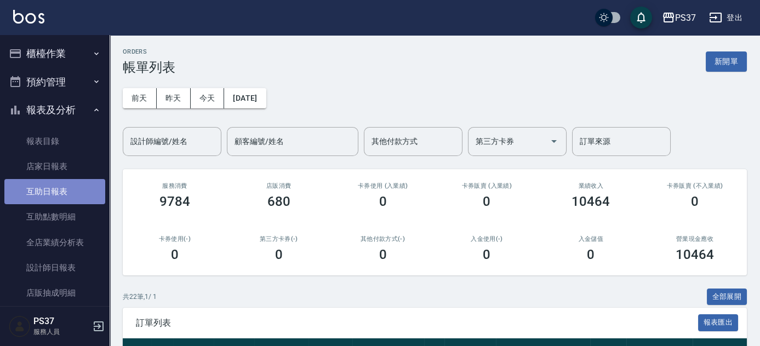
click at [59, 184] on link "互助日報表" at bounding box center [54, 191] width 101 height 25
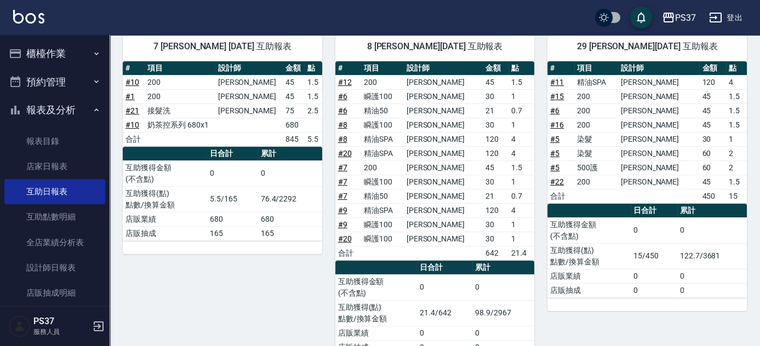
scroll to position [507, 0]
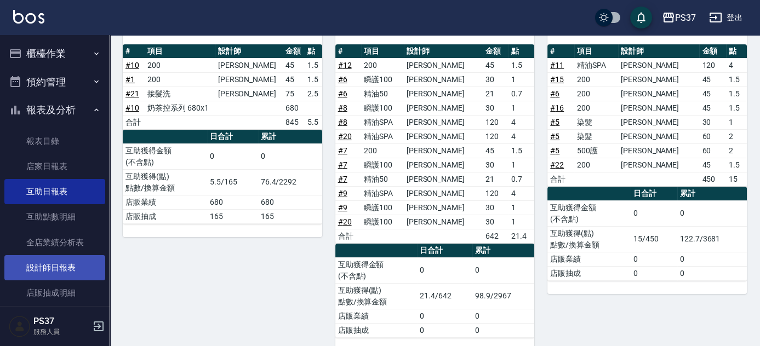
click at [44, 261] on link "設計師日報表" at bounding box center [54, 267] width 101 height 25
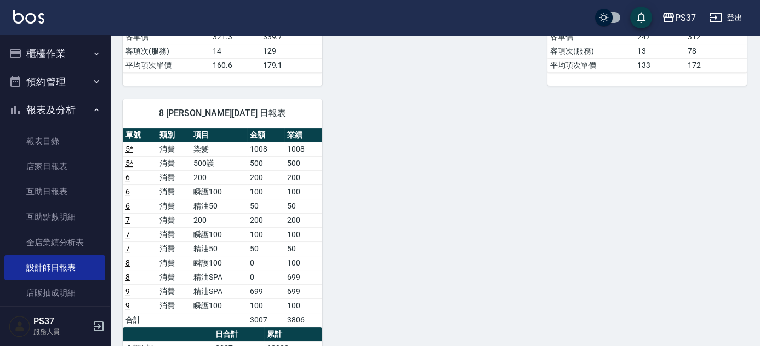
scroll to position [539, 0]
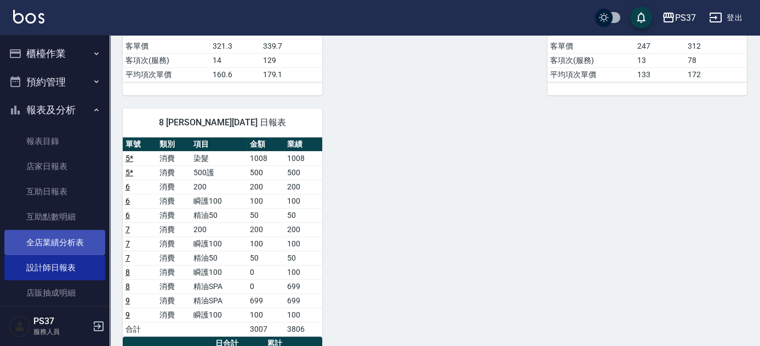
click at [41, 238] on link "全店業績分析表" at bounding box center [54, 242] width 101 height 25
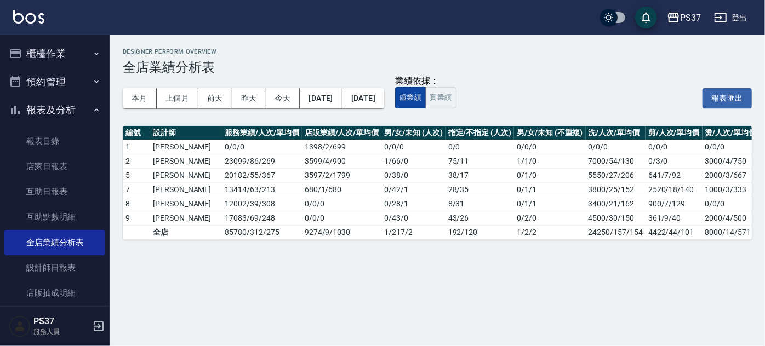
click at [426, 101] on button "虛業績" at bounding box center [410, 97] width 31 height 21
click at [456, 102] on button "實業績" at bounding box center [440, 97] width 31 height 21
click at [568, 102] on div "業績依據： 虛業績 實業績 報表匯出" at bounding box center [573, 98] width 357 height 21
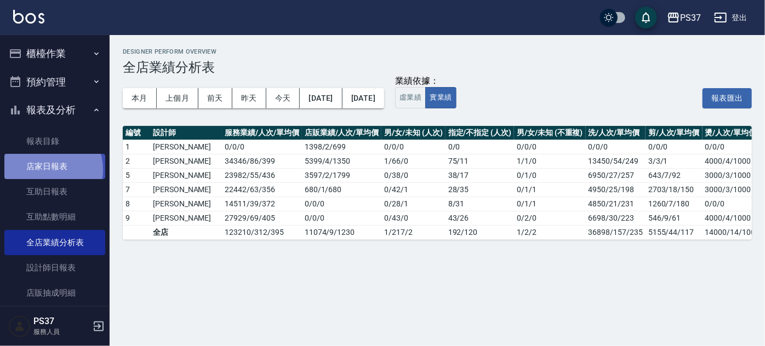
click at [44, 170] on link "店家日報表" at bounding box center [54, 166] width 101 height 25
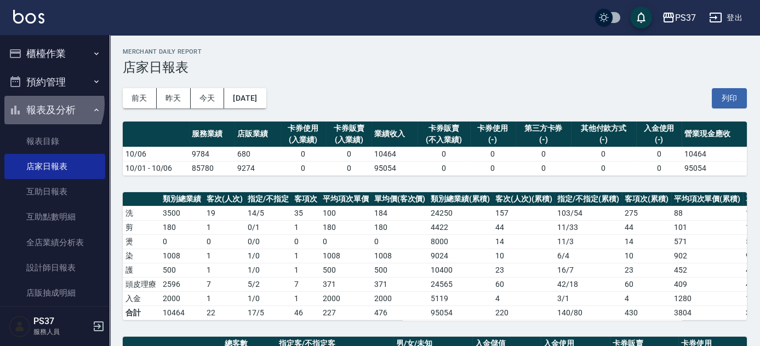
click at [45, 104] on button "報表及分析" at bounding box center [54, 110] width 101 height 29
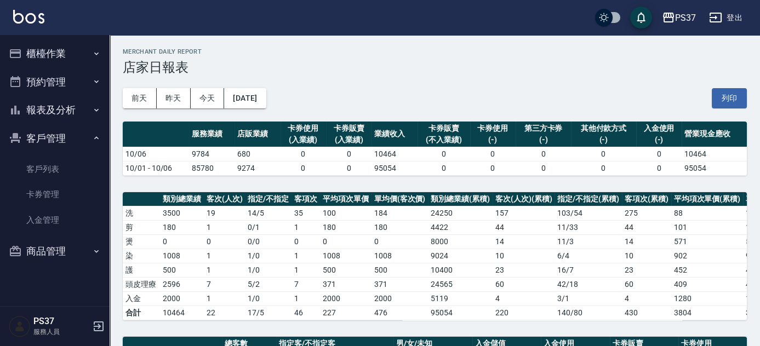
click at [48, 109] on button "報表及分析" at bounding box center [54, 110] width 101 height 29
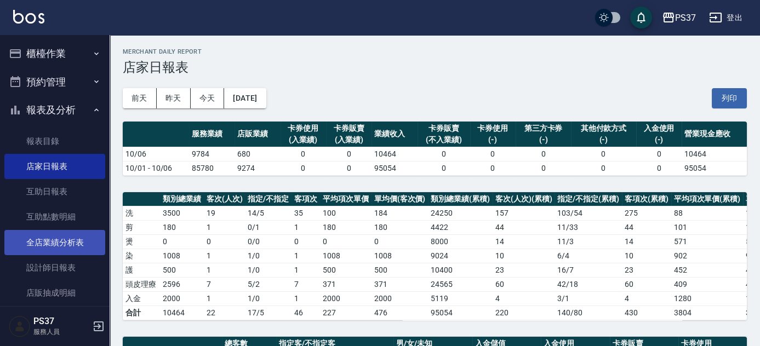
scroll to position [99, 0]
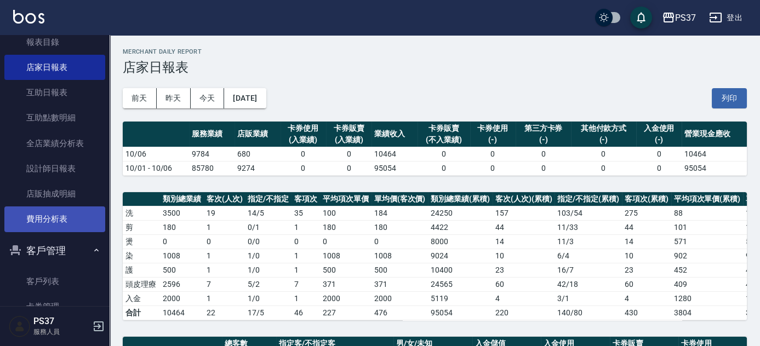
click at [49, 216] on link "費用分析表" at bounding box center [54, 219] width 101 height 25
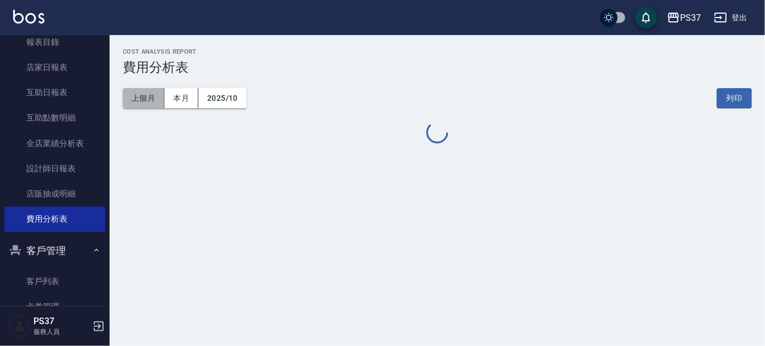
click at [150, 100] on button "上個月" at bounding box center [144, 98] width 42 height 20
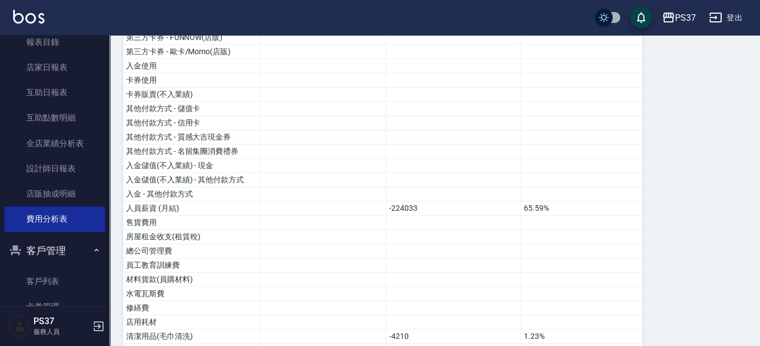
scroll to position [349, 0]
